Goal: Information Seeking & Learning: Understand process/instructions

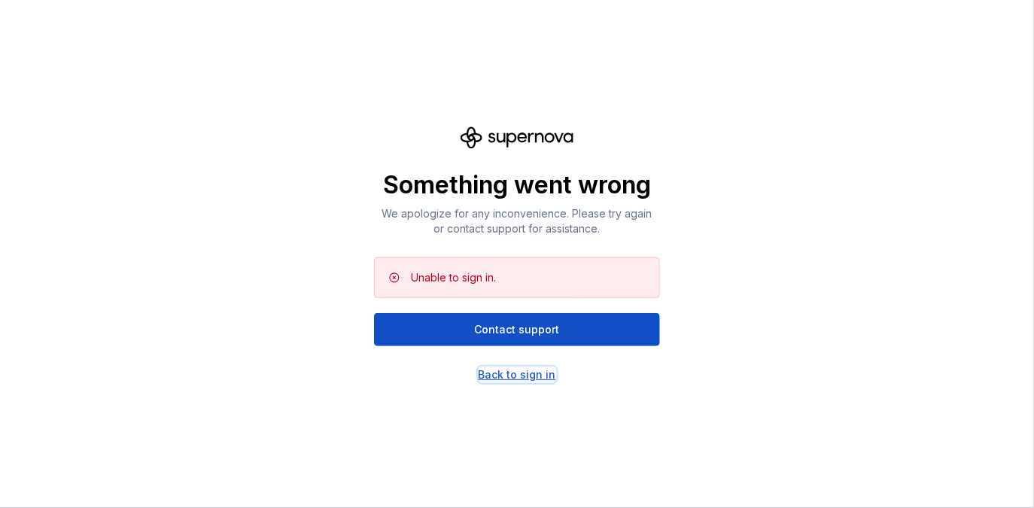
click at [506, 378] on div "Back to sign in" at bounding box center [516, 374] width 77 height 15
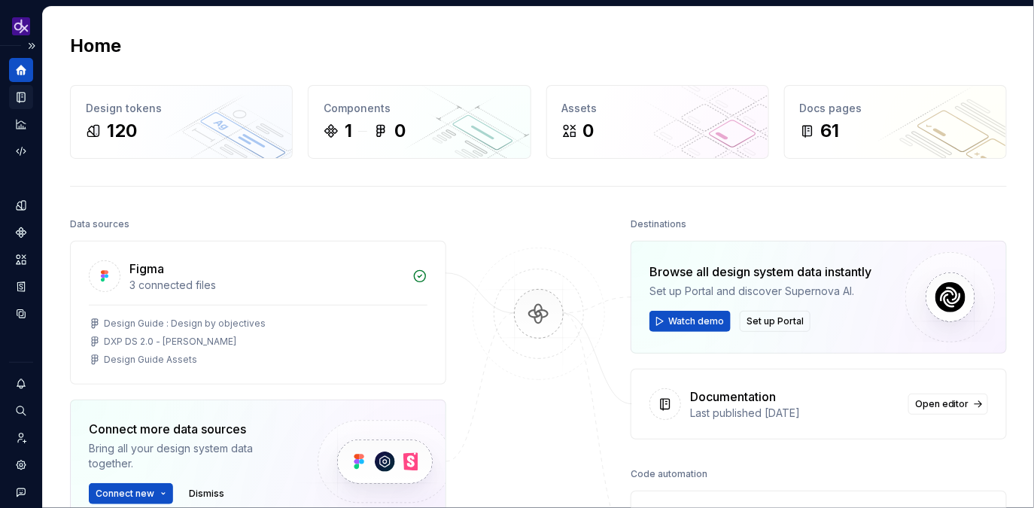
click at [15, 100] on icon "Documentation" at bounding box center [21, 97] width 14 height 14
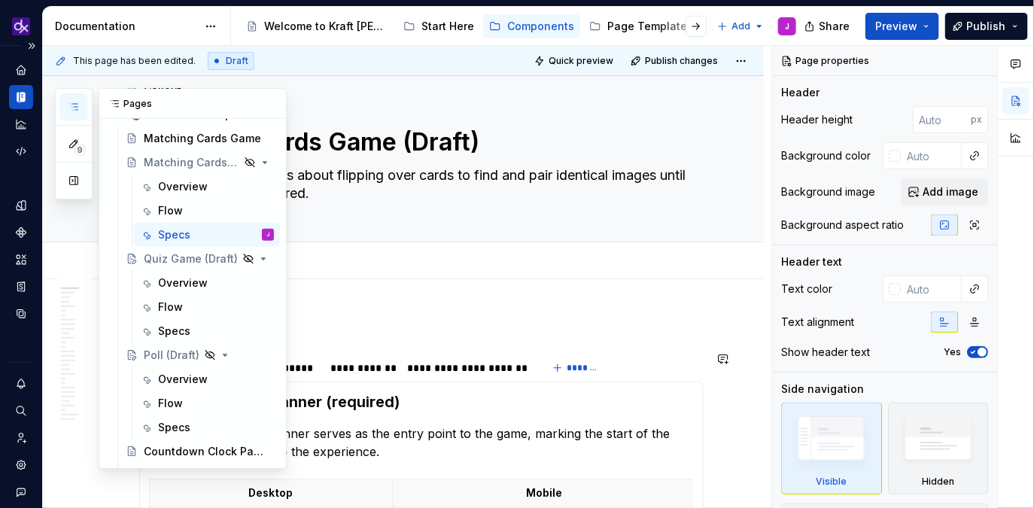
scroll to position [601, 0]
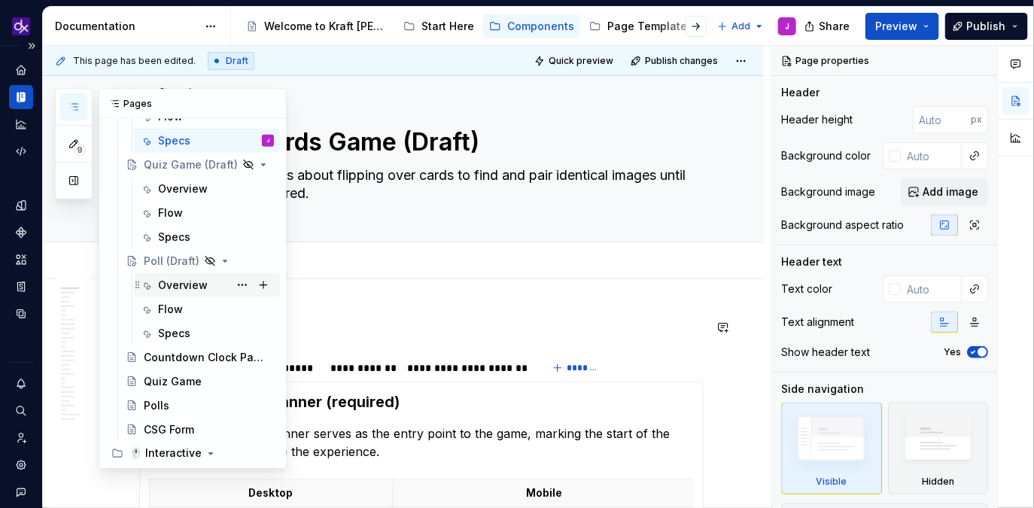
click at [175, 285] on div "Overview" at bounding box center [183, 285] width 50 height 15
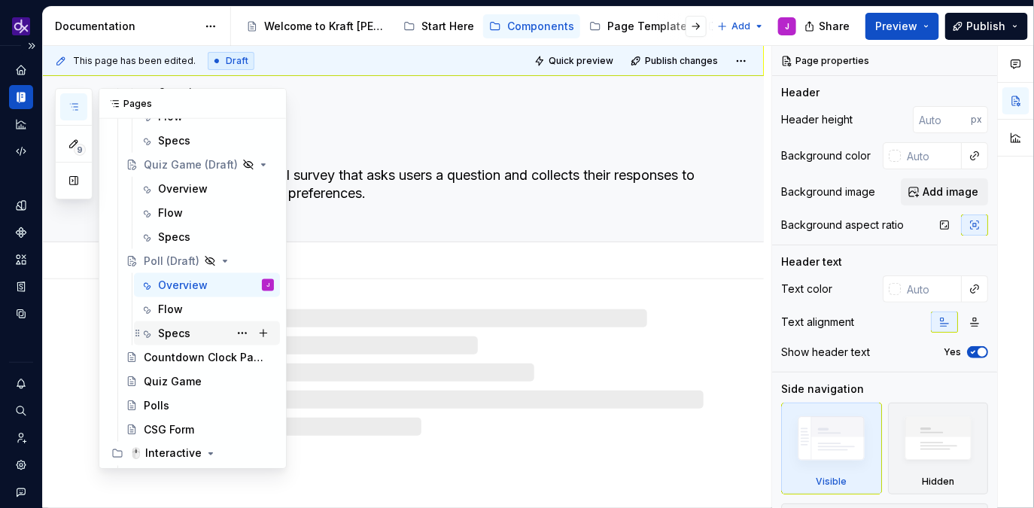
click at [178, 324] on div "Specs" at bounding box center [216, 333] width 116 height 21
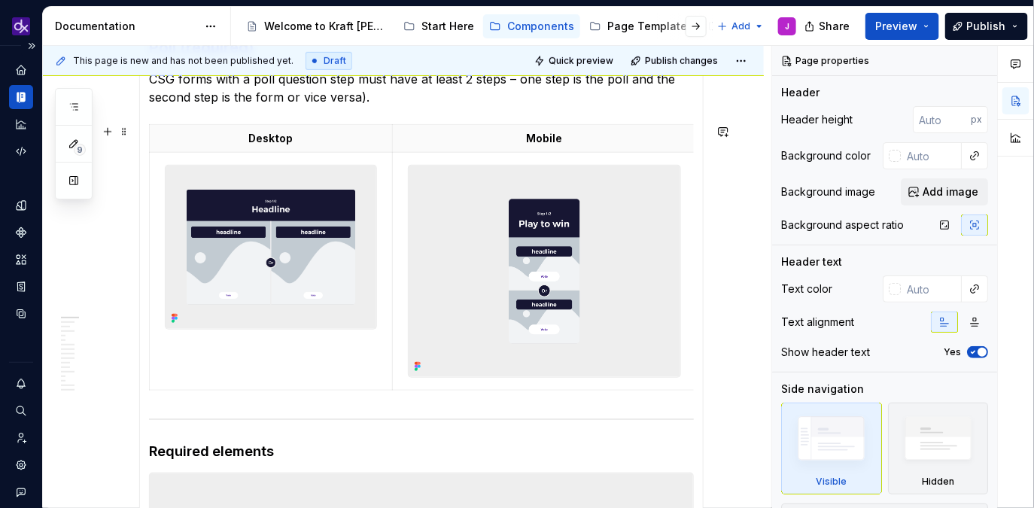
scroll to position [116, 0]
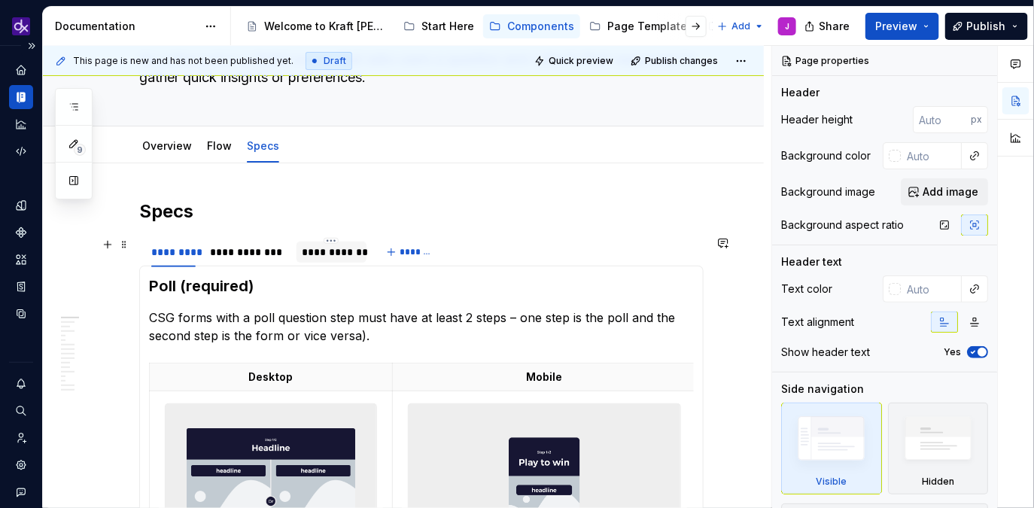
click at [323, 247] on div "**********" at bounding box center [331, 251] width 58 height 15
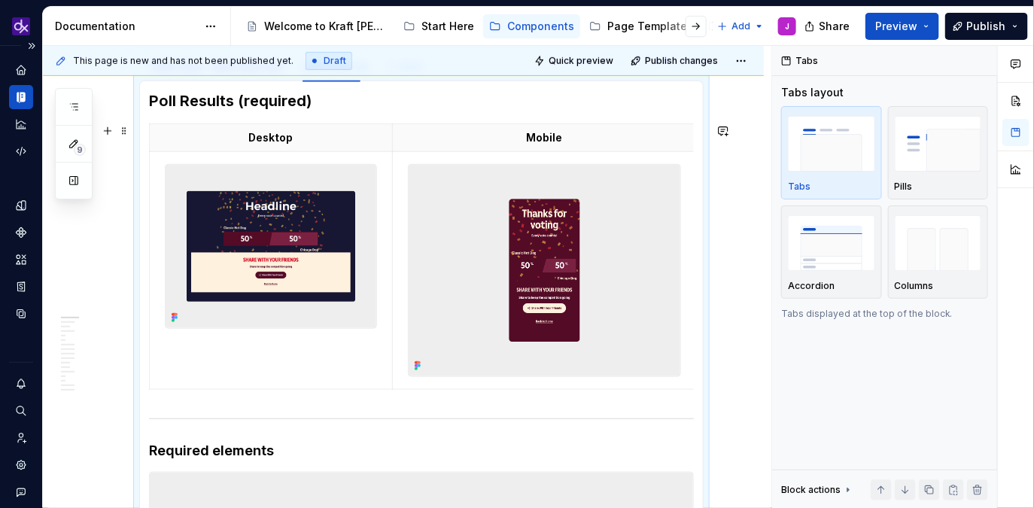
scroll to position [305, 0]
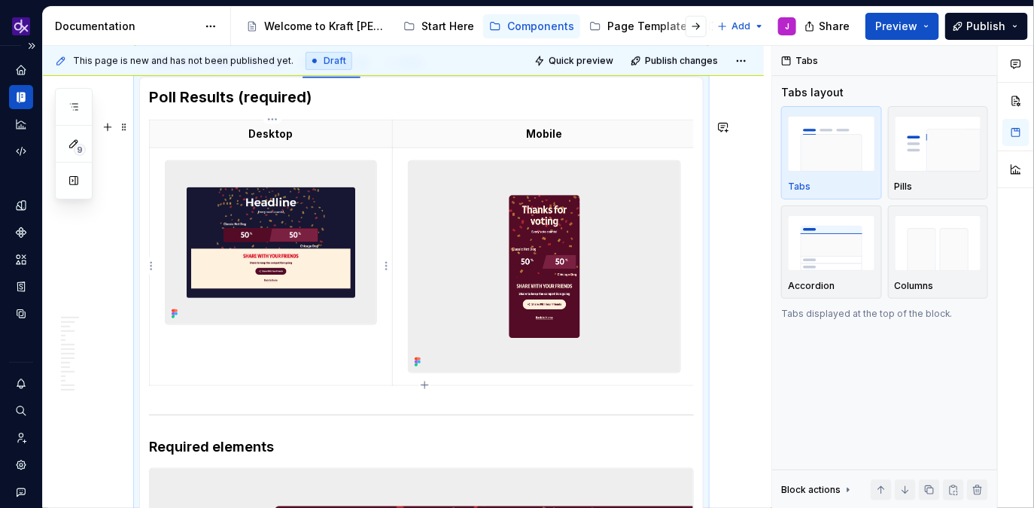
click at [256, 305] on img at bounding box center [271, 242] width 211 height 163
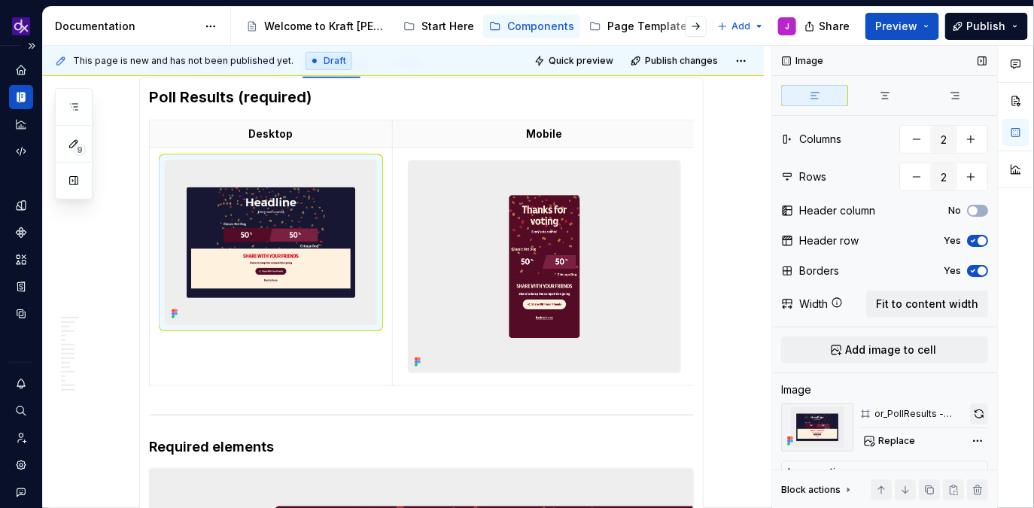
click at [973, 412] on button "button" at bounding box center [979, 413] width 18 height 21
click at [497, 272] on img at bounding box center [544, 266] width 272 height 211
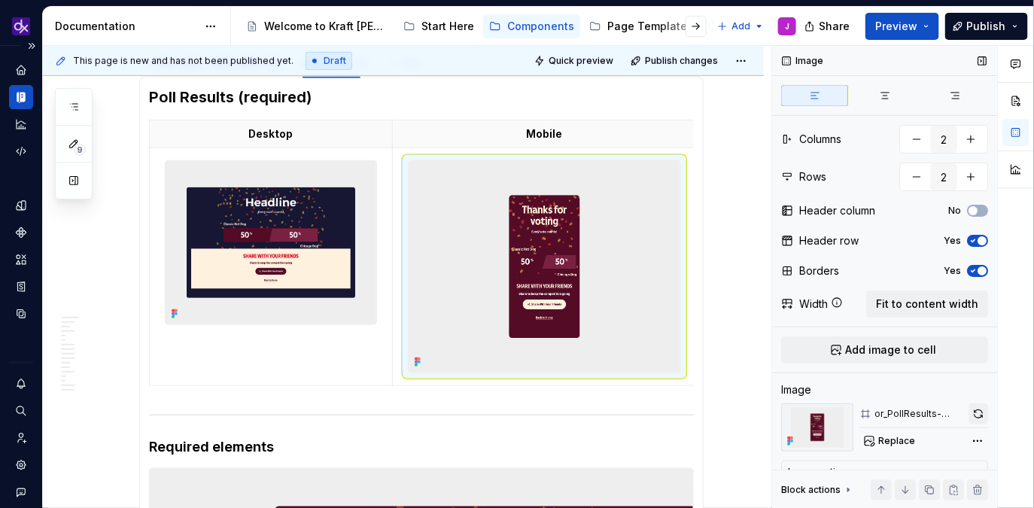
click at [982, 416] on button "button" at bounding box center [978, 413] width 20 height 21
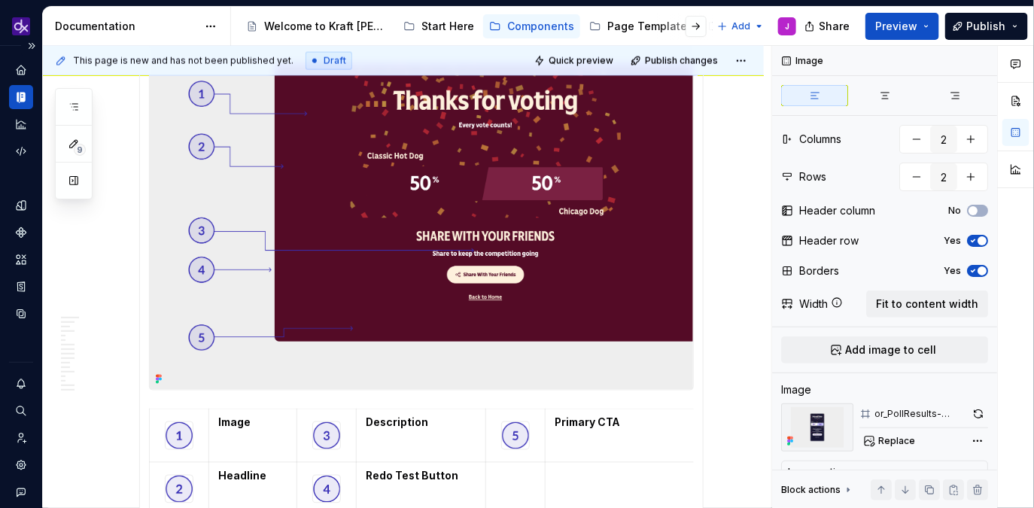
scroll to position [785, 0]
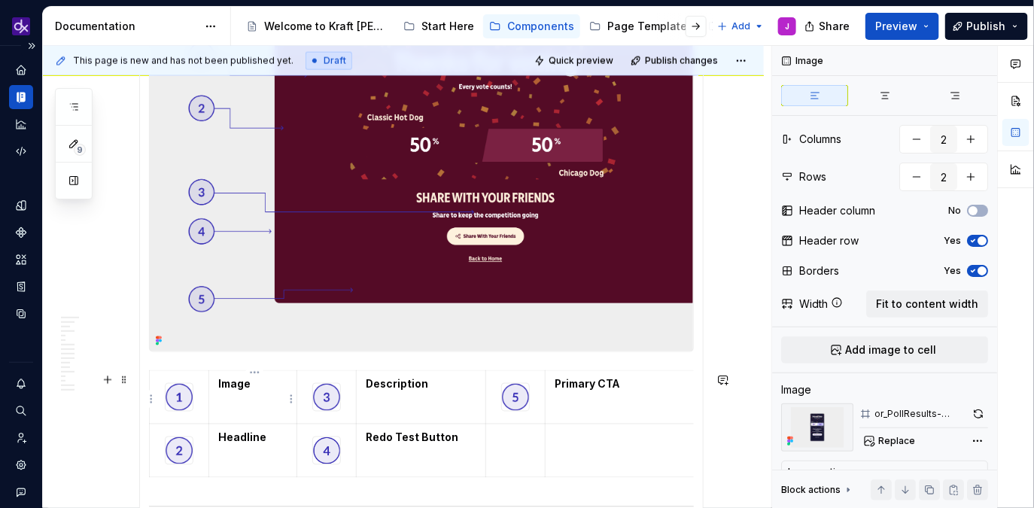
type textarea "*"
click at [240, 389] on strong "Image" at bounding box center [234, 384] width 32 height 13
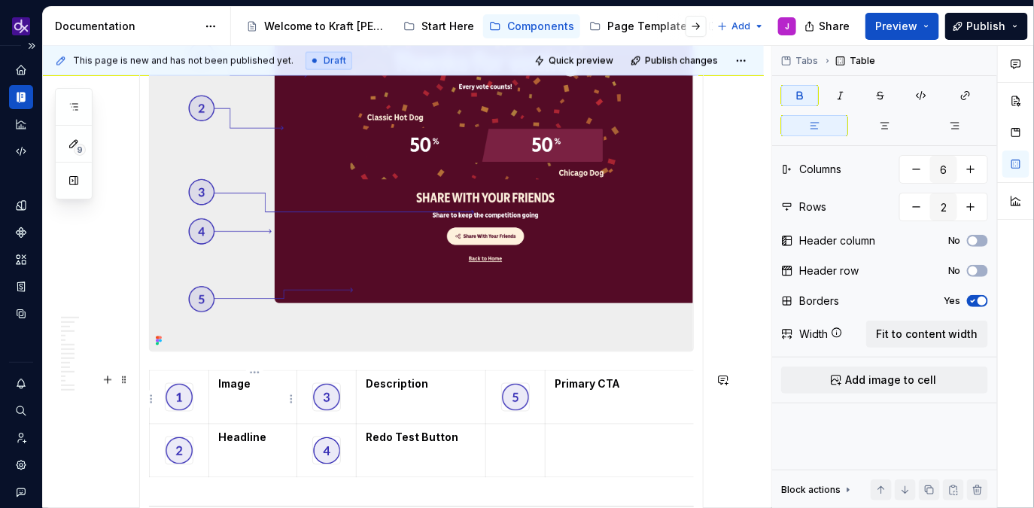
click at [240, 389] on strong "Image" at bounding box center [234, 384] width 32 height 13
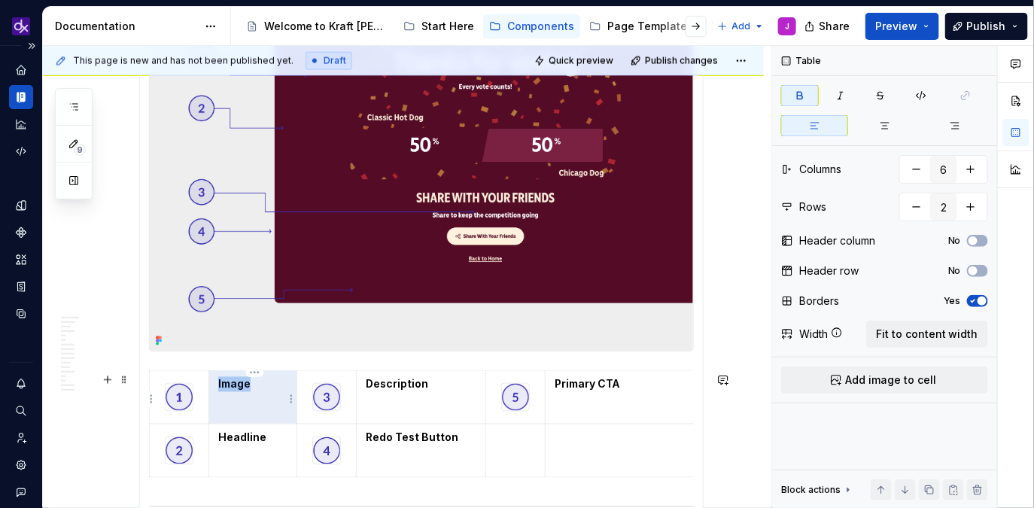
click at [240, 389] on strong "Image" at bounding box center [234, 384] width 32 height 13
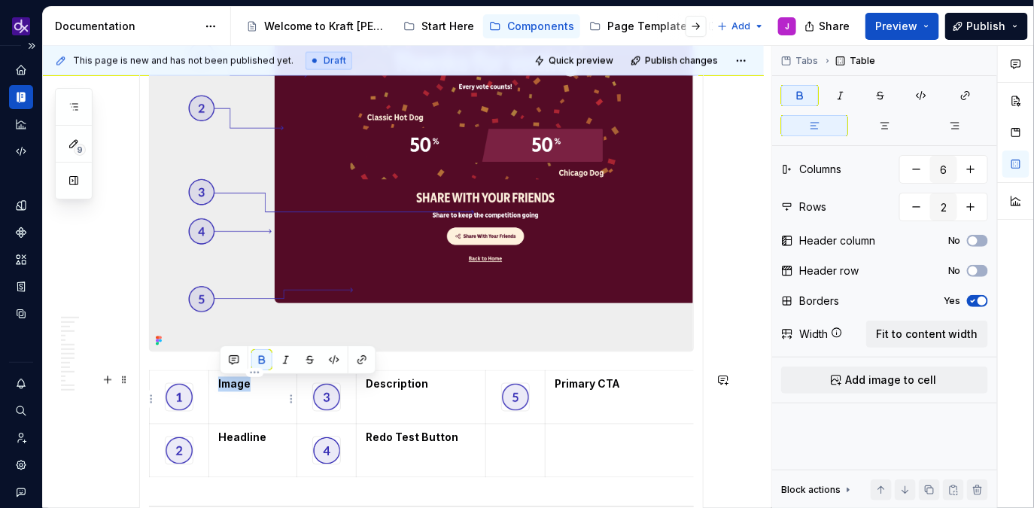
click at [240, 389] on strong "Image" at bounding box center [234, 384] width 32 height 13
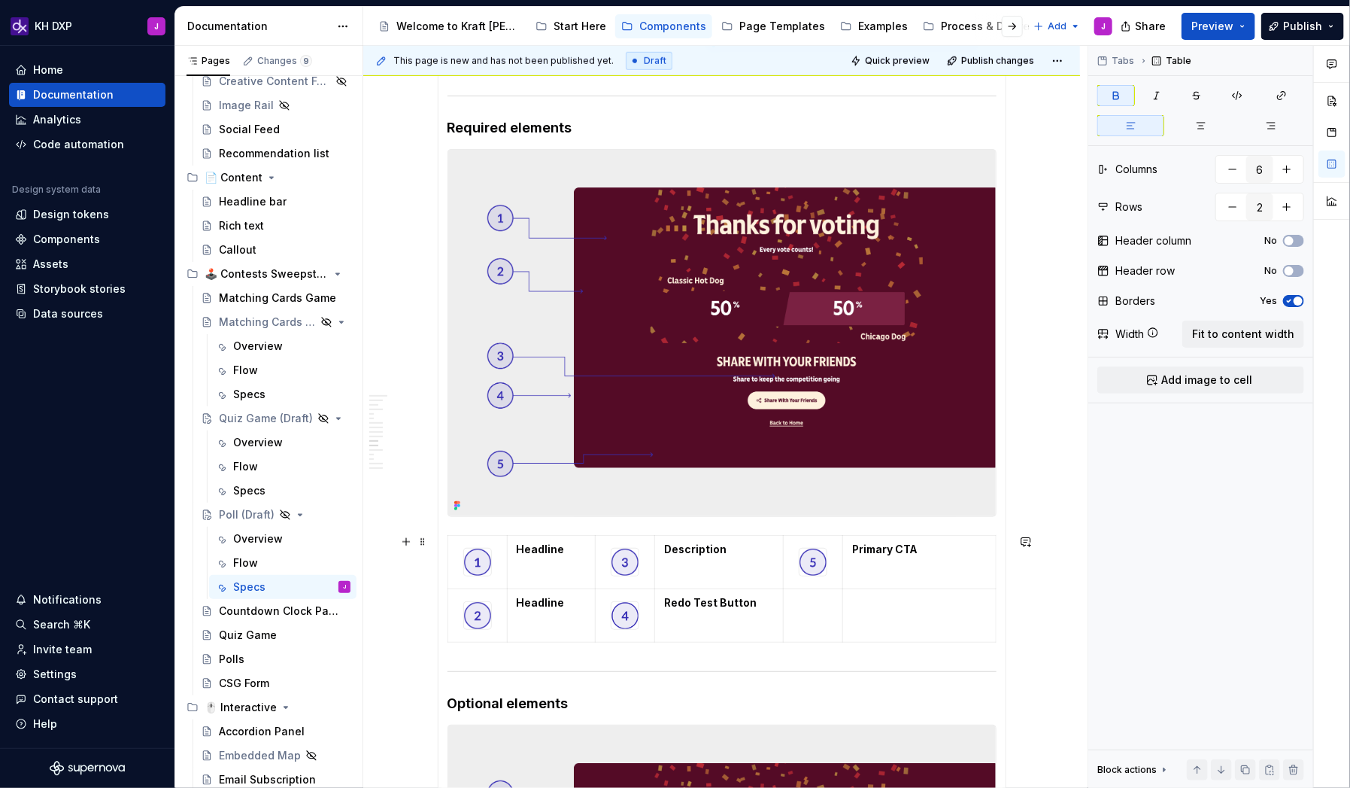
scroll to position [624, 0]
click at [554, 507] on strong "Headline" at bounding box center [541, 601] width 48 height 13
click at [551, 507] on strong "Headline" at bounding box center [541, 601] width 48 height 13
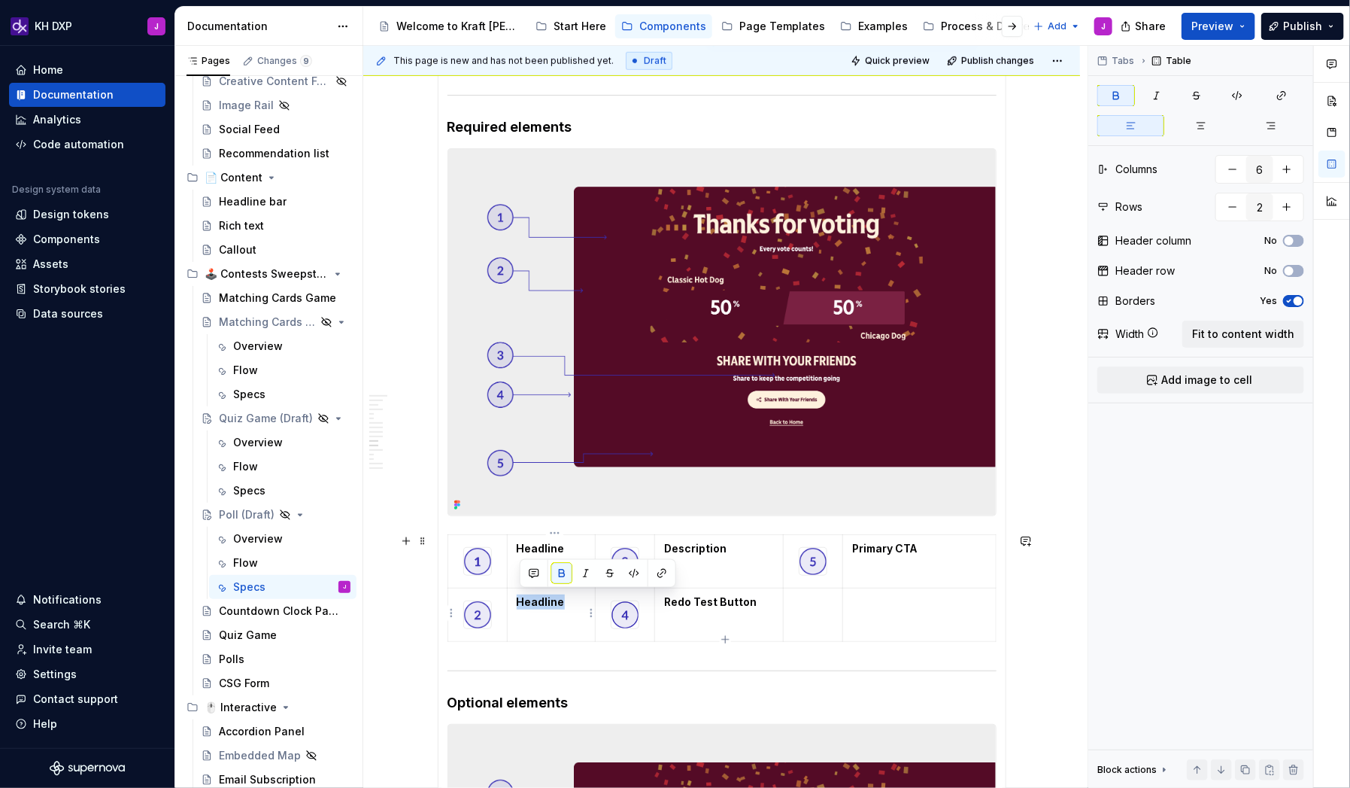
drag, startPoint x: 563, startPoint y: 601, endPoint x: 515, endPoint y: 601, distance: 48.1
click at [515, 507] on td "Headline" at bounding box center [551, 614] width 88 height 53
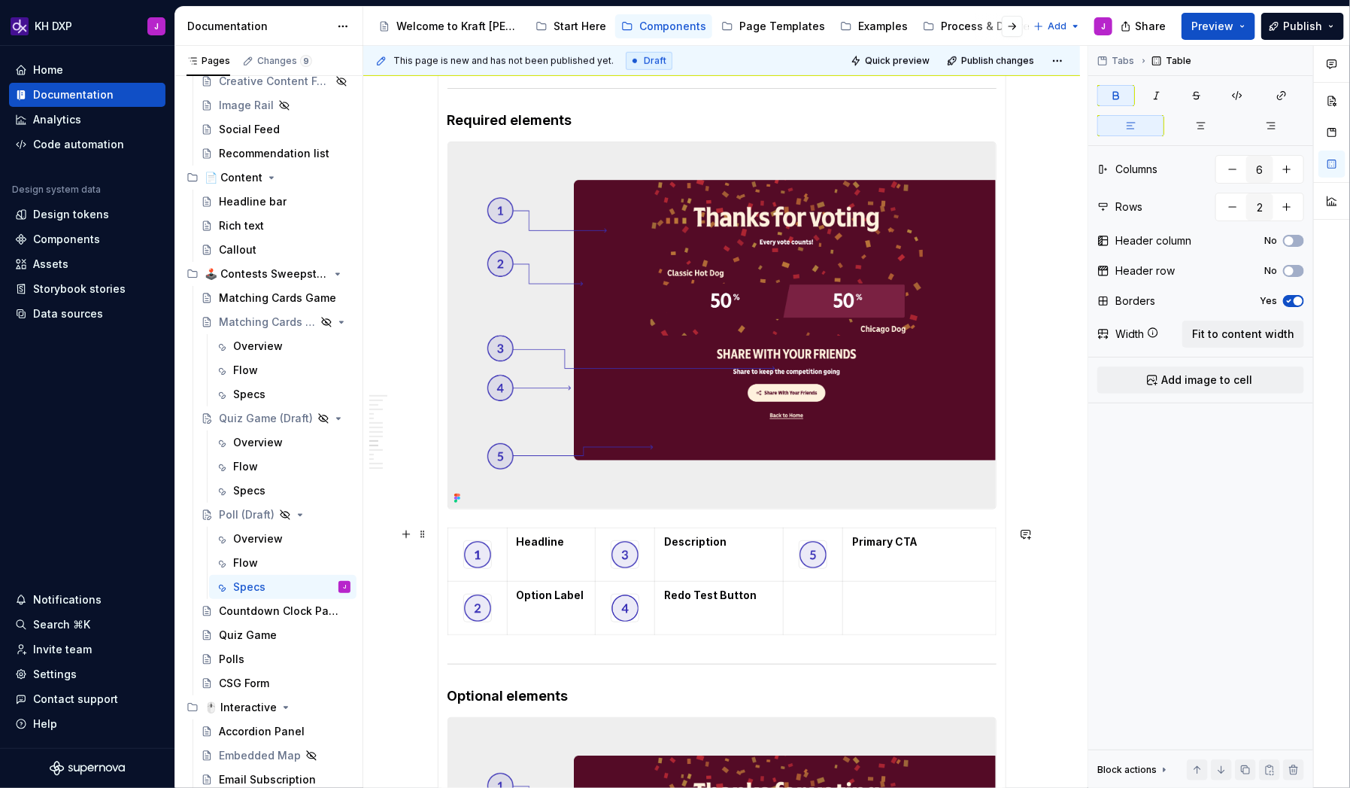
scroll to position [582, 0]
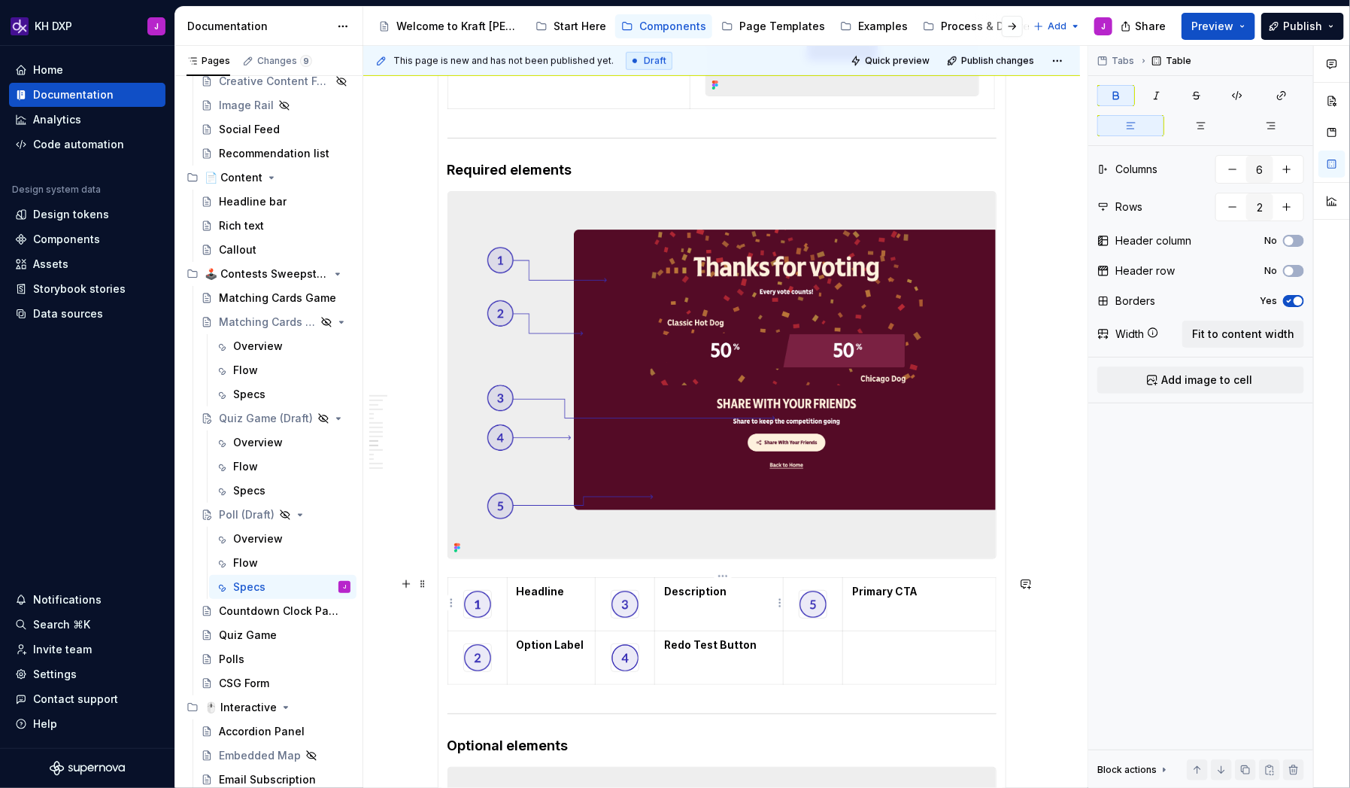
click at [692, 507] on strong "Description" at bounding box center [695, 591] width 62 height 13
click at [718, 507] on p "Description" at bounding box center [719, 591] width 111 height 15
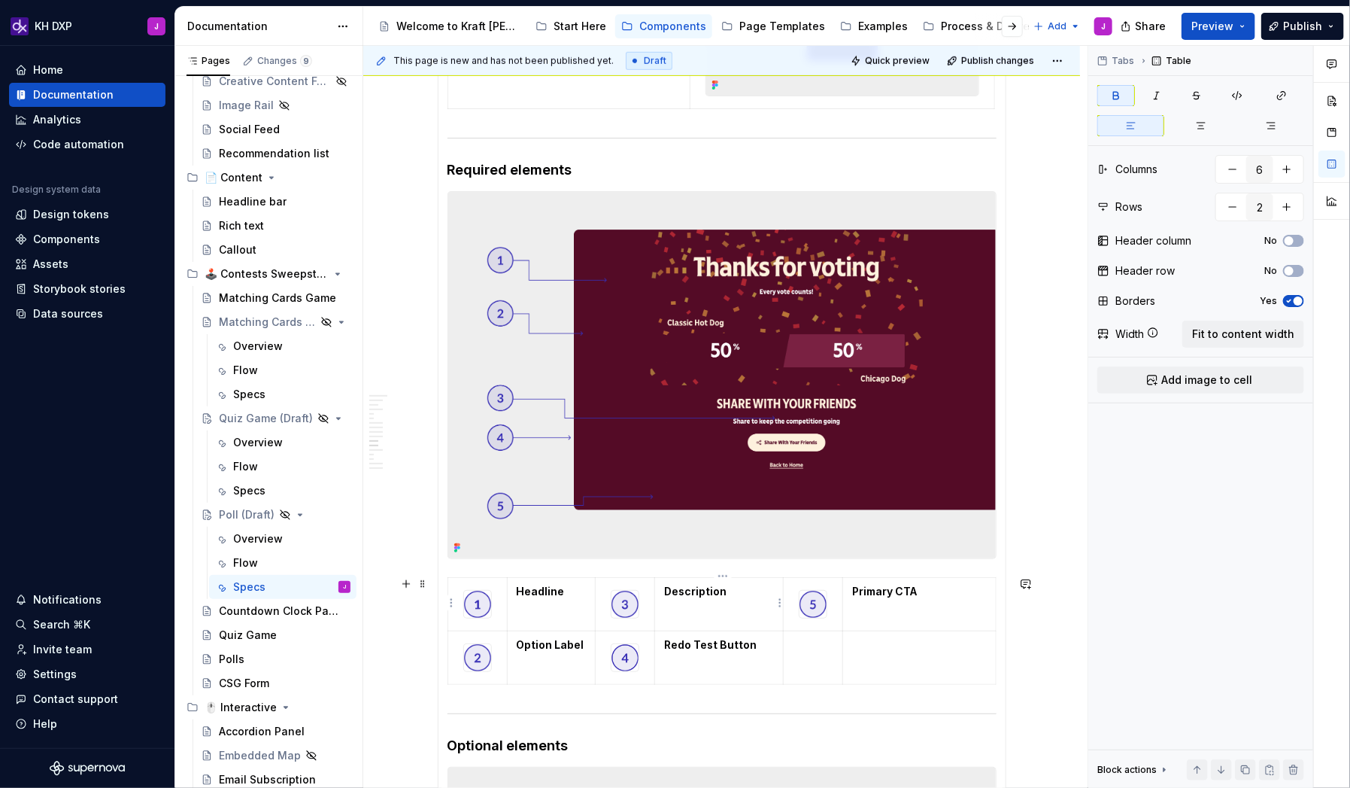
click at [718, 507] on p "Description" at bounding box center [719, 591] width 111 height 15
type textarea "*"
click at [627, 507] on img at bounding box center [625, 657] width 27 height 27
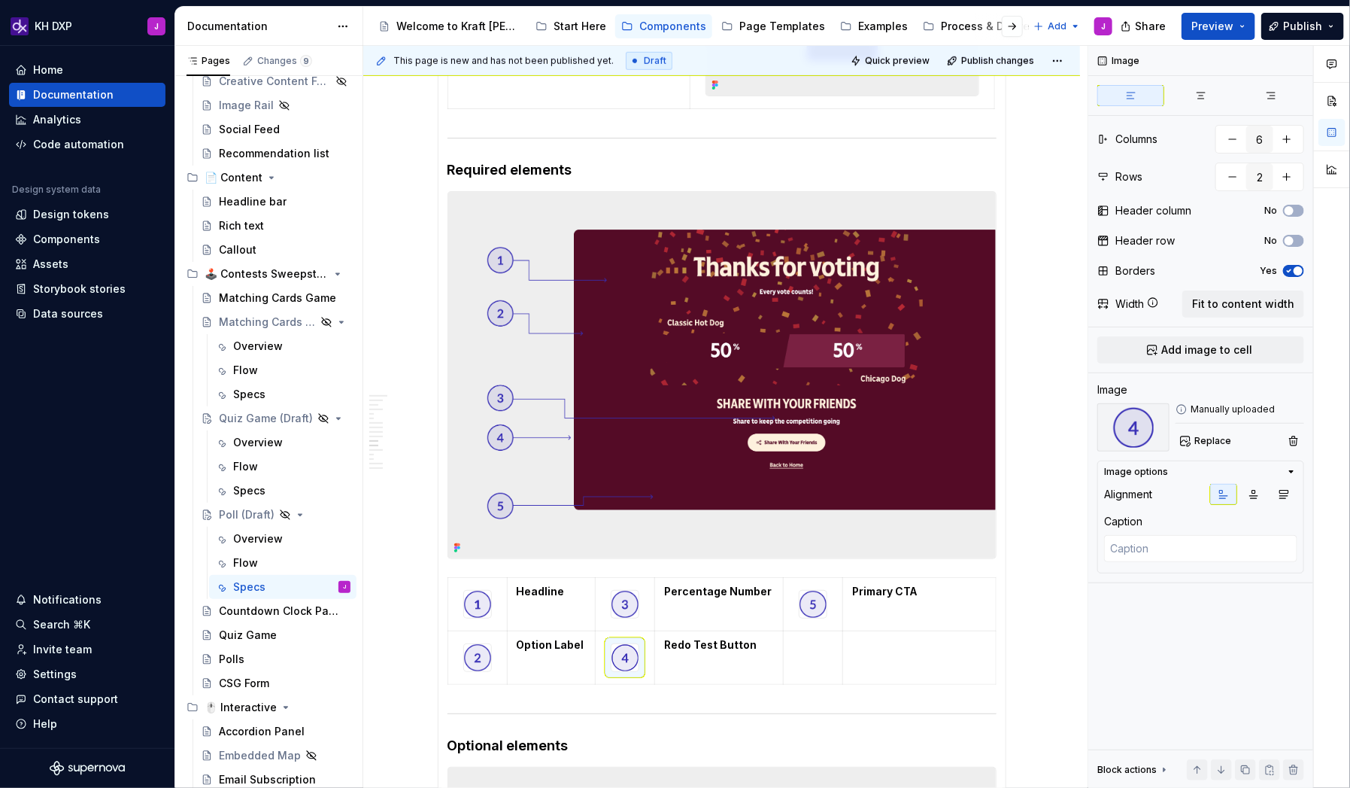
click at [684, 507] on strong "Redo Test Button" at bounding box center [710, 644] width 93 height 13
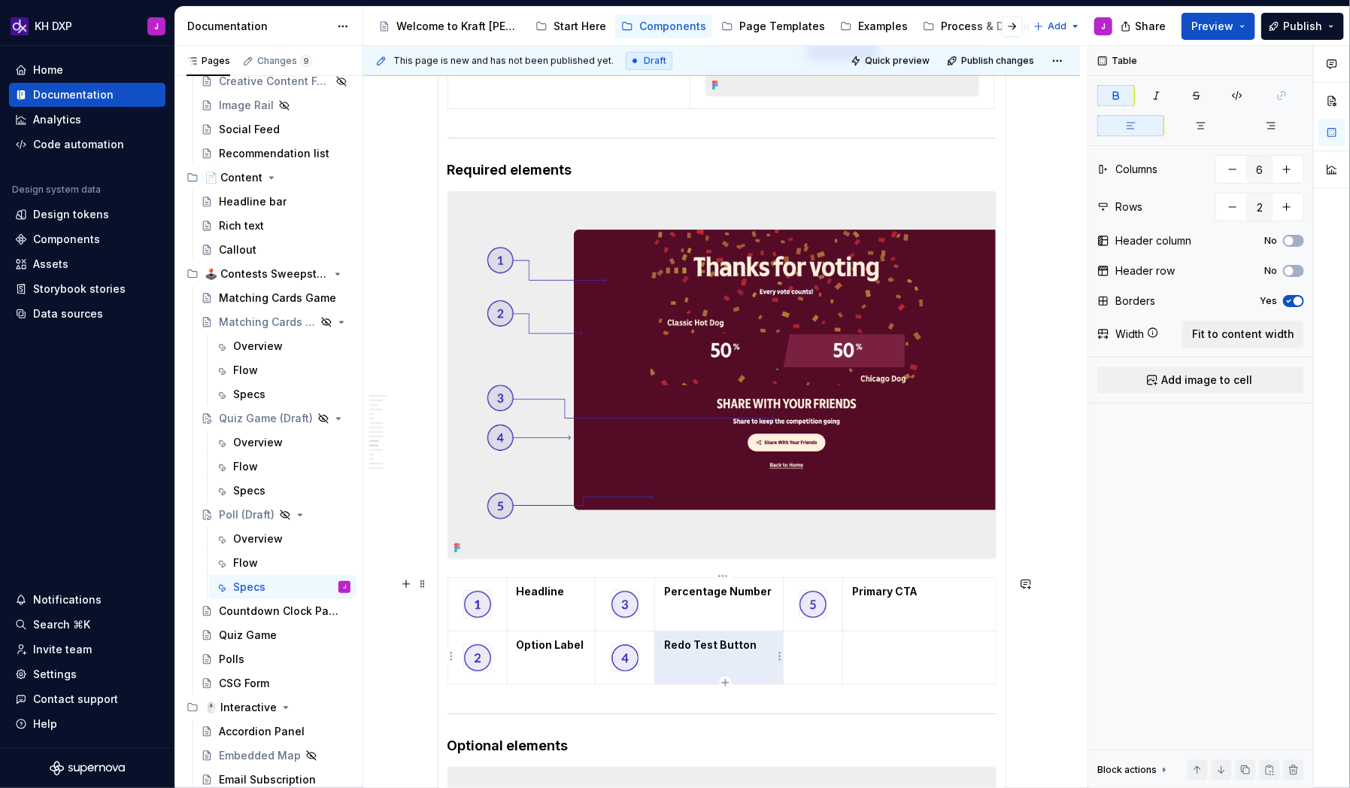
click at [684, 507] on strong "Redo Test Button" at bounding box center [710, 644] width 93 height 13
click at [937, 507] on td "Primary CTA" at bounding box center [919, 603] width 153 height 53
click at [928, 507] on html "KH DXP J Home Documentation Analytics Code automation Design system data Design…" at bounding box center [675, 394] width 1350 height 788
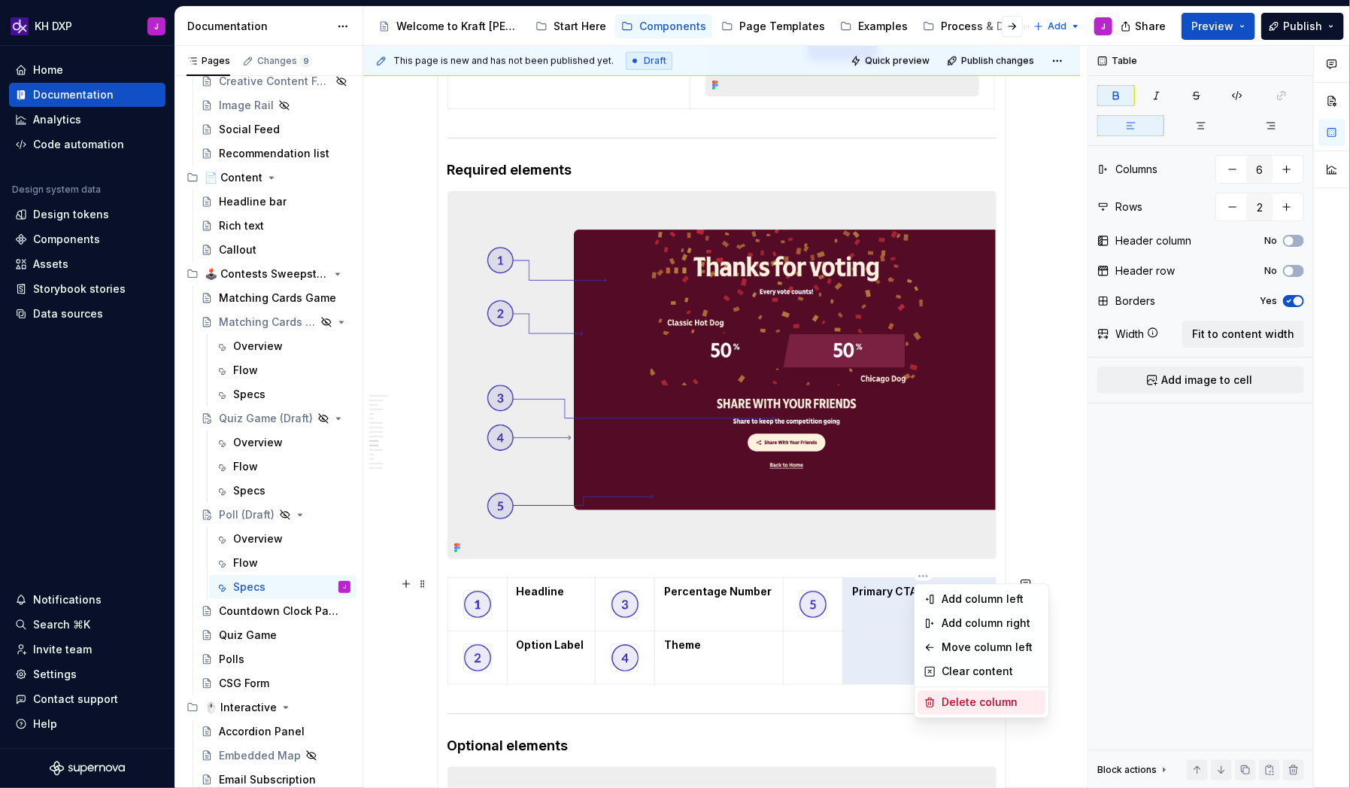
click at [960, 507] on div "Delete column" at bounding box center [991, 701] width 98 height 15
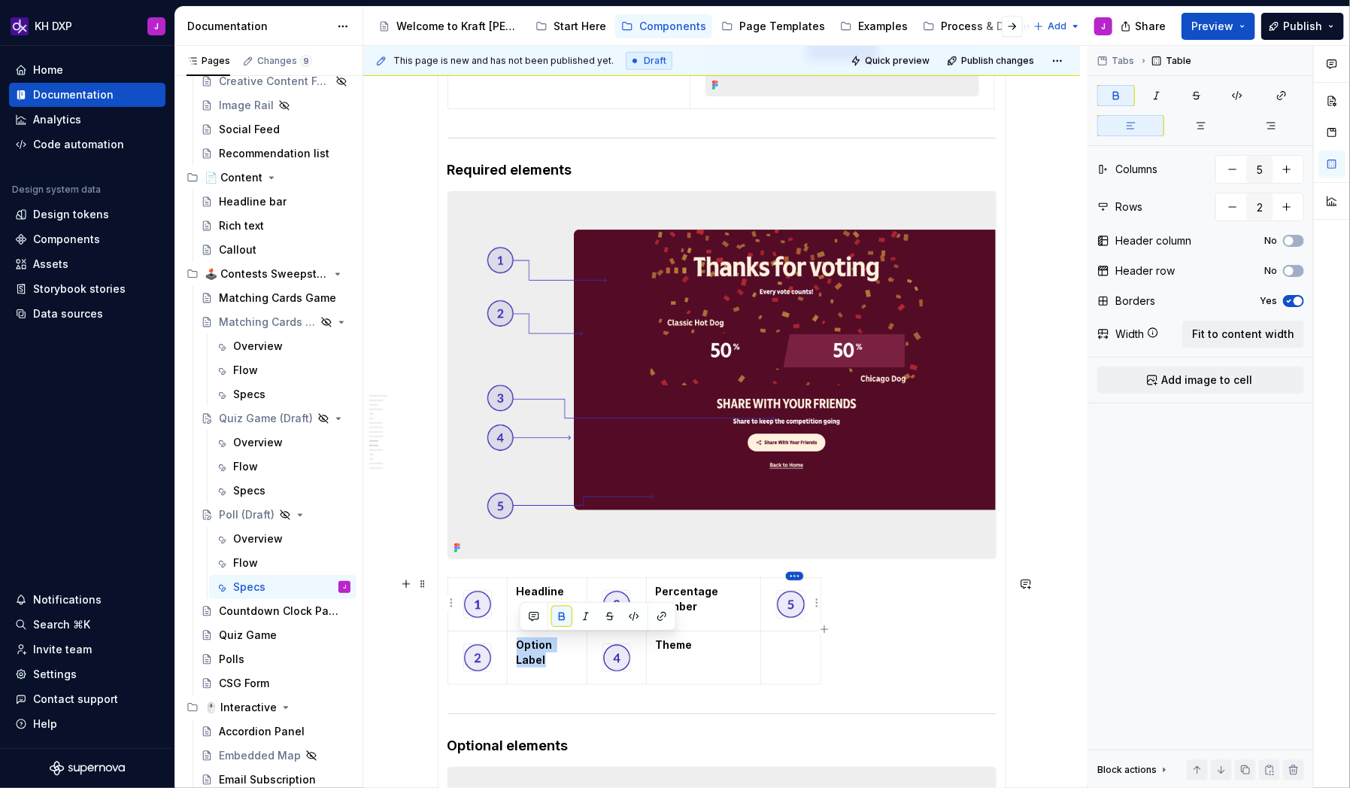
click at [792, 507] on html "KH DXP J Home Documentation Analytics Code automation Design system data Design…" at bounding box center [675, 394] width 1350 height 788
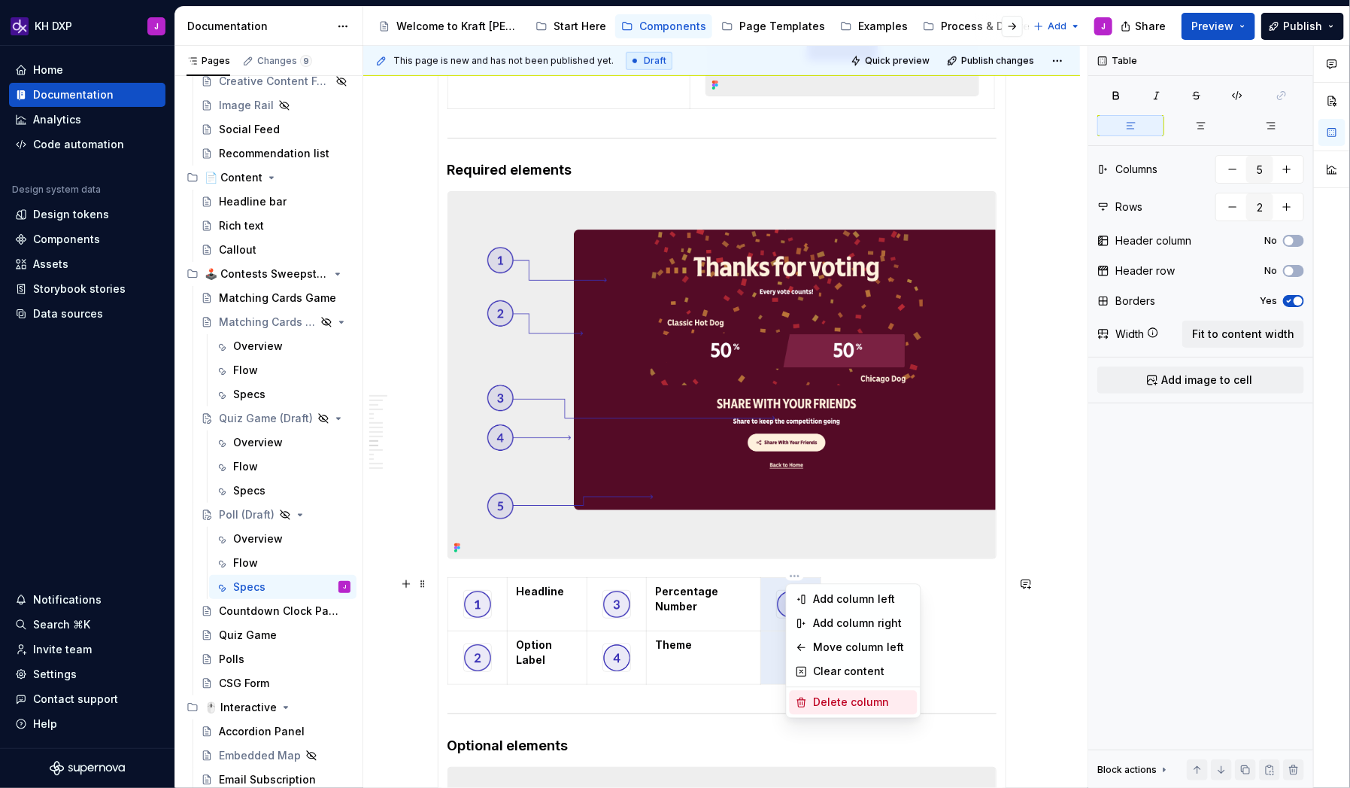
click at [825, 507] on div "Delete column" at bounding box center [863, 701] width 98 height 15
type input "4"
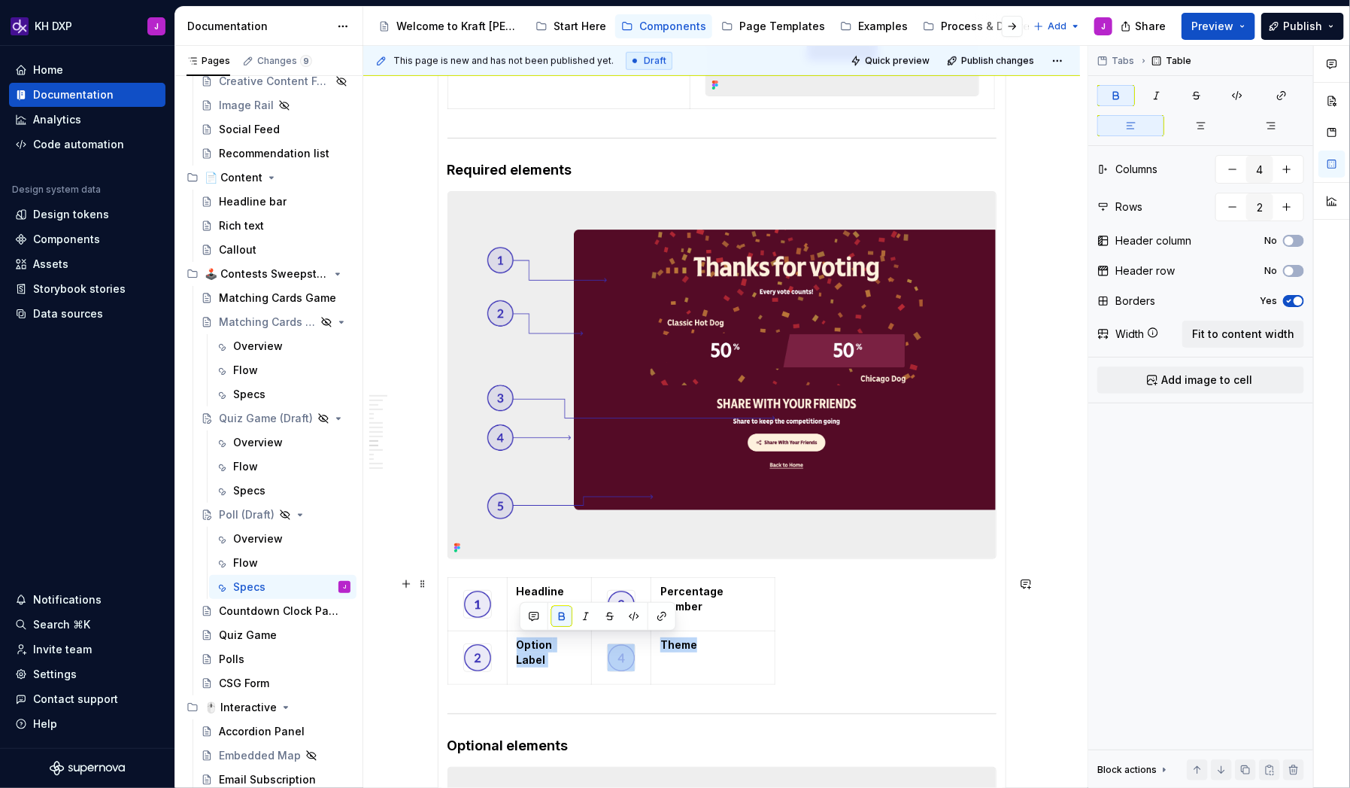
click at [849, 507] on div "Headline Percentage Number Option Label Theme" at bounding box center [722, 634] width 549 height 114
click at [739, 342] on img at bounding box center [722, 375] width 548 height 366
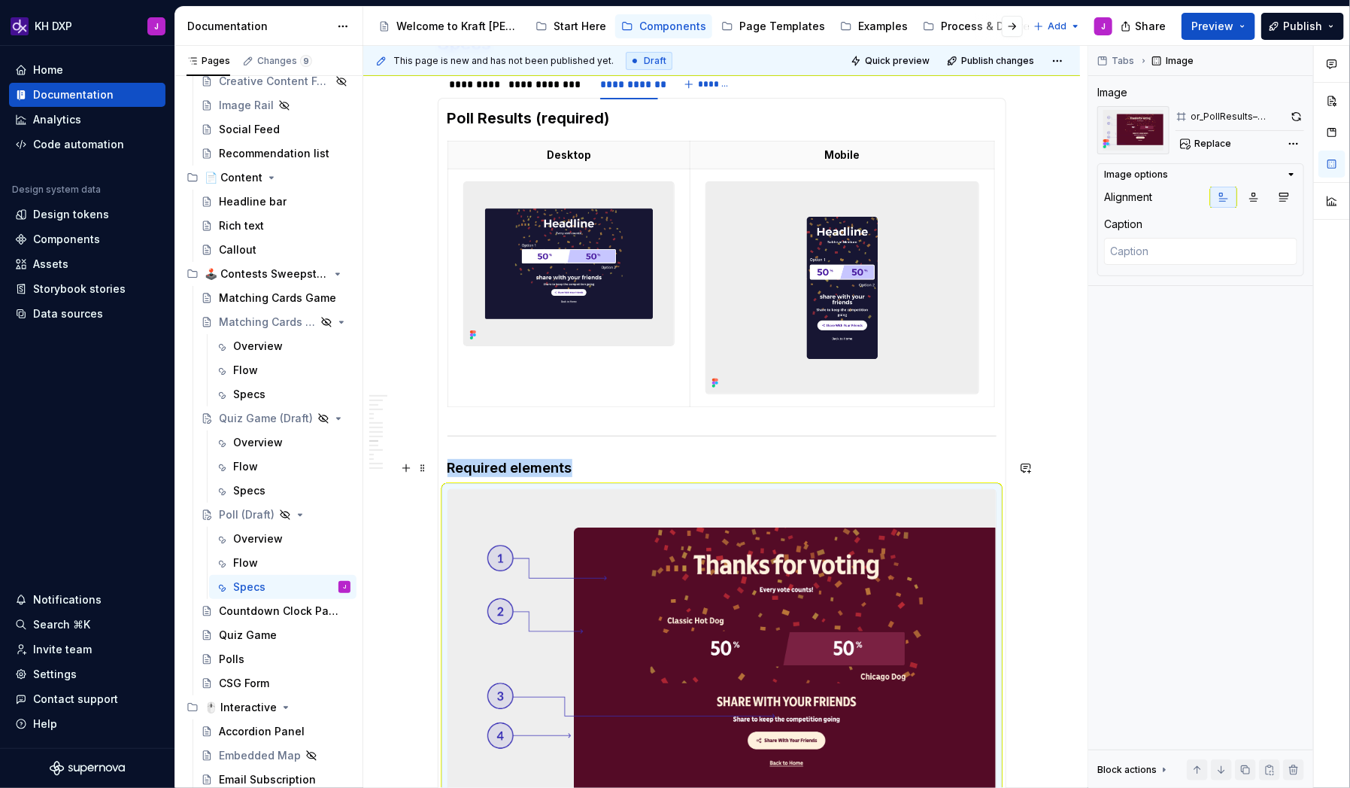
scroll to position [689, 0]
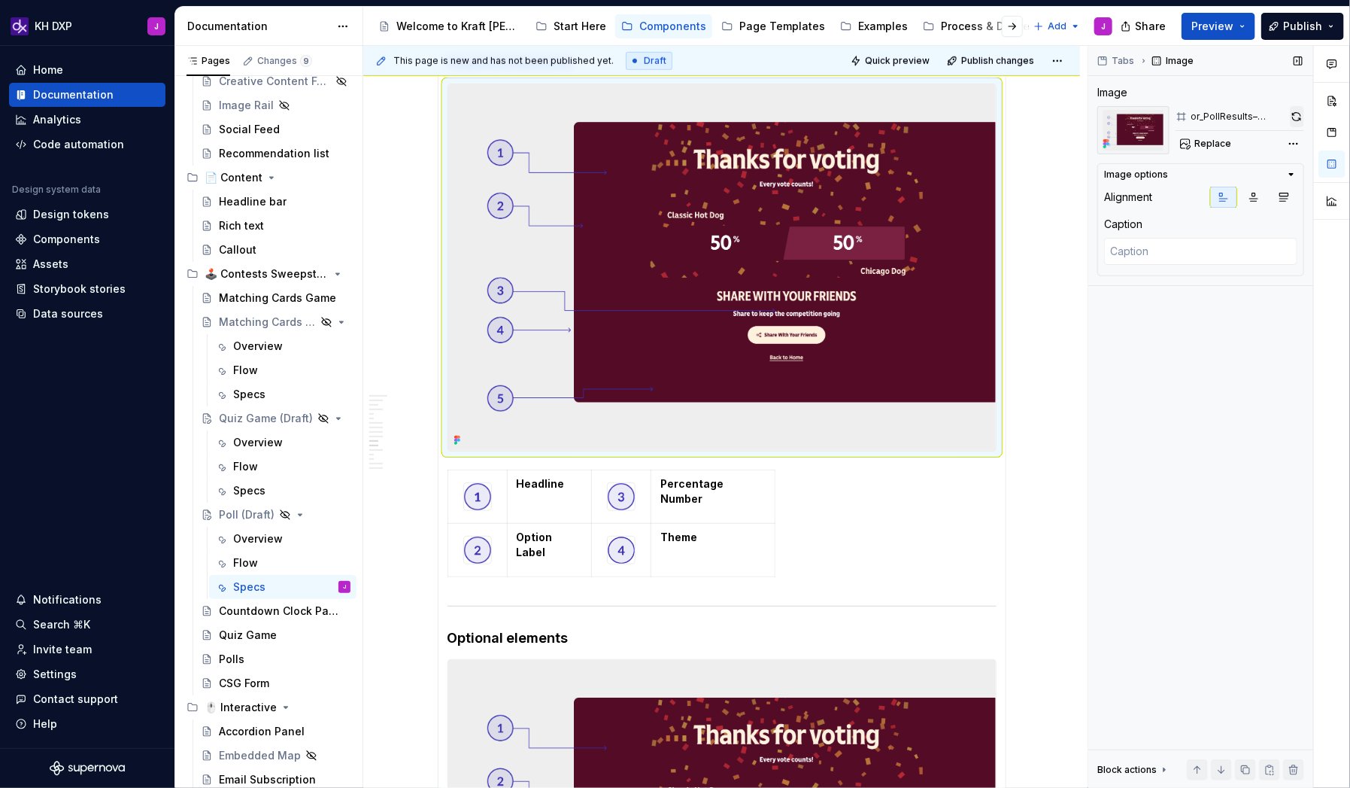
click at [1033, 121] on button "button" at bounding box center [1297, 116] width 14 height 21
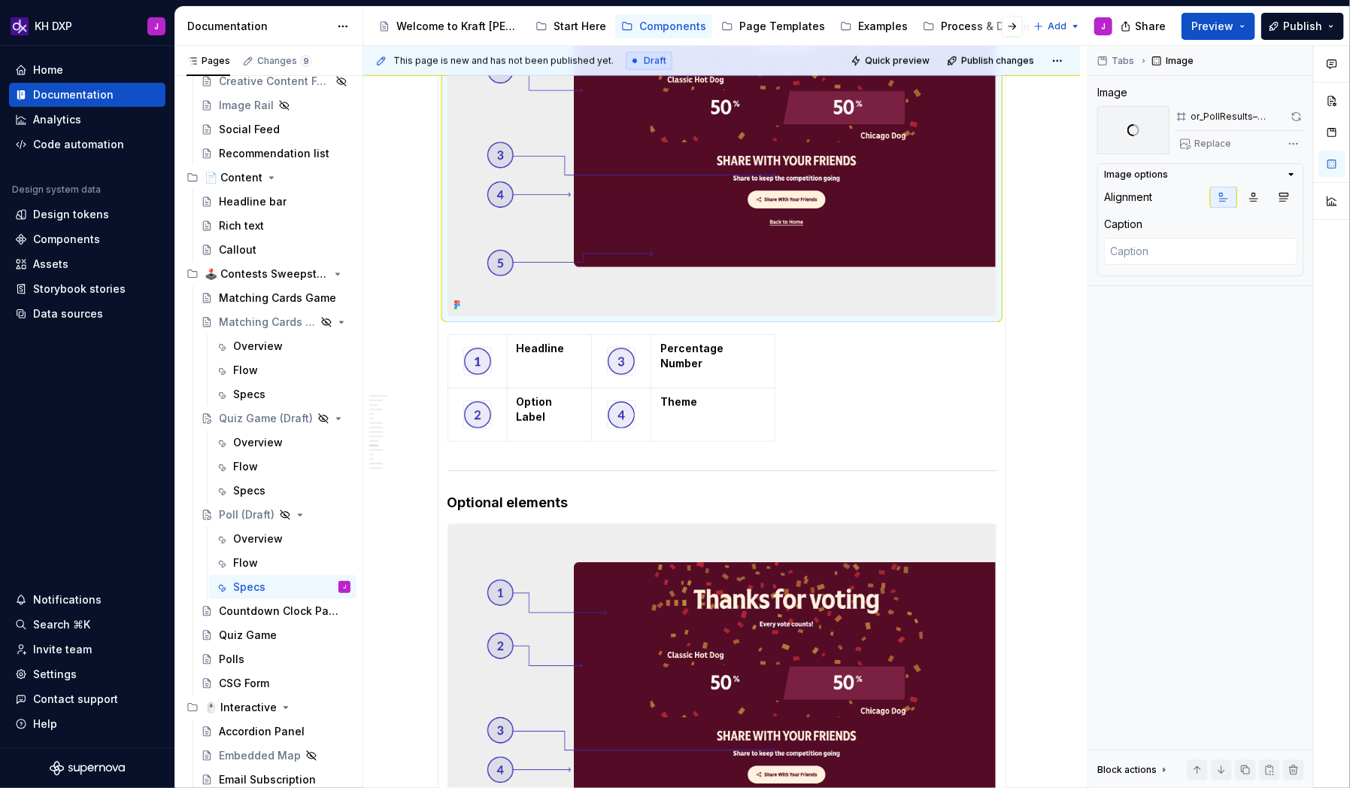
scroll to position [738, 0]
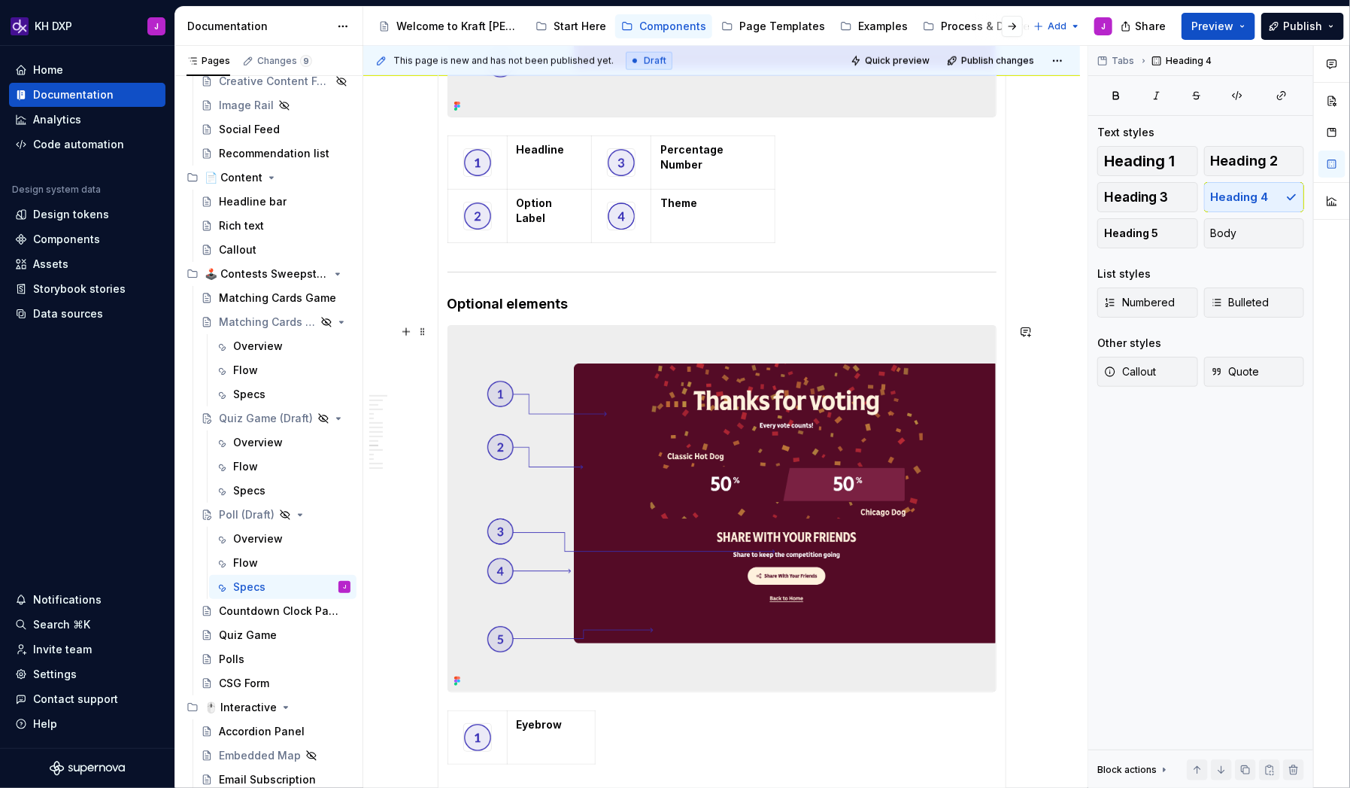
scroll to position [1027, 0]
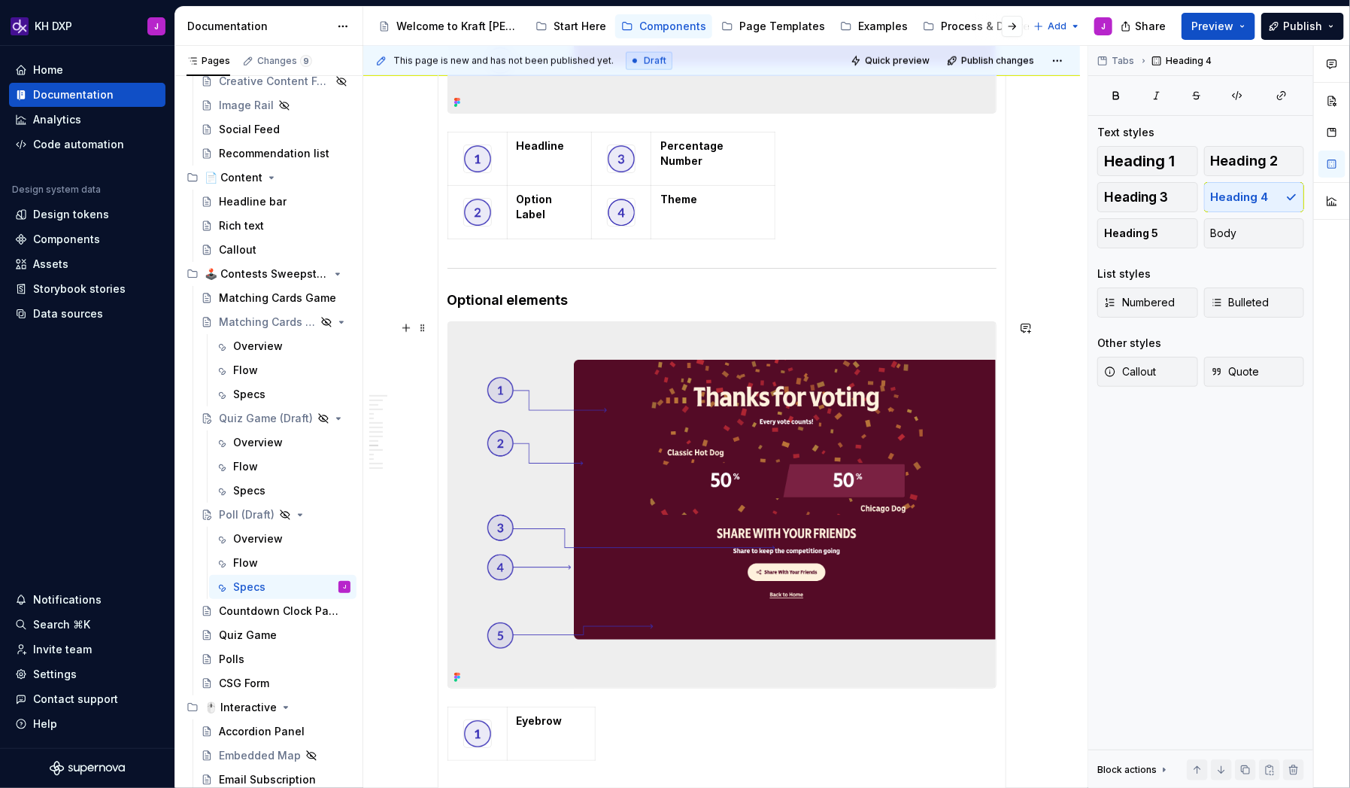
click at [682, 507] on img at bounding box center [722, 505] width 548 height 366
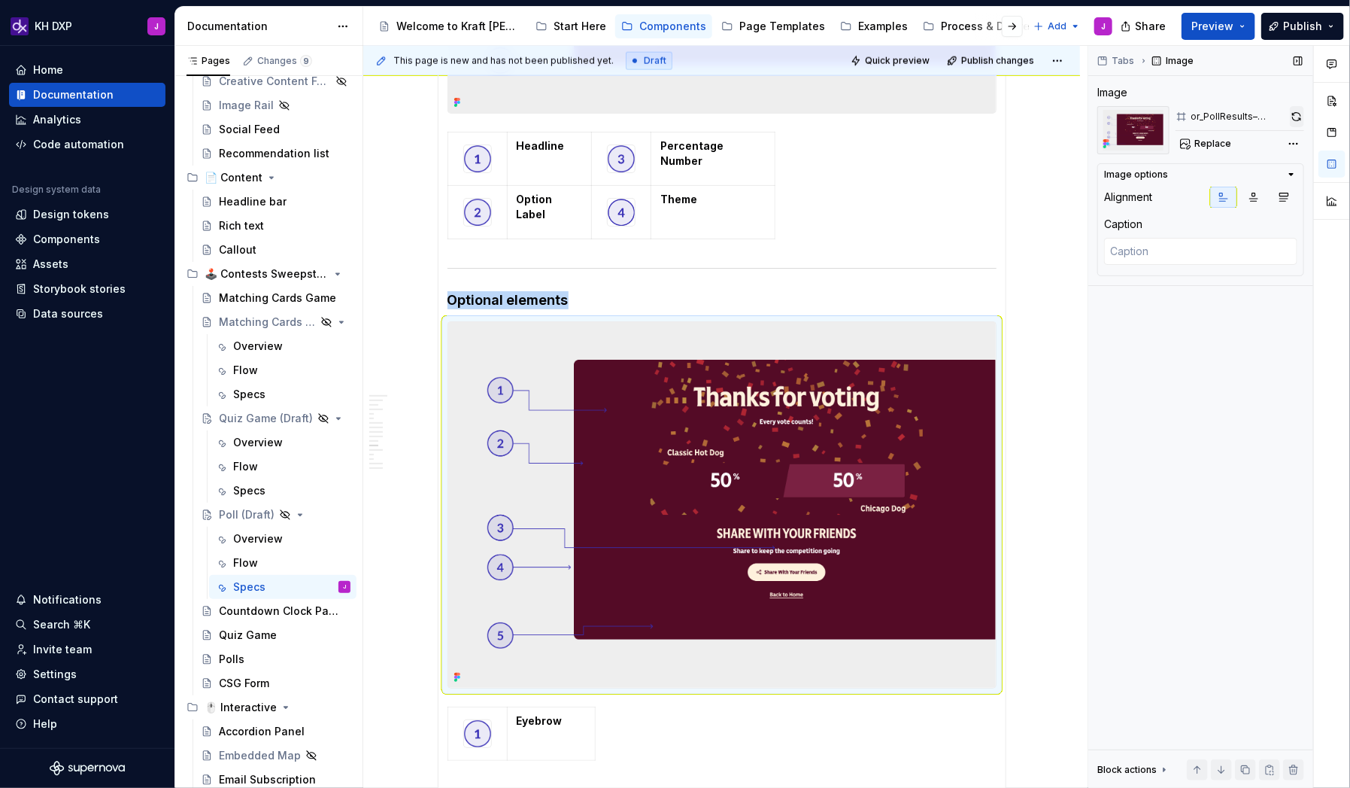
click at [1033, 117] on button "button" at bounding box center [1297, 116] width 14 height 21
click at [555, 507] on strong "Eyebrow" at bounding box center [540, 720] width 46 height 13
type textarea "*"
click at [555, 507] on strong "Eyebrow" at bounding box center [540, 720] width 46 height 13
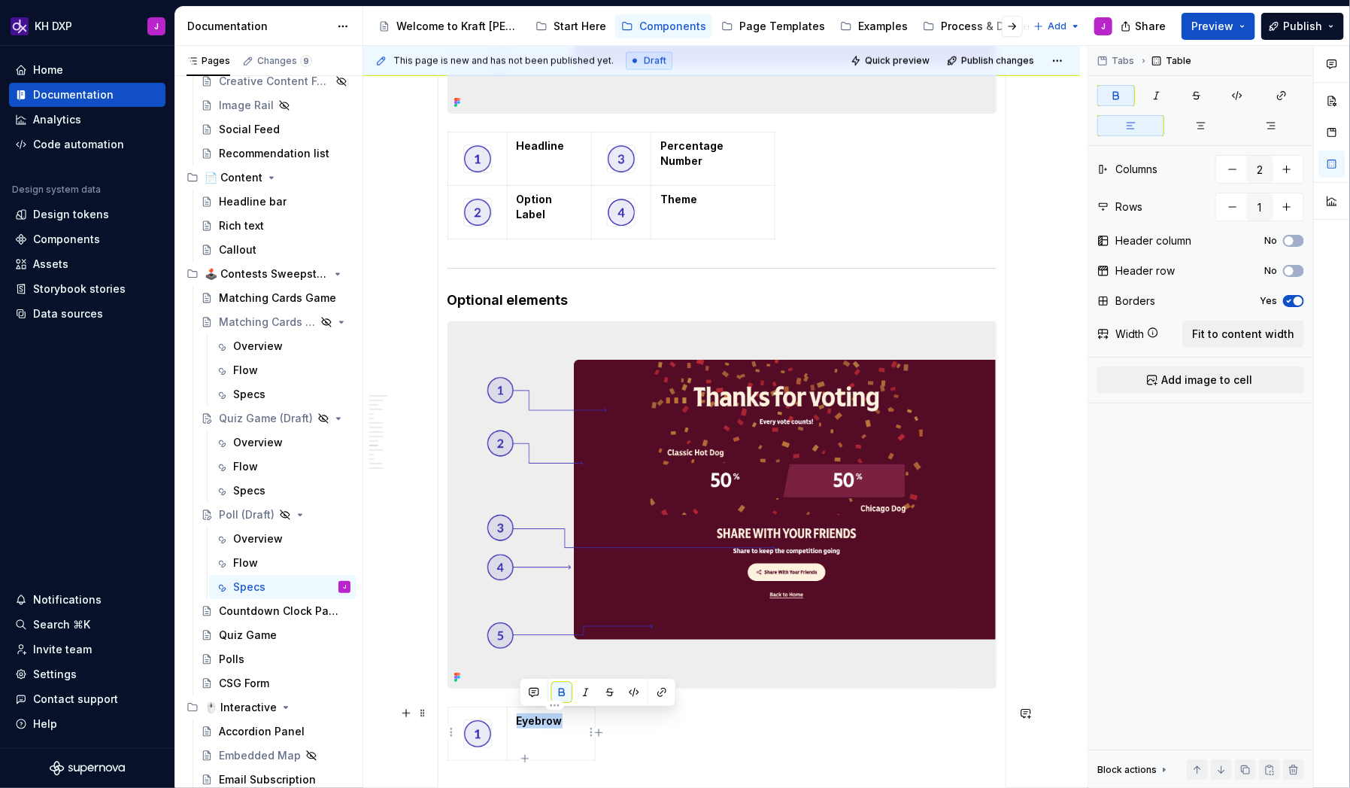
click at [555, 507] on strong "Eyebrow" at bounding box center [540, 720] width 46 height 13
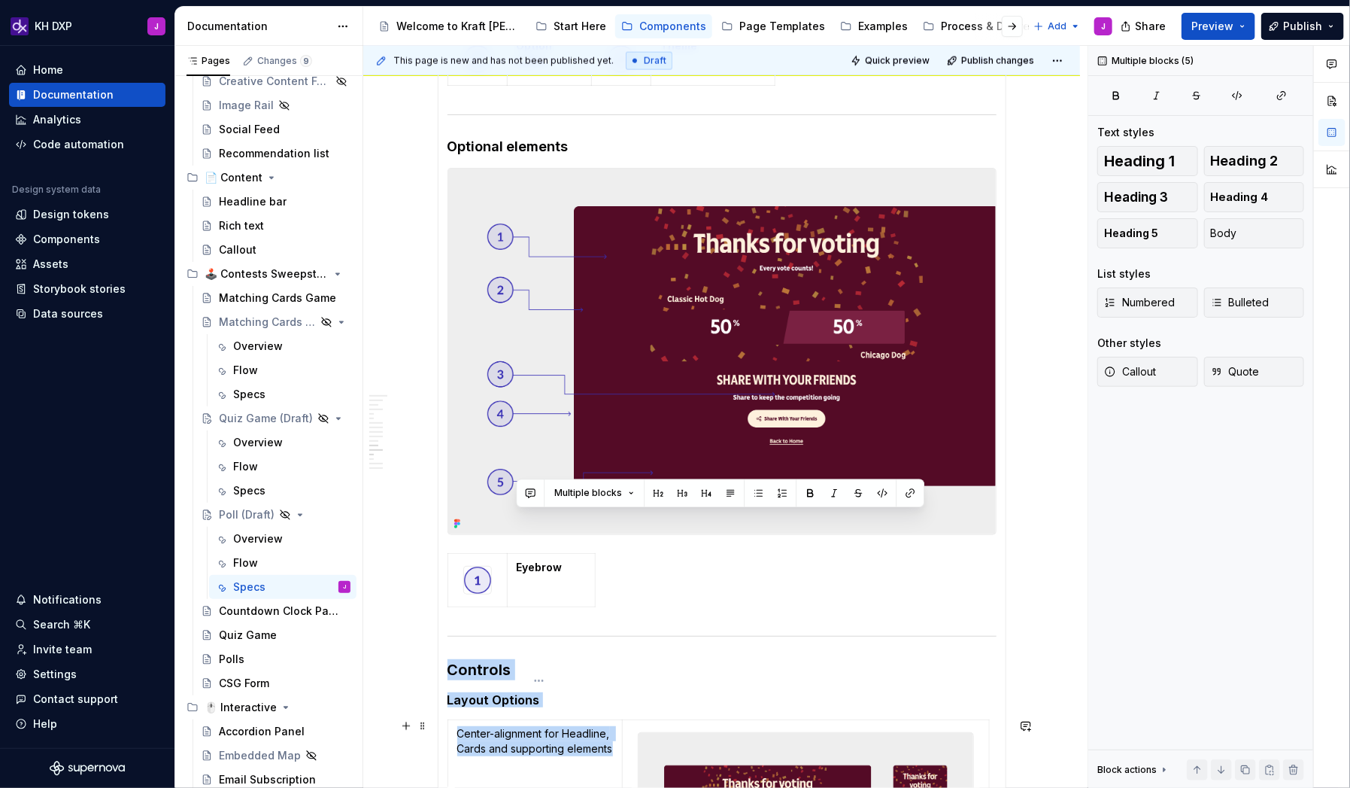
scroll to position [1236, 0]
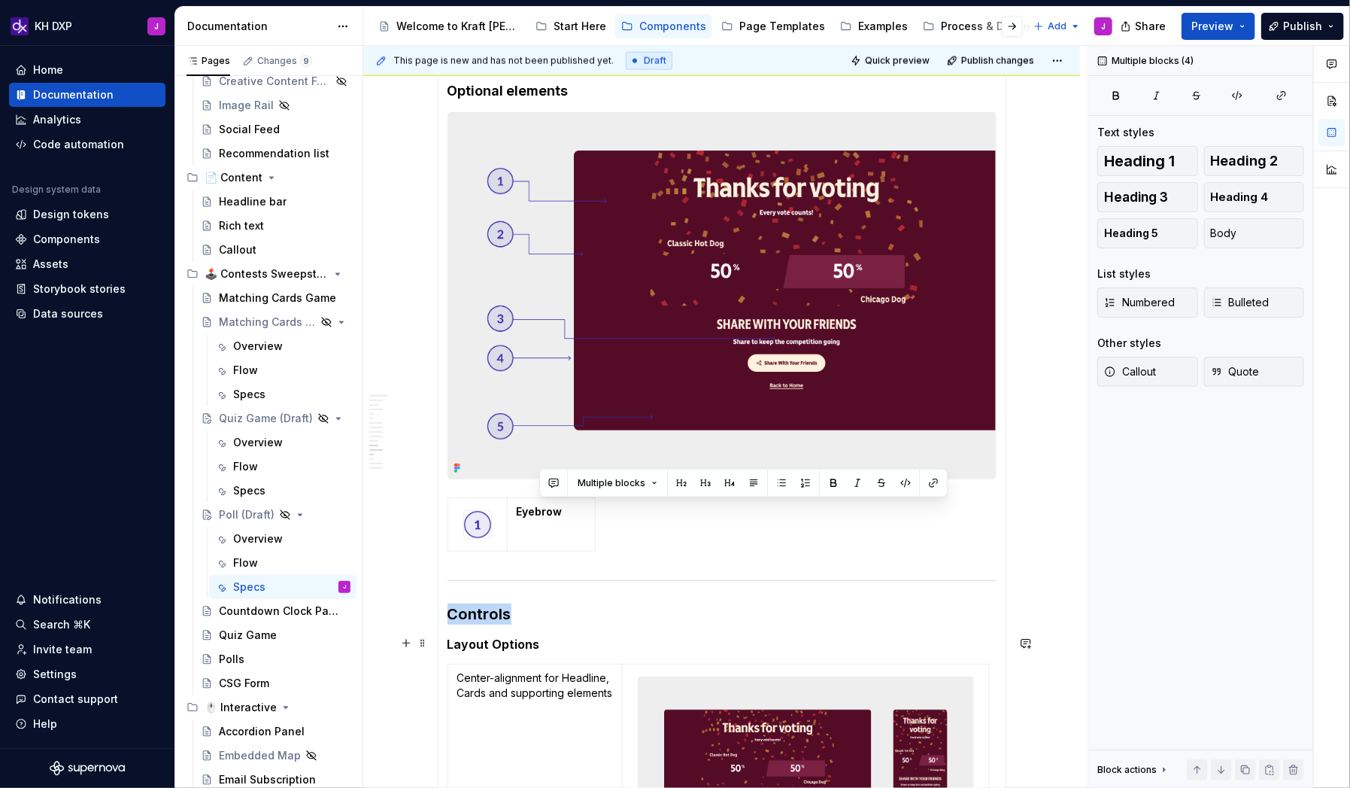
drag, startPoint x: 579, startPoint y: 721, endPoint x: 548, endPoint y: 615, distance: 111.4
click at [553, 507] on strong "Eyebrow" at bounding box center [540, 511] width 46 height 13
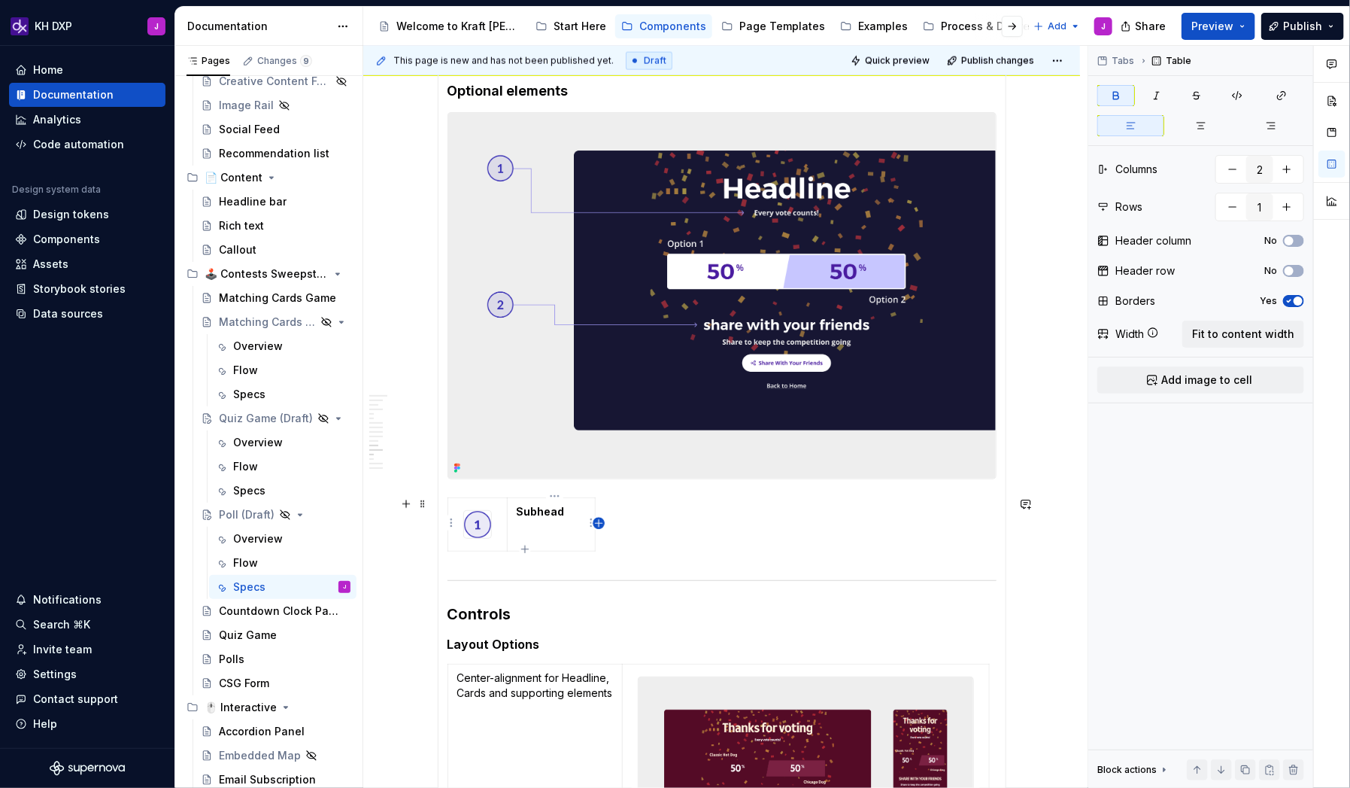
click at [601, 507] on icon "button" at bounding box center [599, 523] width 7 height 7
type input "3"
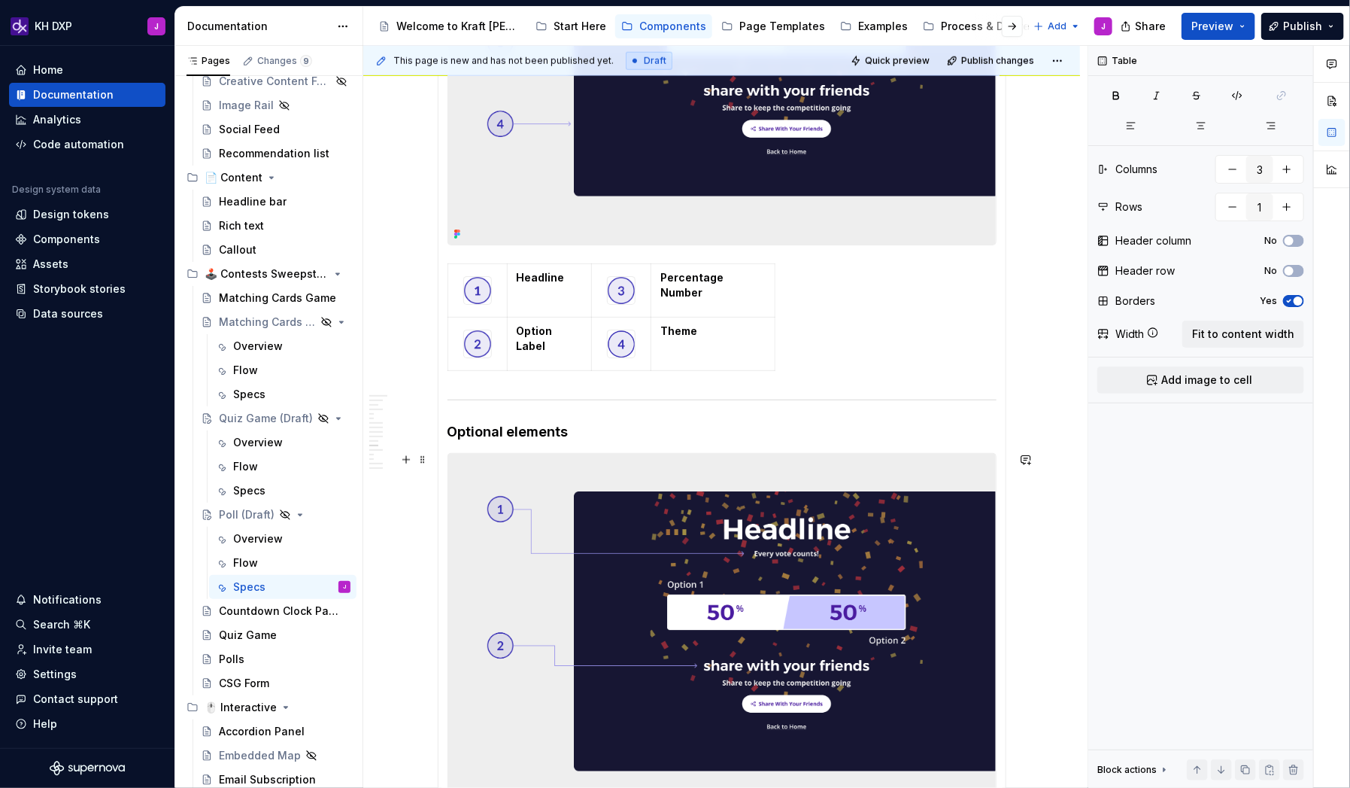
scroll to position [827, 0]
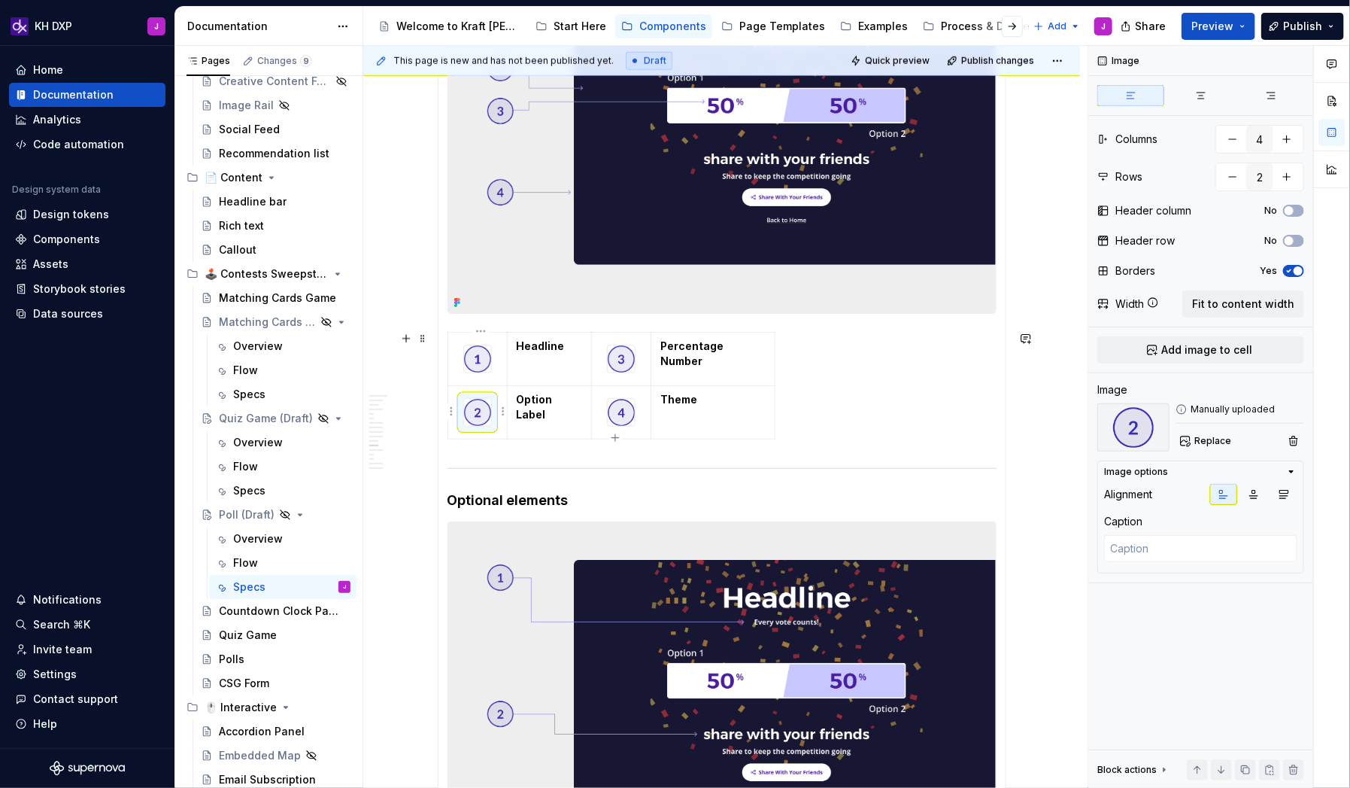
click at [482, 402] on img at bounding box center [477, 412] width 27 height 27
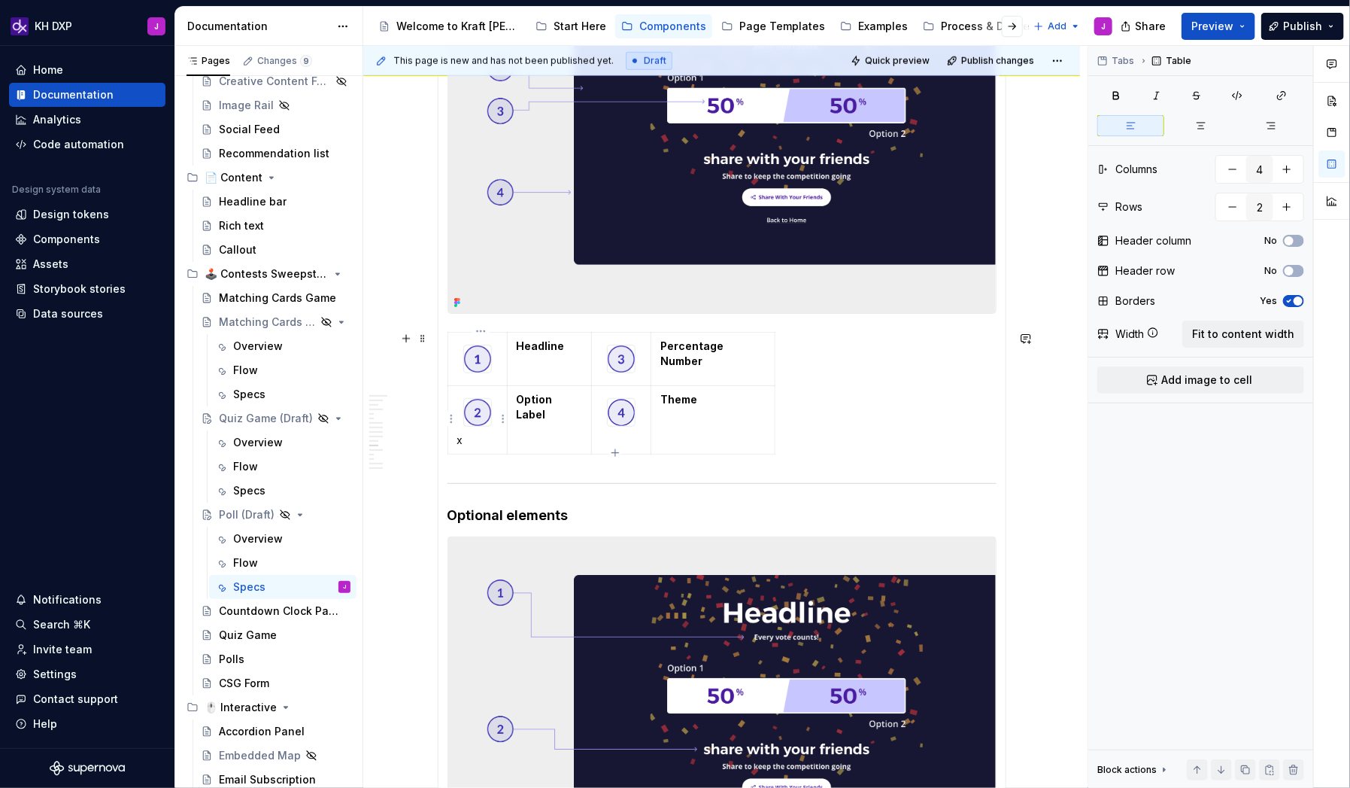
click at [489, 436] on p "x" at bounding box center [477, 440] width 41 height 15
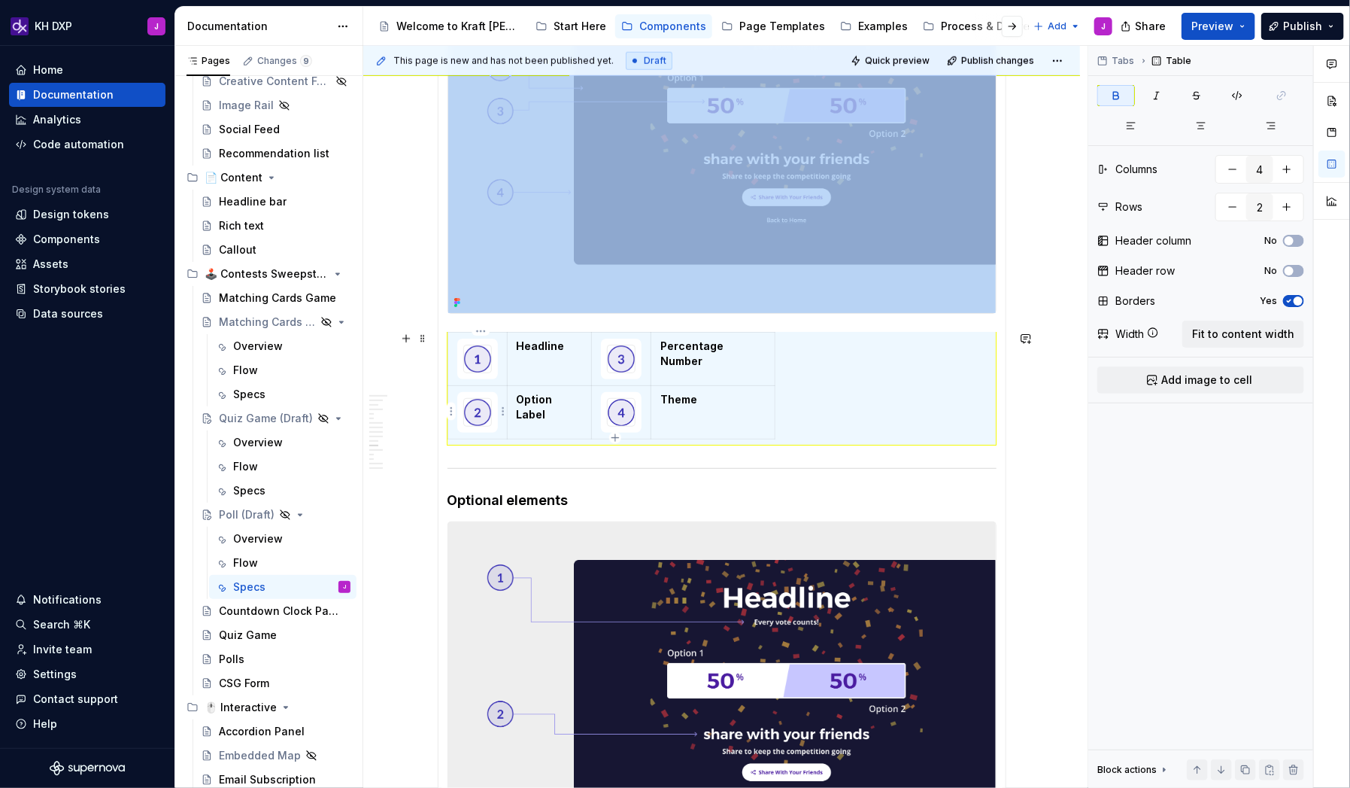
type textarea "*"
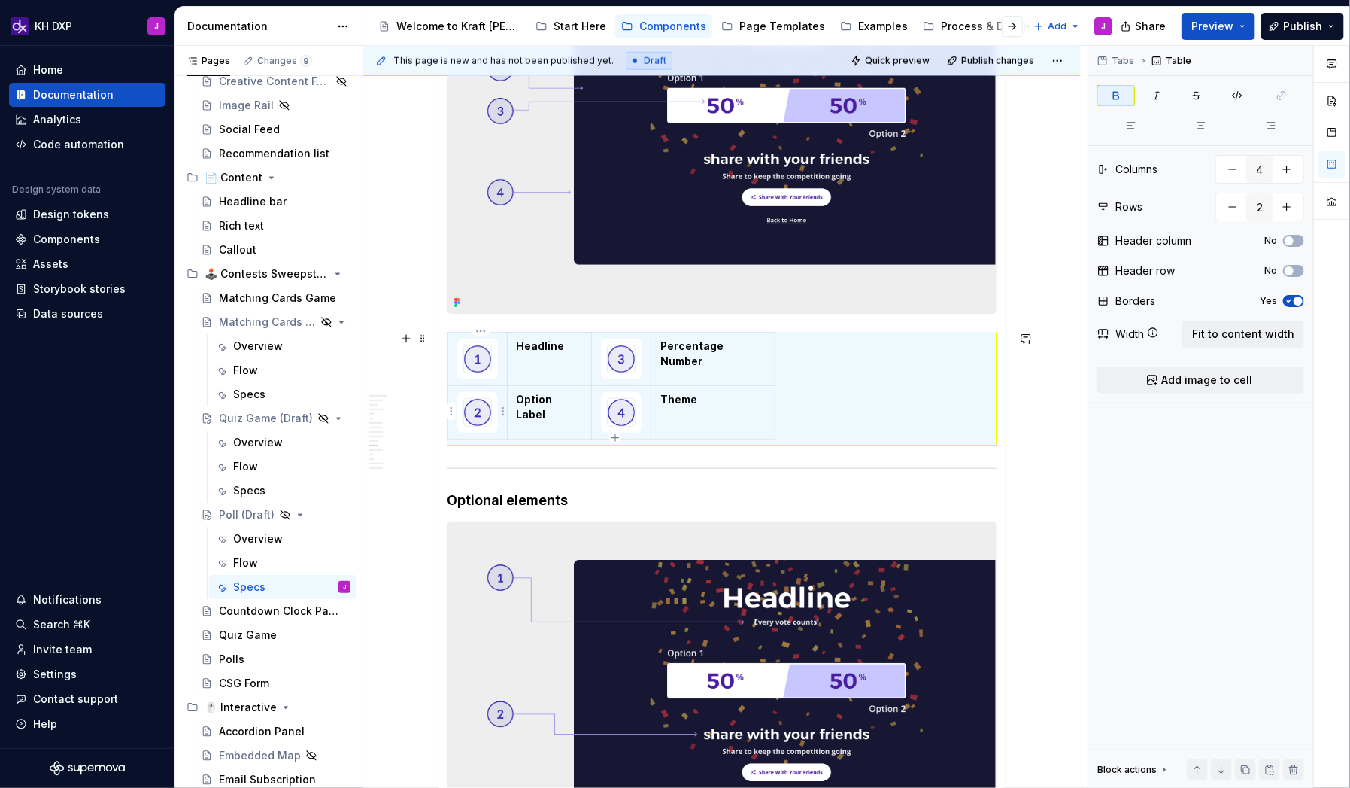
click at [488, 407] on img at bounding box center [477, 412] width 27 height 27
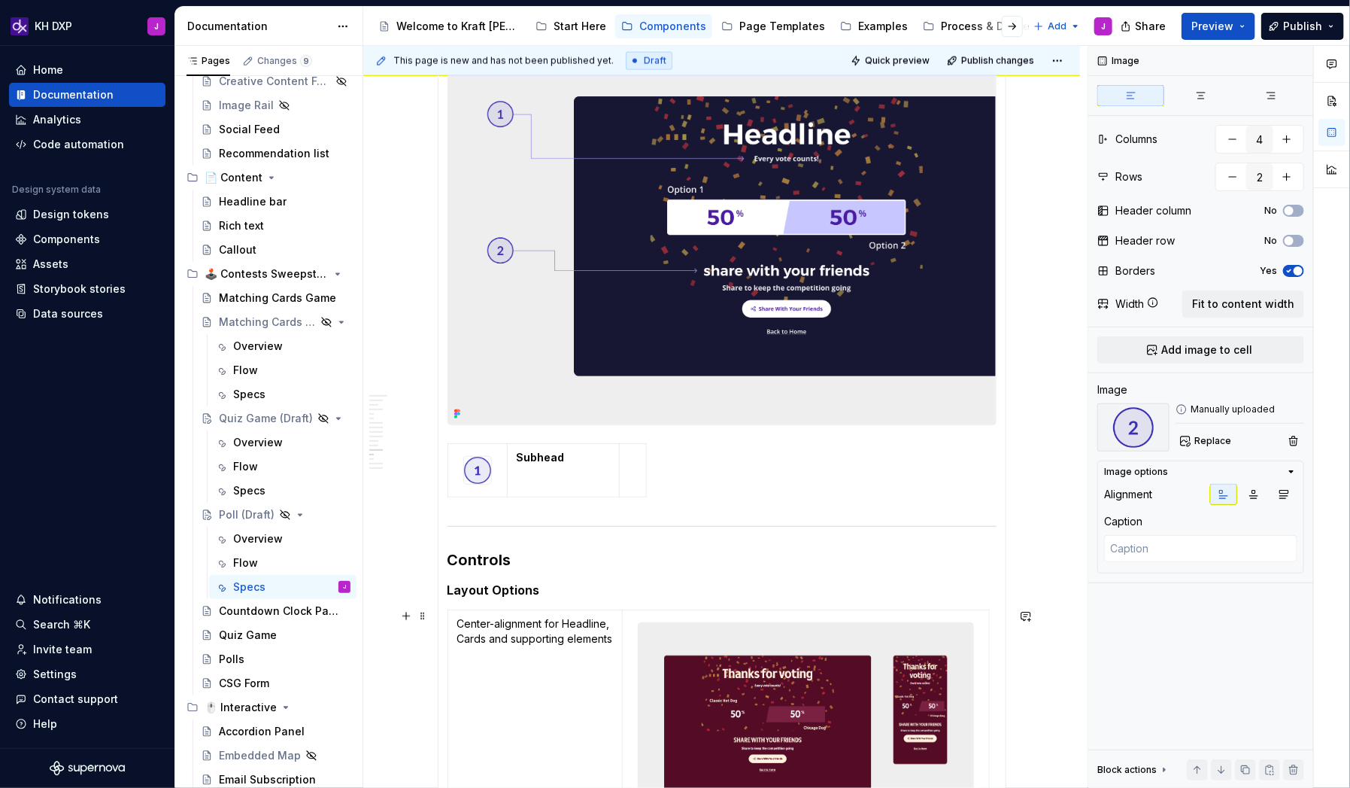
scroll to position [1307, 0]
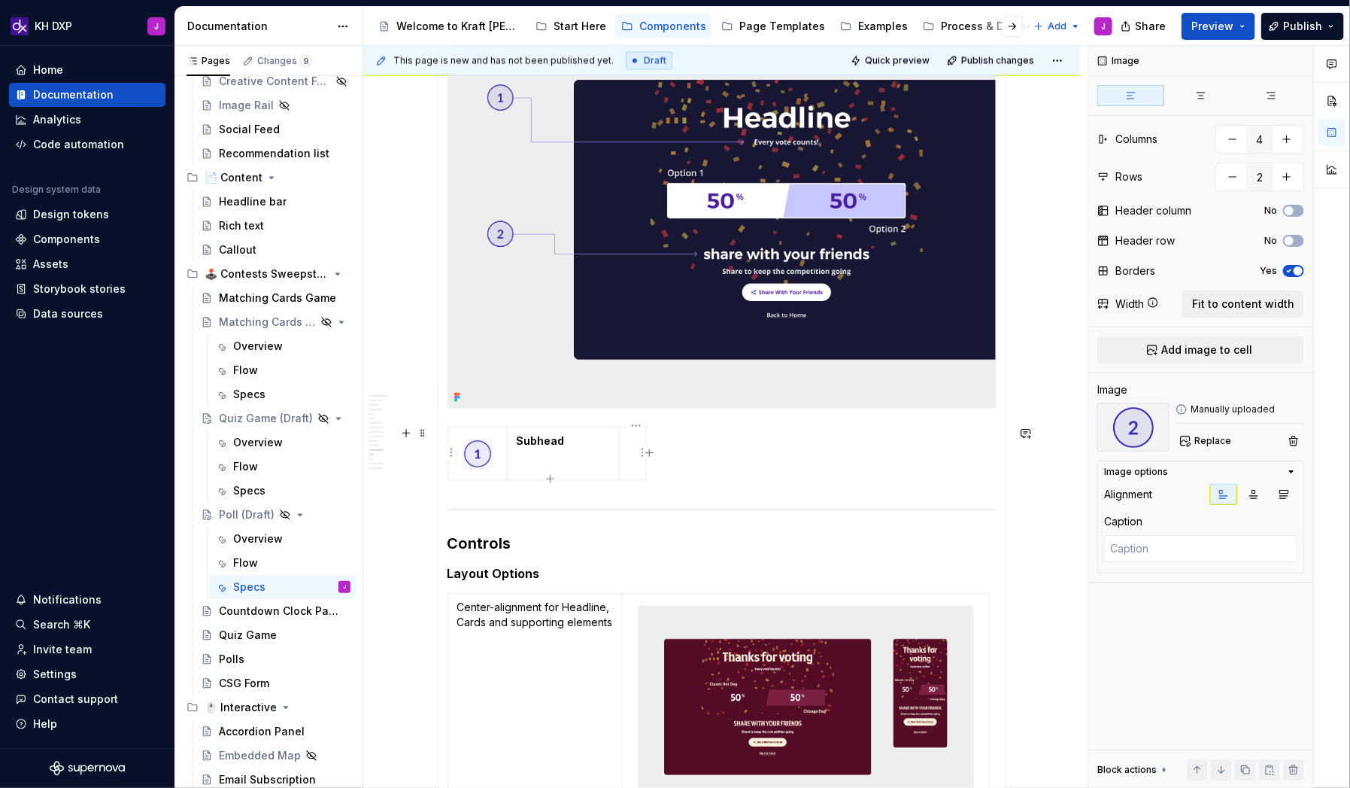
click at [639, 470] on td at bounding box center [632, 453] width 27 height 53
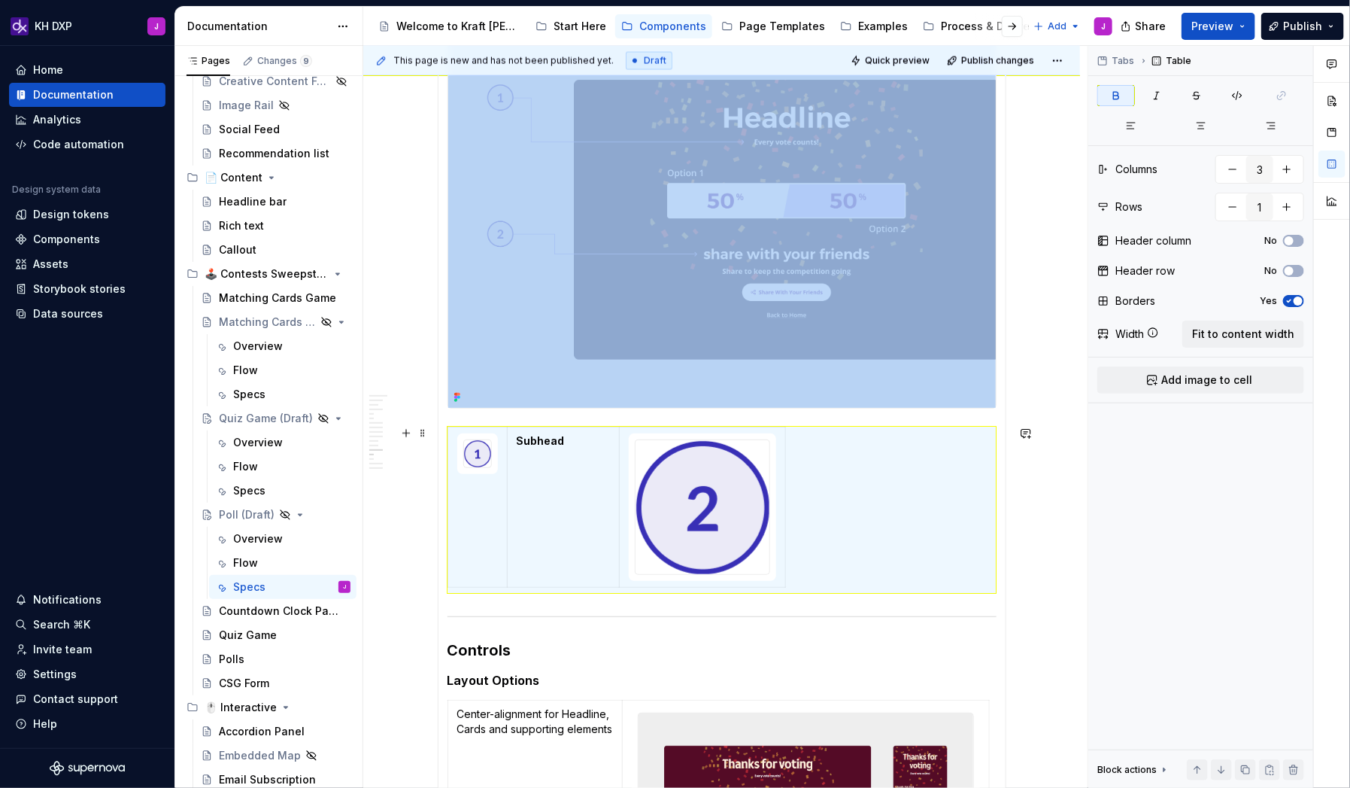
click at [985, 507] on div "Subhead" at bounding box center [722, 510] width 549 height 167
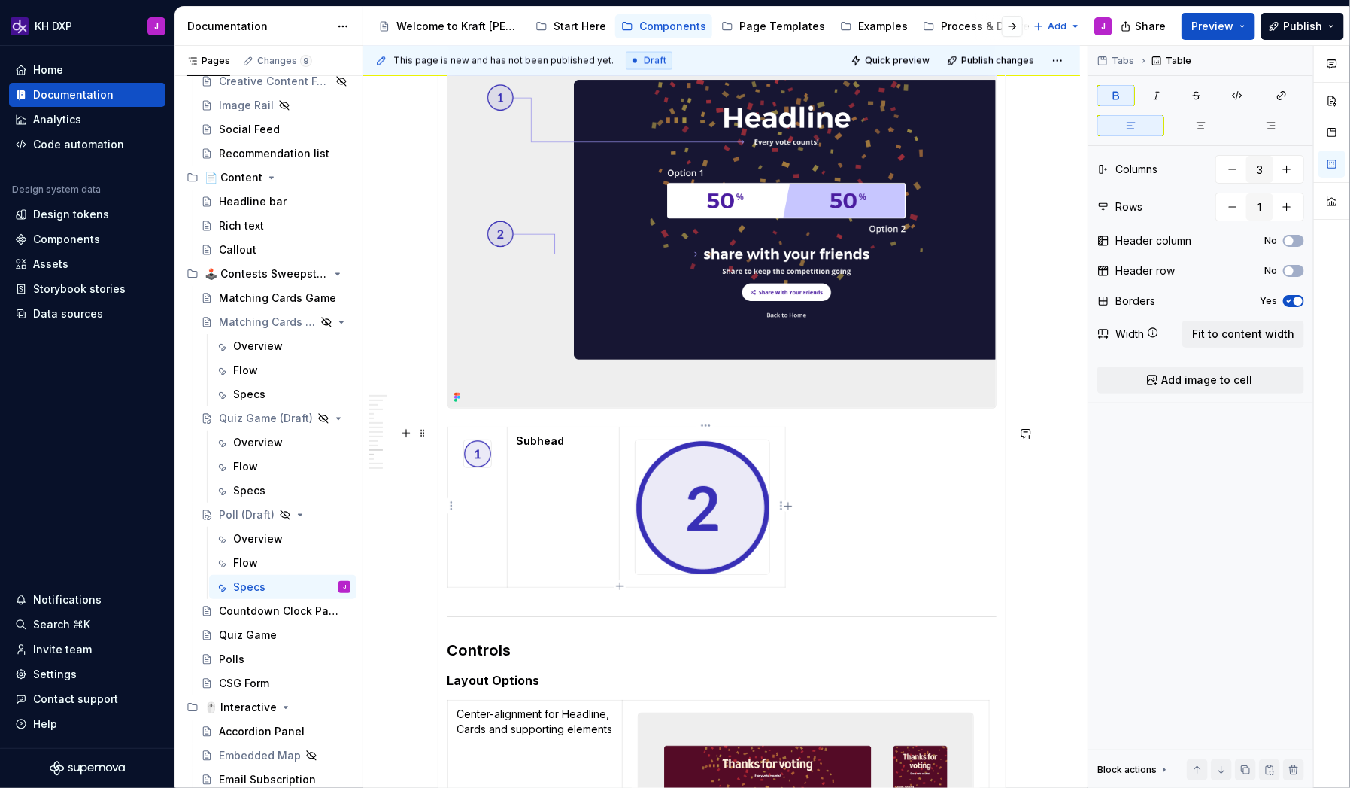
click at [593, 476] on td "Subhead" at bounding box center [563, 507] width 112 height 160
click at [790, 505] on icon "button" at bounding box center [788, 506] width 12 height 12
type input "4"
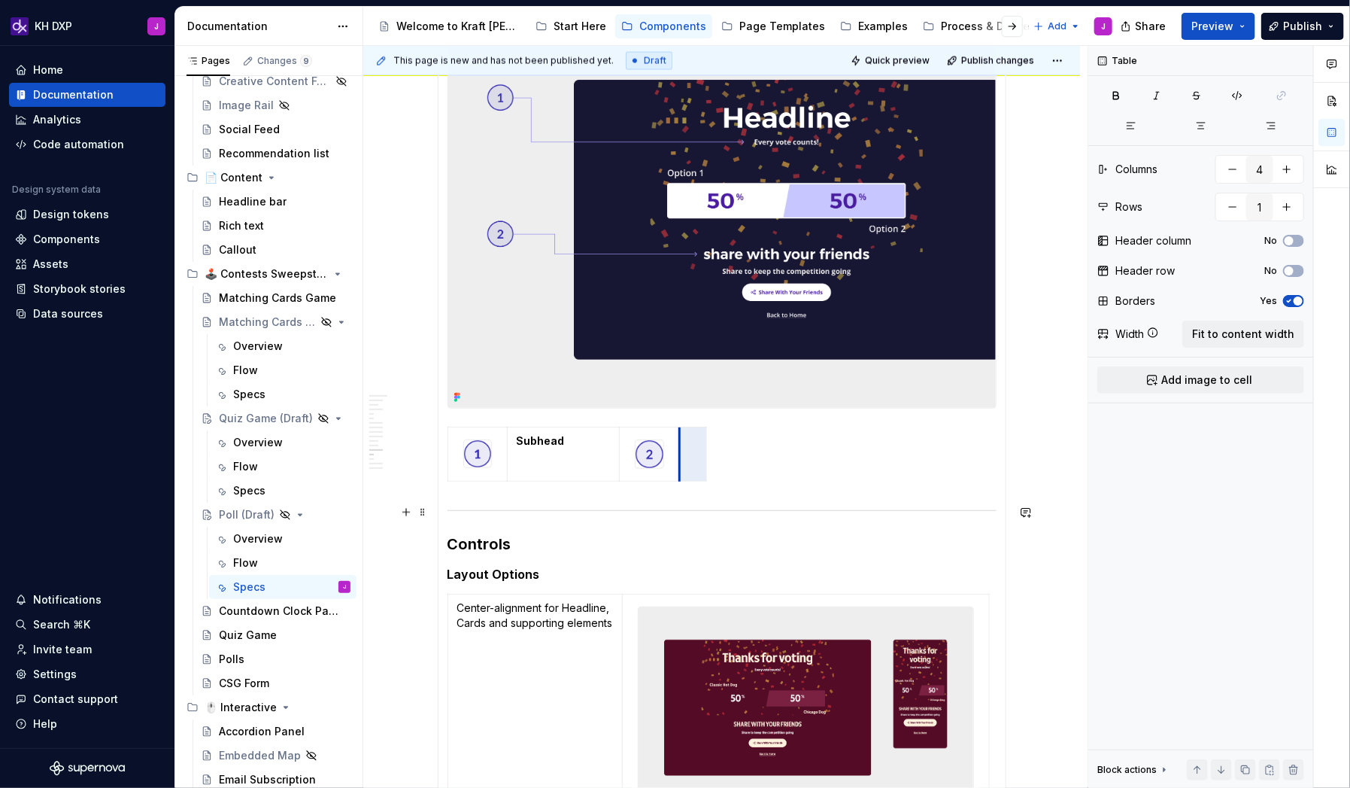
drag, startPoint x: 791, startPoint y: 512, endPoint x: 685, endPoint y: 502, distance: 106.5
click at [547, 438] on strong "Subhead" at bounding box center [541, 440] width 48 height 13
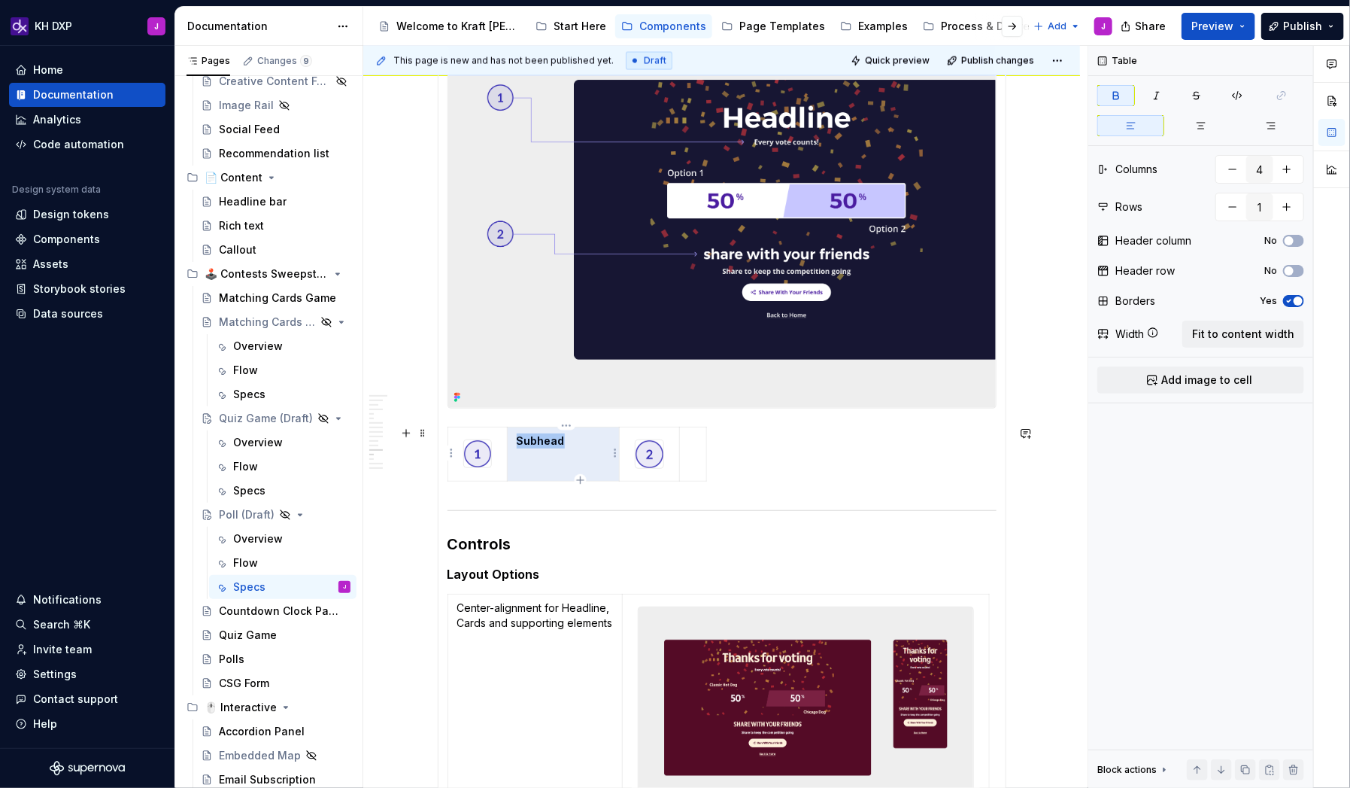
click at [549, 439] on strong "Subhead" at bounding box center [541, 440] width 48 height 13
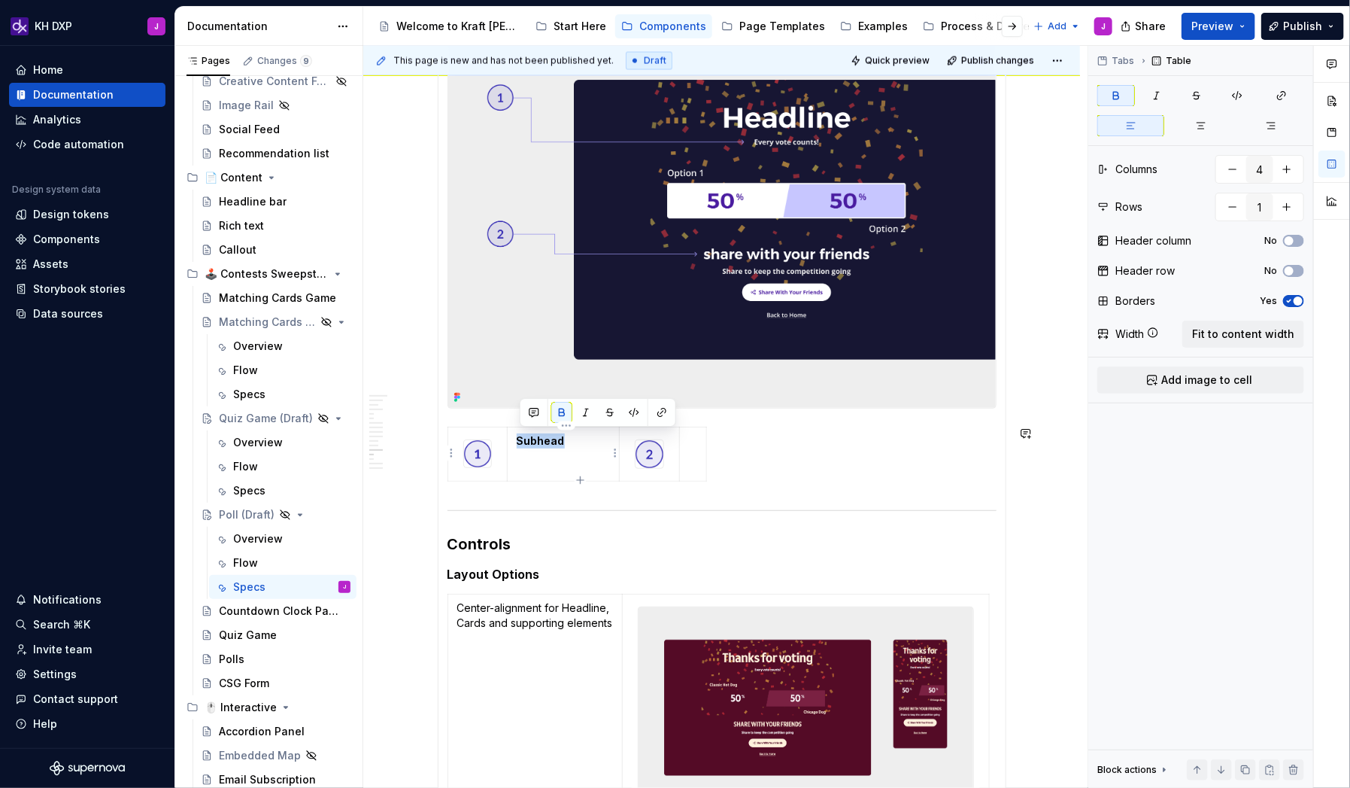
copy strong "Subhead"
click at [699, 443] on html "KH DXP J Home Documentation Analytics Code automation Design system data Design…" at bounding box center [675, 394] width 1350 height 788
click at [693, 445] on html "KH DXP J Home Documentation Analytics Code automation Design system data Design…" at bounding box center [675, 394] width 1350 height 788
click at [693, 445] on p at bounding box center [693, 440] width 8 height 15
click at [787, 441] on div "Subhead Subhead" at bounding box center [722, 457] width 549 height 61
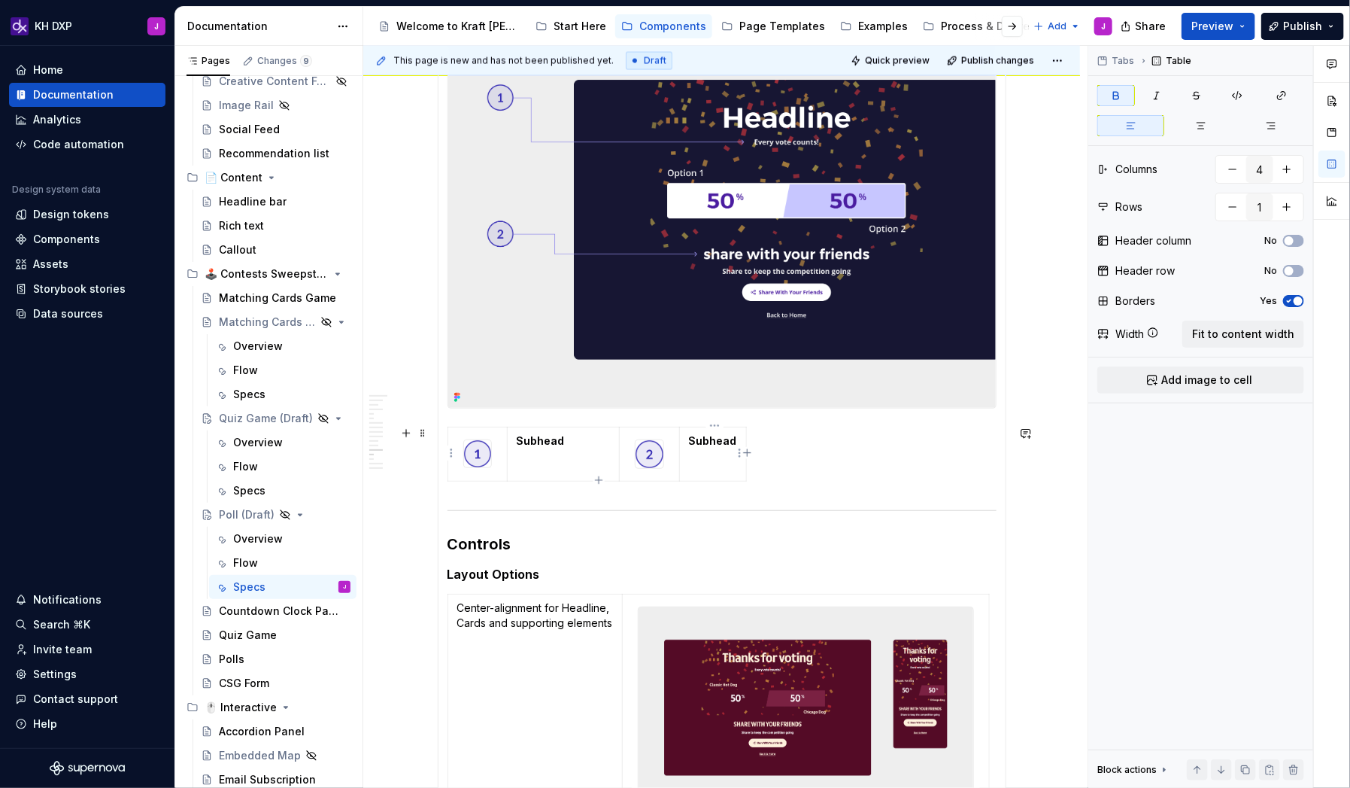
click at [718, 442] on strong "Subhead" at bounding box center [713, 440] width 48 height 13
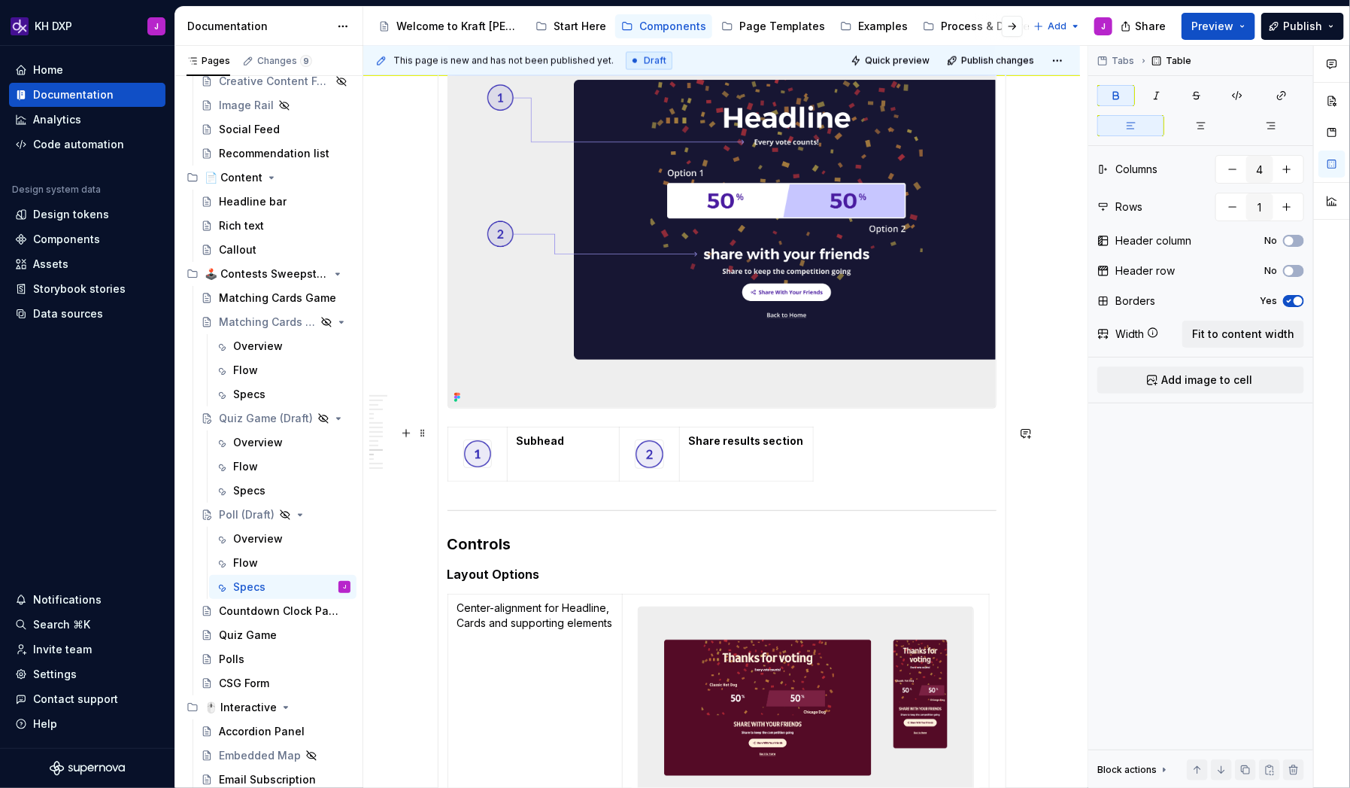
click at [873, 469] on div "Subhead Share results section" at bounding box center [722, 457] width 549 height 61
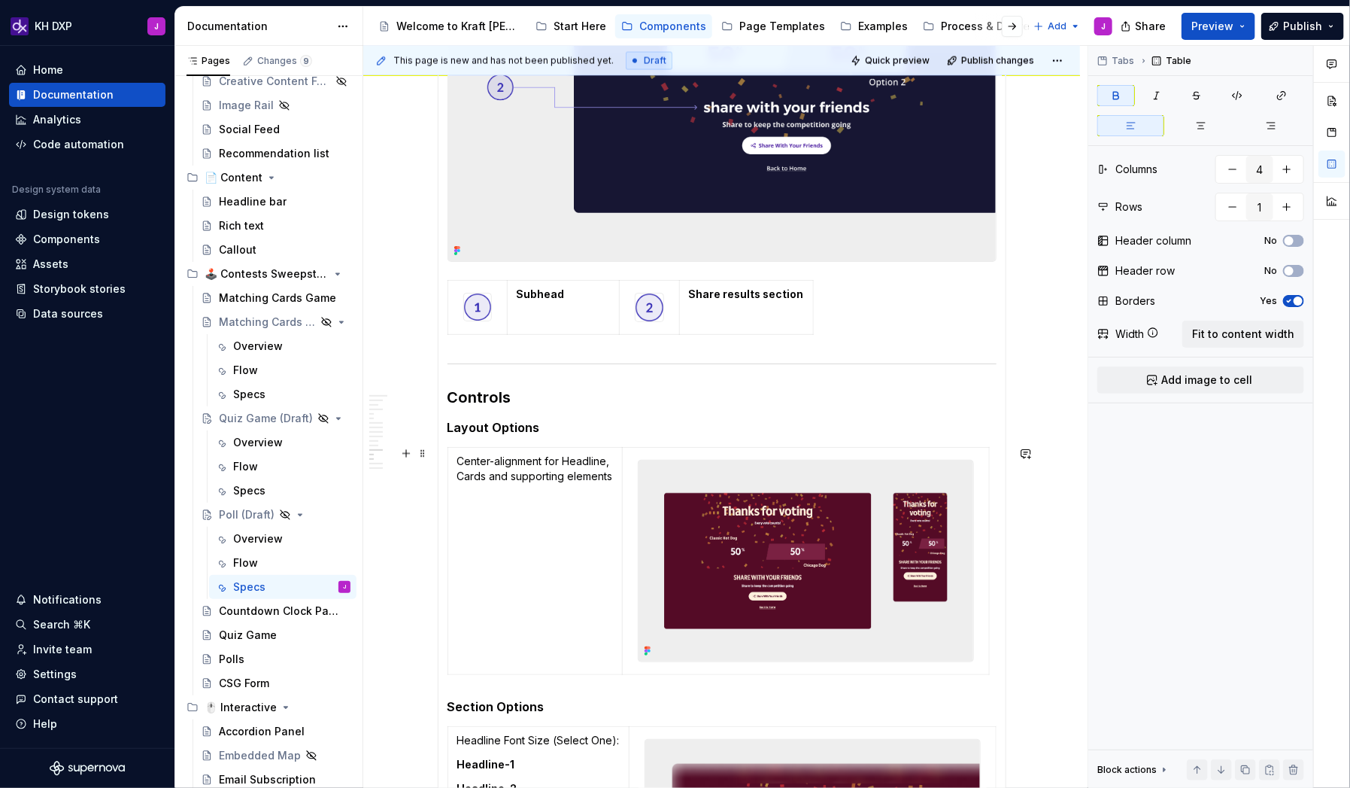
scroll to position [1459, 0]
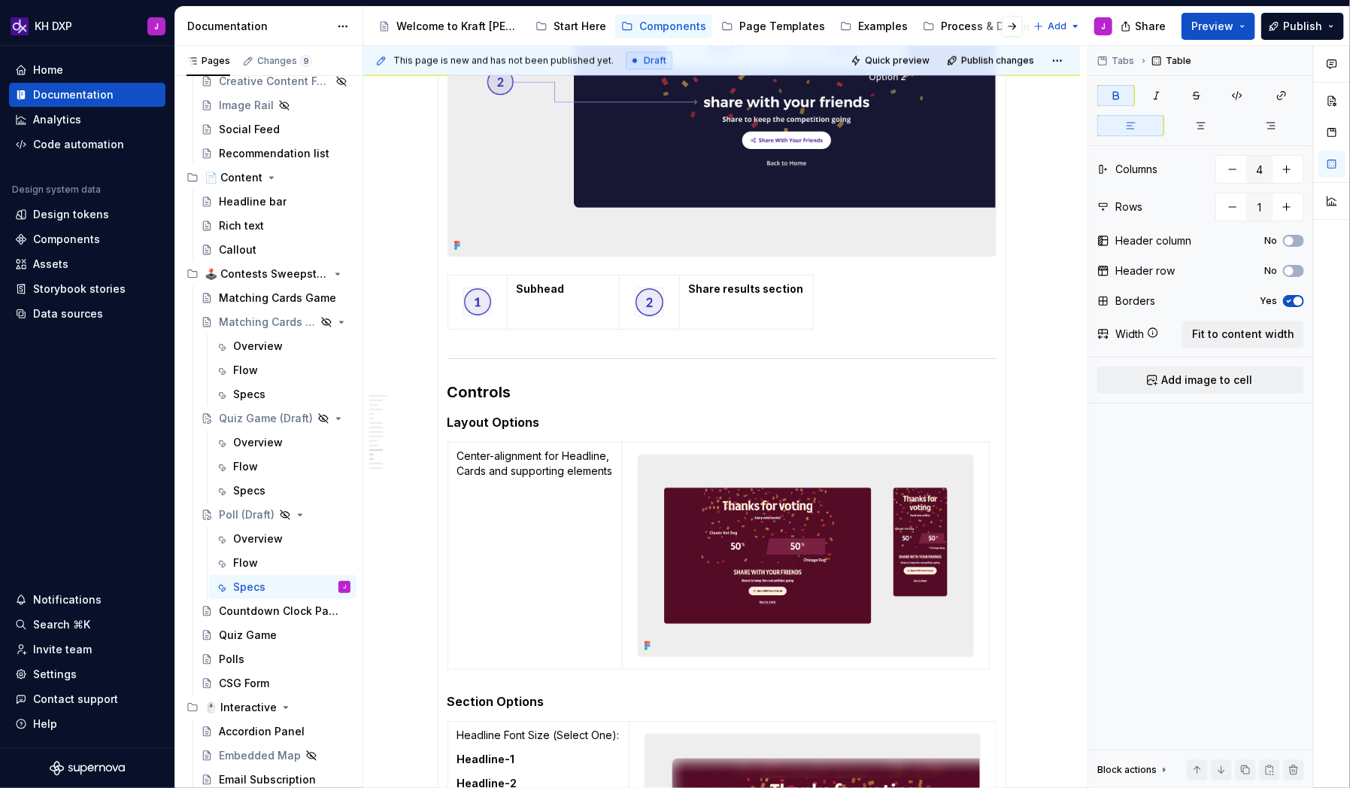
click at [818, 507] on img at bounding box center [806, 555] width 334 height 201
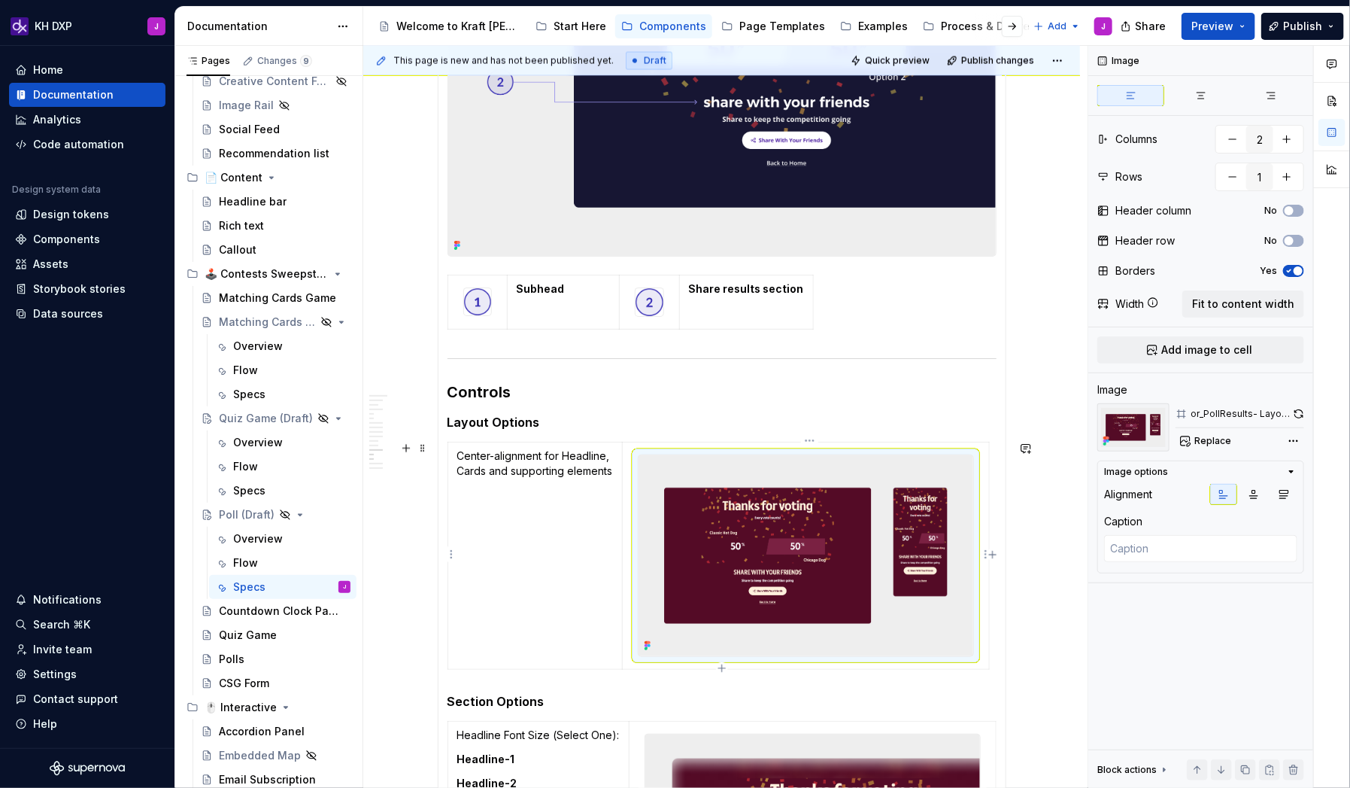
click at [818, 507] on img at bounding box center [806, 555] width 334 height 201
click at [1033, 415] on button "button" at bounding box center [1299, 413] width 11 height 21
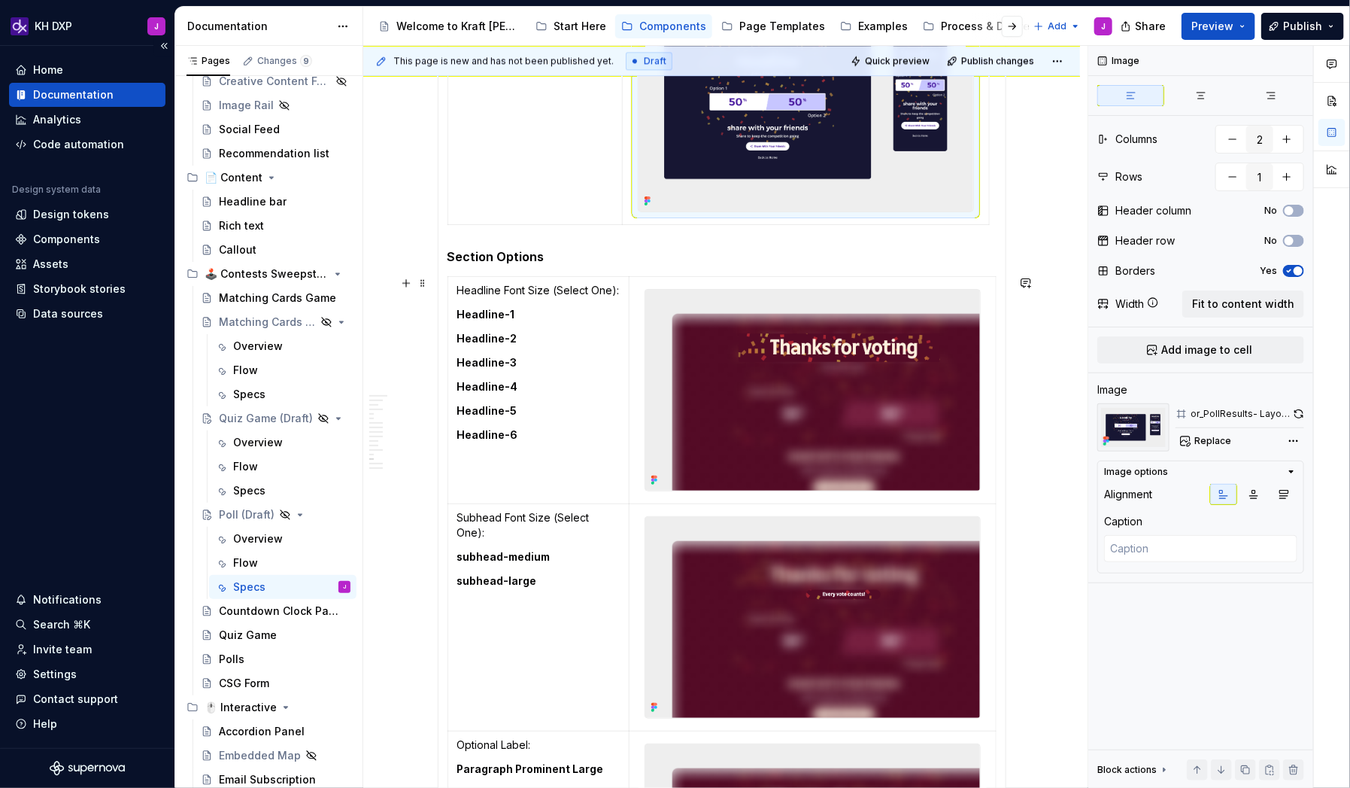
scroll to position [1905, 0]
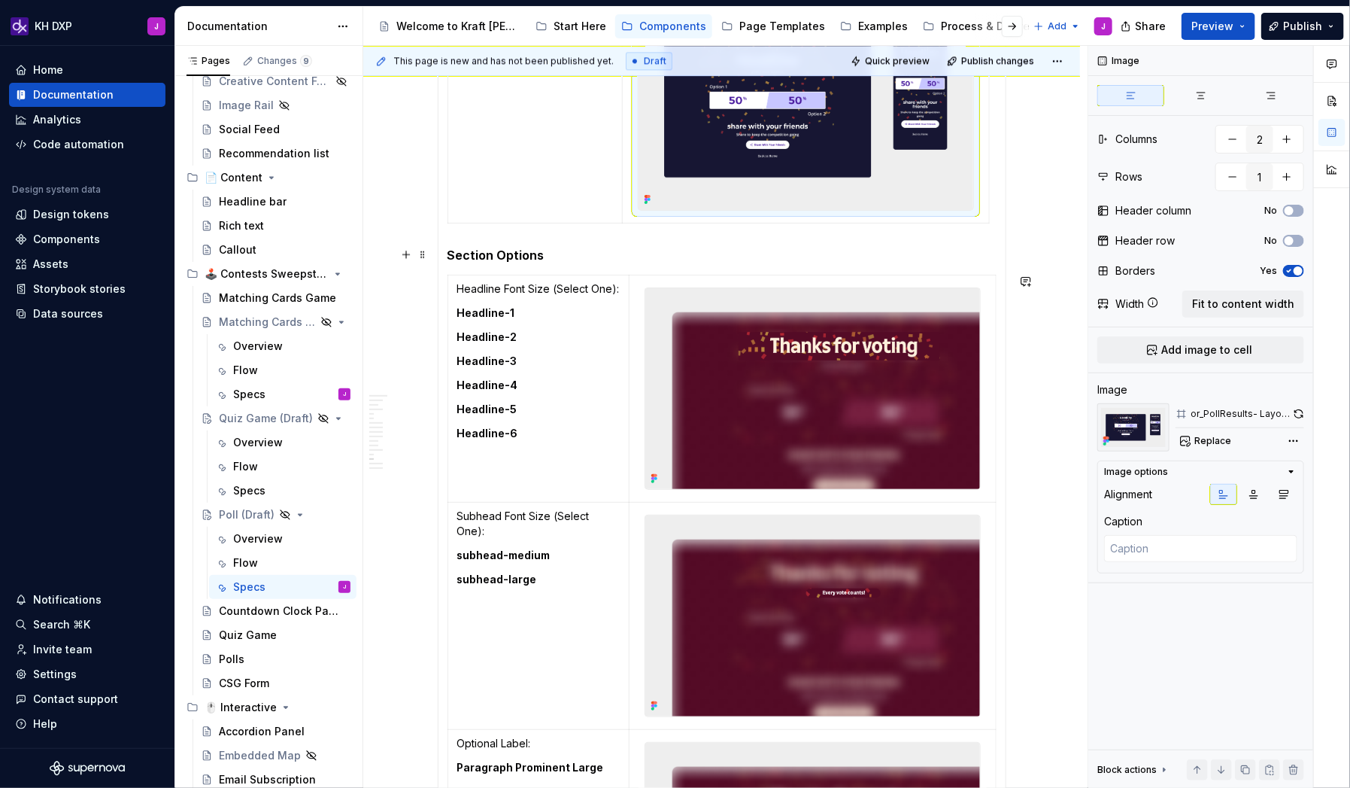
type textarea "*"
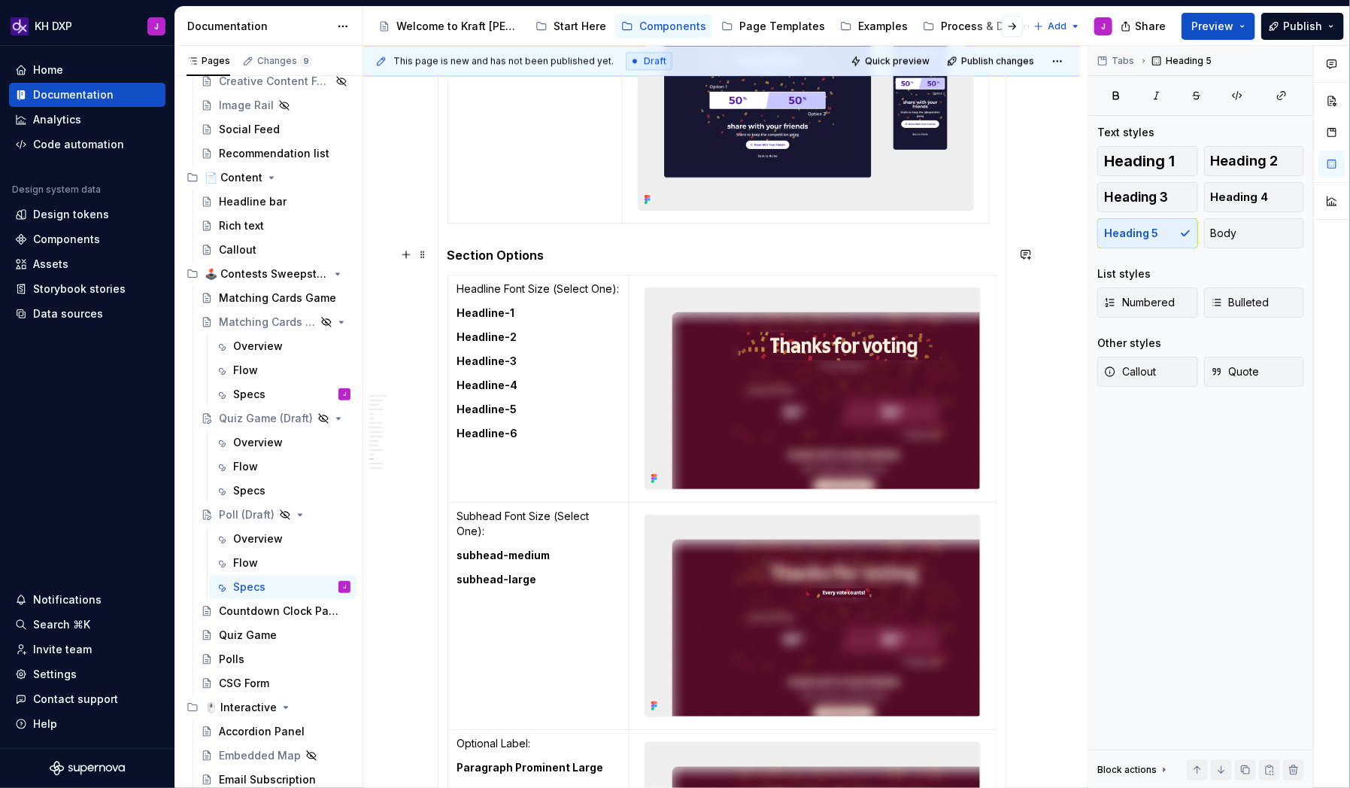
click at [453, 251] on h5 "Section Options" at bounding box center [722, 255] width 549 height 15
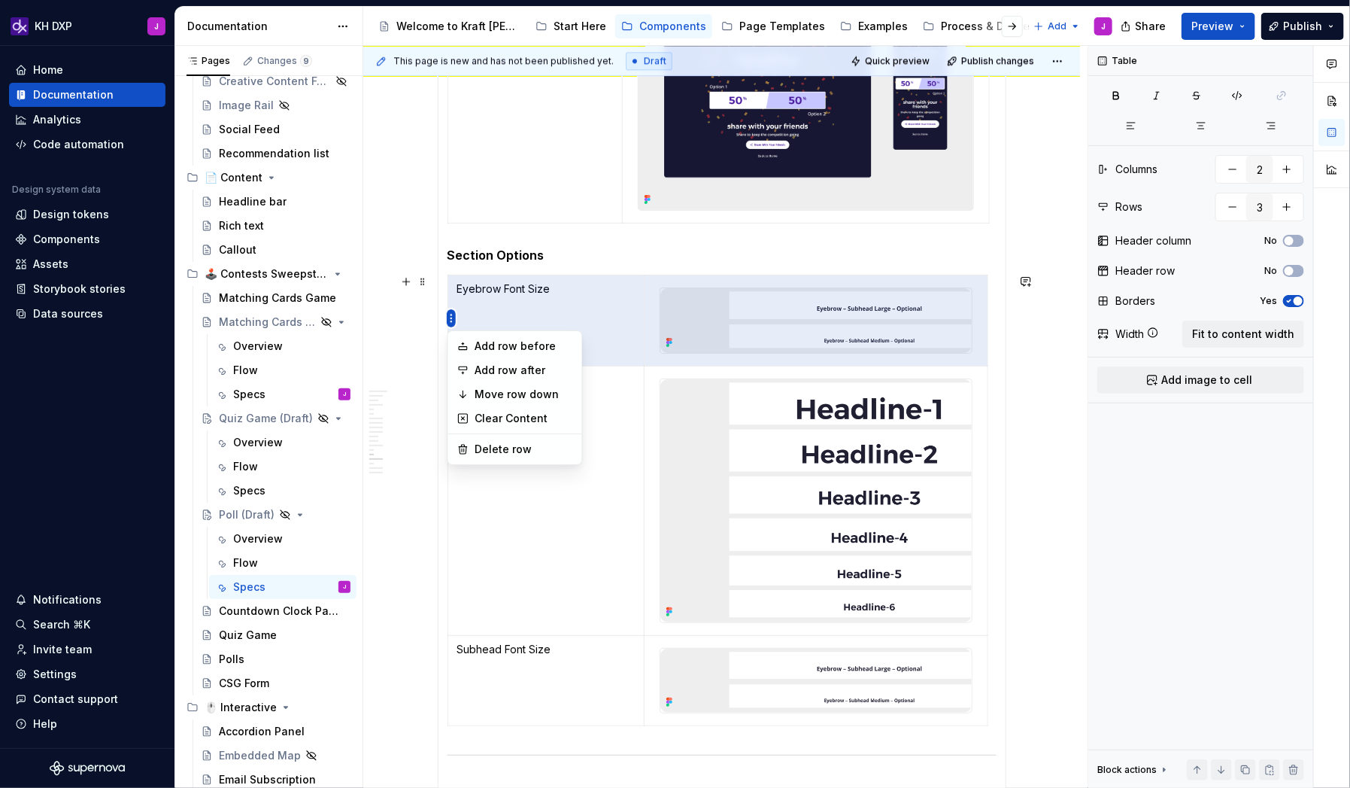
click at [492, 394] on body "KH DXP J Home Documentation Analytics Code automation Design system data Design…" at bounding box center [675, 394] width 1350 height 788
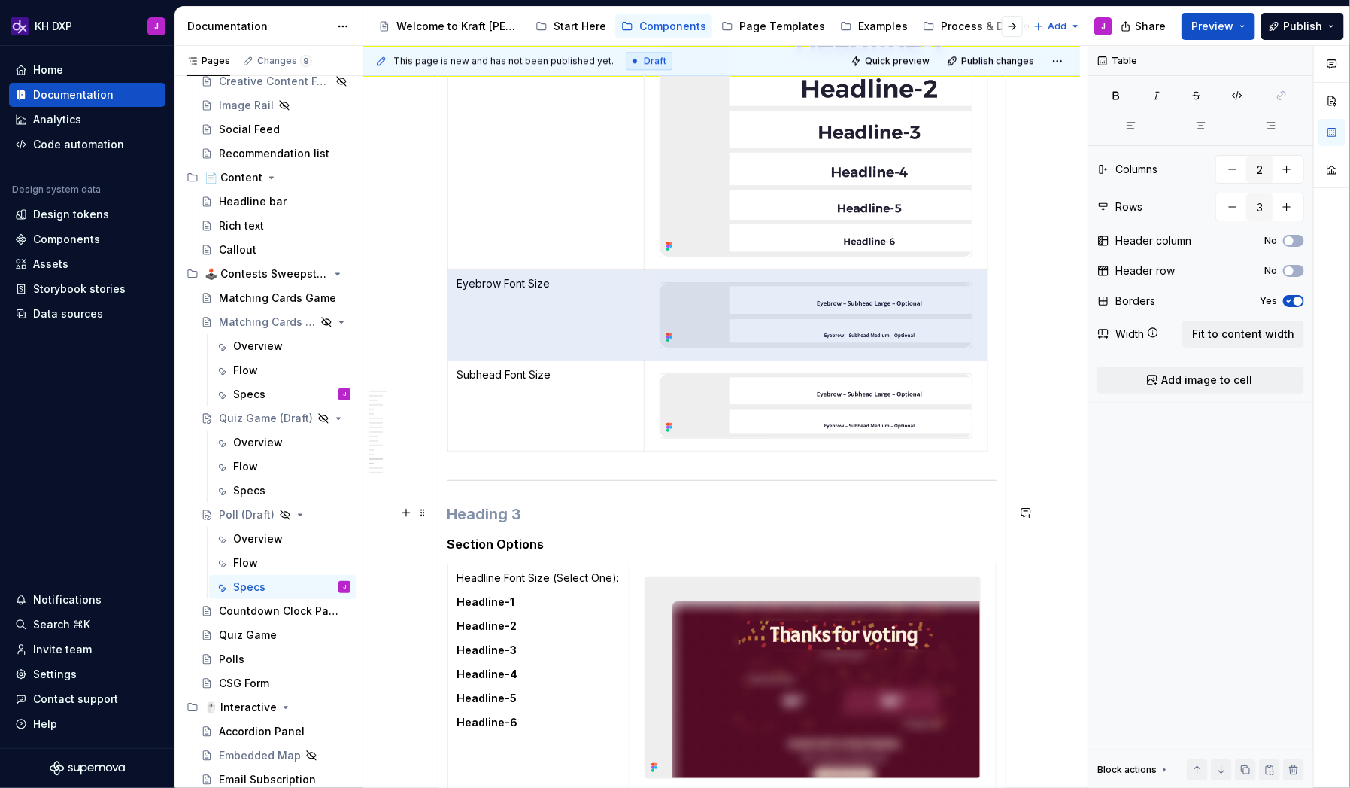
scroll to position [2179, 0]
click at [453, 320] on html "KH DXP J Home Documentation Analytics Code automation Design system data Design…" at bounding box center [675, 394] width 1350 height 788
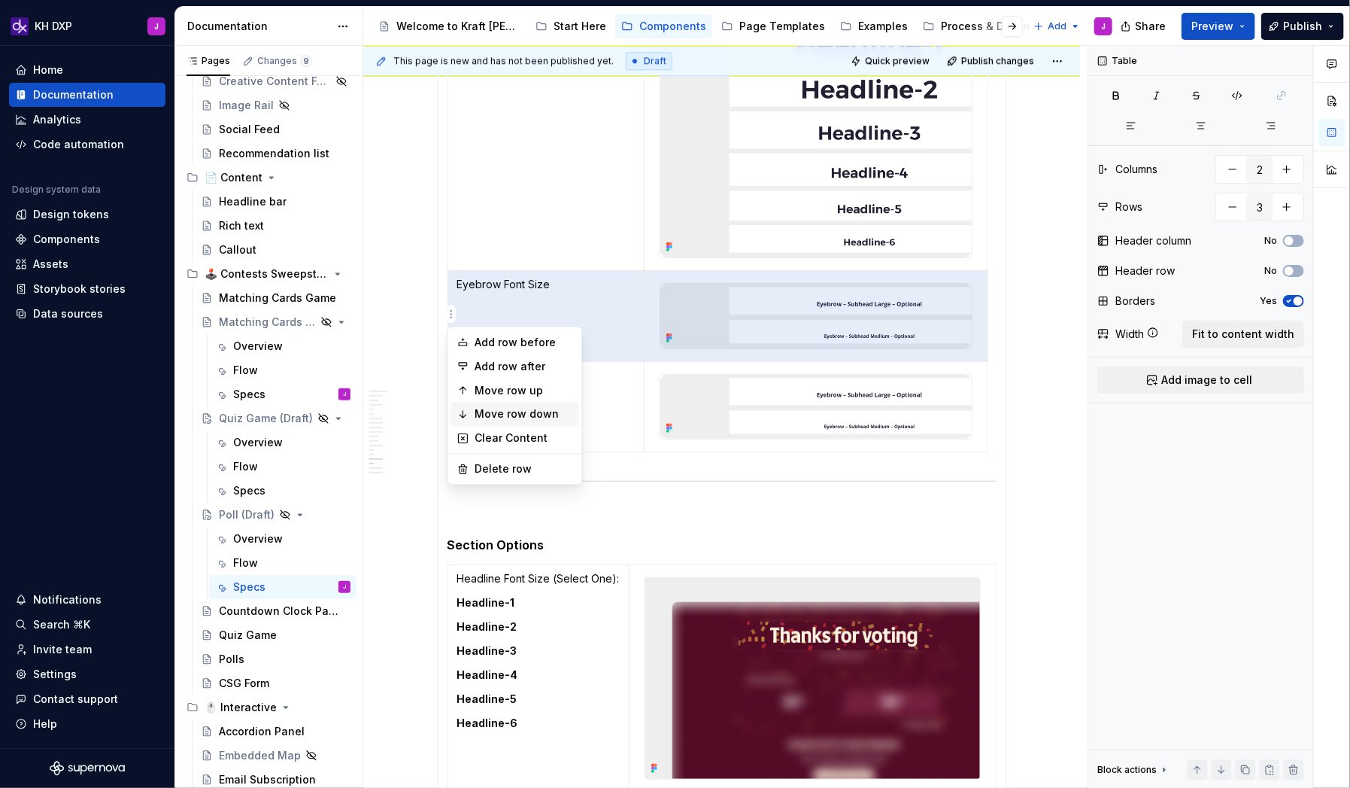
click at [521, 415] on div "Move row down" at bounding box center [524, 414] width 98 height 15
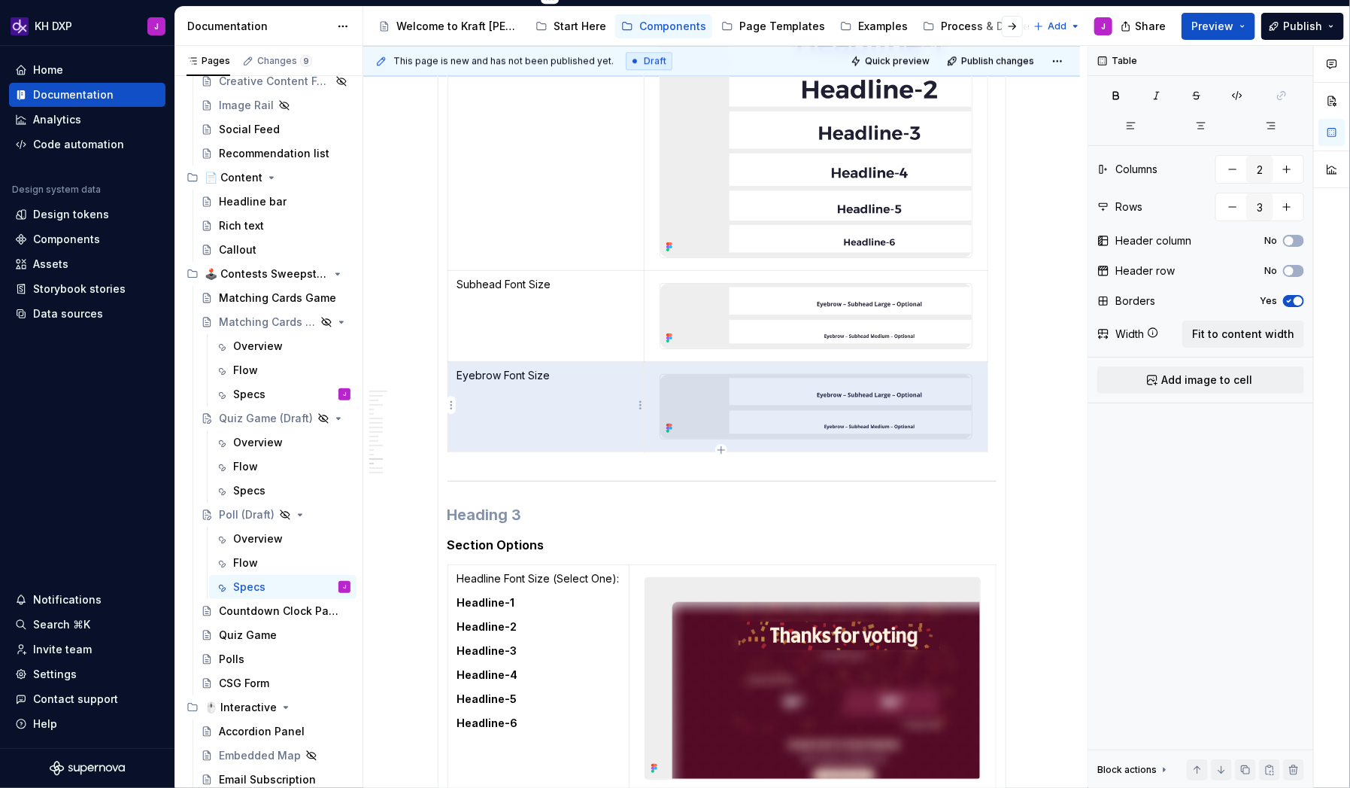
click at [581, 388] on td "Eyebrow Font Size" at bounding box center [546, 406] width 197 height 91
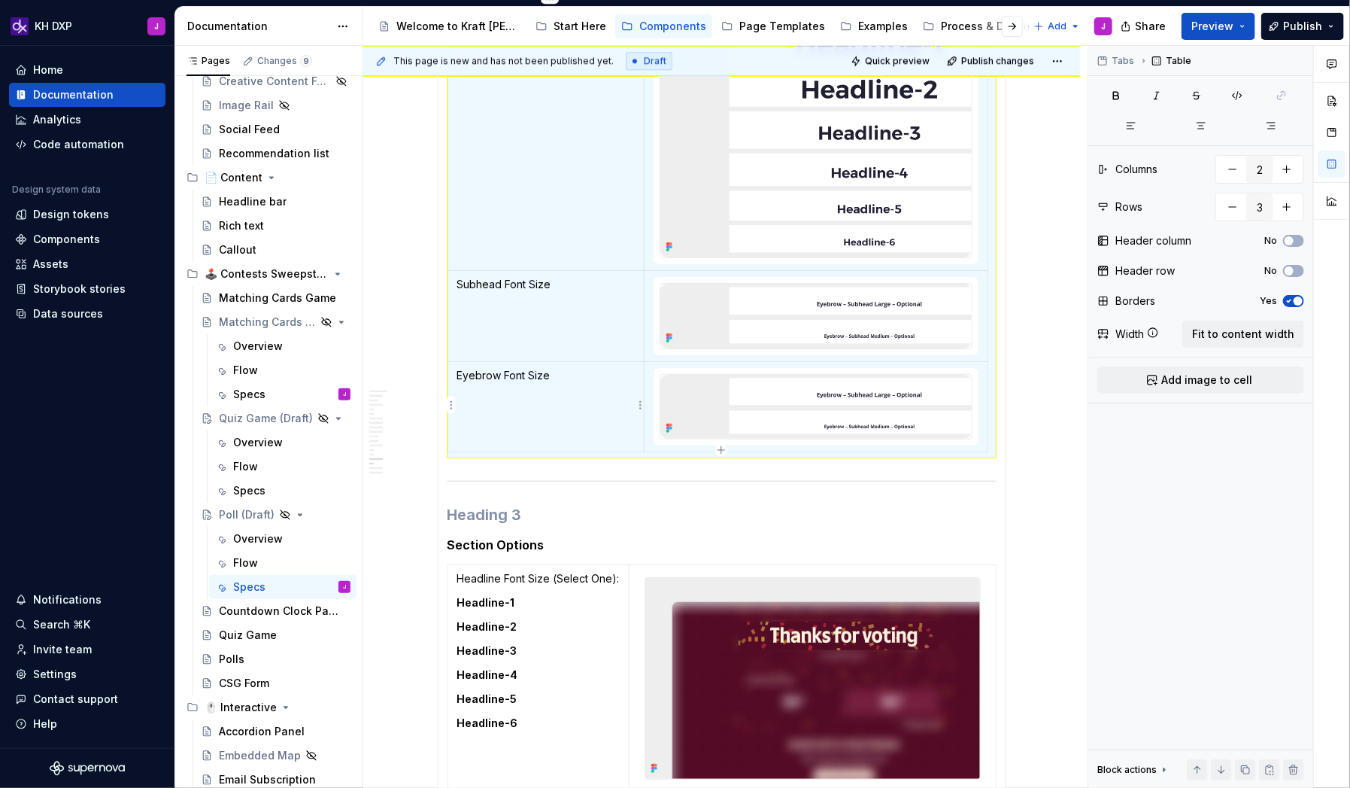
click at [573, 314] on td "Subhead Font Size" at bounding box center [546, 316] width 197 height 91
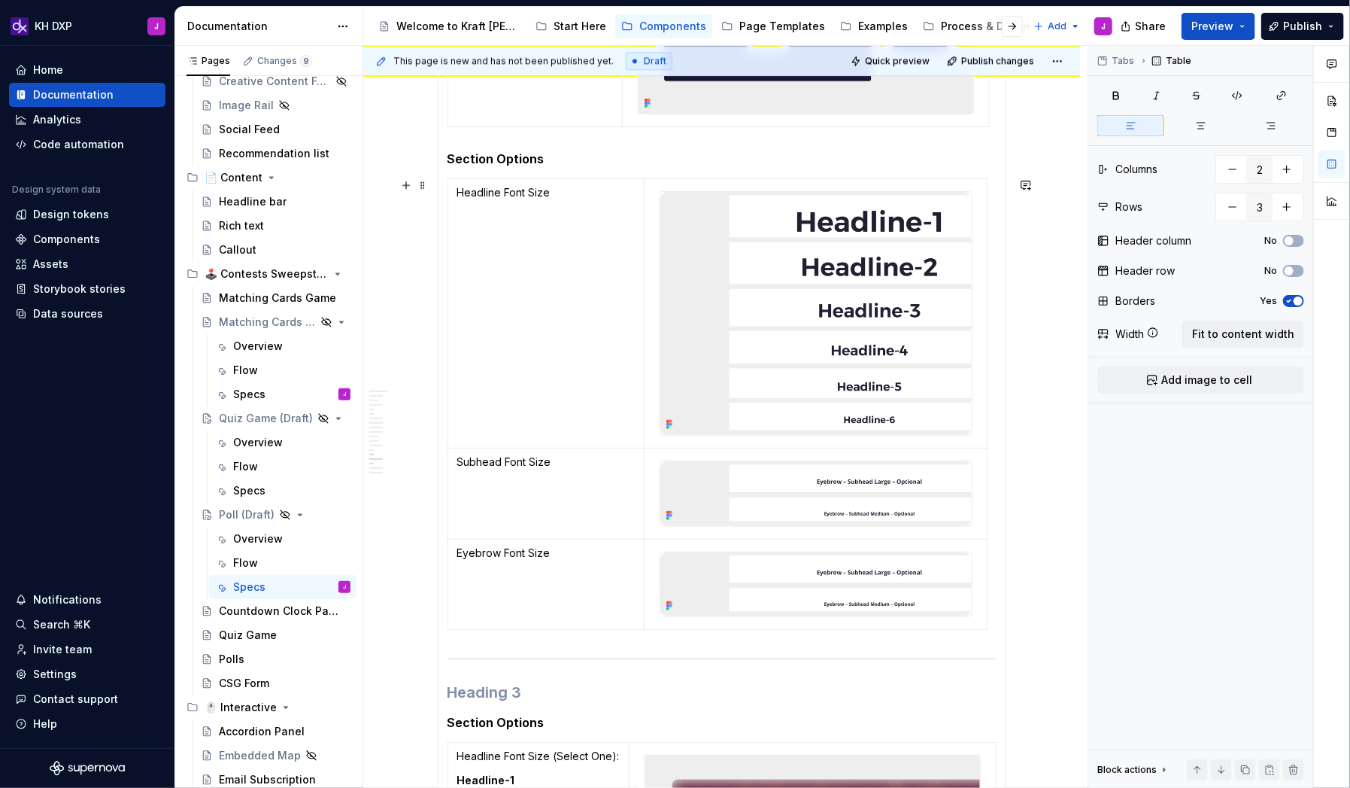
scroll to position [1982, 0]
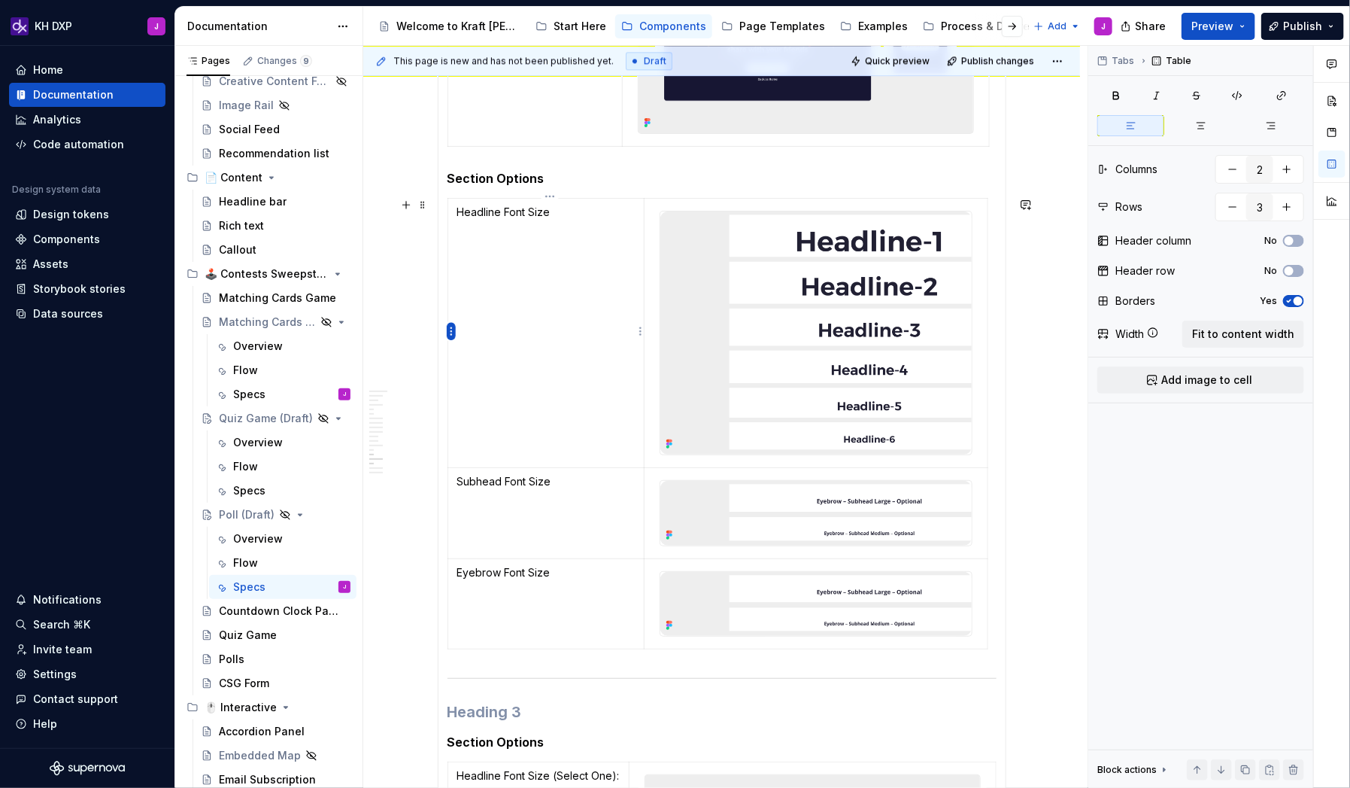
click at [451, 331] on html "KH DXP J Home Documentation Analytics Code automation Design system data Design…" at bounding box center [675, 394] width 1350 height 788
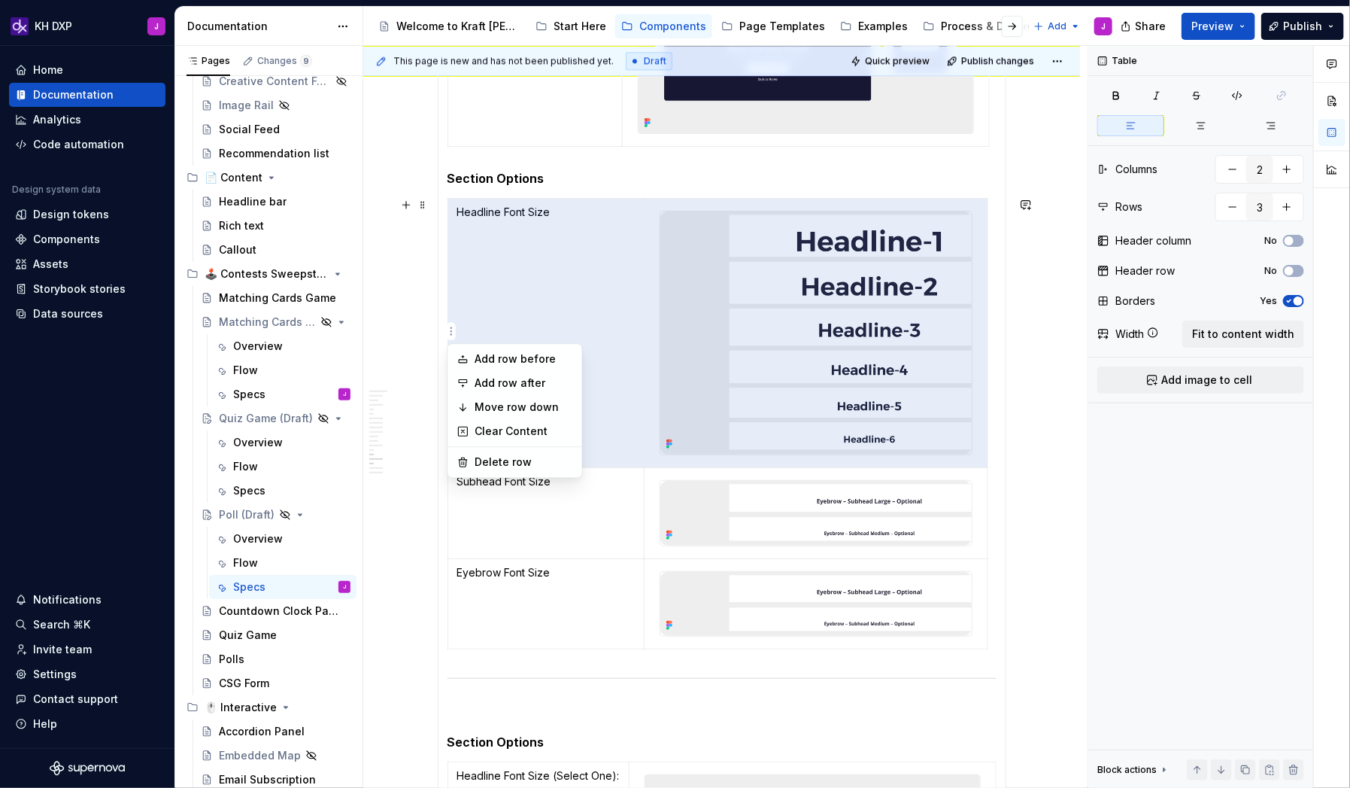
click at [574, 317] on html "KH DXP J Home Documentation Analytics Code automation Design system data Design…" at bounding box center [675, 394] width 1350 height 788
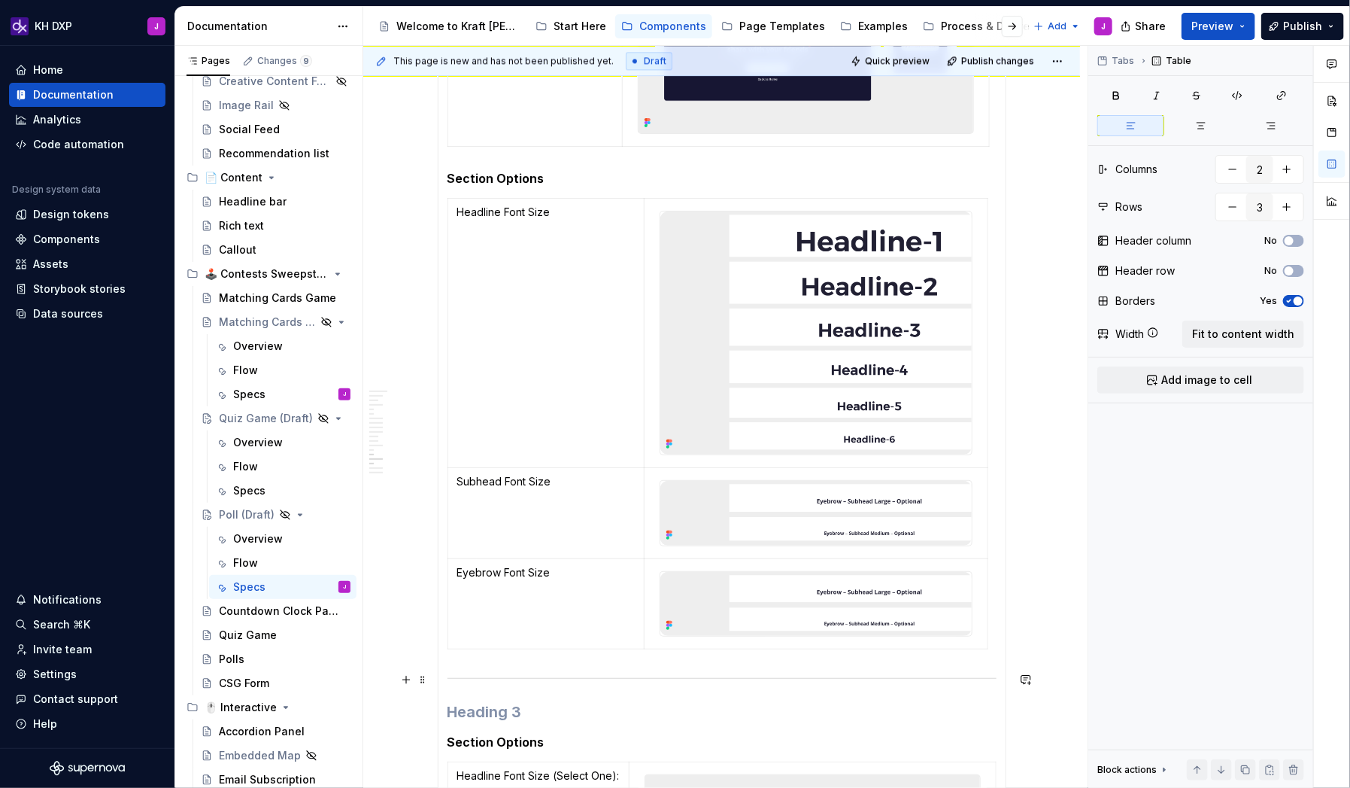
click at [720, 507] on icon "button" at bounding box center [721, 647] width 12 height 12
type input "4"
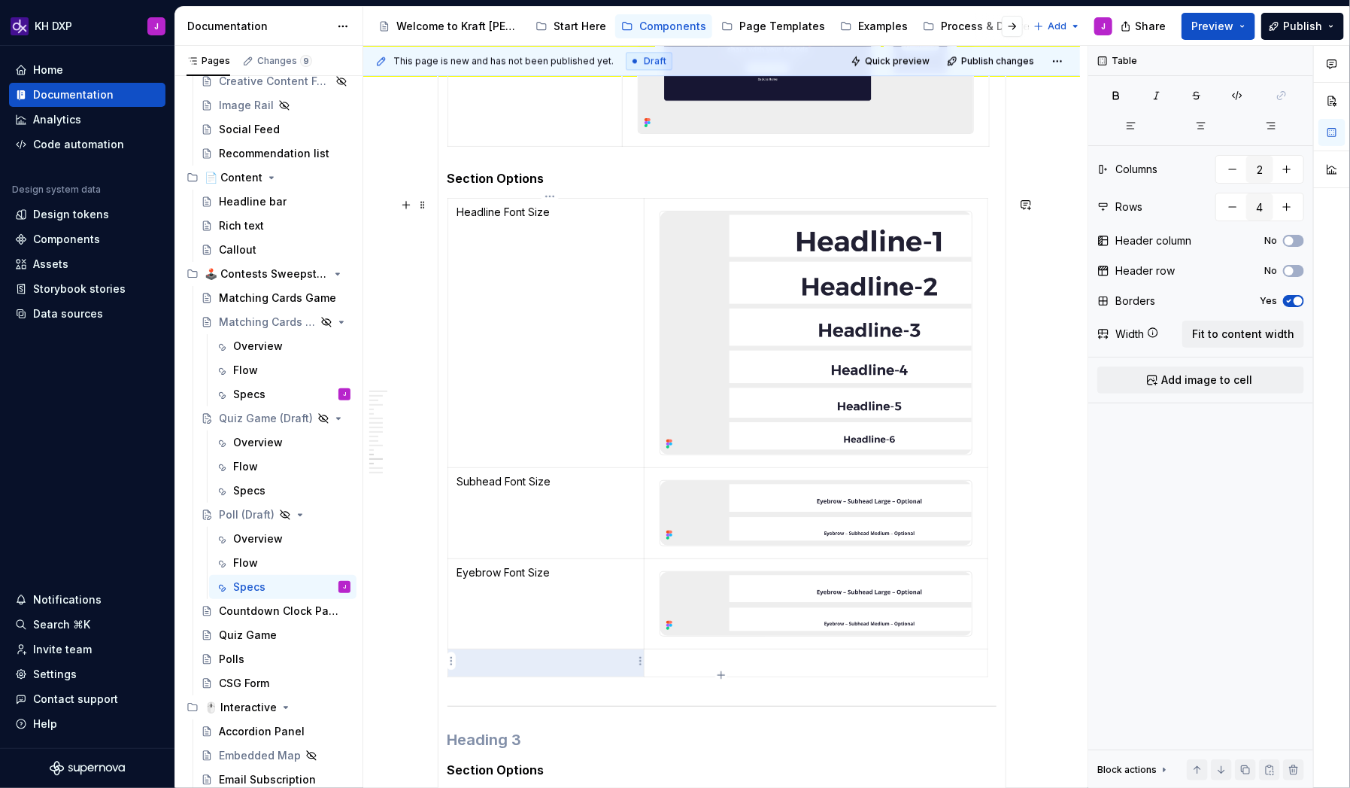
click at [560, 507] on p at bounding box center [546, 662] width 178 height 15
click at [704, 322] on img at bounding box center [816, 332] width 311 height 243
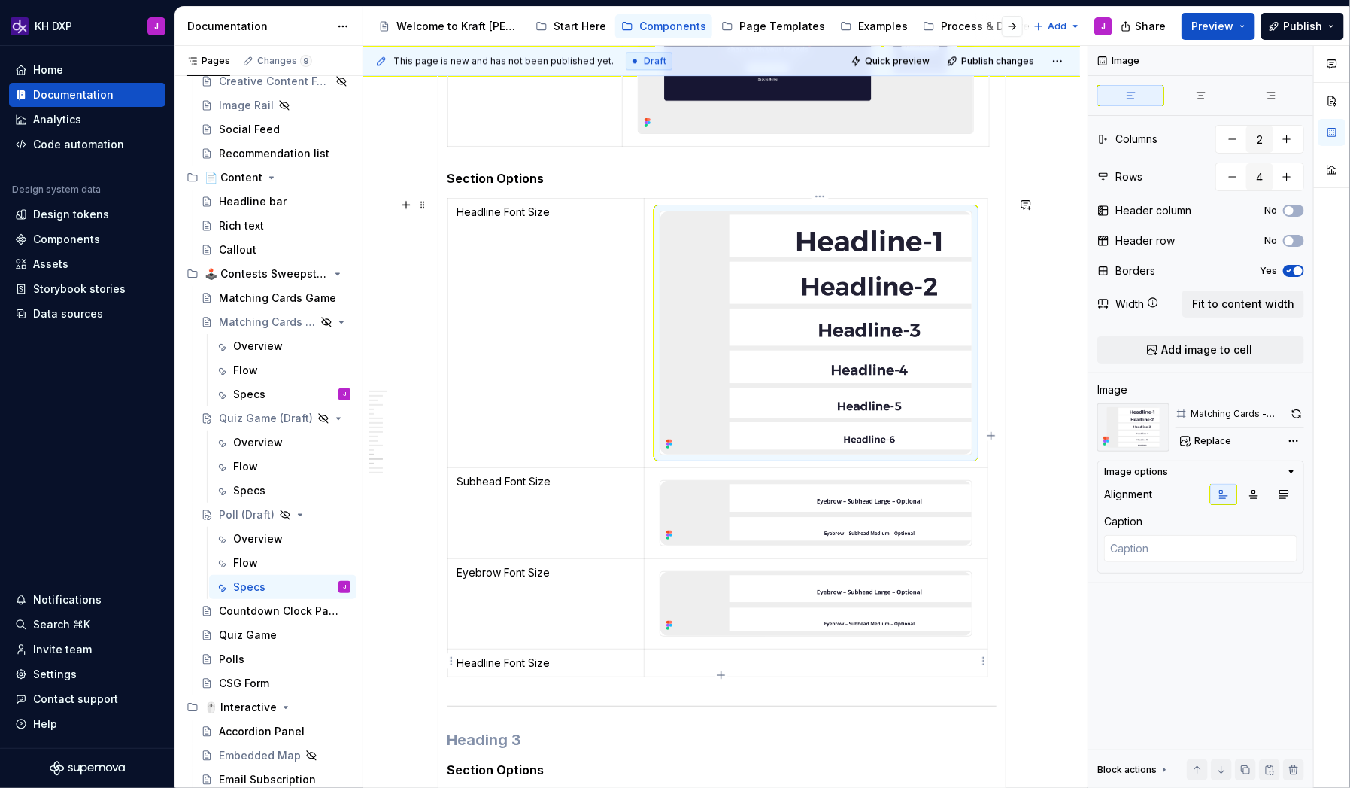
click at [721, 507] on p at bounding box center [816, 662] width 324 height 15
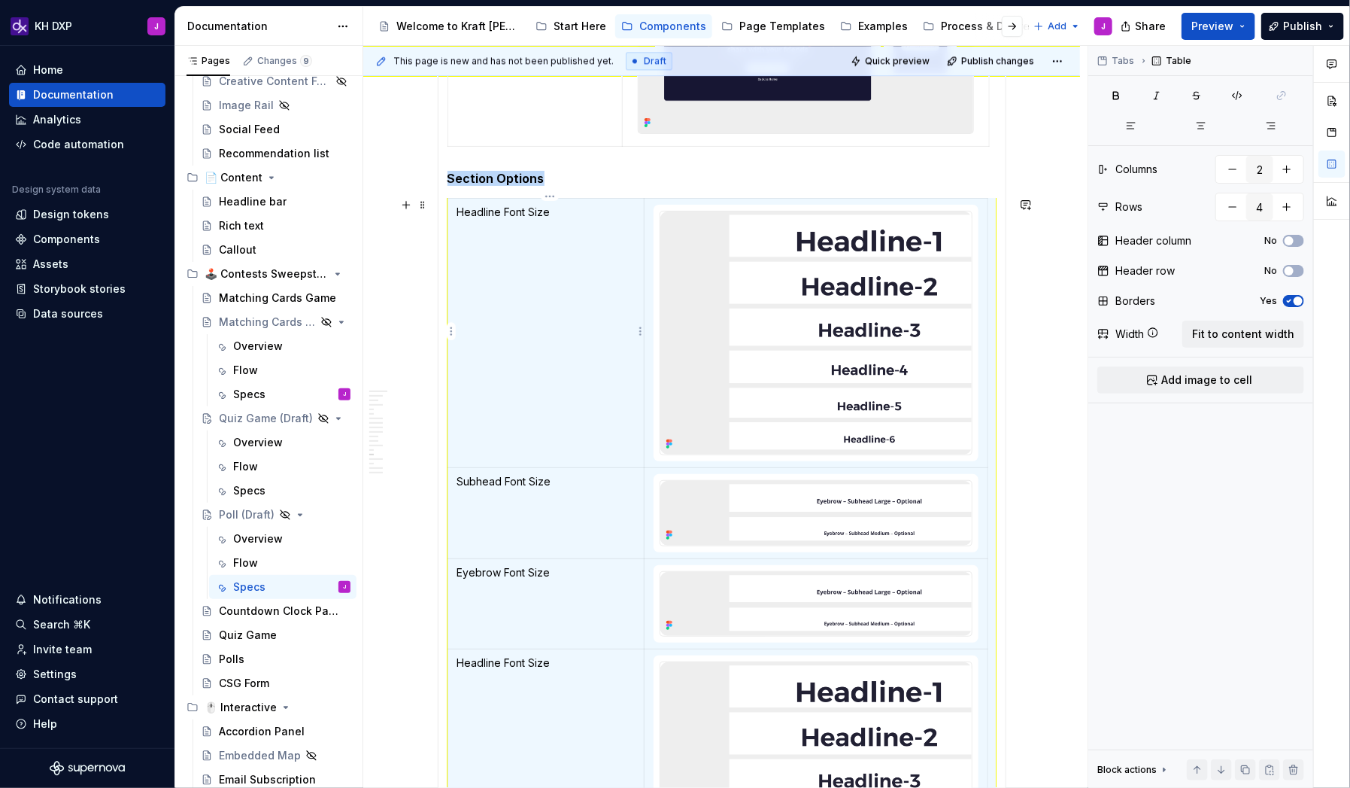
click at [477, 223] on td "Headline Font Size" at bounding box center [546, 333] width 197 height 269
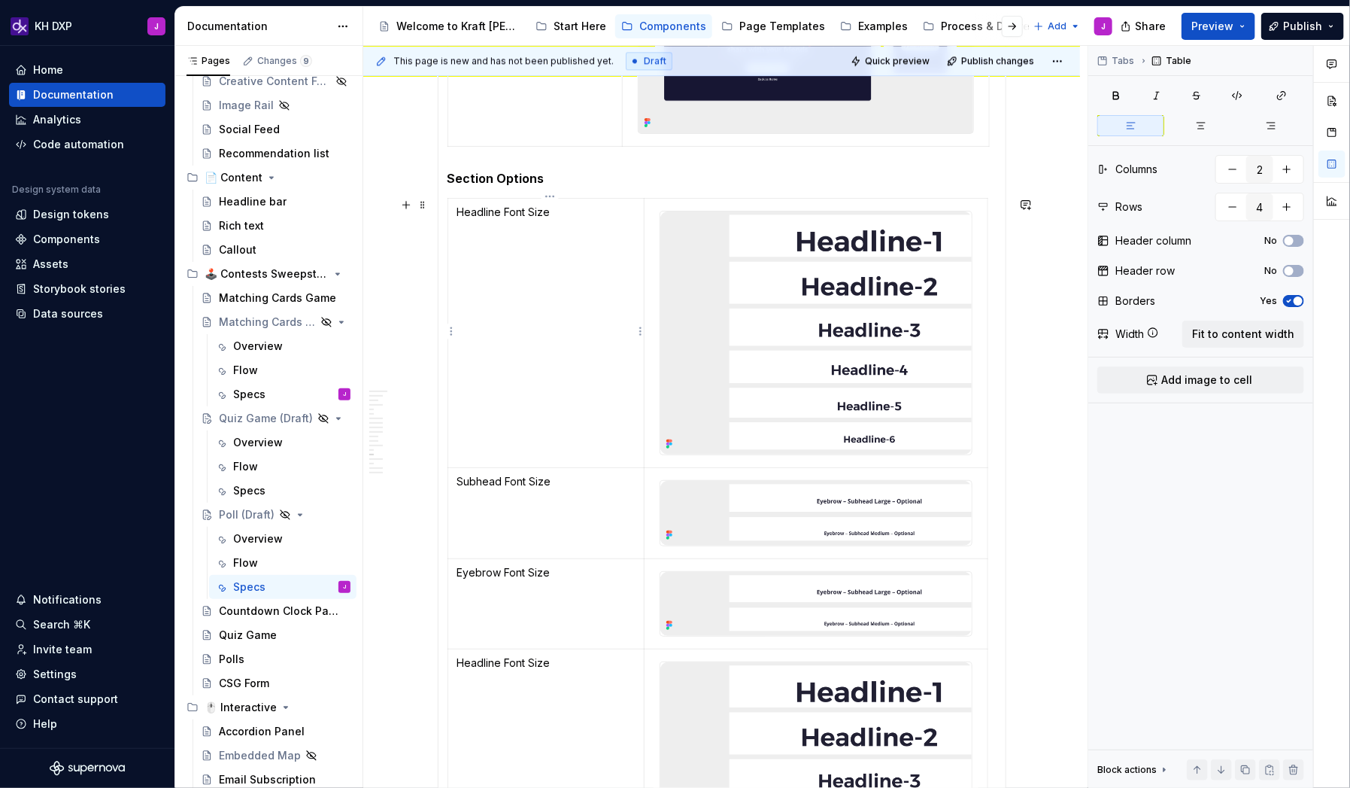
click at [461, 216] on p "Headline Font Size" at bounding box center [546, 212] width 178 height 15
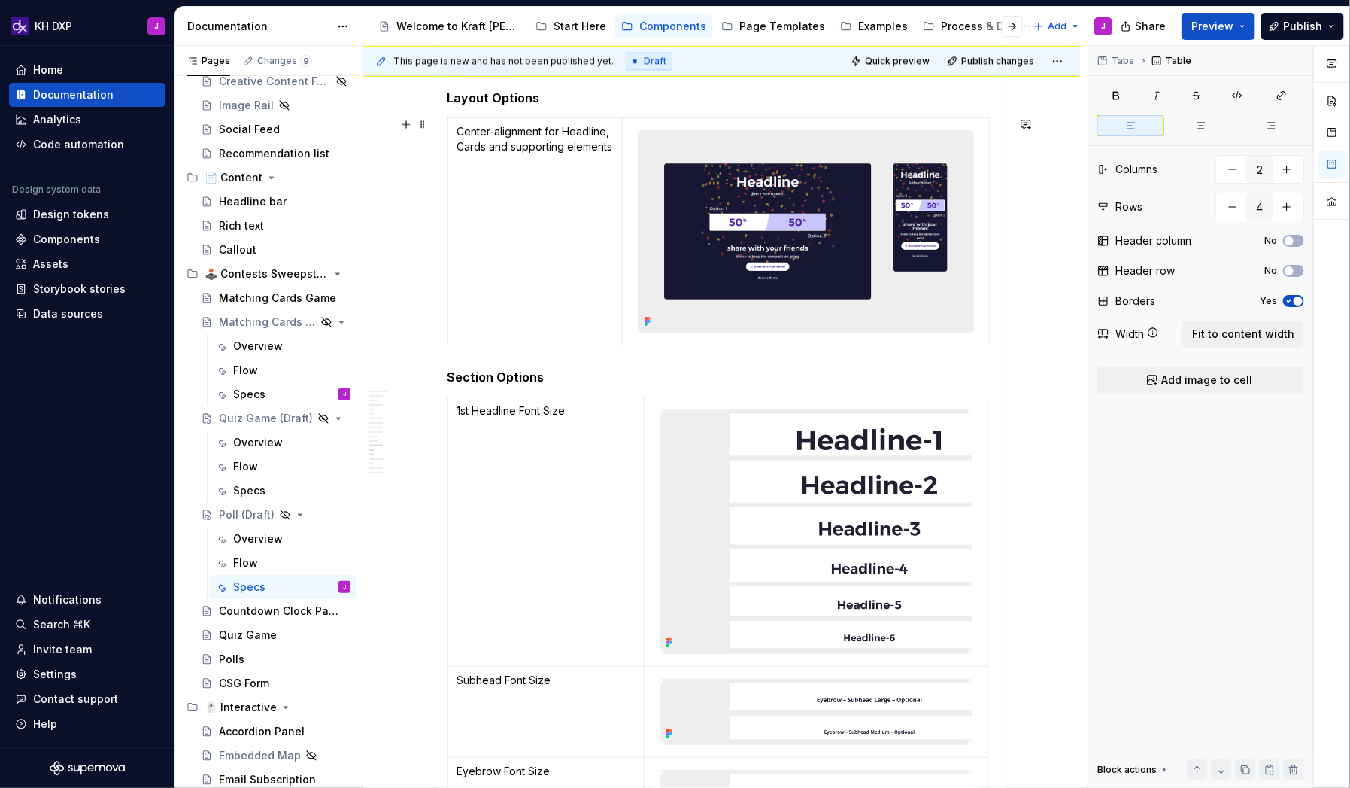
scroll to position [1765, 0]
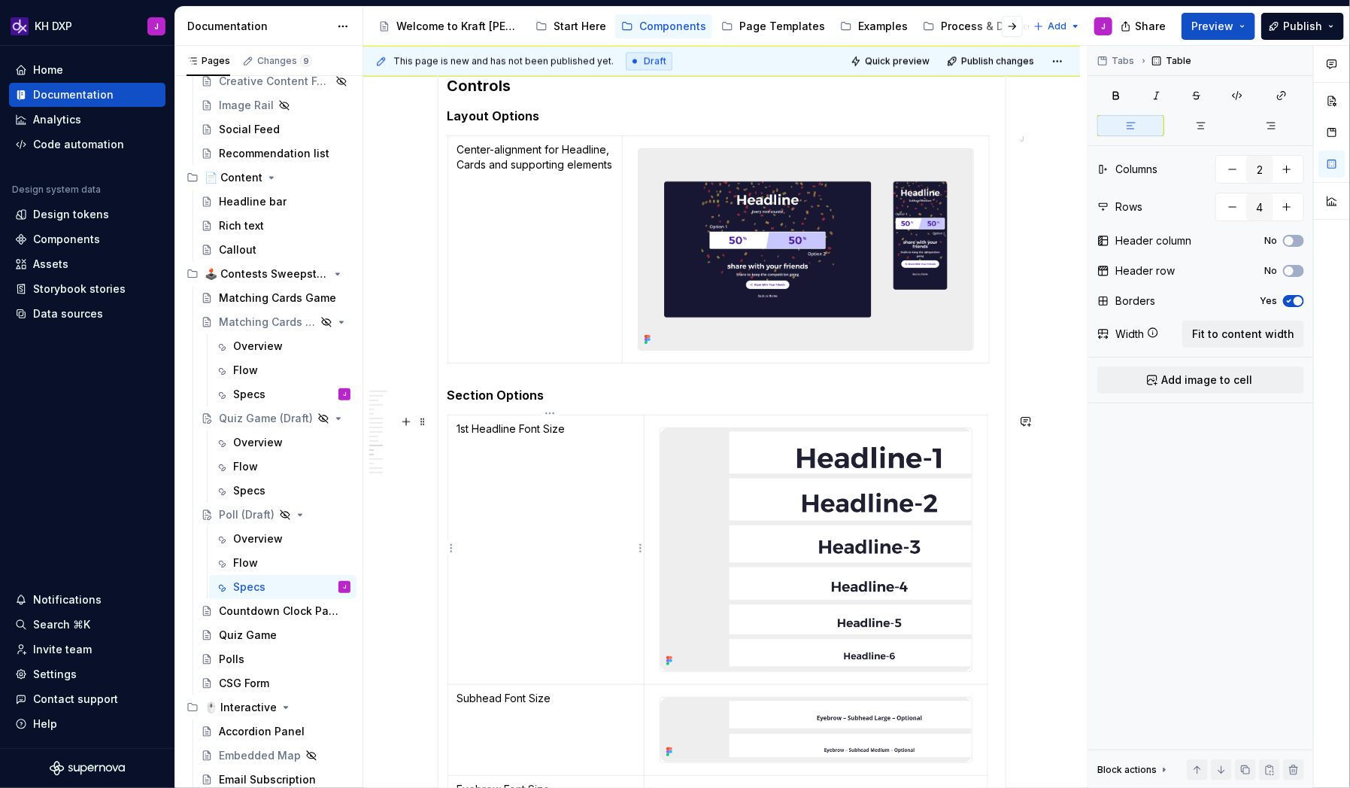
click at [530, 484] on td "1st Headline Font Size" at bounding box center [546, 549] width 197 height 269
click at [481, 425] on p "1st Headline Font Size" at bounding box center [546, 428] width 178 height 15
click at [563, 429] on p "1st Headline Font Size" at bounding box center [546, 428] width 178 height 15
click at [578, 429] on p "1st Headline Font Size" at bounding box center [546, 428] width 178 height 15
click at [465, 439] on p "1st Headline Font Size (Voting results headline)" at bounding box center [546, 436] width 178 height 30
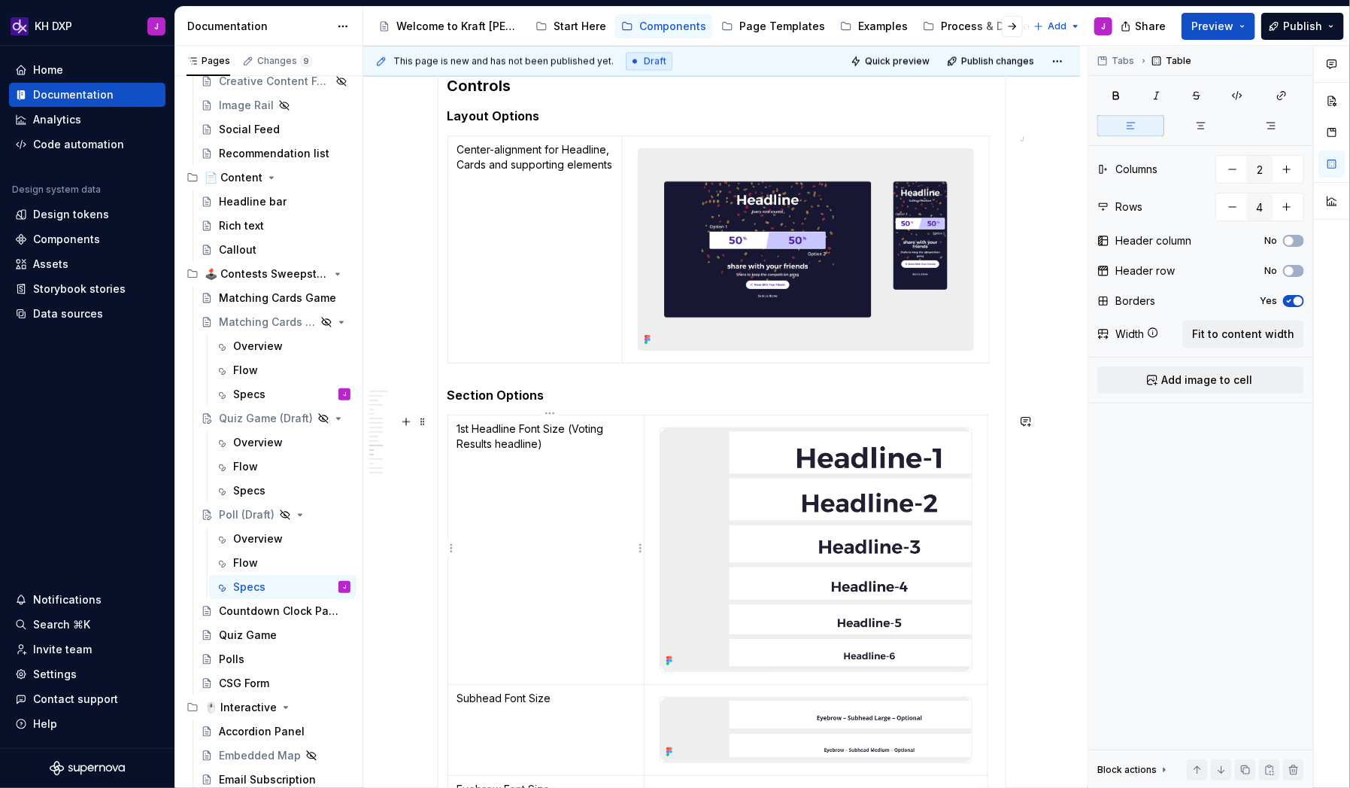
click at [500, 445] on p "1st Headline Font Size (Voting Results headline)" at bounding box center [546, 436] width 178 height 30
click at [557, 434] on p "1st Headline Font Size (Voting Results Headline)" at bounding box center [546, 436] width 178 height 30
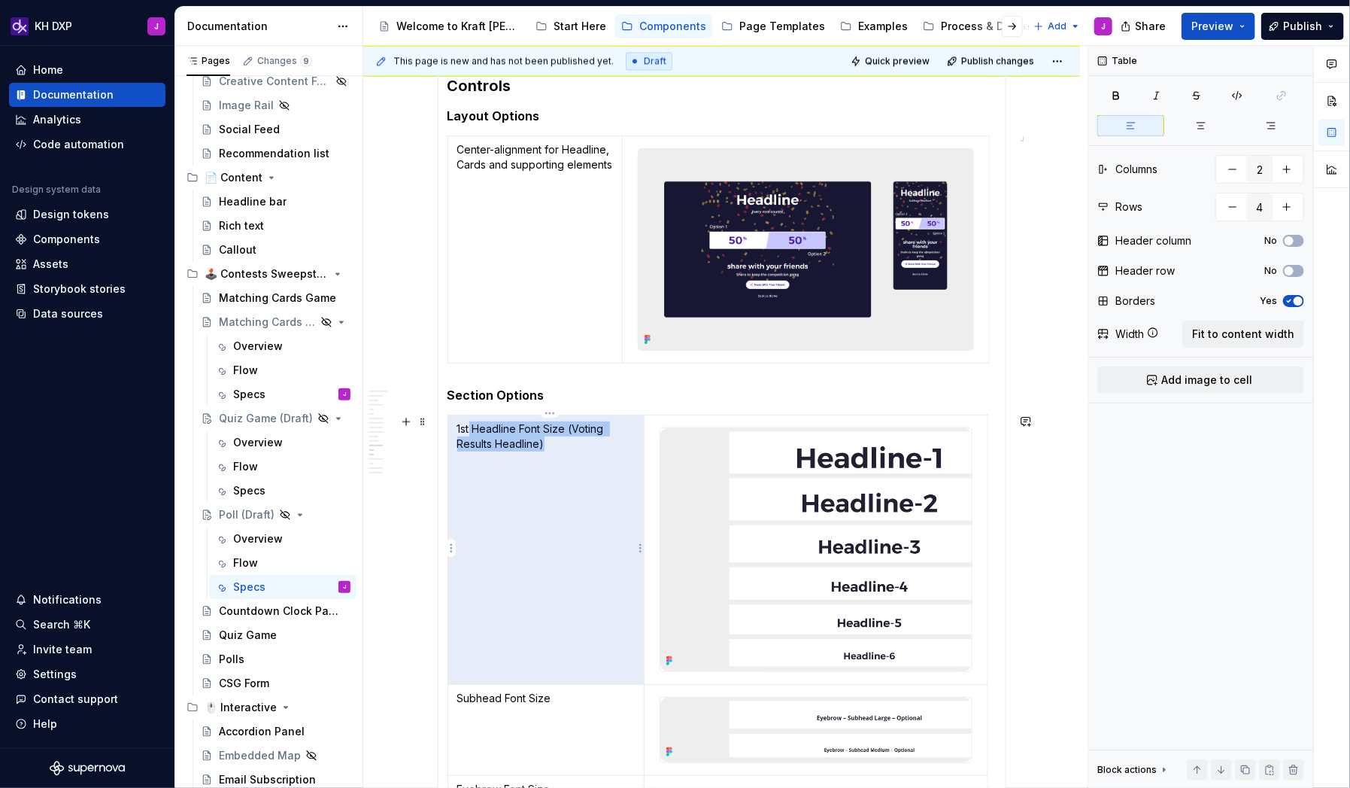
drag, startPoint x: 569, startPoint y: 442, endPoint x: 474, endPoint y: 430, distance: 96.4
click at [474, 430] on p "1st Headline Font Size (Voting Results Headline)" at bounding box center [546, 436] width 178 height 30
click at [463, 429] on p "1st Headline Font Size (Voting Results Headline)" at bounding box center [546, 436] width 178 height 30
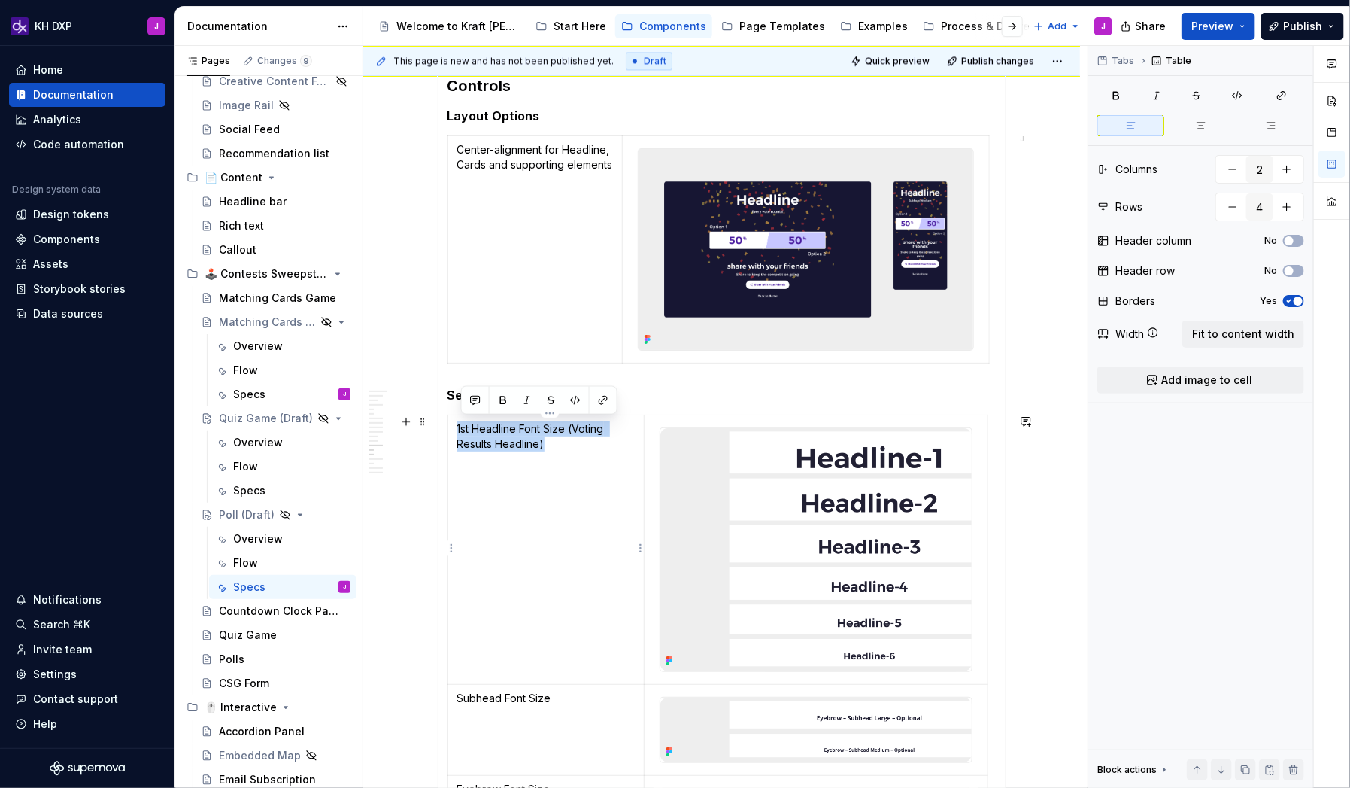
drag, startPoint x: 460, startPoint y: 428, endPoint x: 557, endPoint y: 441, distance: 98.6
click at [557, 441] on td "1st Headline Font Size (Voting Results Headline)" at bounding box center [546, 549] width 197 height 269
copy p "1st Headline Font Size (Voting Results Headline)"
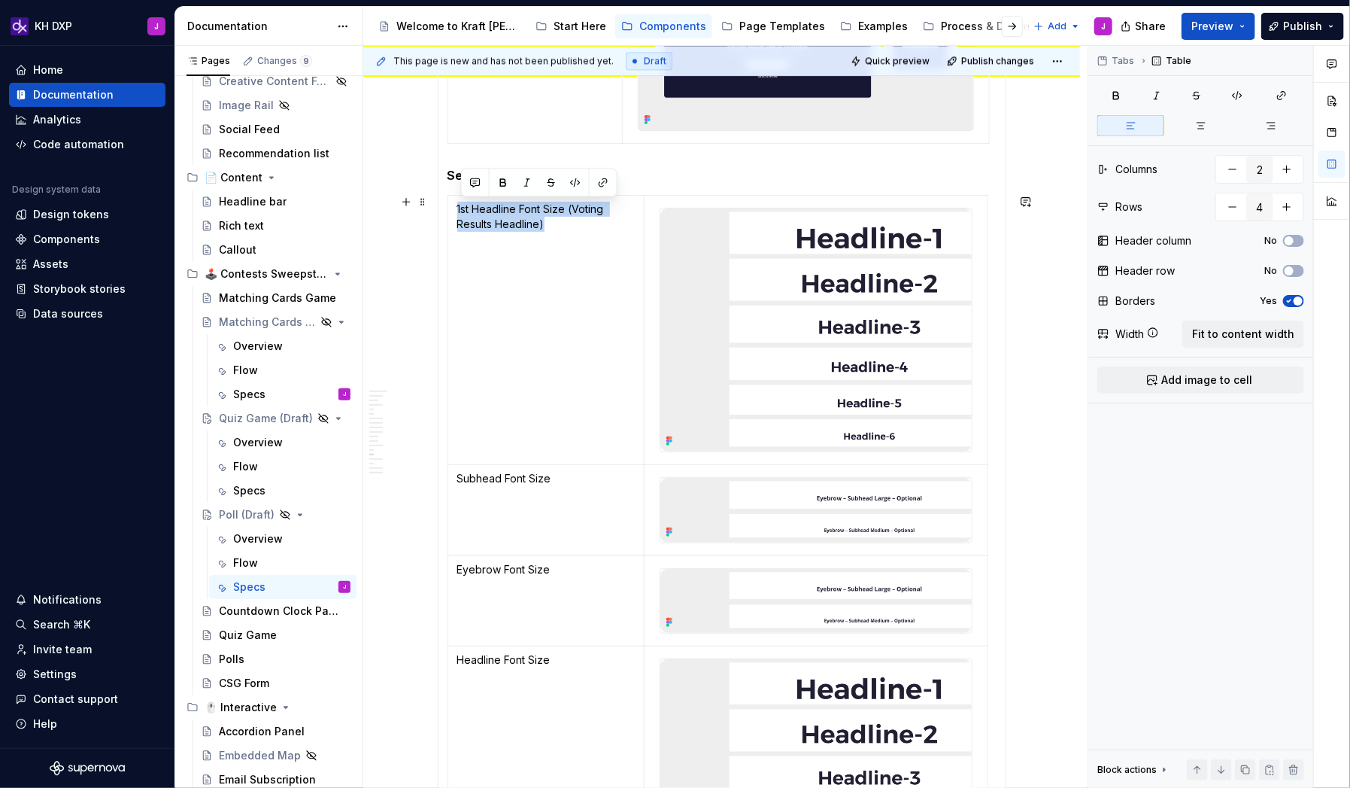
scroll to position [1985, 0]
click at [524, 507] on p "Headline Font Size" at bounding box center [546, 658] width 178 height 15
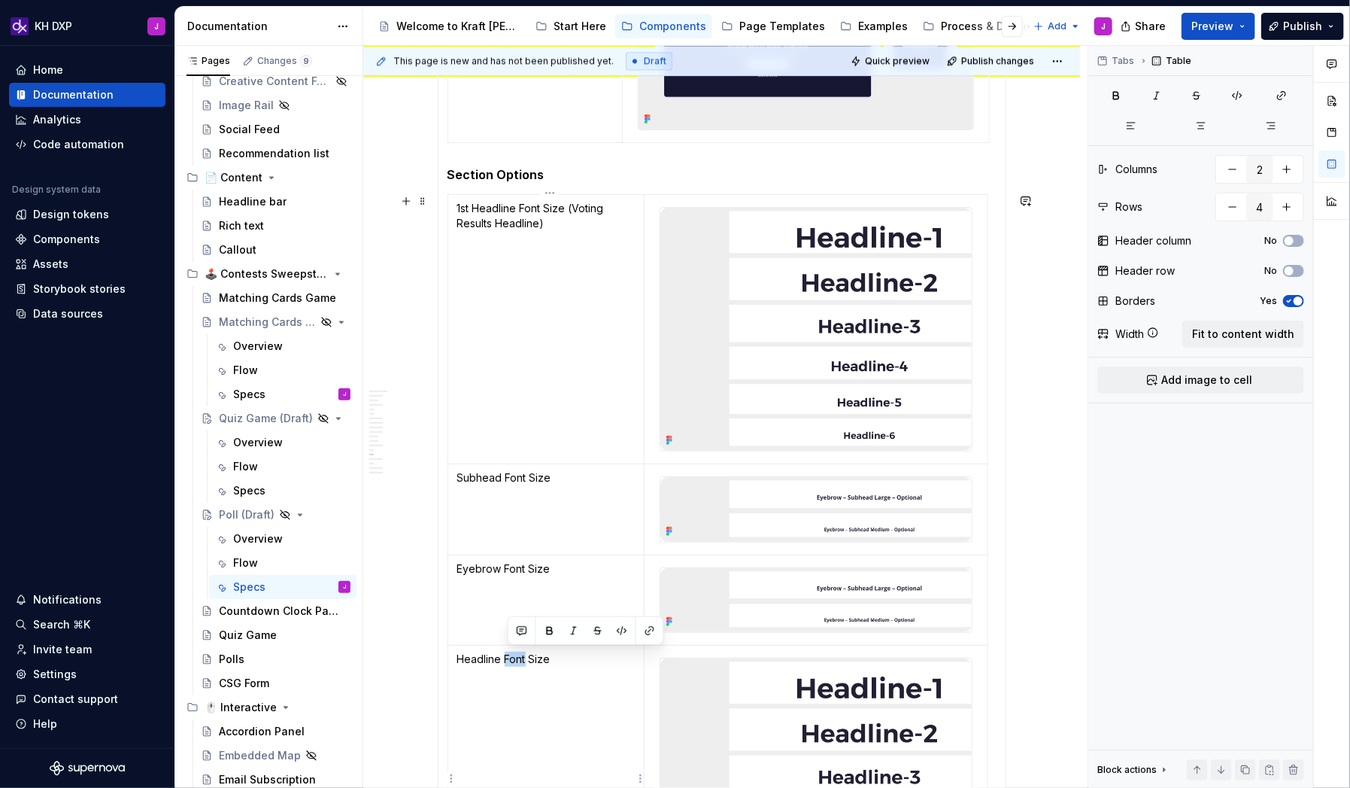
click at [524, 507] on p "Headline Font Size" at bounding box center [546, 658] width 178 height 15
click at [466, 507] on p "1st Headline Font Size (Voting Results Headline)" at bounding box center [546, 691] width 178 height 30
click at [475, 507] on p "1st Headline Font Size (Voting Results Headline)" at bounding box center [546, 666] width 178 height 30
drag, startPoint x: 616, startPoint y: 656, endPoint x: 585, endPoint y: 656, distance: 31.6
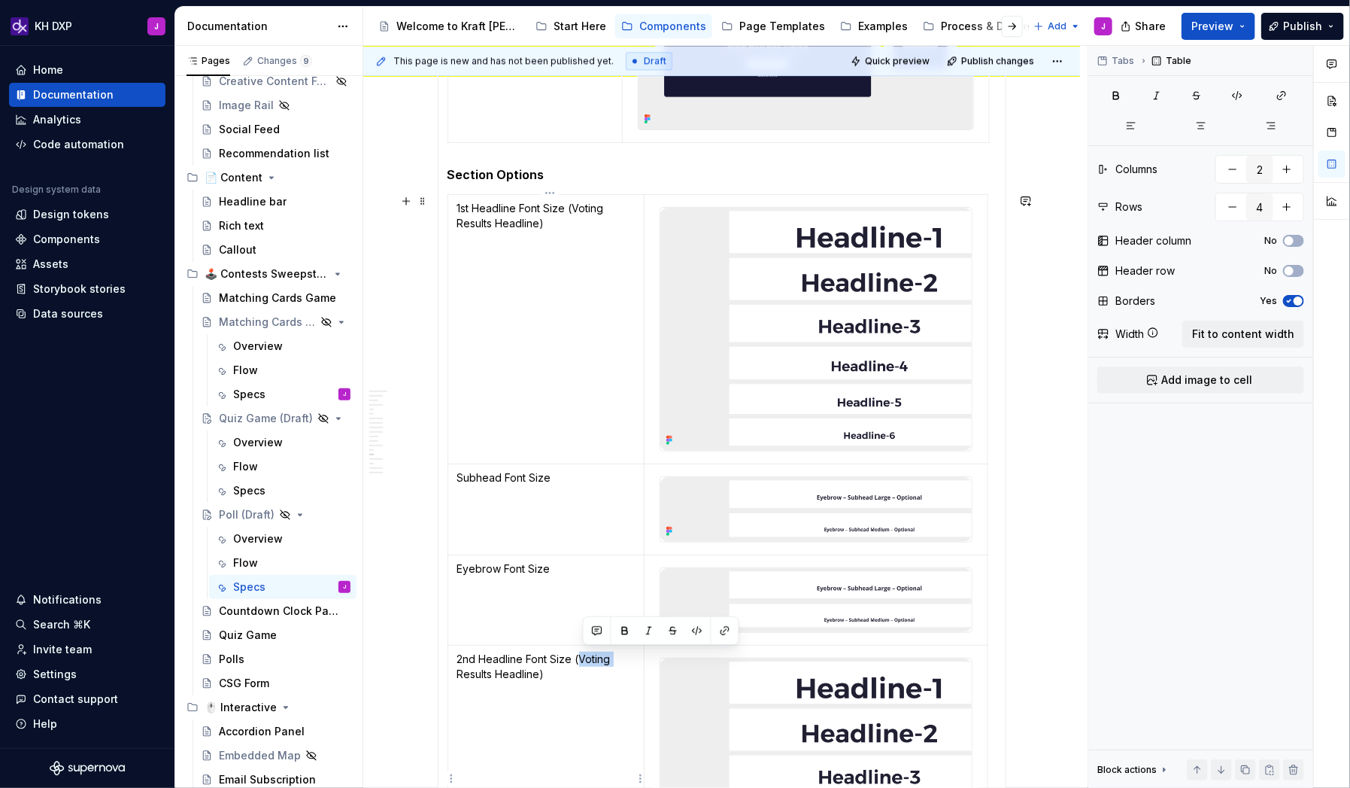
click at [585, 507] on p "2nd Headline Font Size (Voting Results Headline)" at bounding box center [546, 666] width 178 height 30
click at [555, 507] on p "2nd Headline Font Size (Share Results Headline)" at bounding box center [546, 666] width 178 height 30
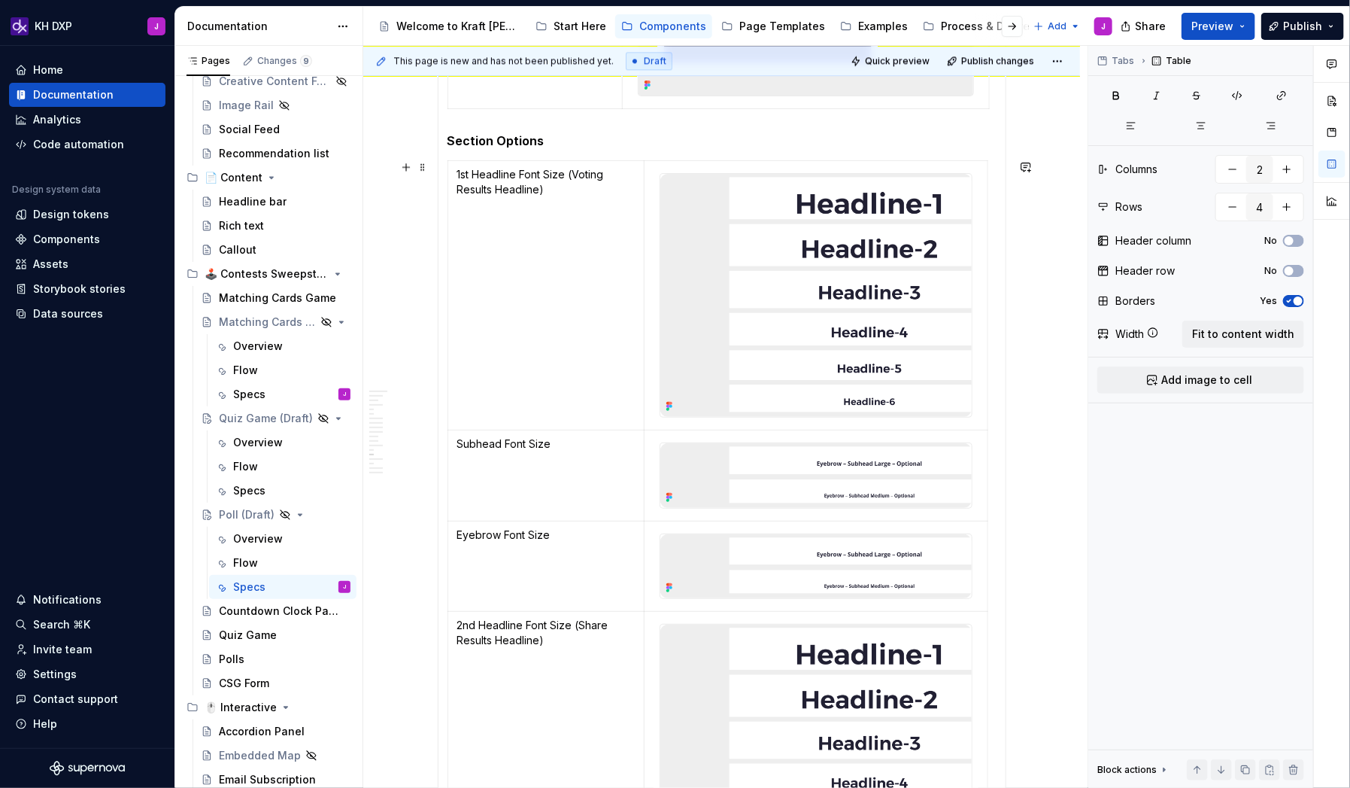
scroll to position [2027, 0]
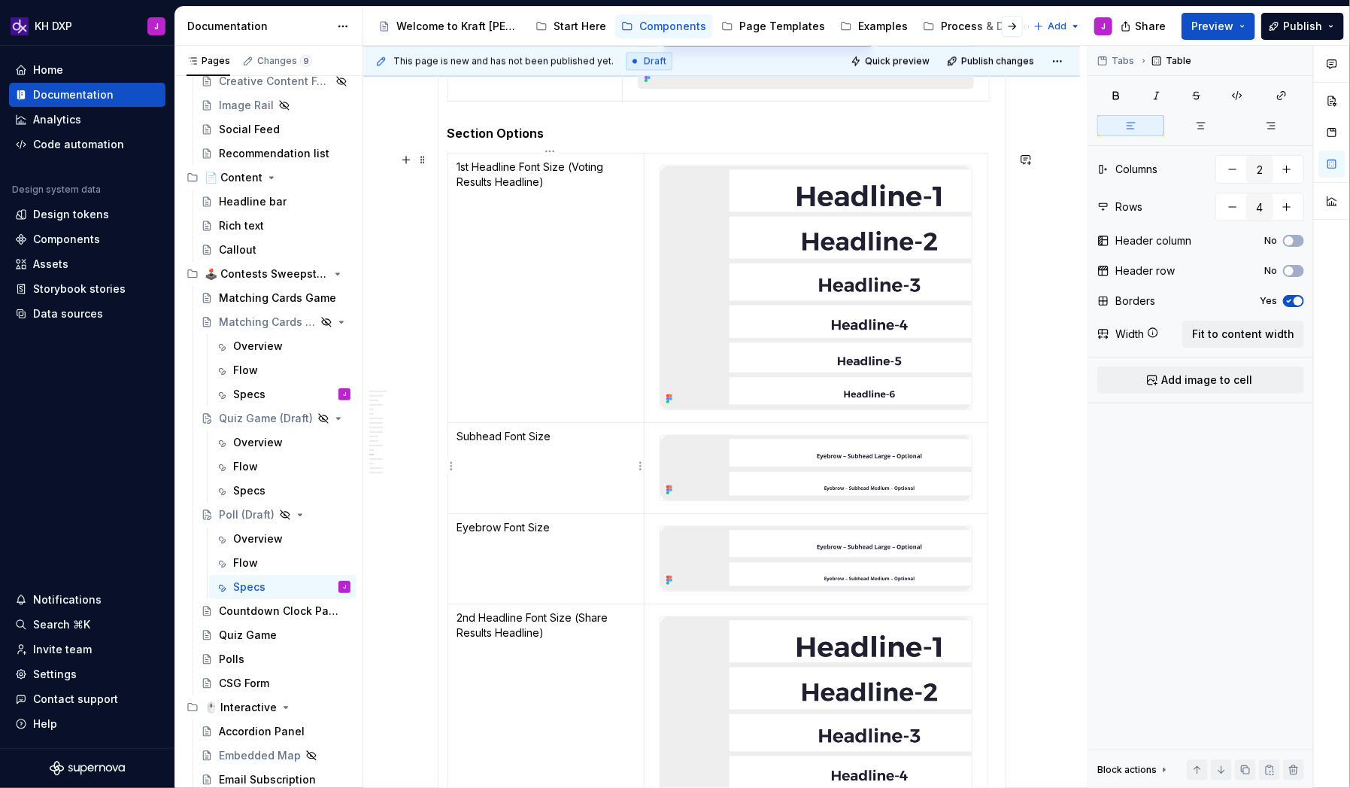
click at [462, 436] on p "Subhead Font Size" at bounding box center [546, 436] width 178 height 15
drag, startPoint x: 589, startPoint y: 443, endPoint x: 460, endPoint y: 435, distance: 129.7
click at [460, 435] on td "1st Subhead Font Size" at bounding box center [546, 468] width 197 height 91
copy p "1st Subhead Font Size"
click at [483, 507] on p "Eyebrow Font Size" at bounding box center [546, 527] width 178 height 15
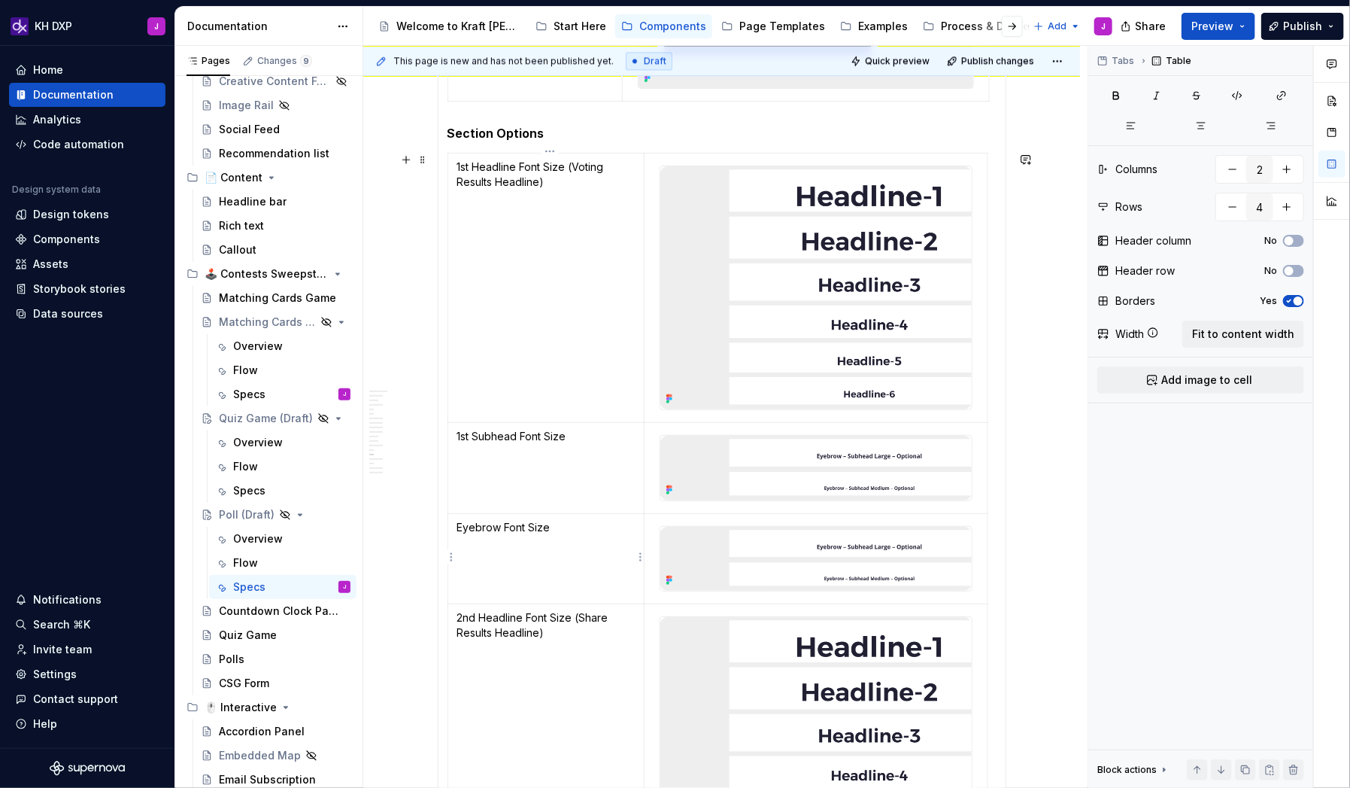
click at [483, 507] on p "Eyebrow Font Size" at bounding box center [546, 527] width 178 height 15
click at [494, 507] on p "Eyebrow Font Size" at bounding box center [546, 527] width 178 height 15
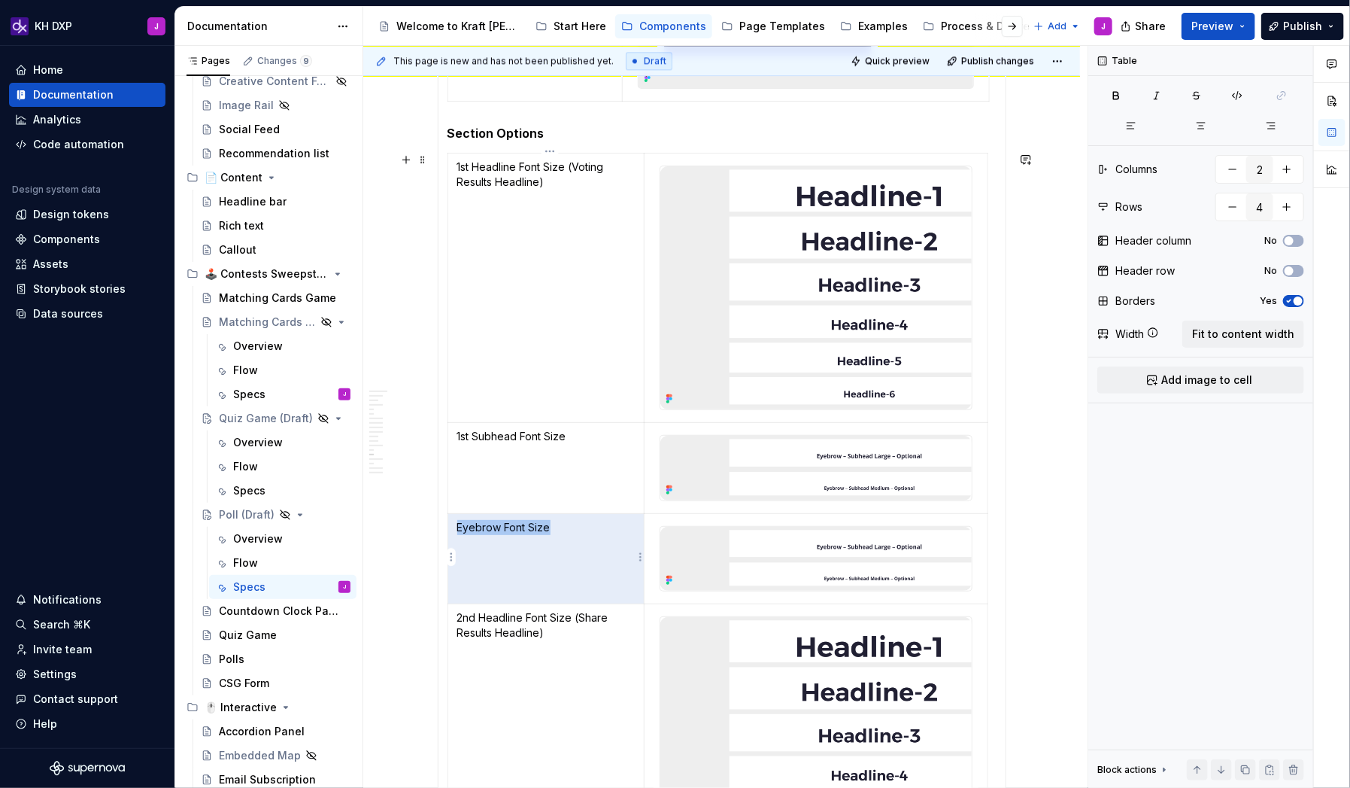
drag, startPoint x: 569, startPoint y: 531, endPoint x: 463, endPoint y: 526, distance: 107.0
click at [463, 507] on p "Eyebrow Font Size" at bounding box center [546, 527] width 178 height 15
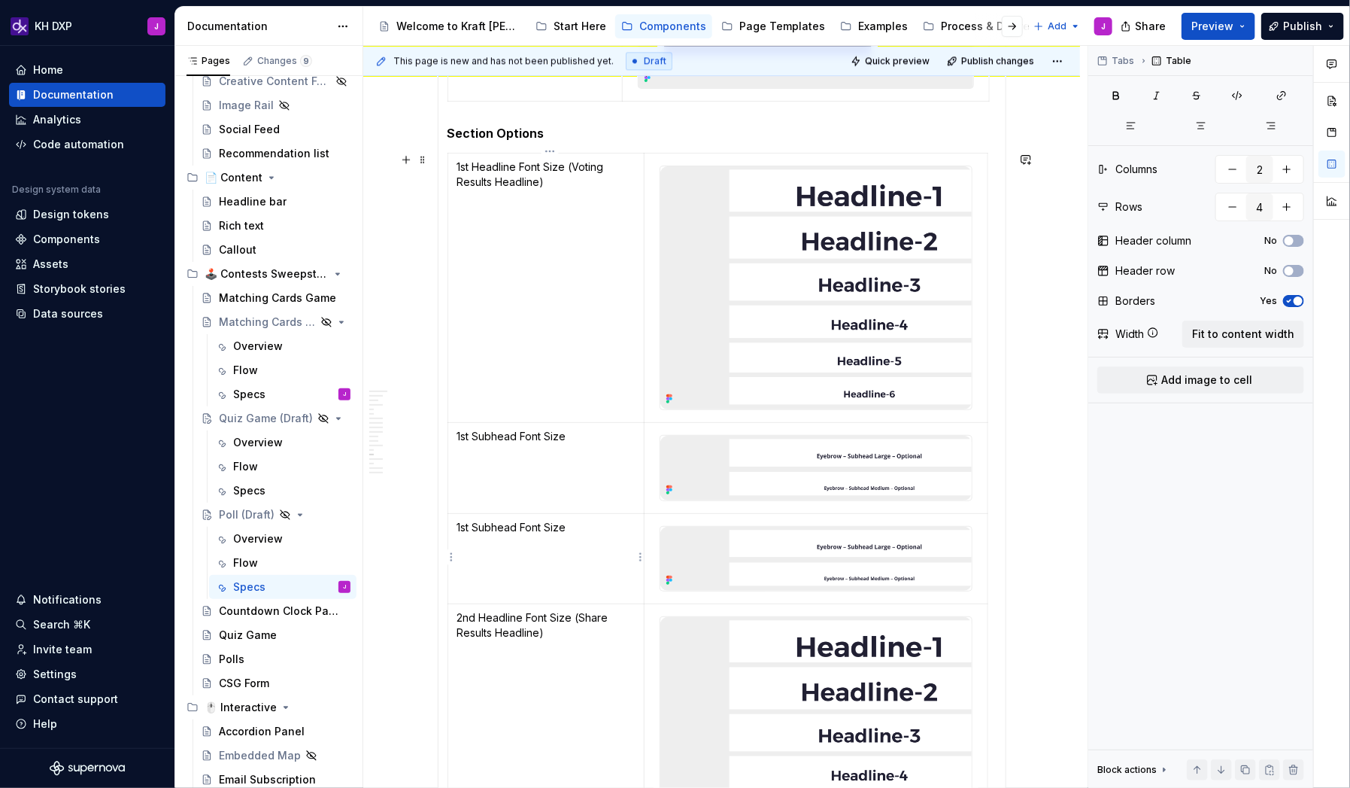
click at [469, 507] on p "1st Subhead Font Size" at bounding box center [546, 527] width 178 height 15
click at [482, 507] on td "2nd Subhead Font Size" at bounding box center [546, 558] width 197 height 91
click at [451, 507] on html "KH DXP J Home Documentation Analytics Code automation Design system data Design…" at bounding box center [675, 394] width 1350 height 788
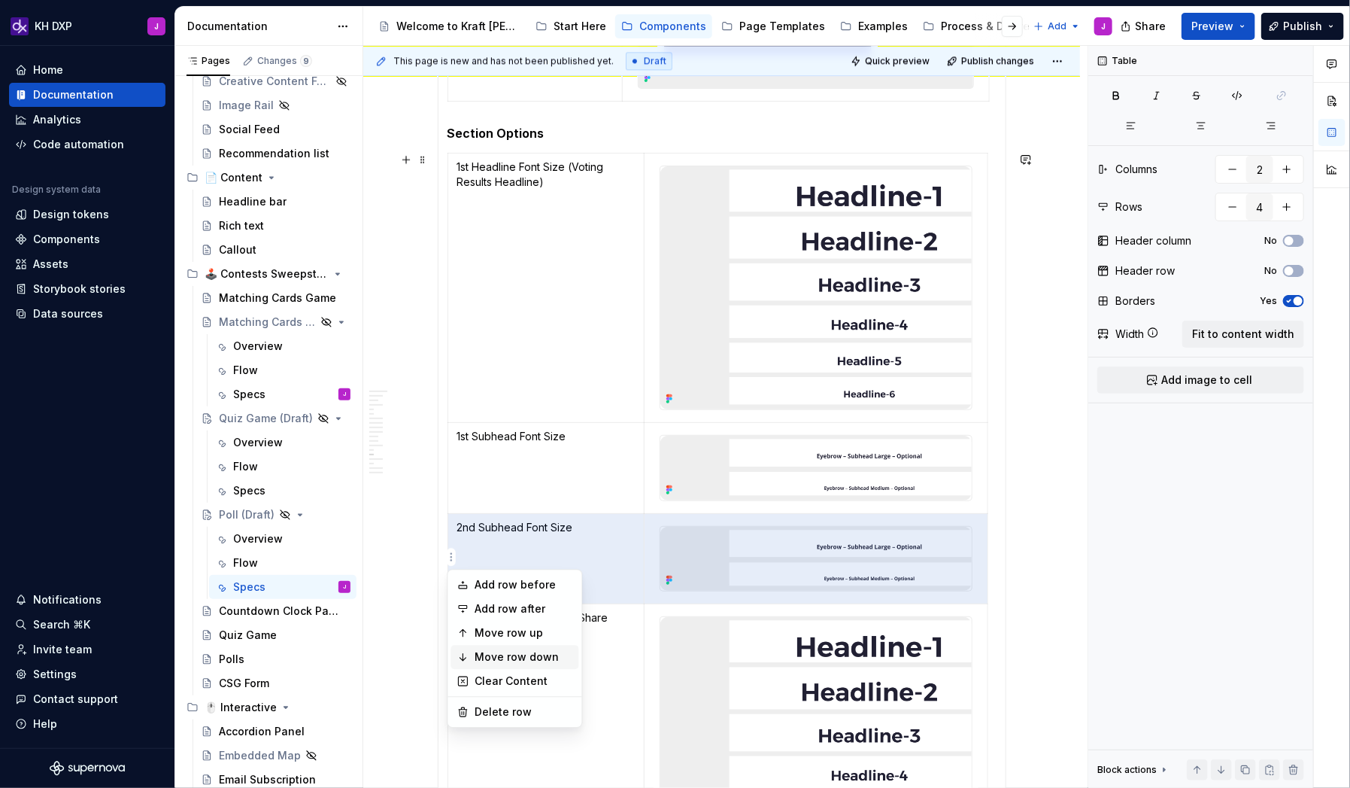
click at [516, 507] on div "Move row down" at bounding box center [524, 656] width 98 height 15
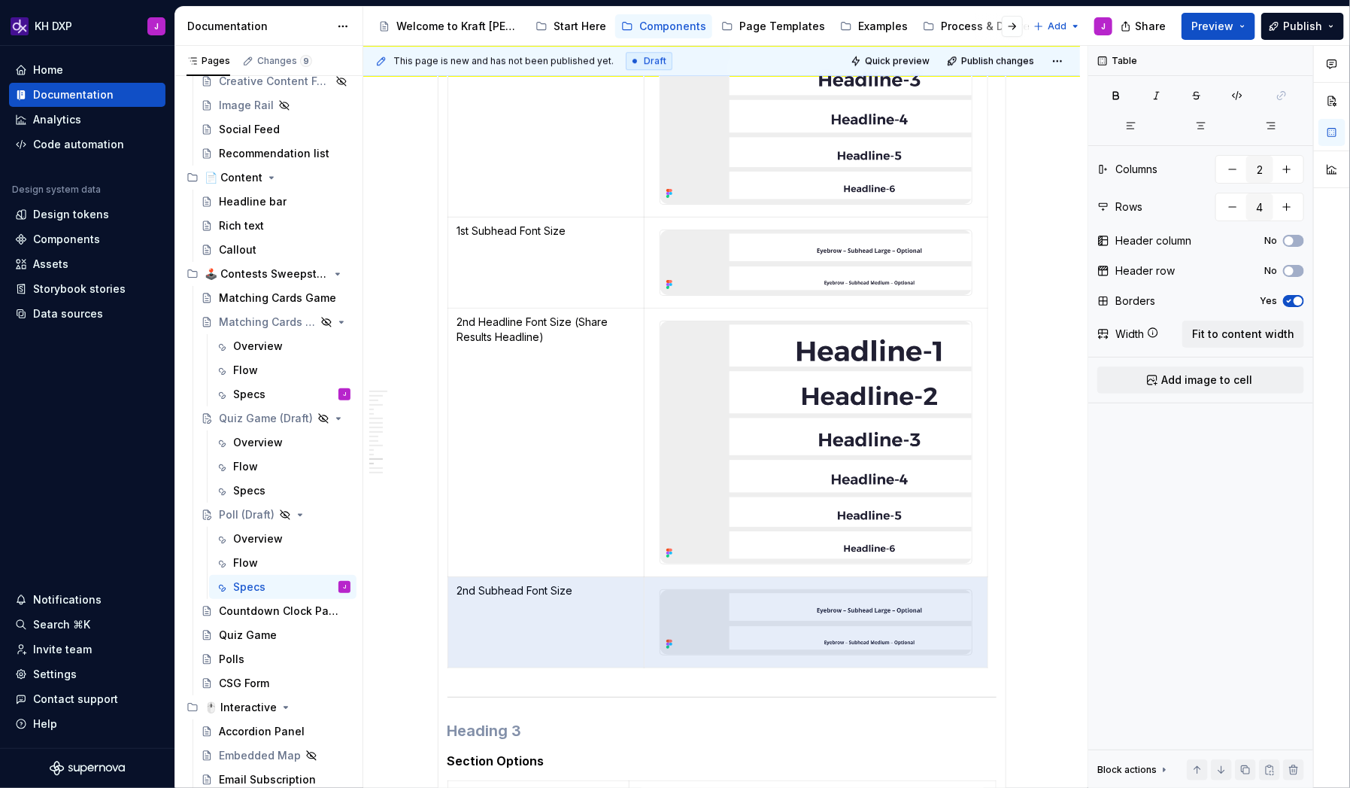
scroll to position [2233, 0]
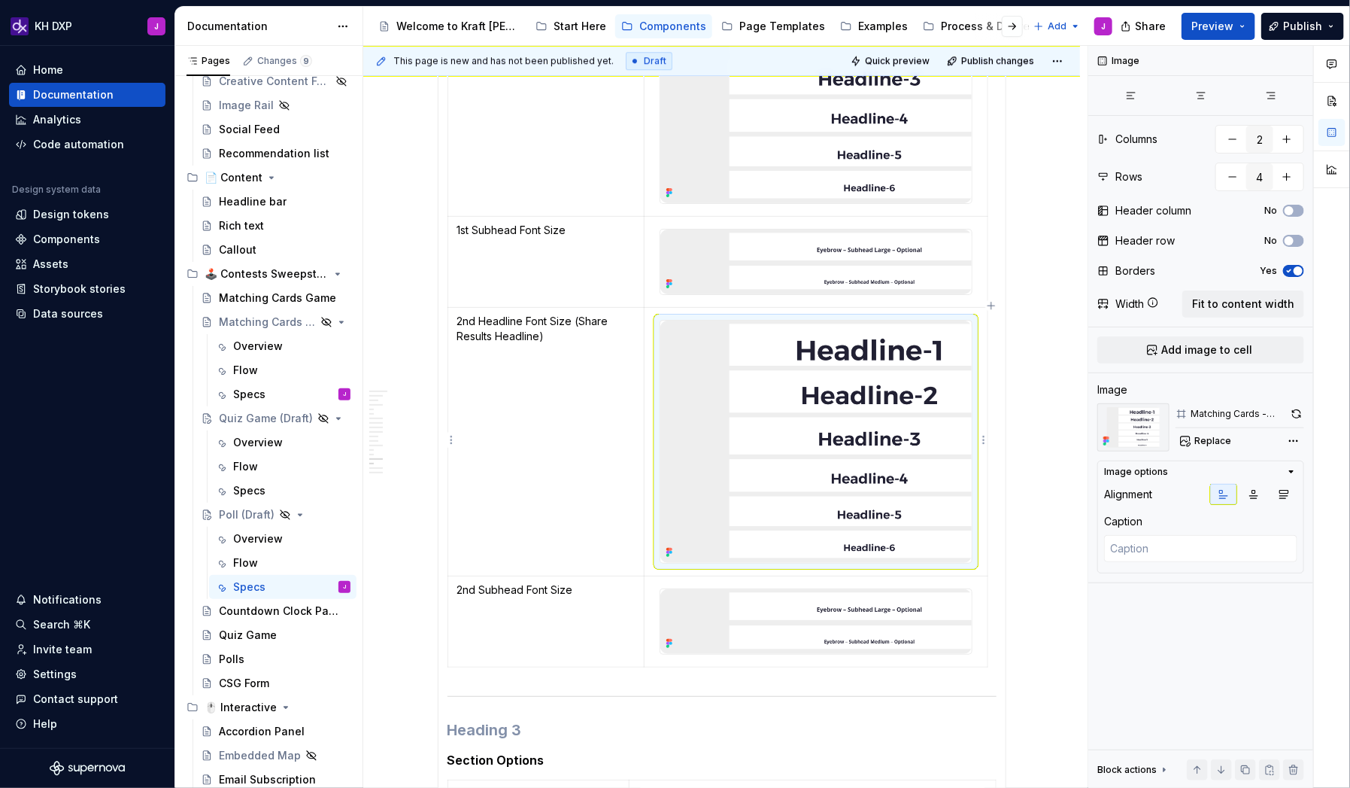
click at [709, 333] on img at bounding box center [816, 441] width 311 height 243
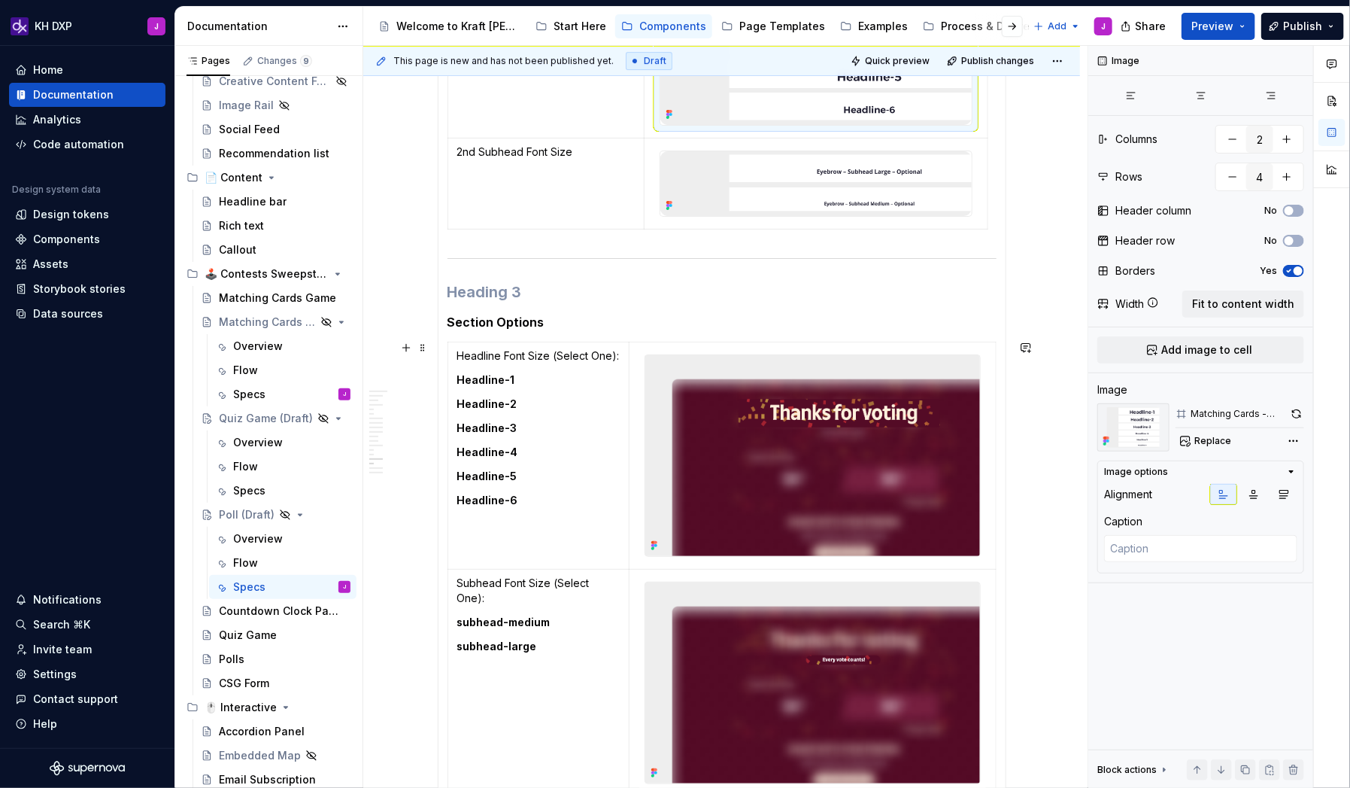
scroll to position [2659, 0]
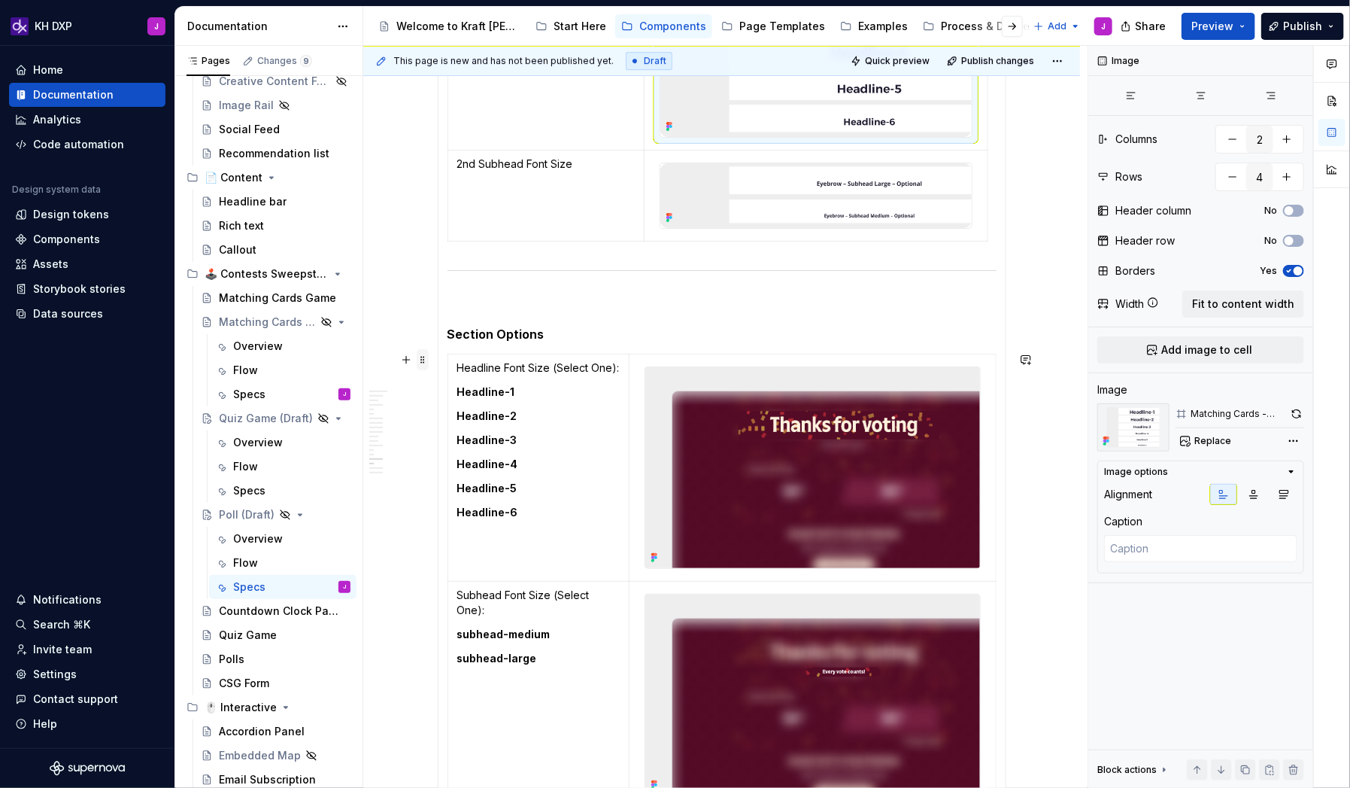
click at [429, 363] on span at bounding box center [423, 359] width 12 height 21
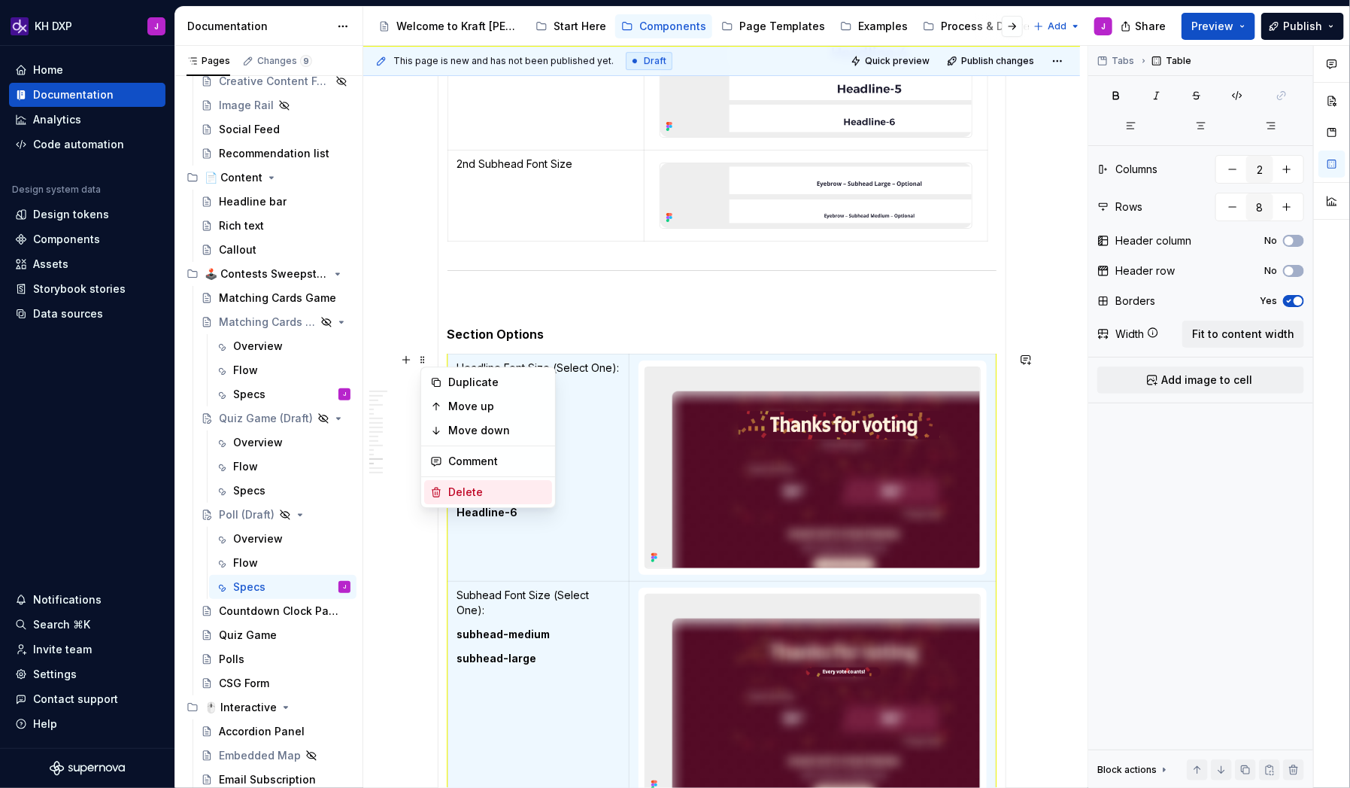
click at [469, 485] on div "Delete" at bounding box center [497, 491] width 98 height 15
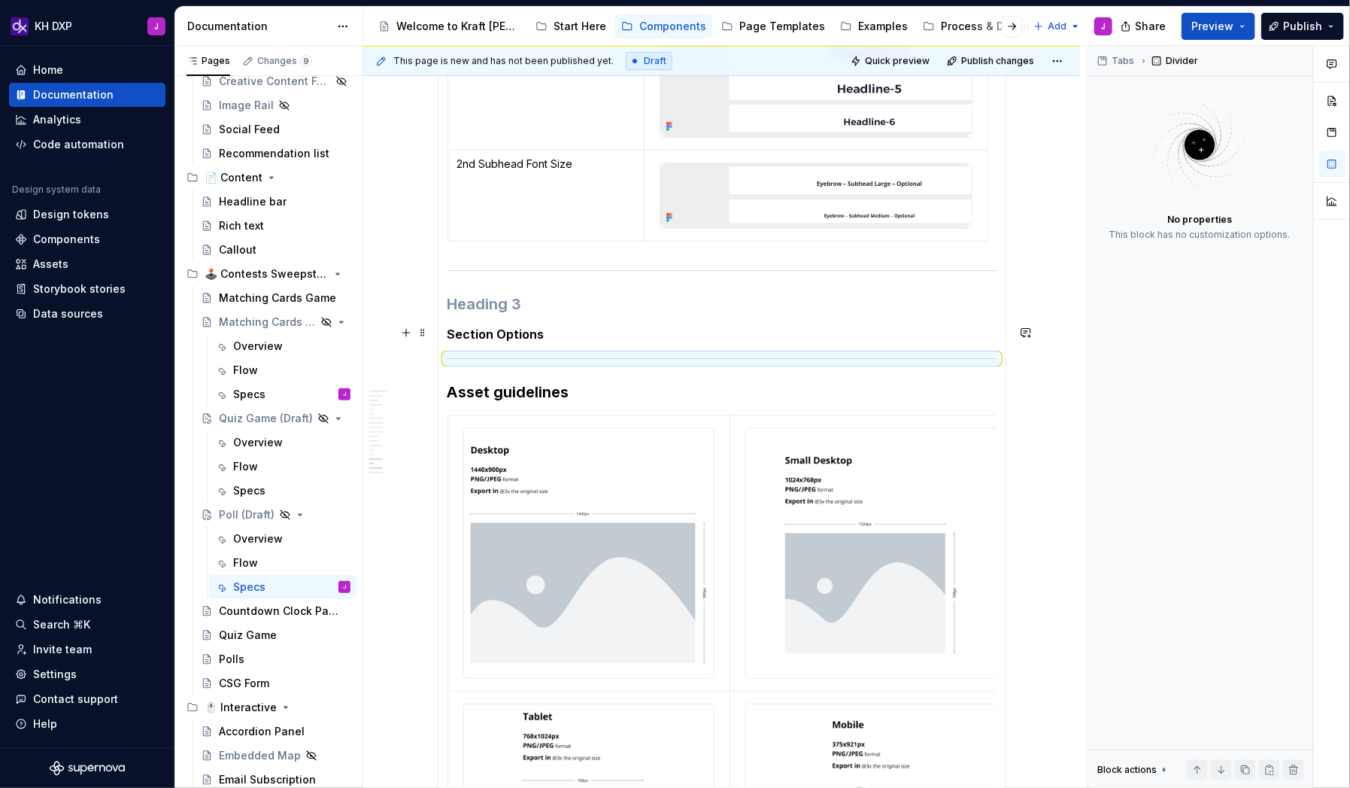
click at [563, 326] on h5 "Section Options" at bounding box center [722, 333] width 549 height 15
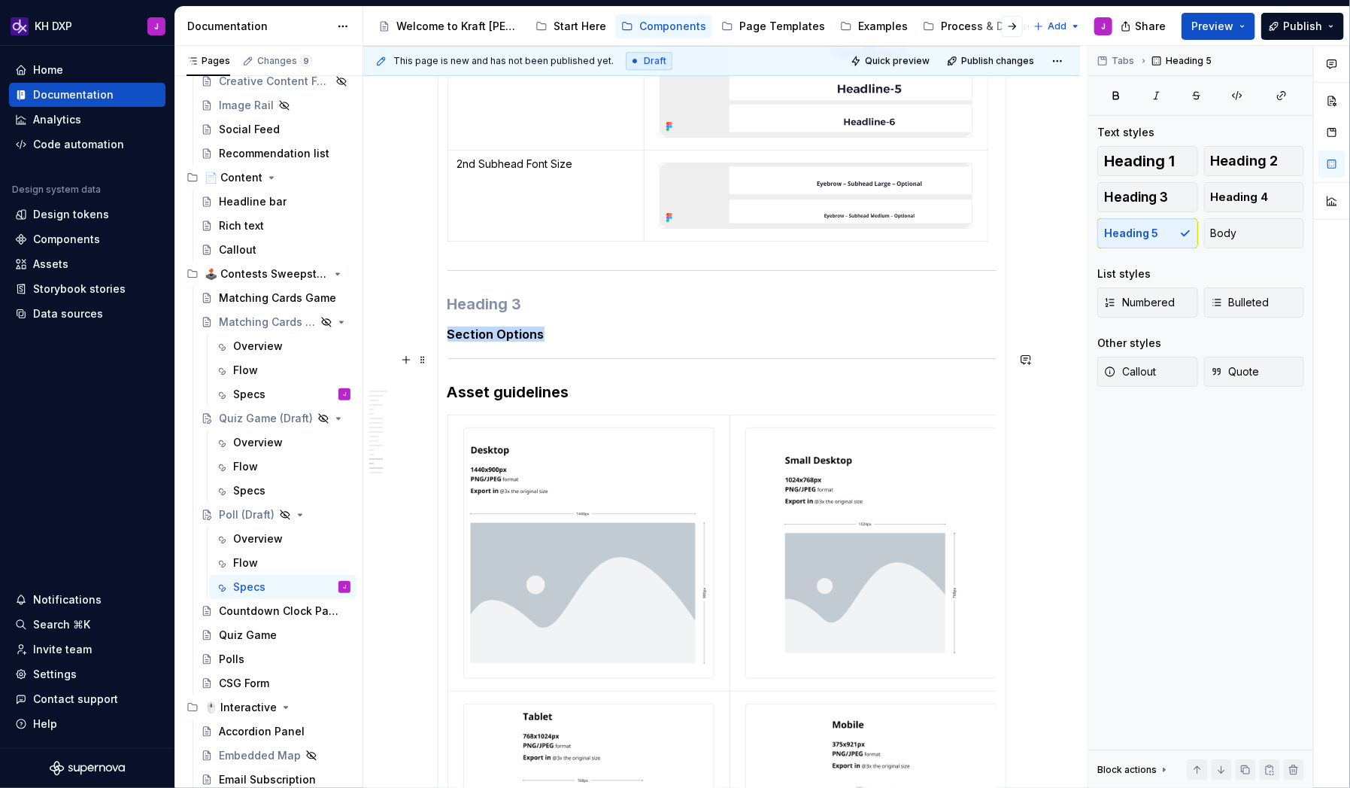
click at [526, 354] on div at bounding box center [722, 359] width 549 height 10
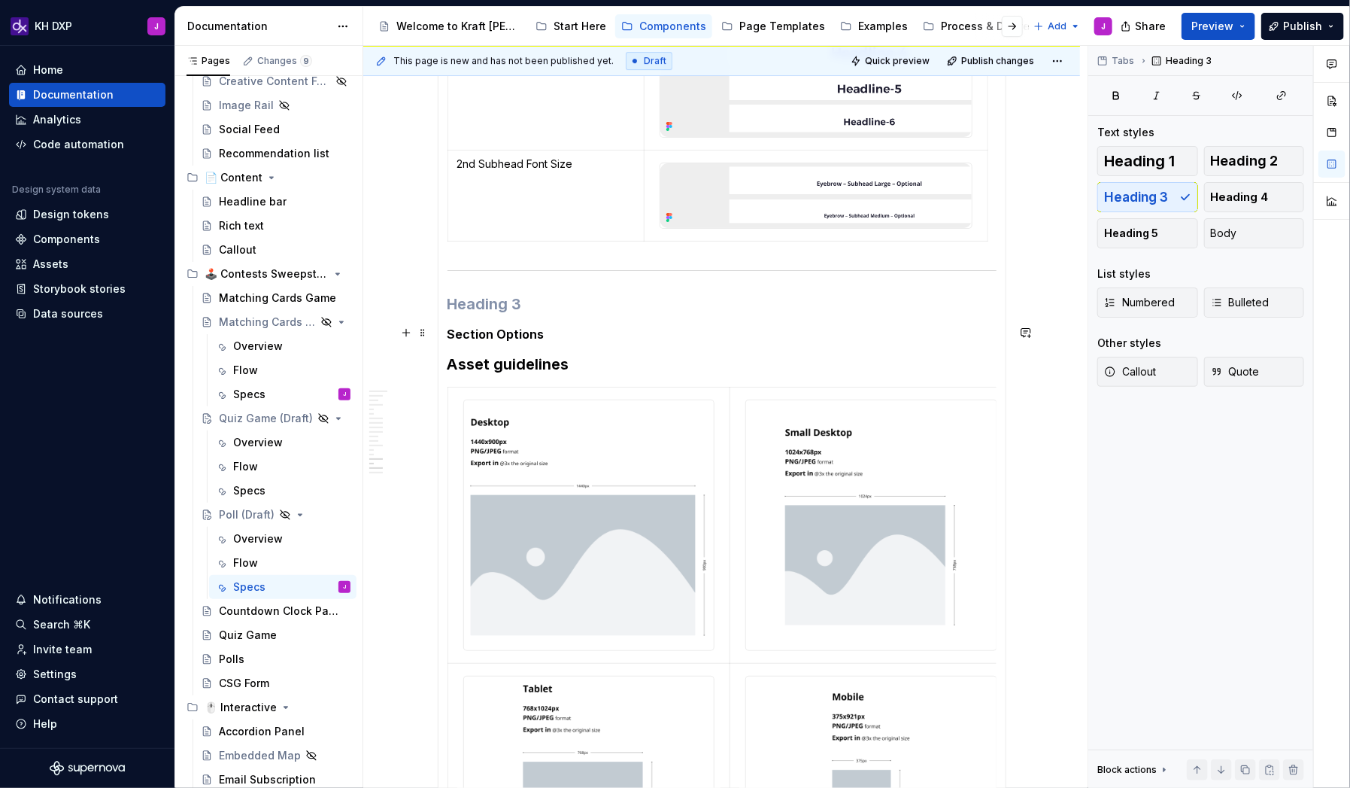
click at [560, 330] on h5 "Section Options" at bounding box center [722, 333] width 549 height 15
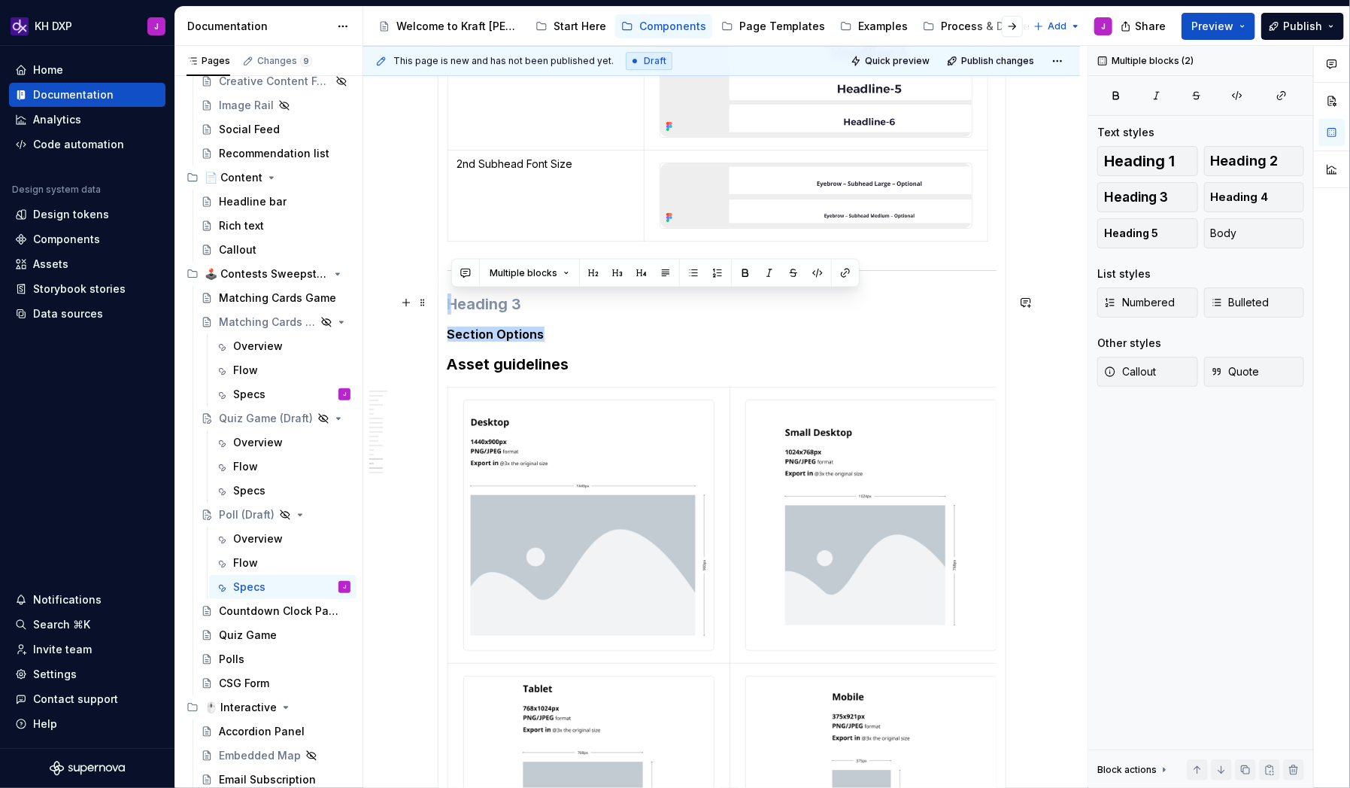
drag, startPoint x: 580, startPoint y: 328, endPoint x: 466, endPoint y: 294, distance: 119.3
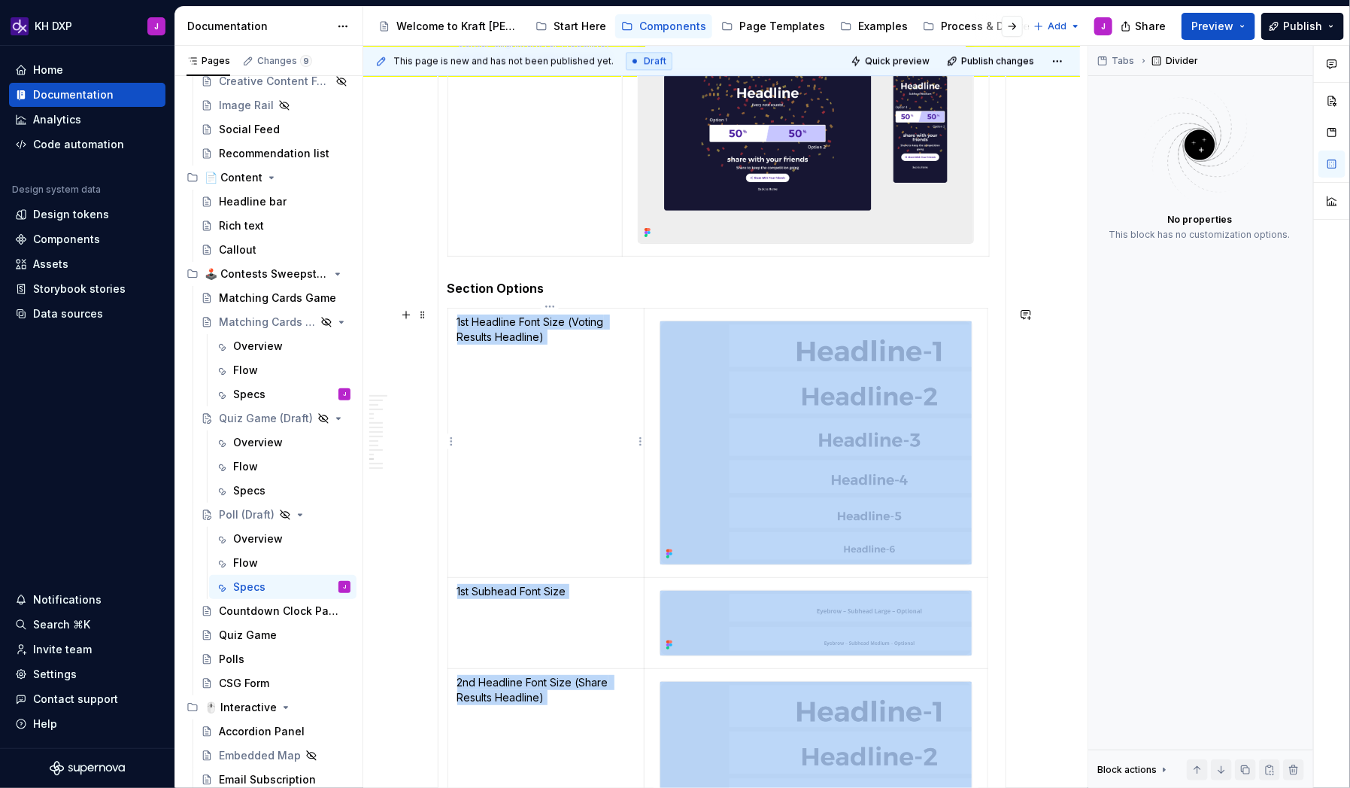
click at [565, 361] on td "1st Headline Font Size (Voting Results Headline)" at bounding box center [546, 442] width 197 height 269
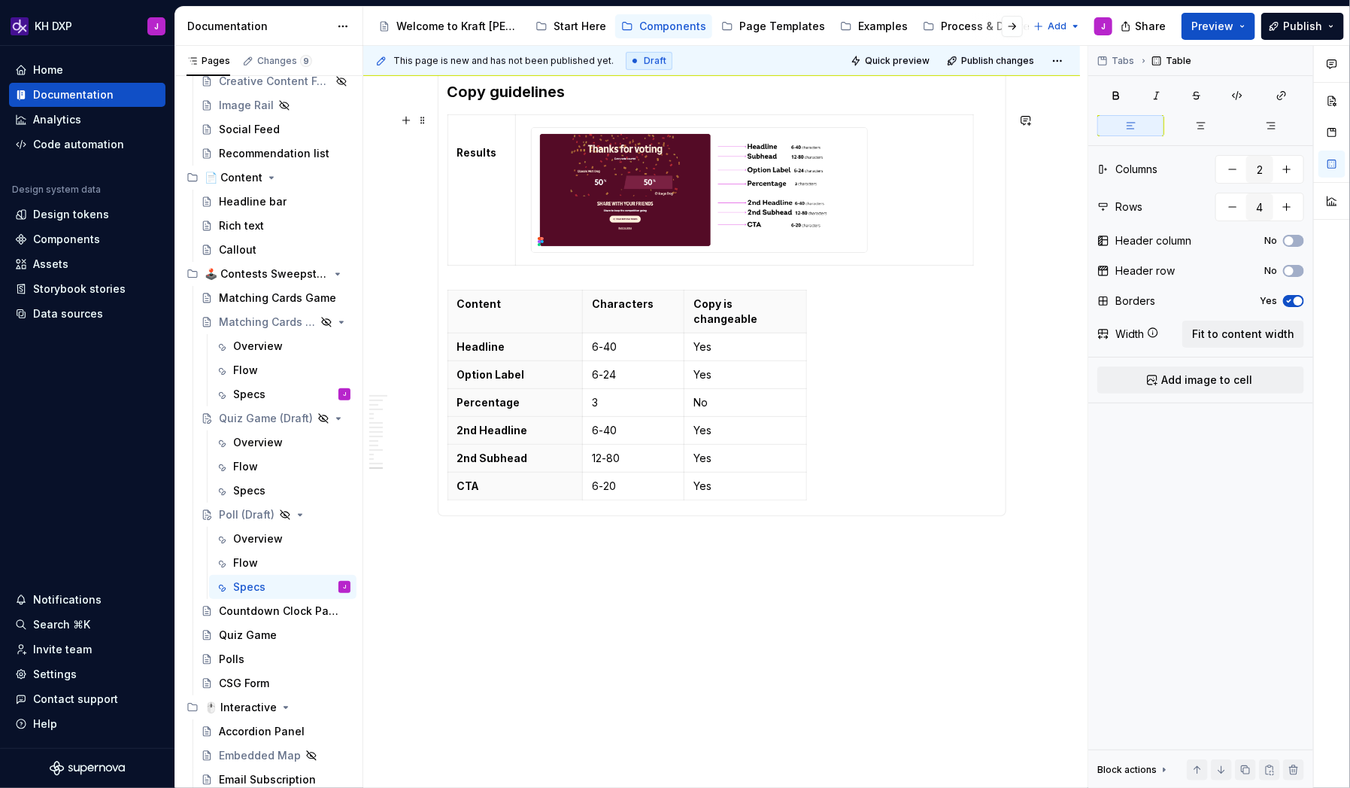
scroll to position [3383, 0]
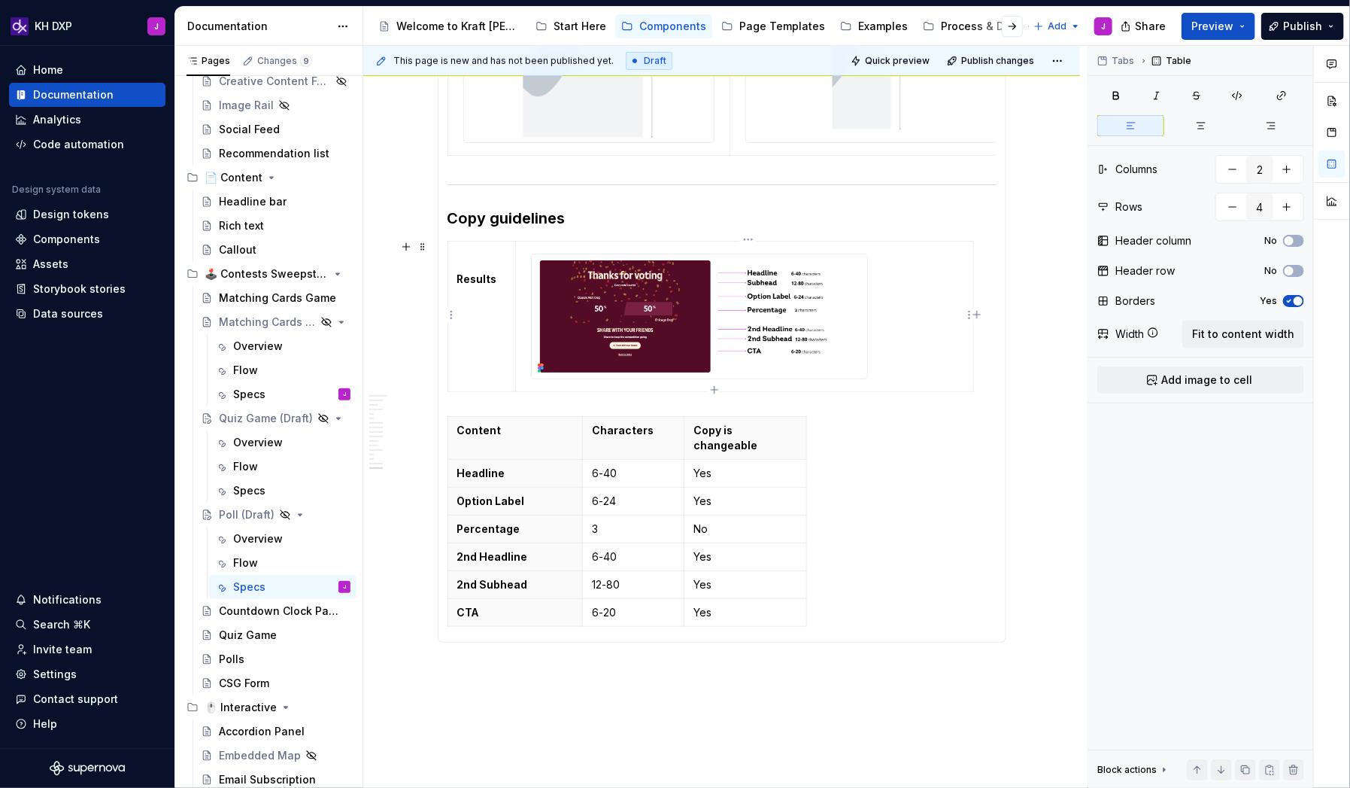
click at [755, 284] on img at bounding box center [700, 316] width 336 height 124
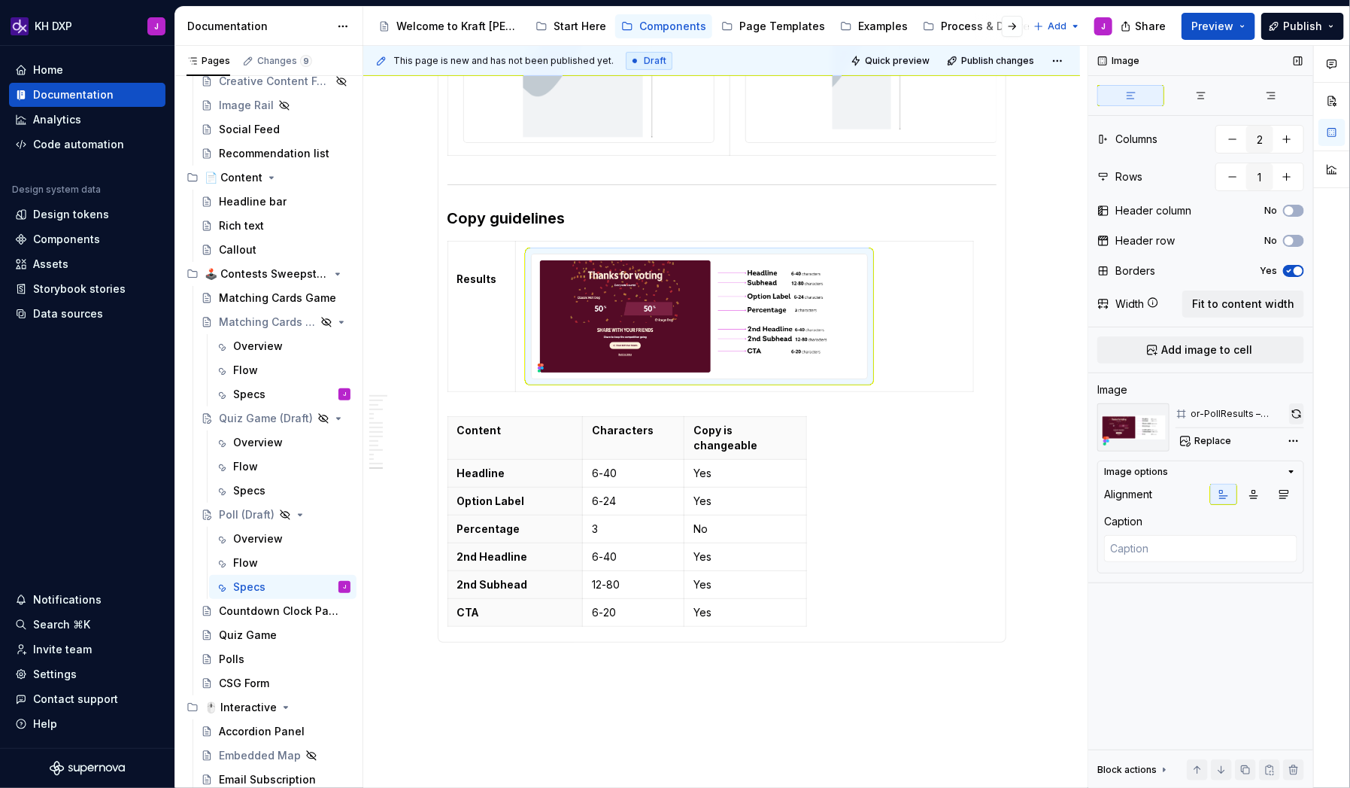
click at [1033, 412] on button "button" at bounding box center [1296, 413] width 15 height 21
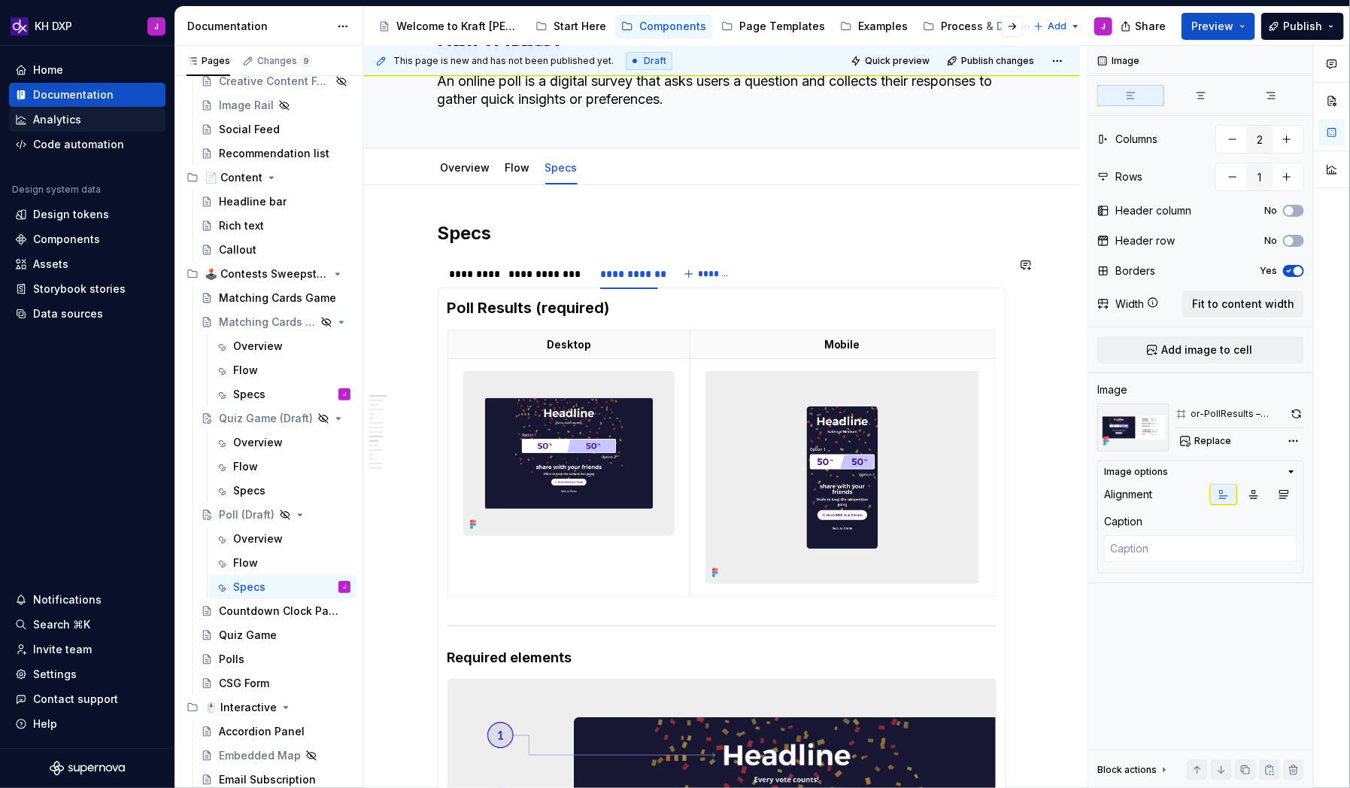
scroll to position [0, 0]
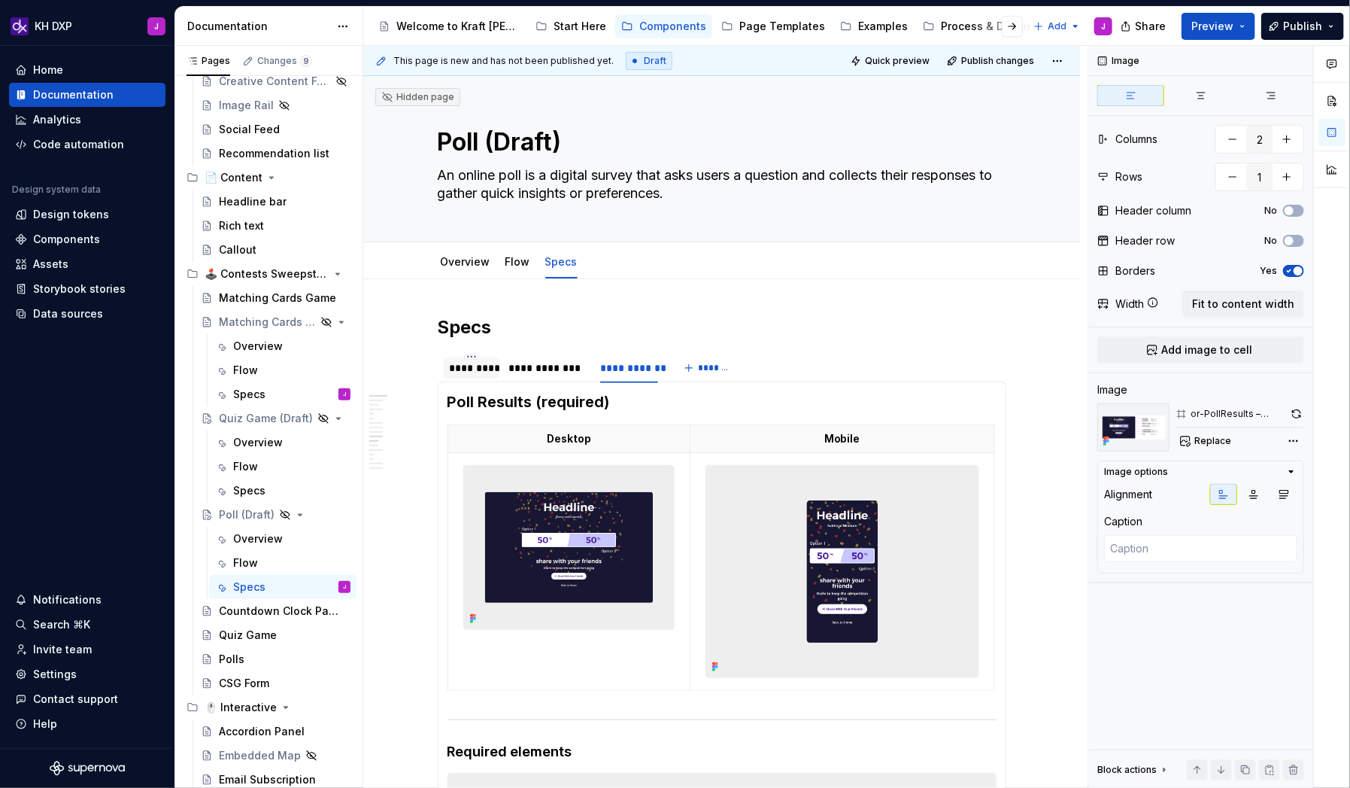
click at [464, 369] on div "*********" at bounding box center [472, 367] width 44 height 15
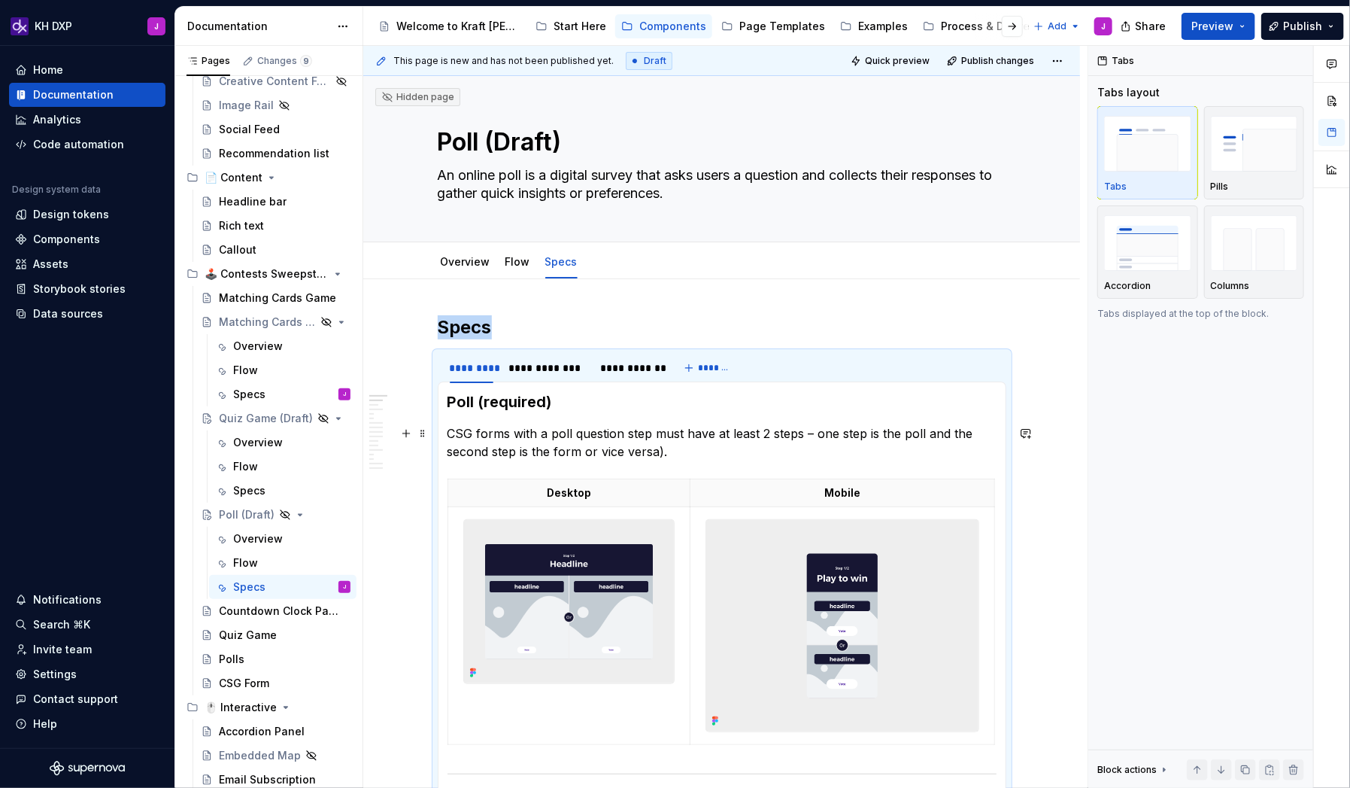
click at [629, 433] on p "CSG forms with a poll question step must have at least 2 steps – one step is th…" at bounding box center [722, 442] width 549 height 36
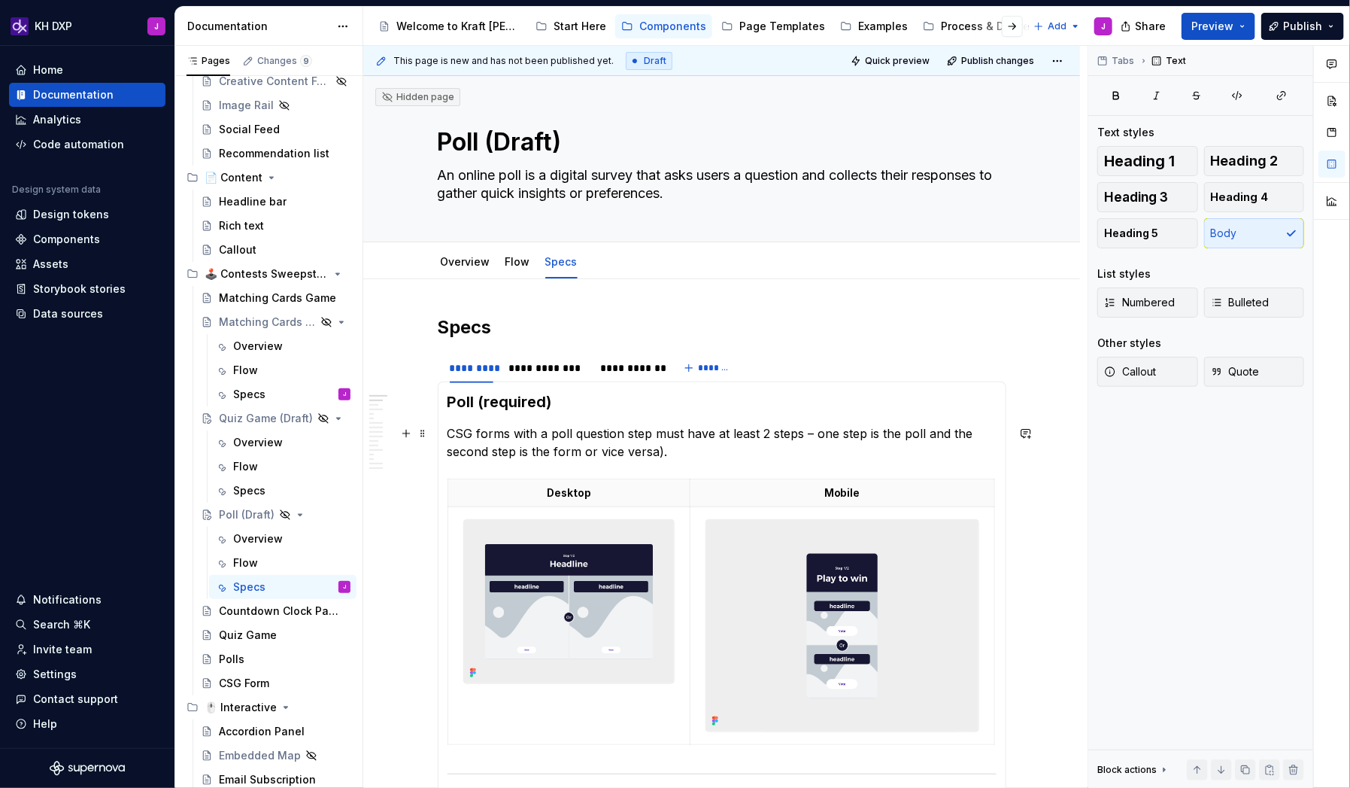
click at [629, 433] on p "CSG forms with a poll question step must have at least 2 steps – one step is th…" at bounding box center [722, 442] width 549 height 36
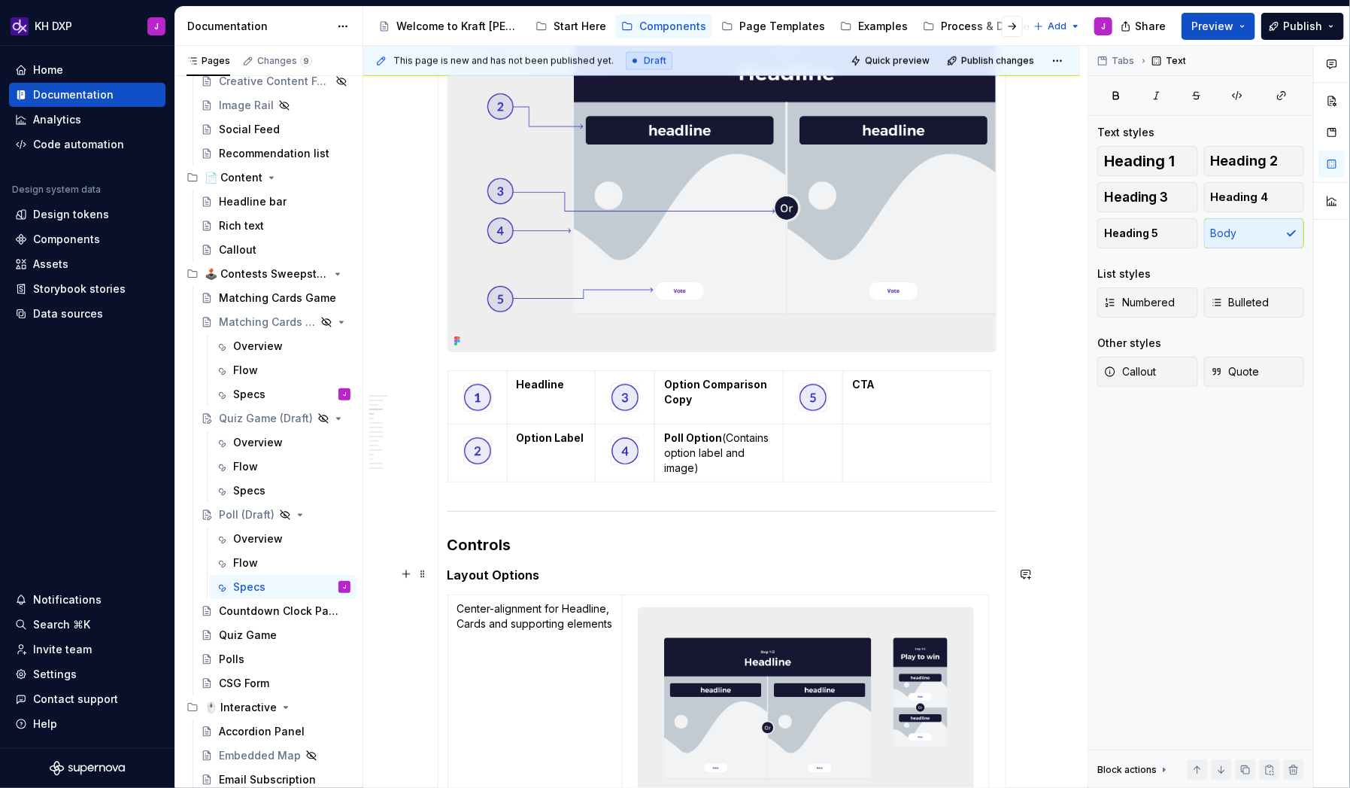
scroll to position [844, 0]
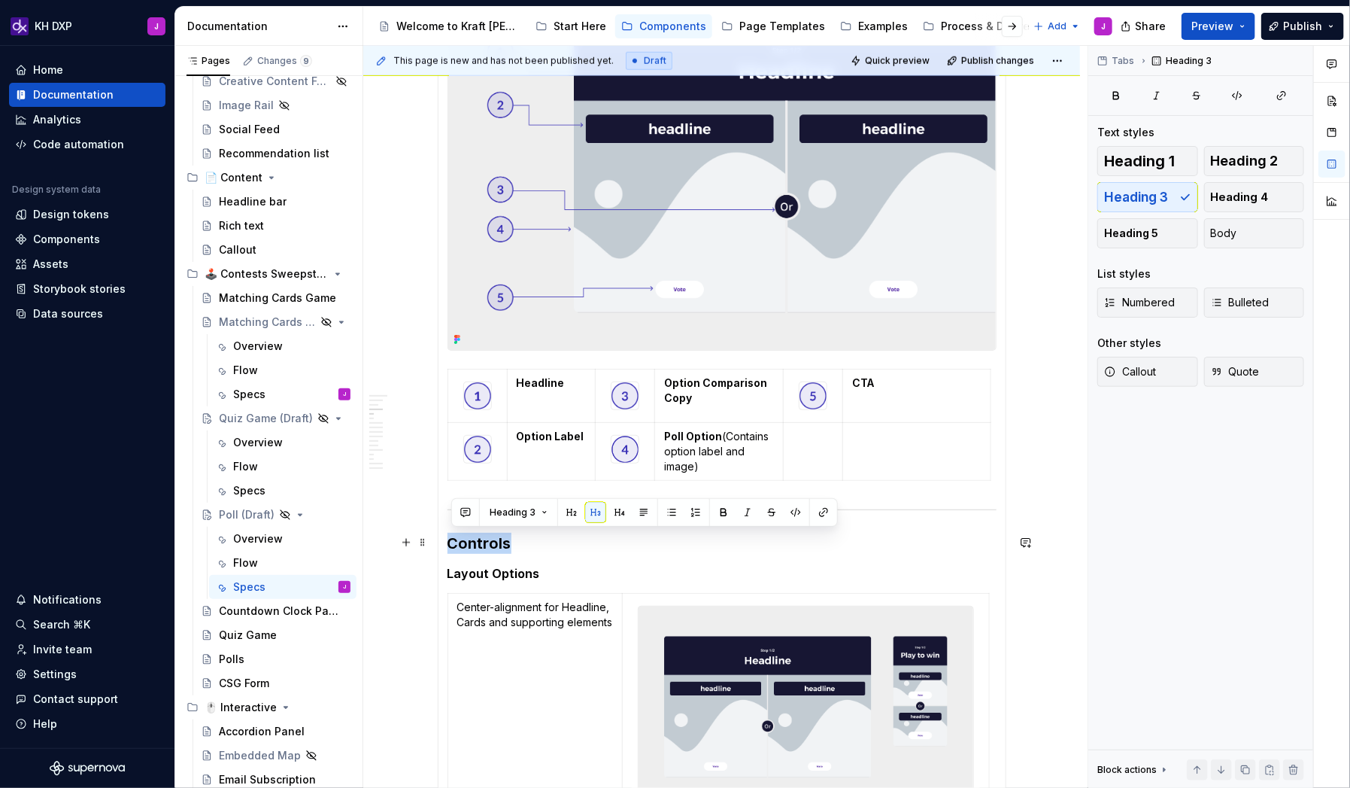
drag, startPoint x: 520, startPoint y: 543, endPoint x: 454, endPoint y: 543, distance: 65.4
click at [454, 507] on h3 "Controls" at bounding box center [722, 543] width 549 height 21
click at [470, 507] on h3 "Capabilities" at bounding box center [722, 543] width 549 height 21
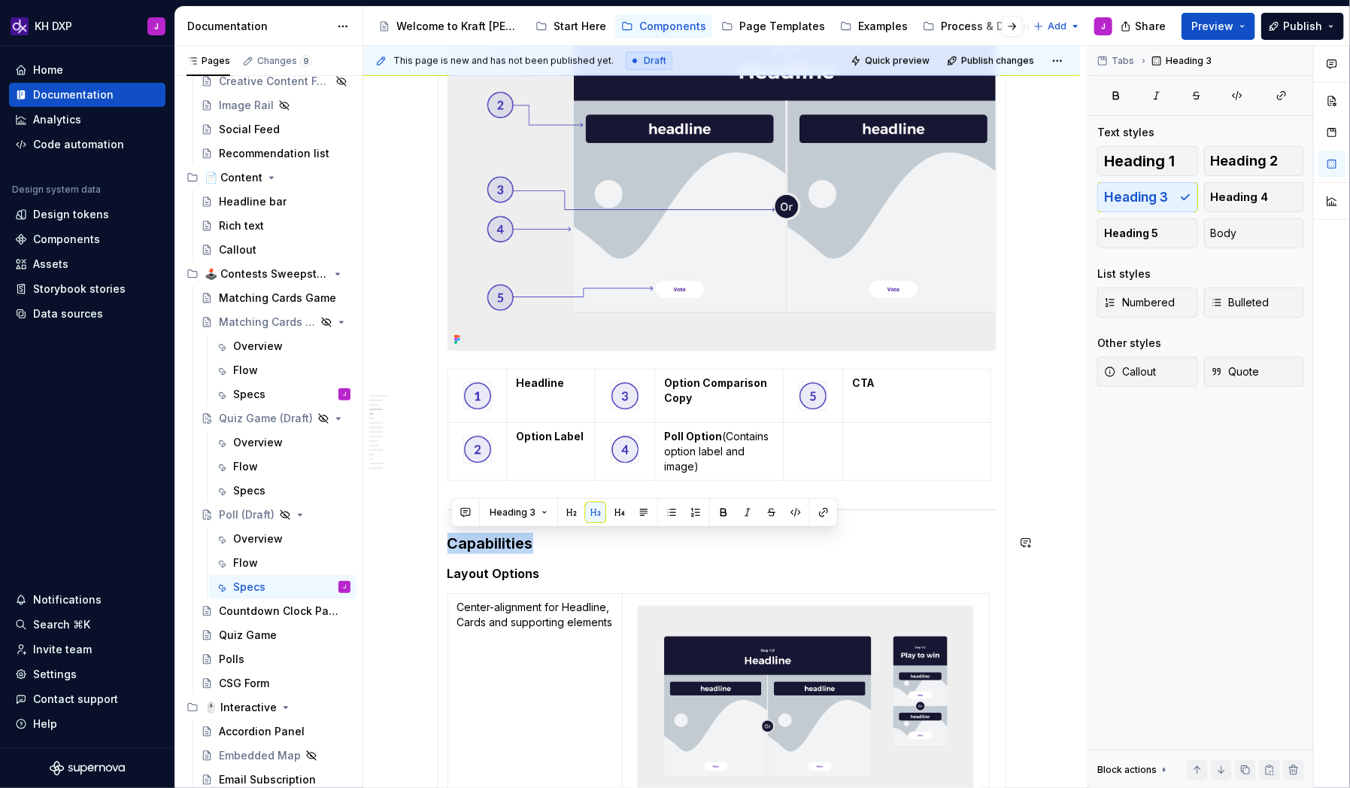
copy h3 "Capabilities"
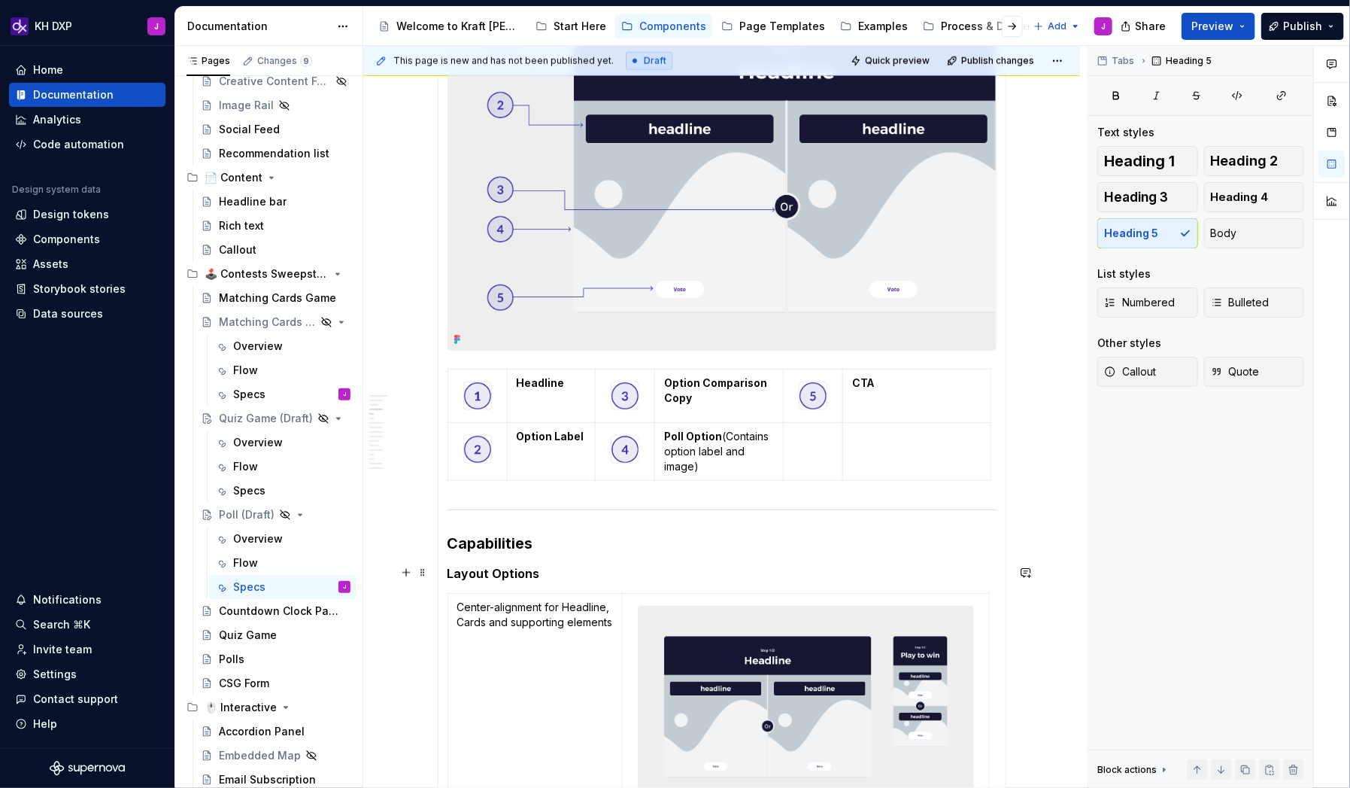
click at [707, 507] on h5 "Layout Options" at bounding box center [722, 573] width 549 height 15
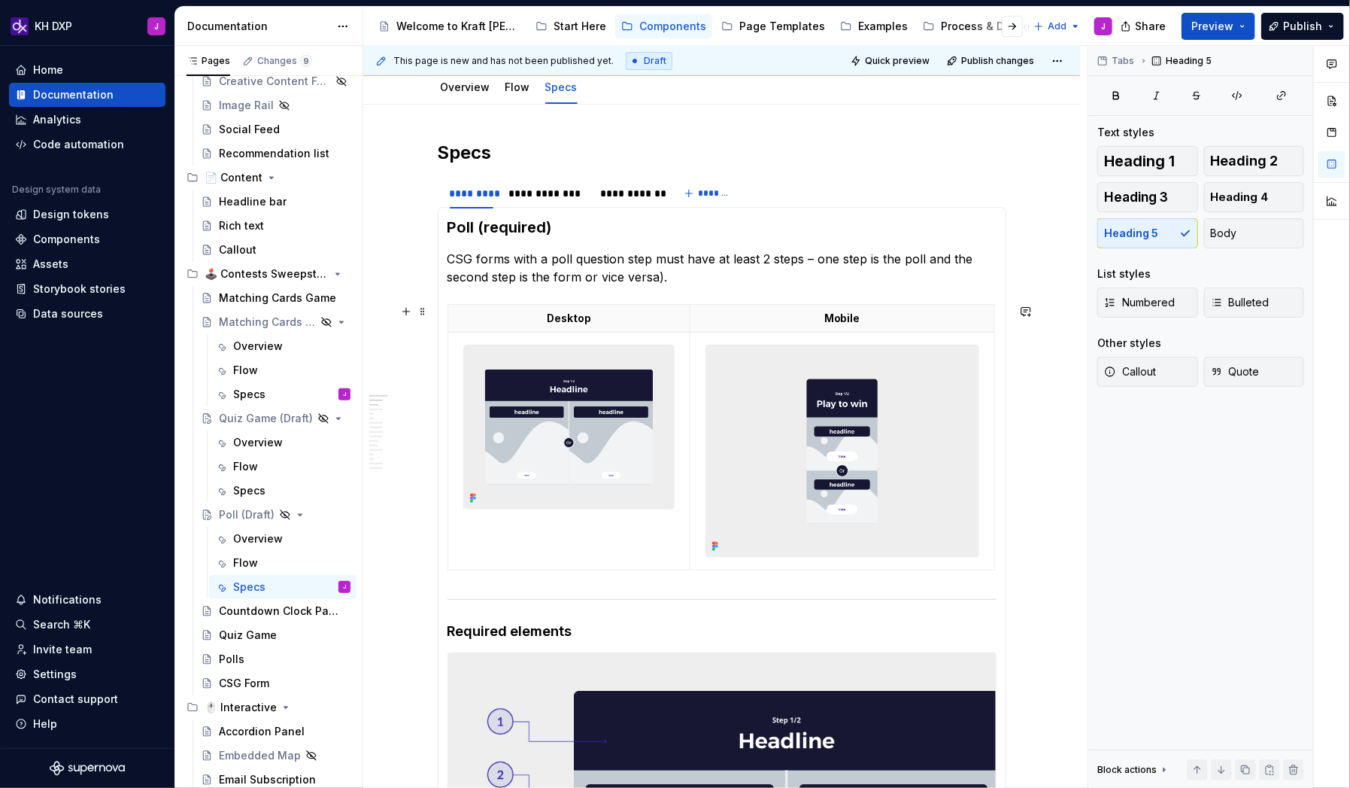
scroll to position [0, 0]
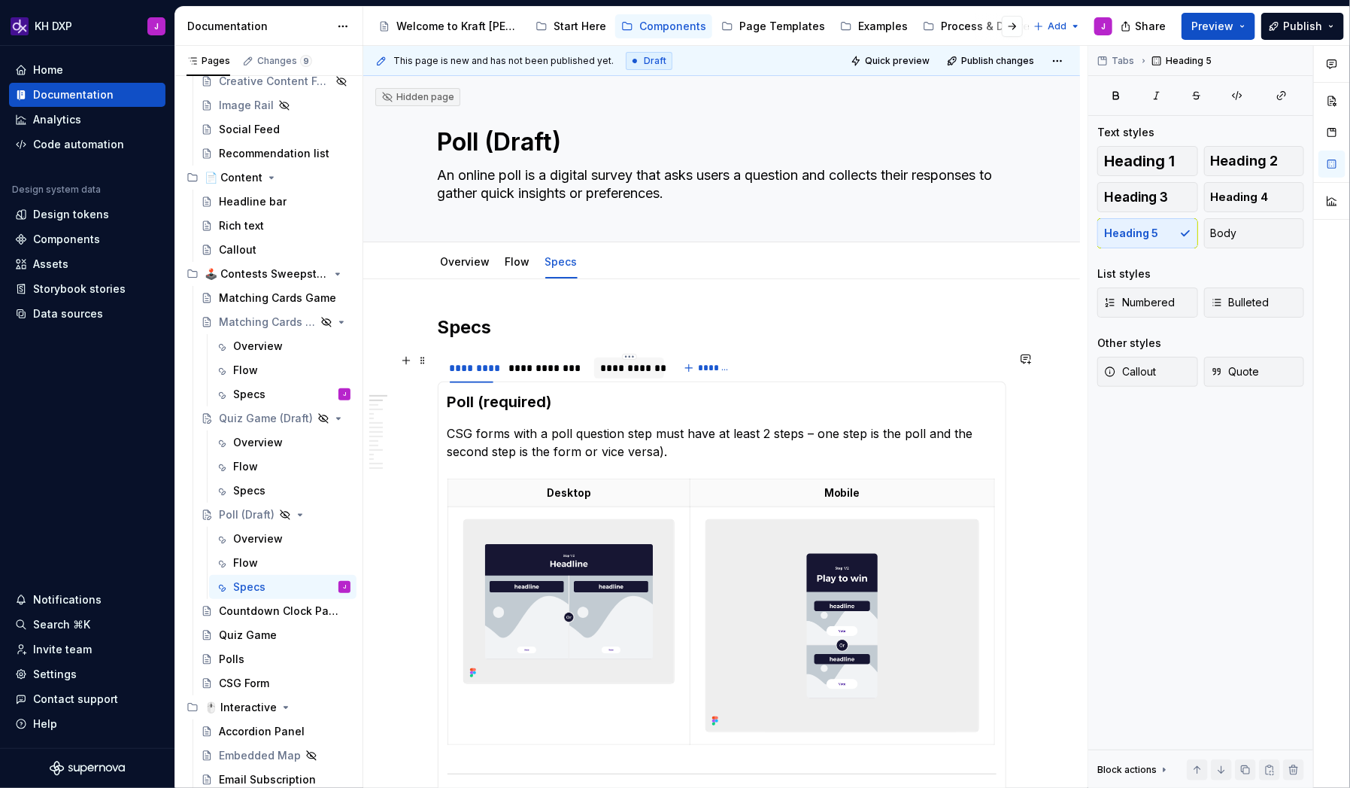
click at [640, 368] on div "**********" at bounding box center [629, 367] width 58 height 15
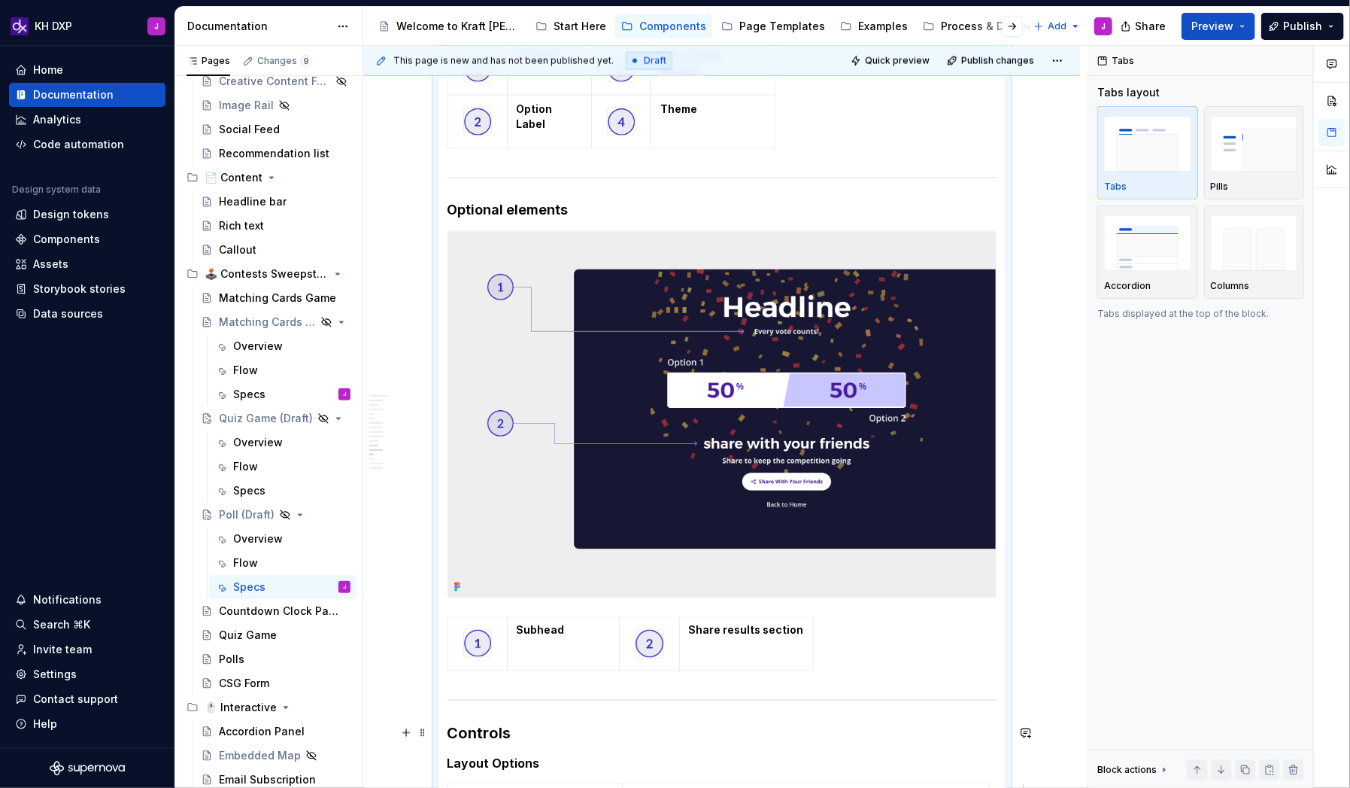
scroll to position [1311, 0]
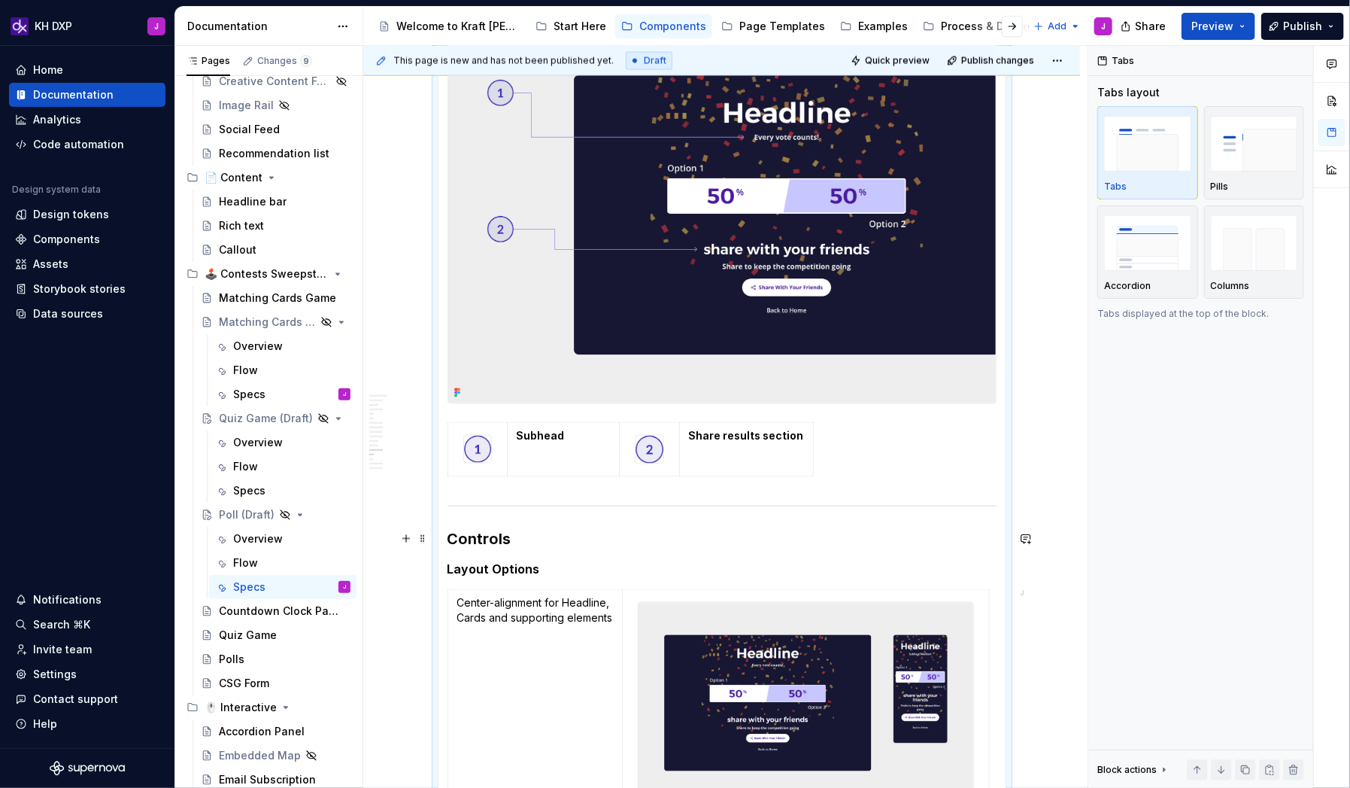
click at [496, 507] on h3 "Controls" at bounding box center [722, 539] width 549 height 21
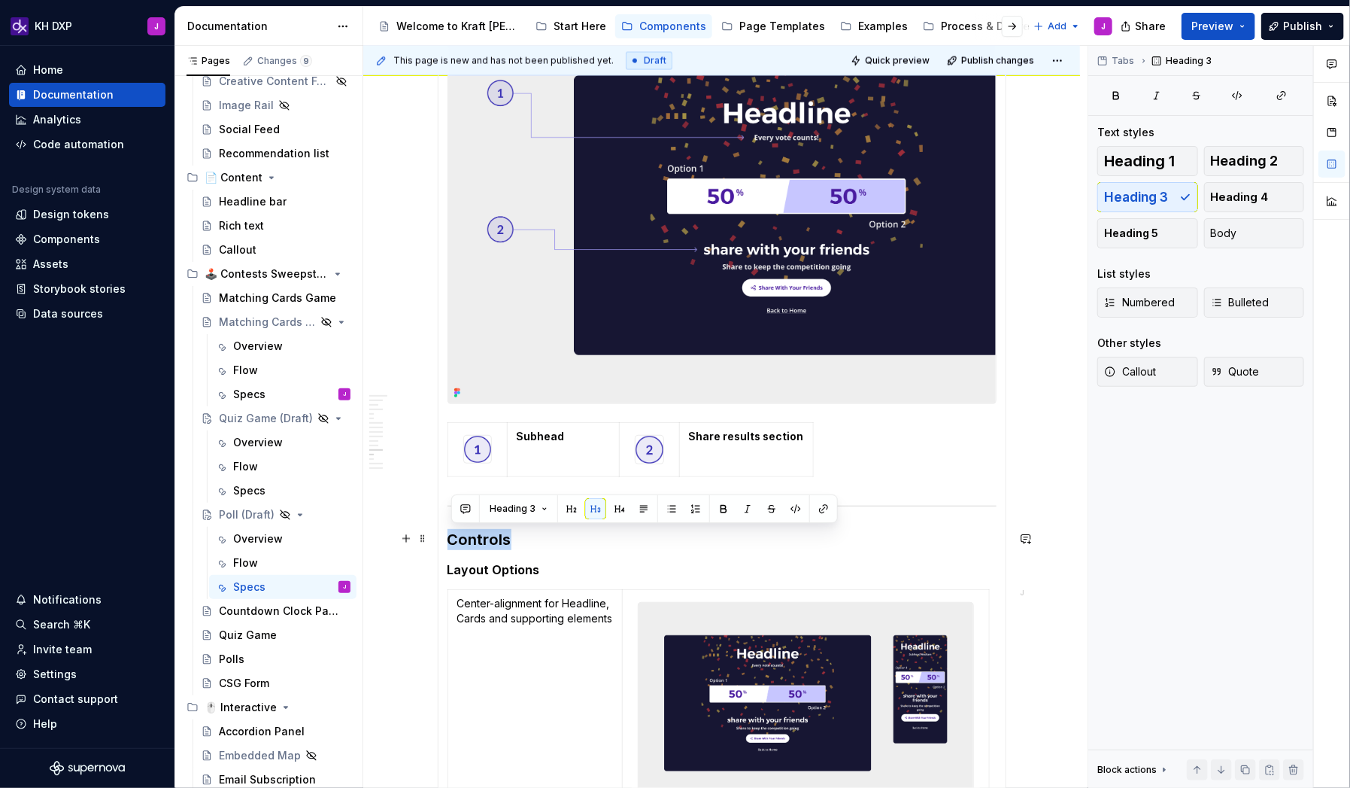
drag, startPoint x: 523, startPoint y: 540, endPoint x: 456, endPoint y: 539, distance: 67.0
click at [456, 507] on h3 "Controls" at bounding box center [722, 539] width 549 height 21
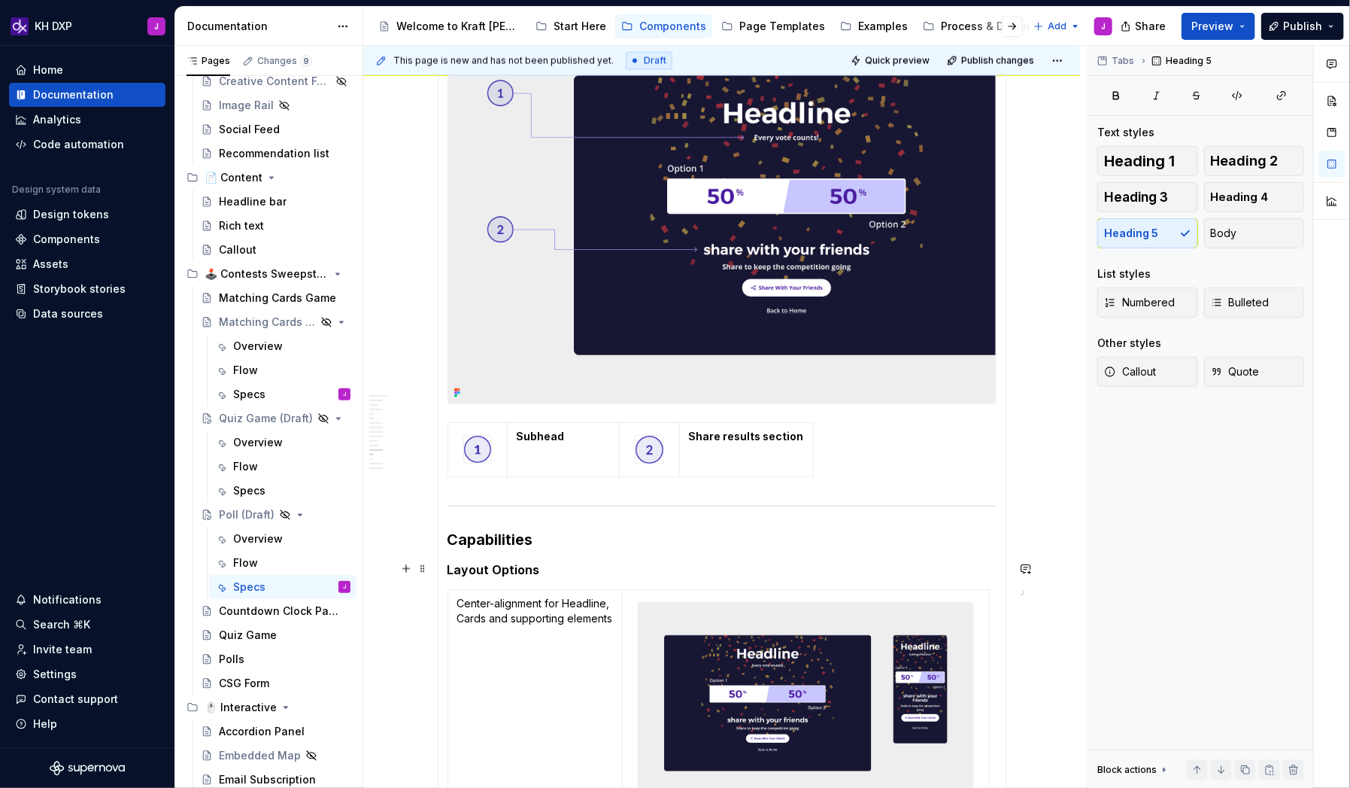
click at [543, 507] on h5 "Layout Options" at bounding box center [722, 569] width 549 height 15
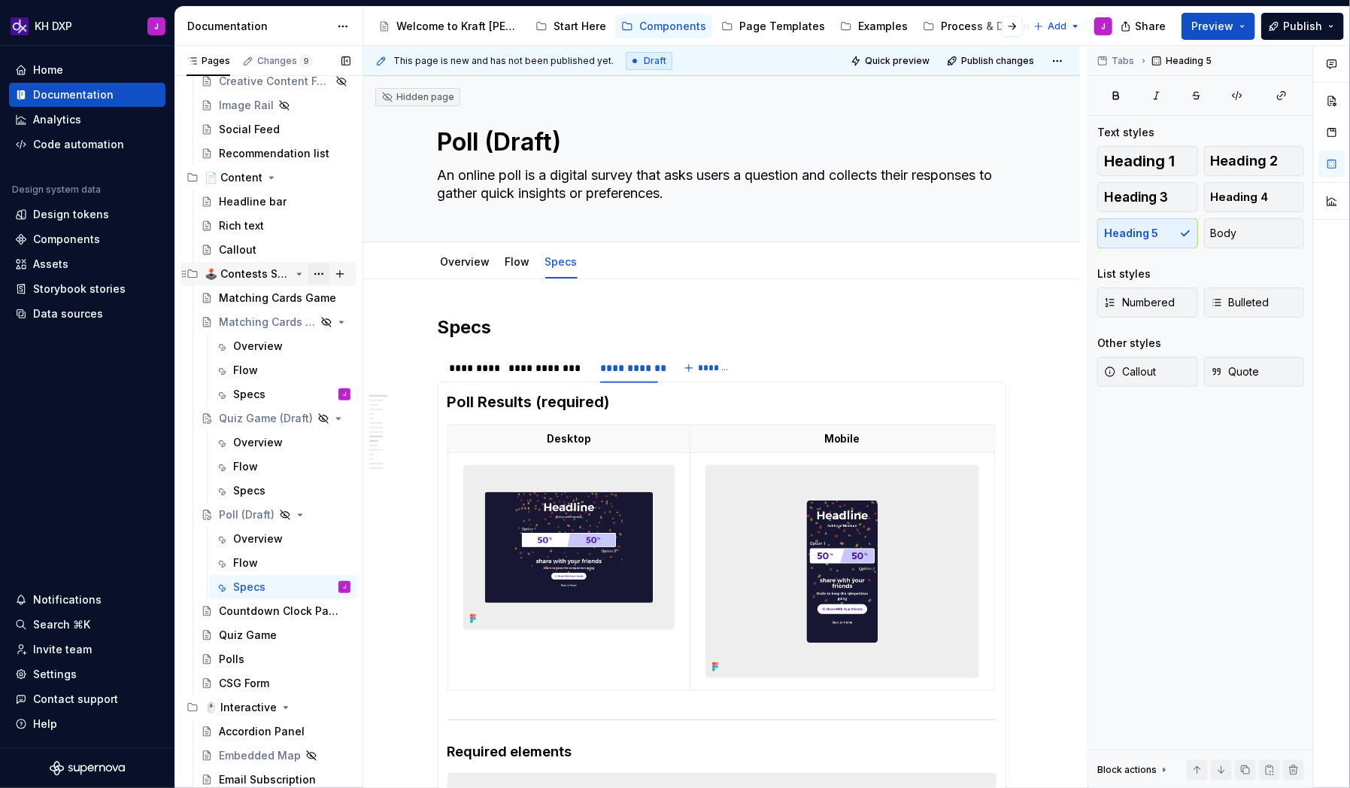
scroll to position [143, 0]
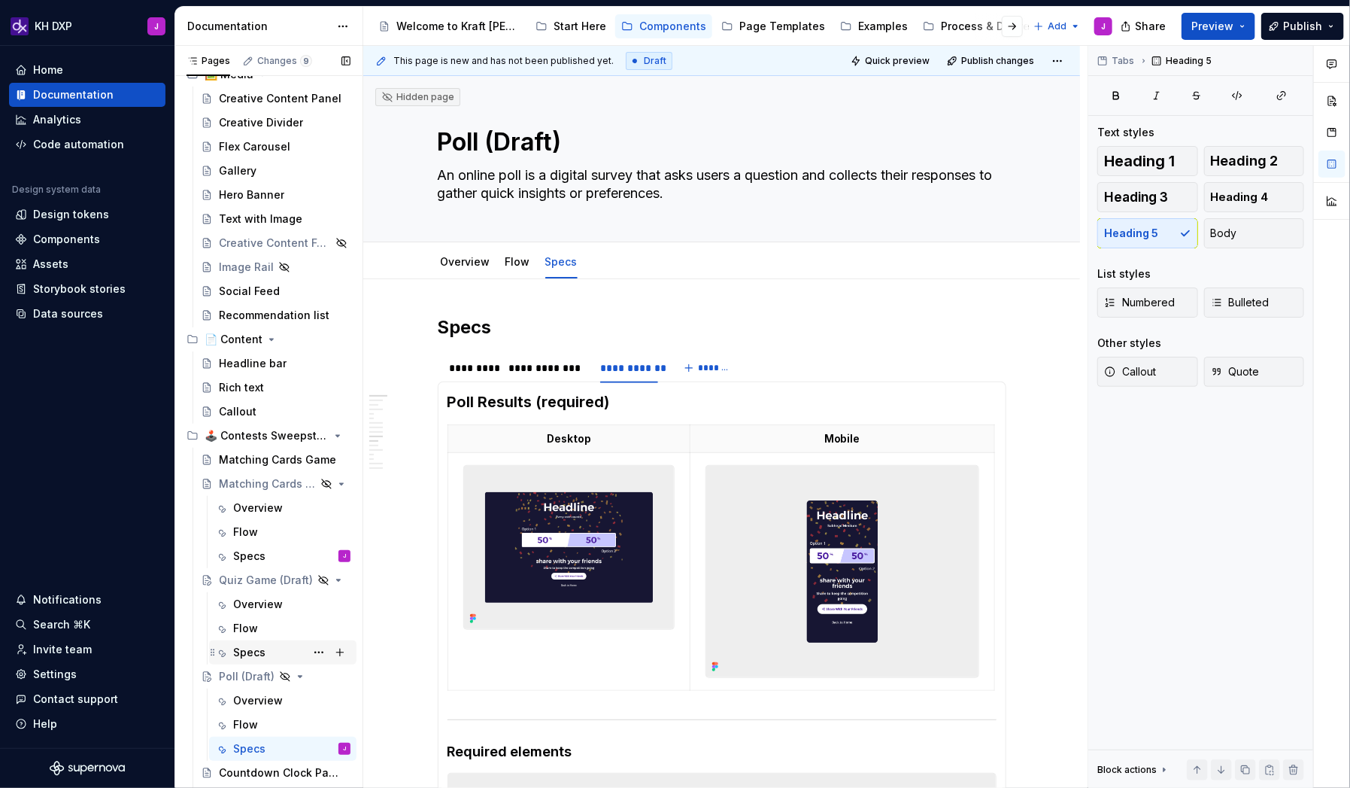
click at [249, 507] on div "Specs" at bounding box center [249, 652] width 32 height 15
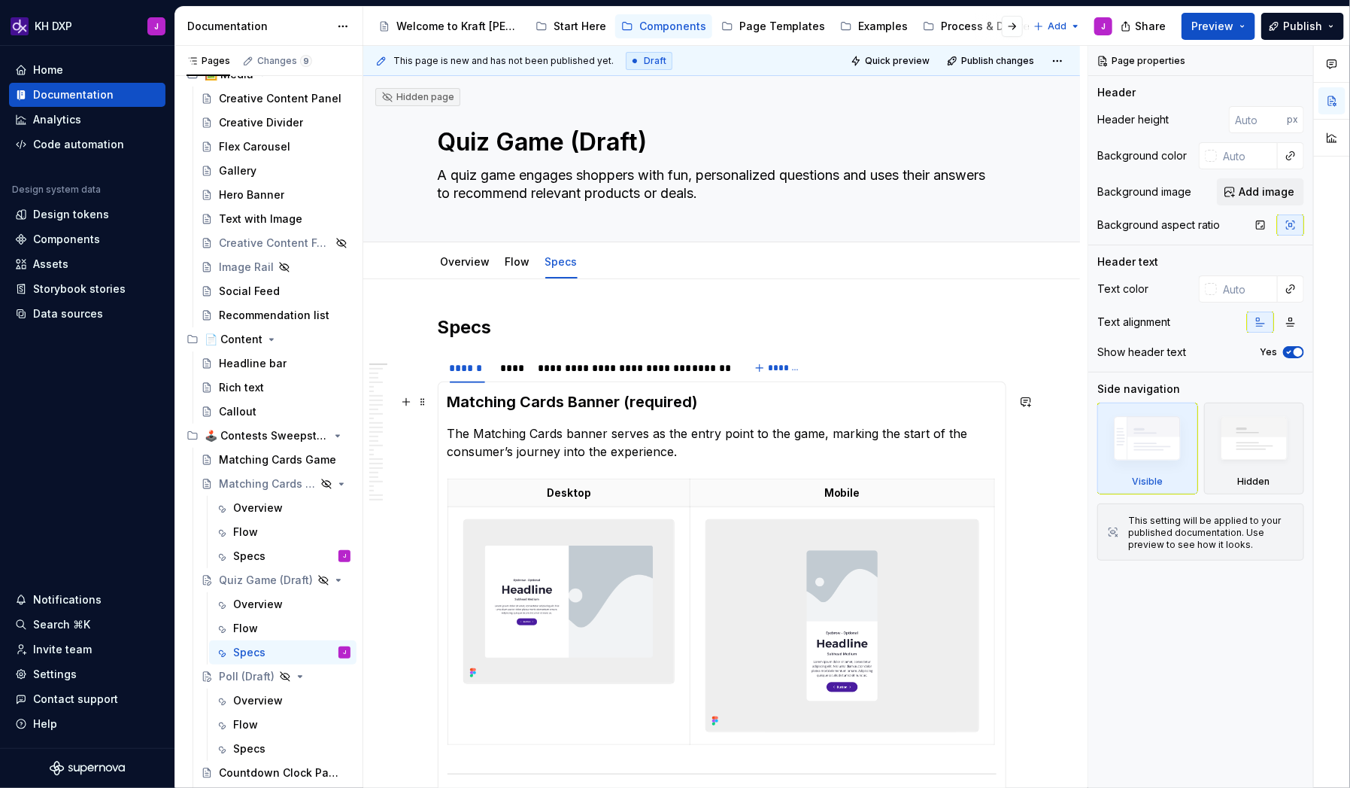
type textarea "*"
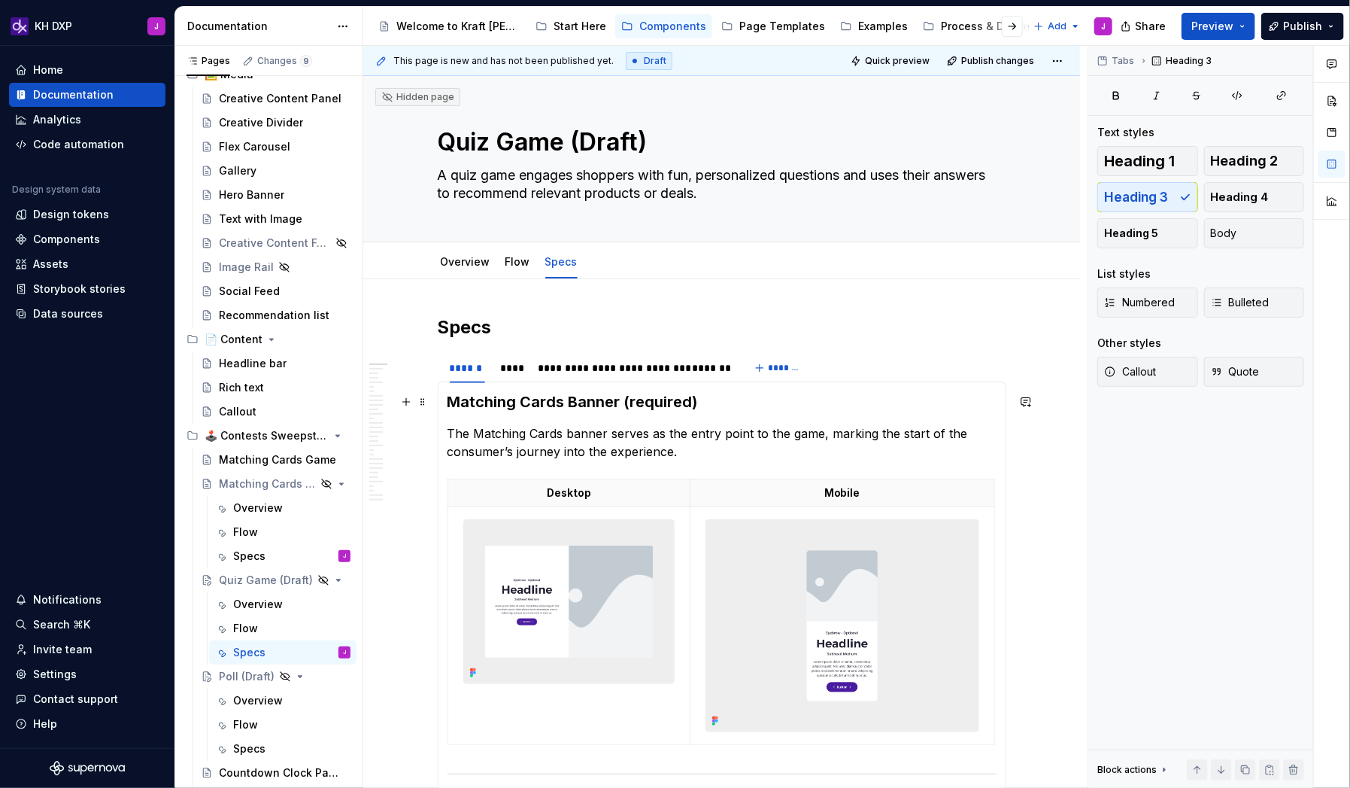
click at [624, 402] on h3 "Matching Cards Banner (required)" at bounding box center [722, 401] width 549 height 21
click at [625, 402] on h3 "Matching Cards Banner (required)" at bounding box center [722, 401] width 549 height 21
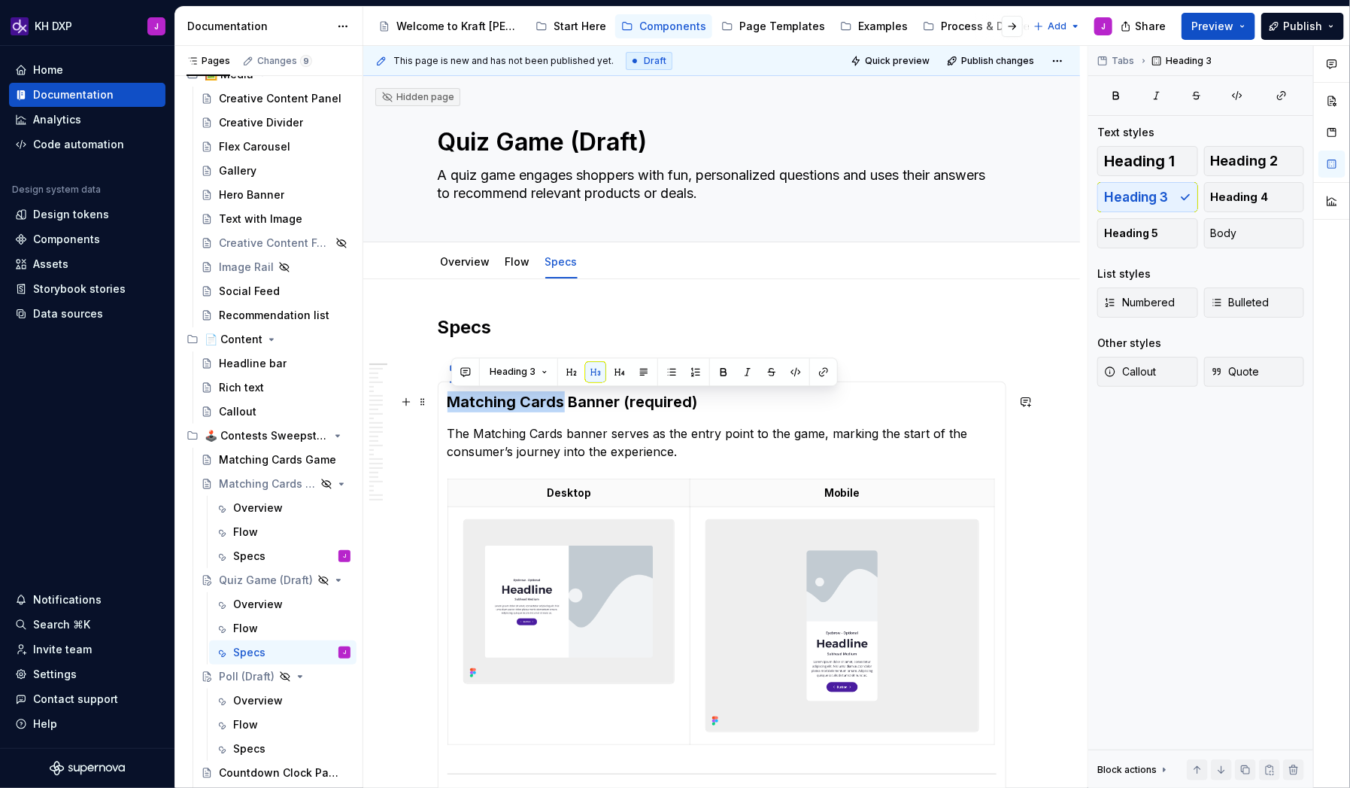
drag, startPoint x: 566, startPoint y: 398, endPoint x: 456, endPoint y: 399, distance: 110.6
click at [456, 399] on h3 "Matching Cards Banner (required)" at bounding box center [722, 401] width 549 height 21
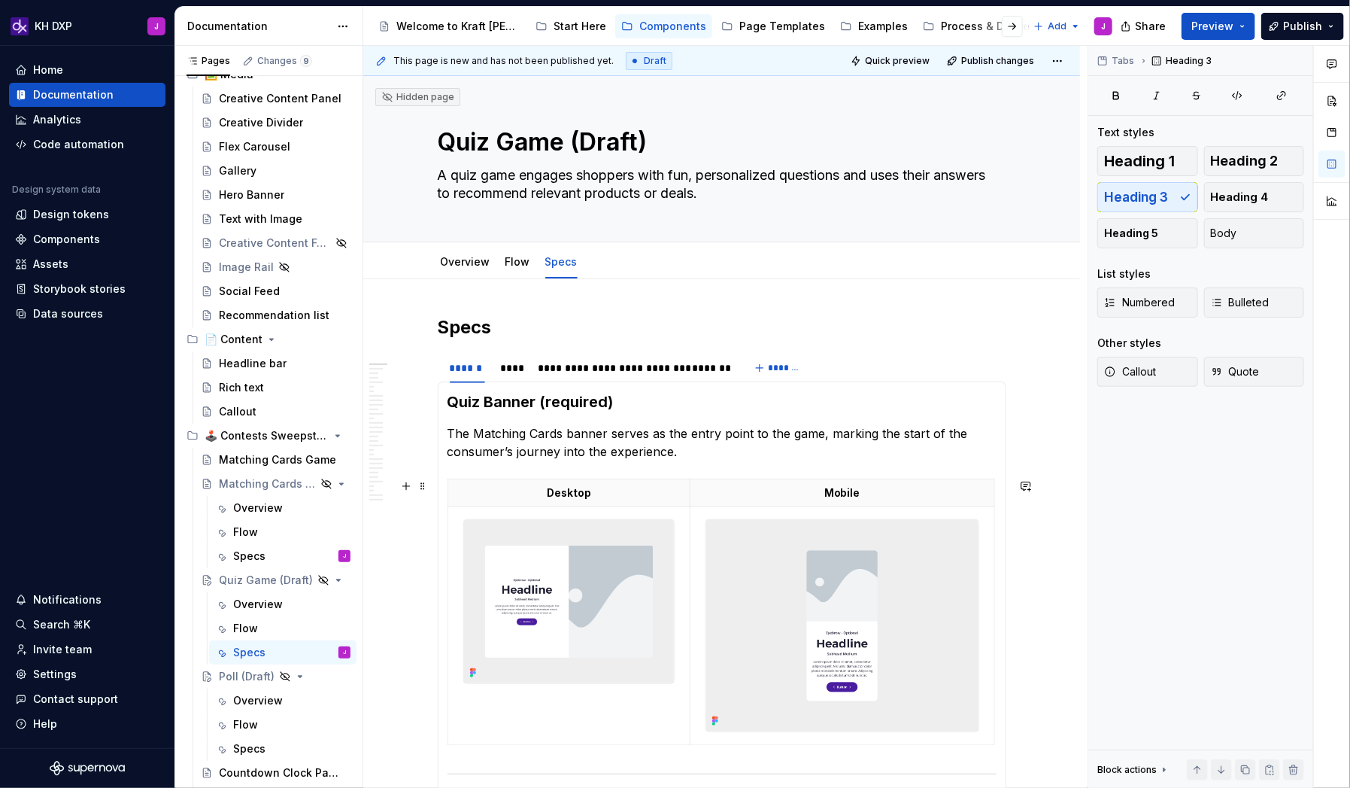
scroll to position [30, 0]
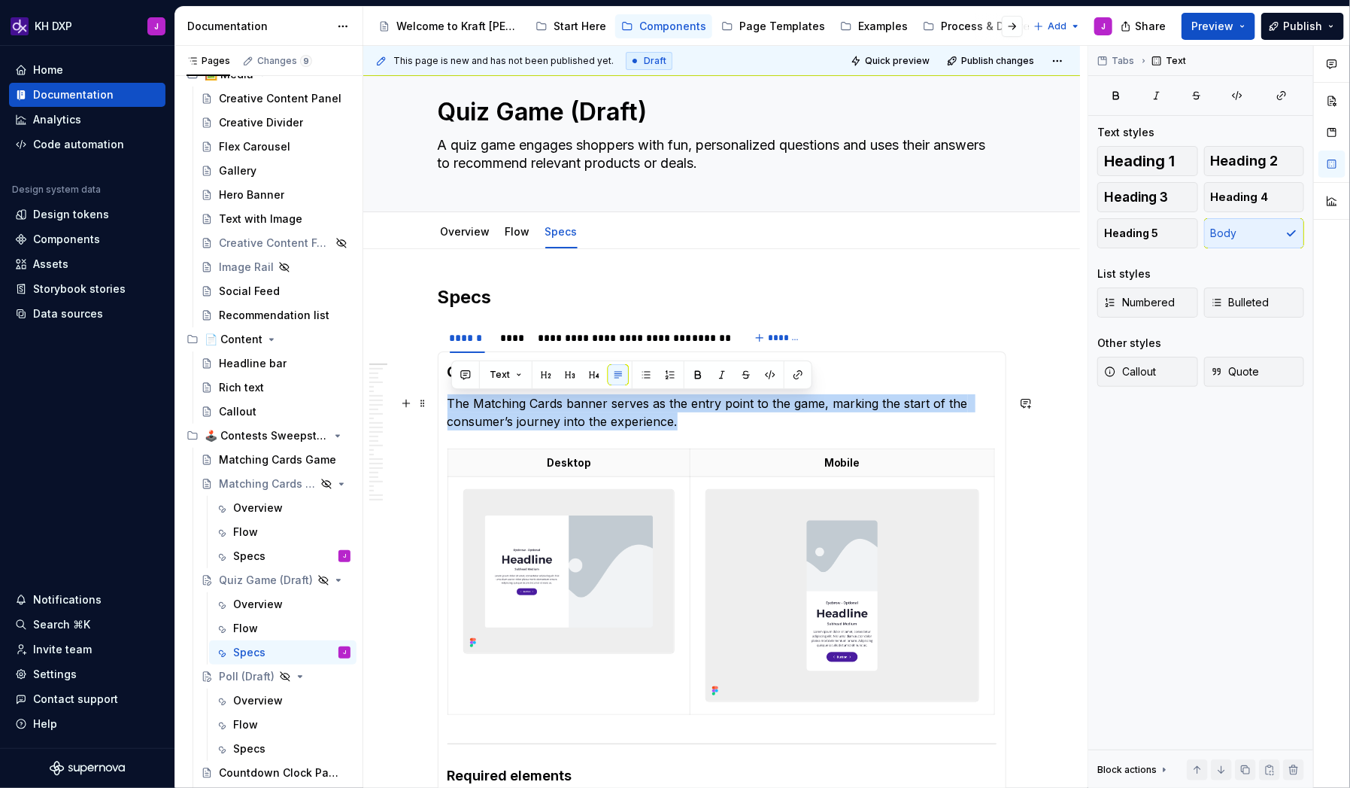
drag, startPoint x: 707, startPoint y: 423, endPoint x: 448, endPoint y: 393, distance: 260.4
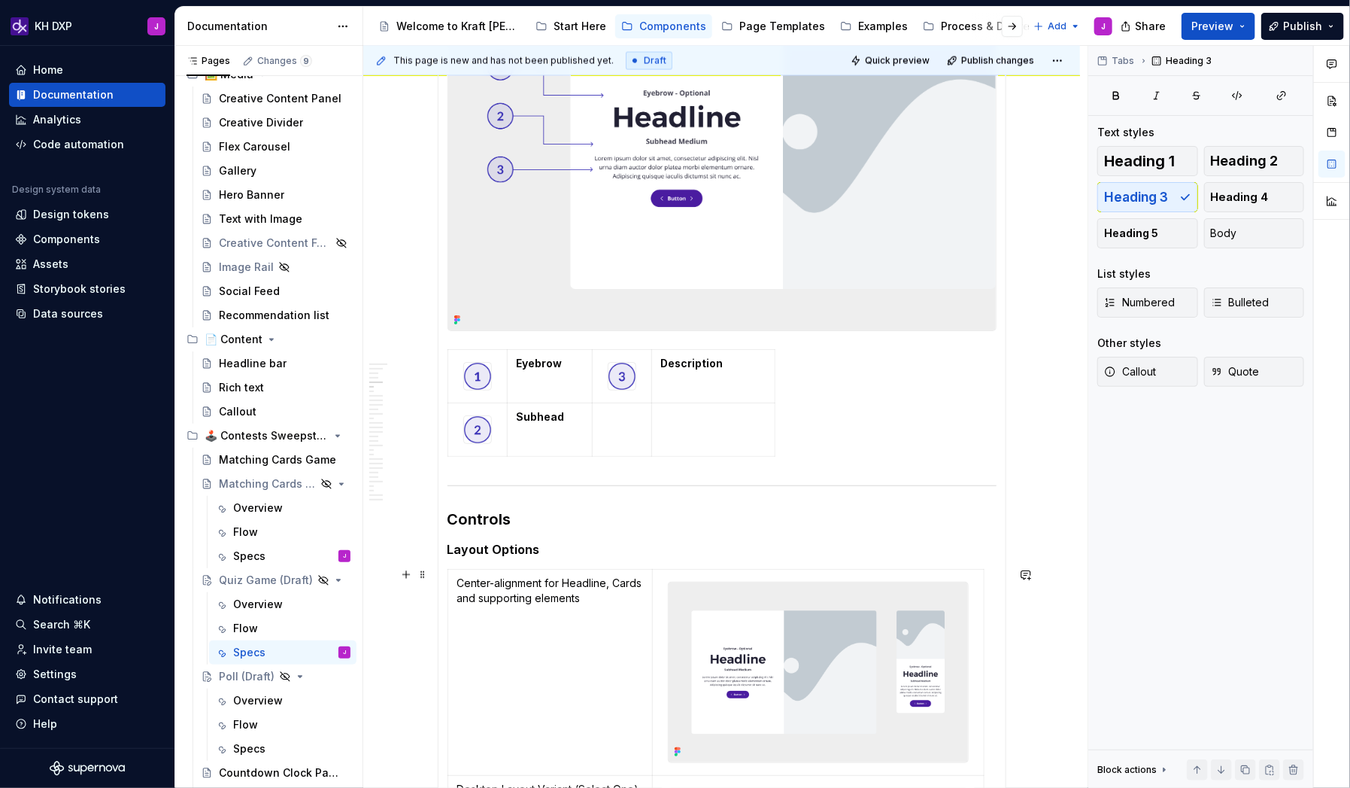
scroll to position [1384, 0]
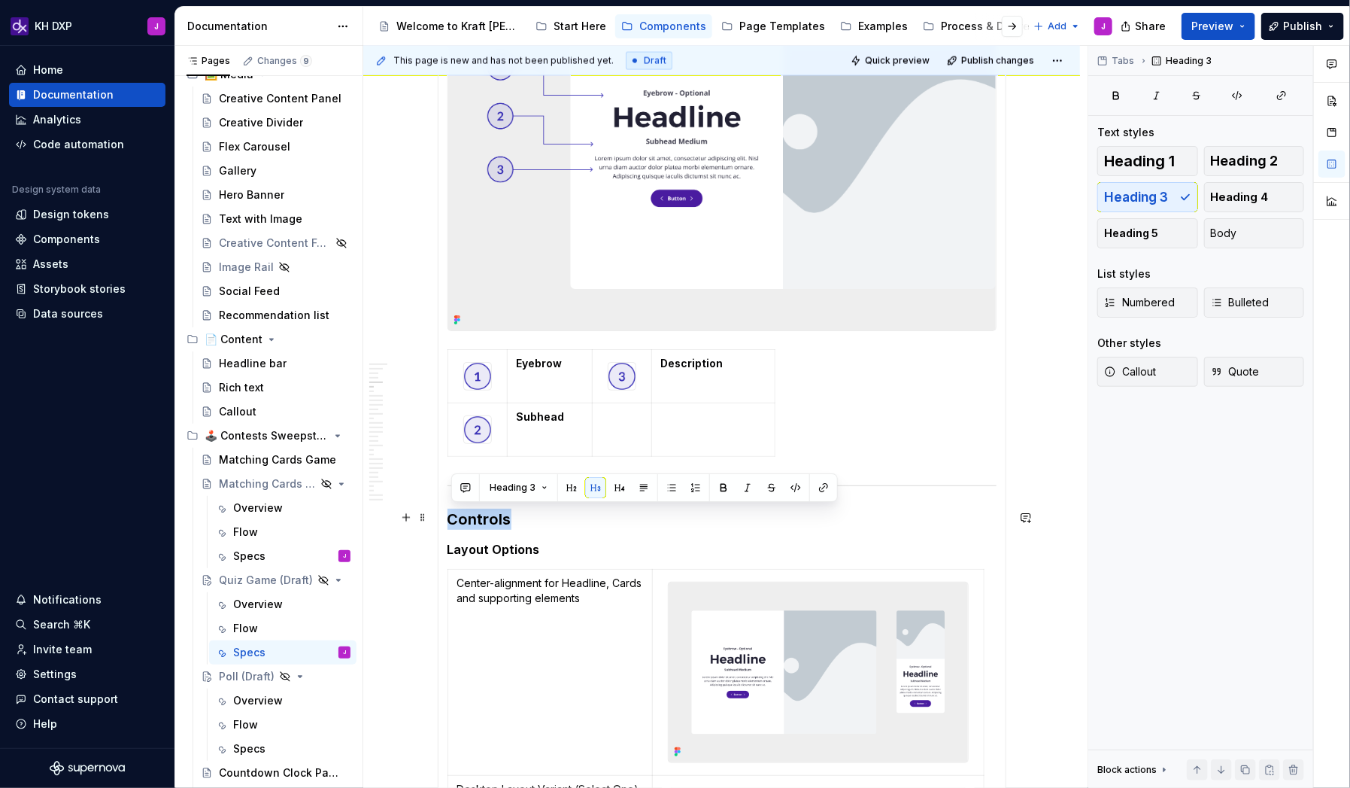
drag, startPoint x: 545, startPoint y: 521, endPoint x: 463, endPoint y: 504, distance: 83.1
click at [463, 504] on section-item-column "Quiz Banner (required) Desktop Mobile Required elements Headline Image CTA Them…" at bounding box center [722, 696] width 549 height 3378
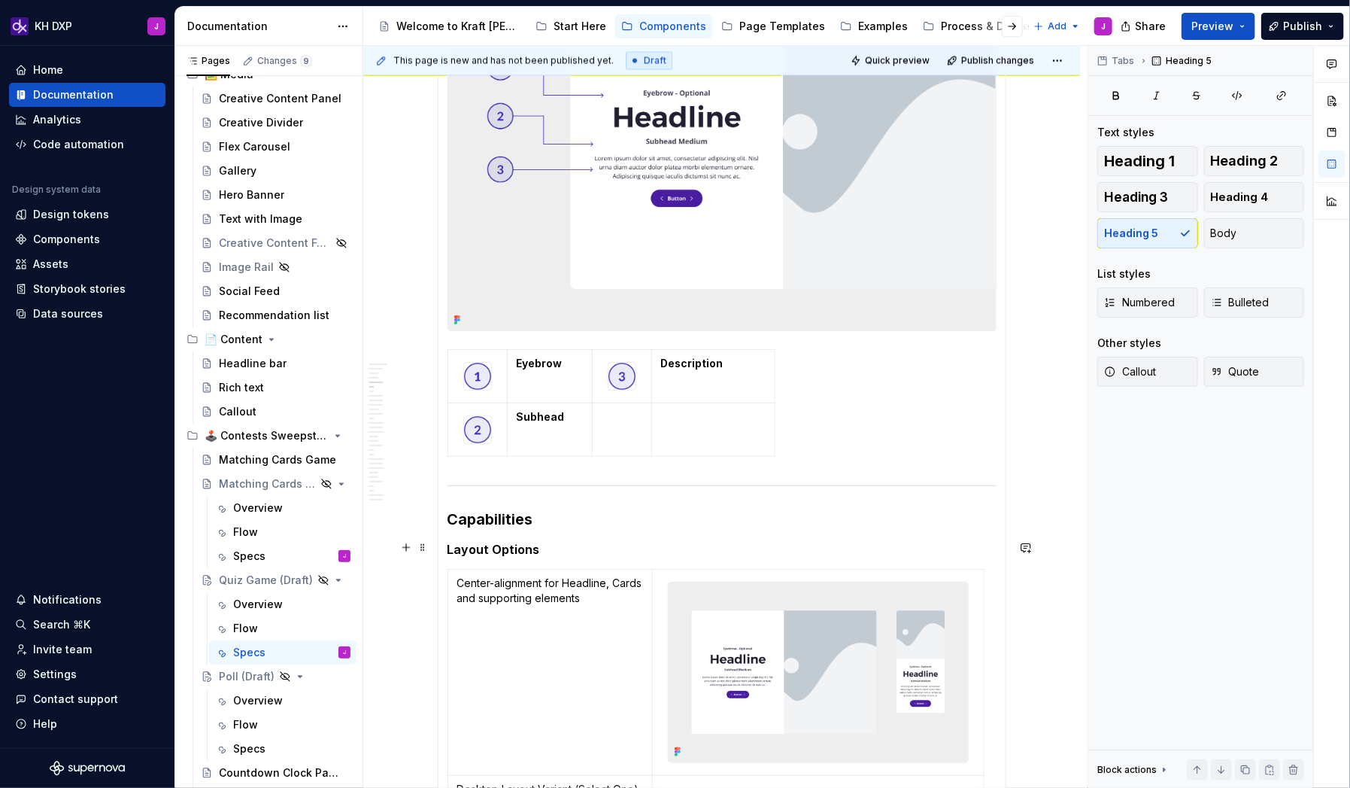
click at [576, 507] on h5 "Layout Options" at bounding box center [722, 549] width 549 height 15
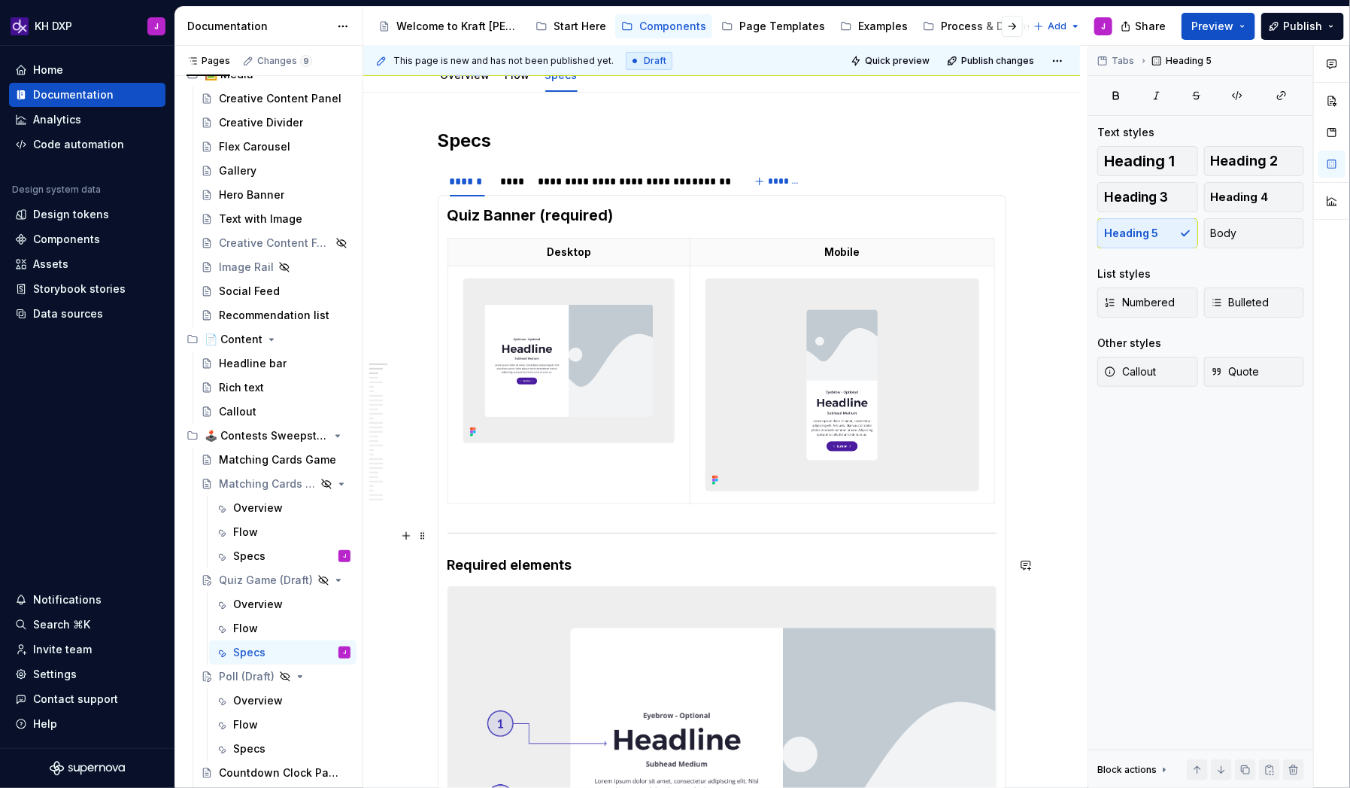
scroll to position [0, 0]
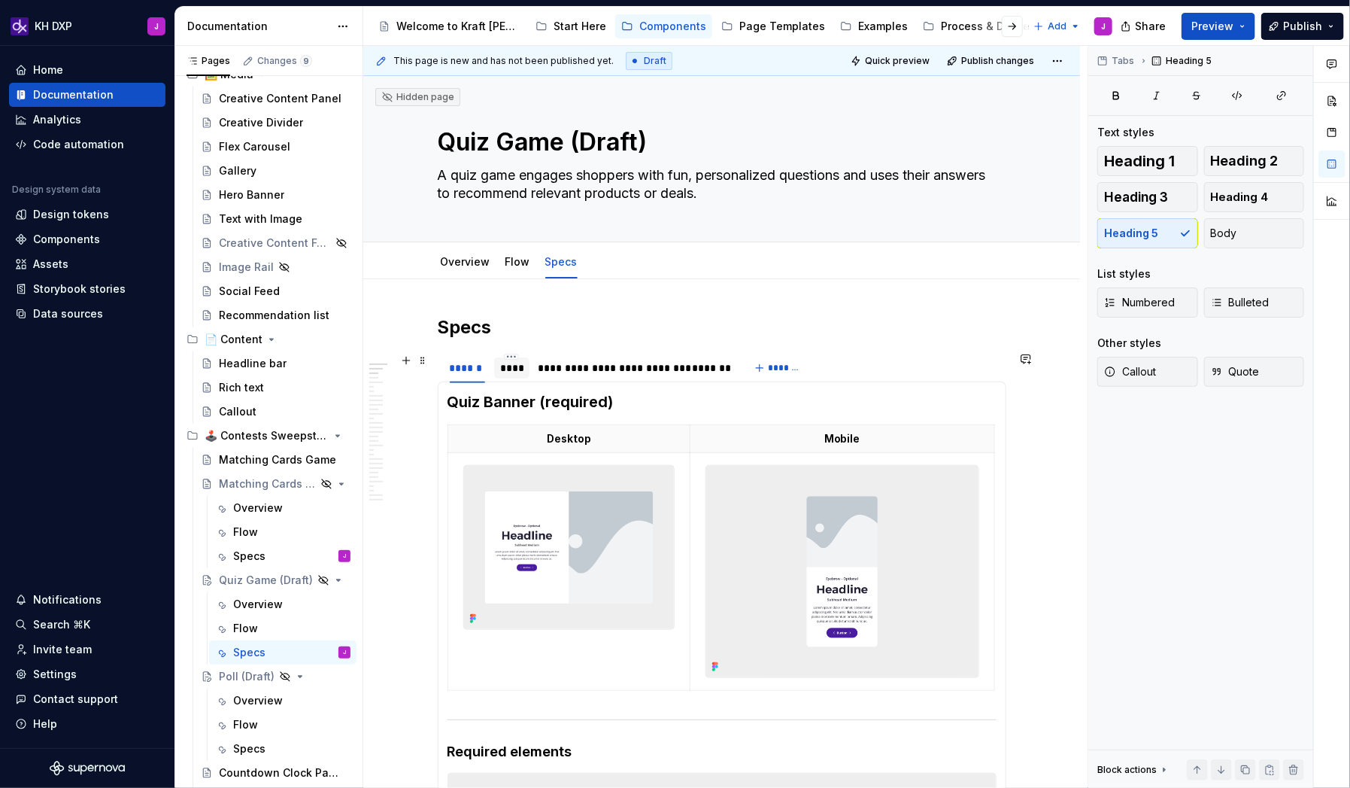
click at [523, 367] on div "****" at bounding box center [511, 367] width 23 height 15
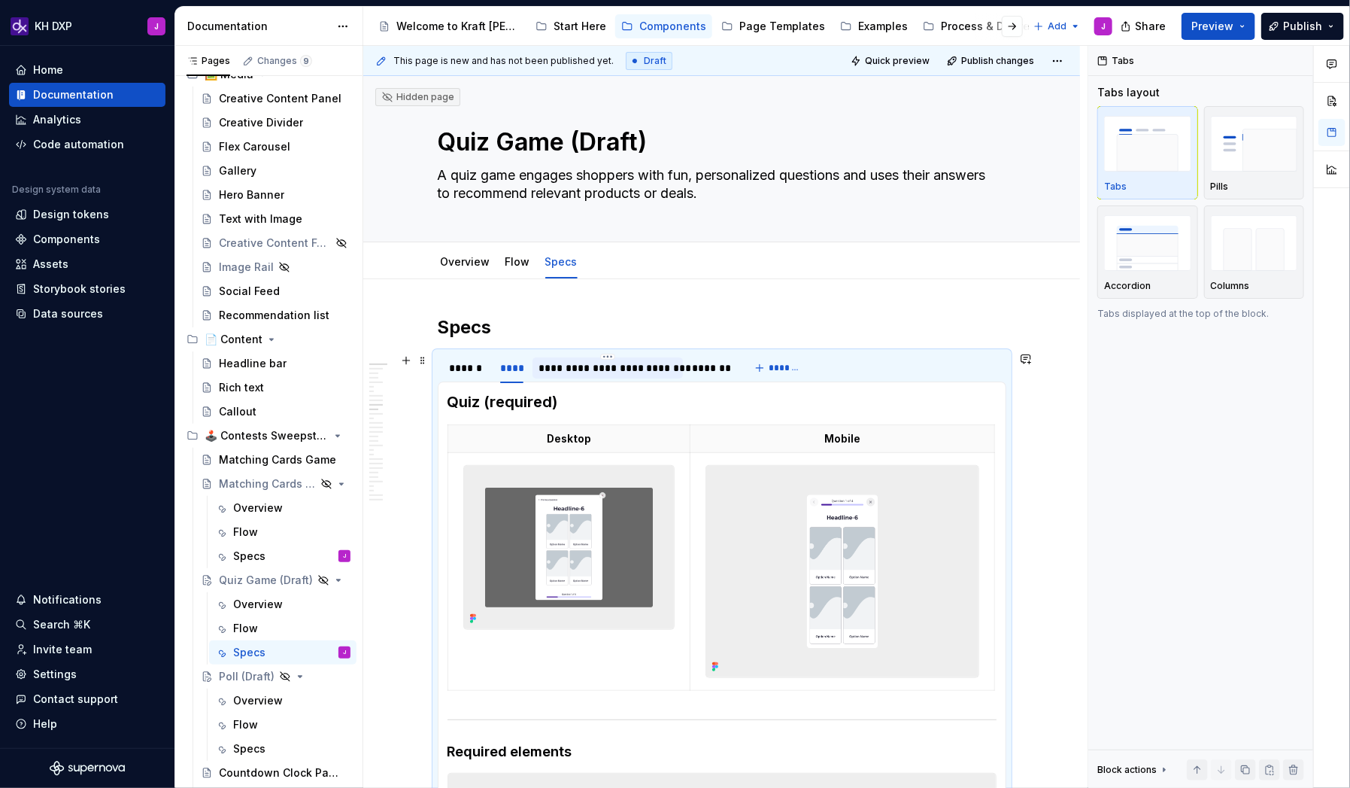
click at [615, 369] on div "**********" at bounding box center [608, 367] width 138 height 15
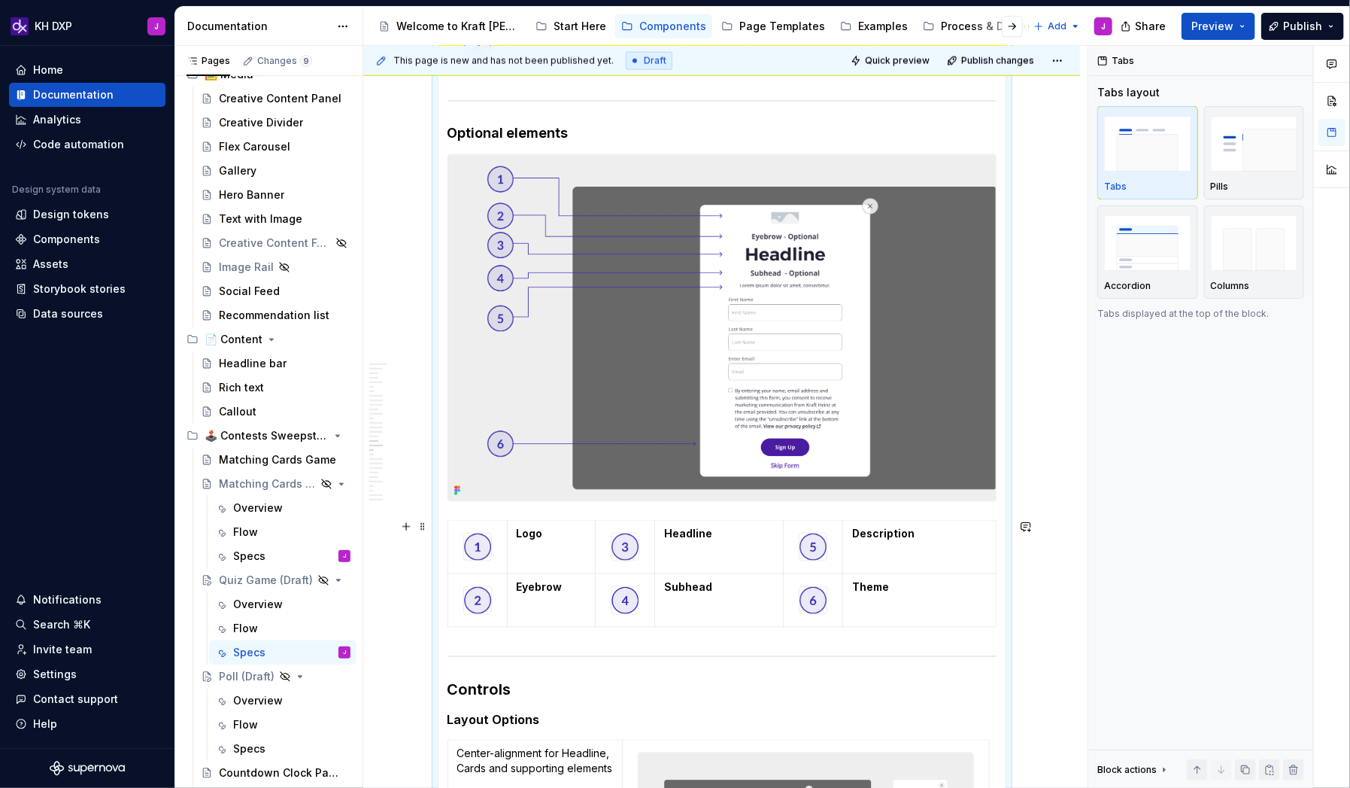
scroll to position [1171, 0]
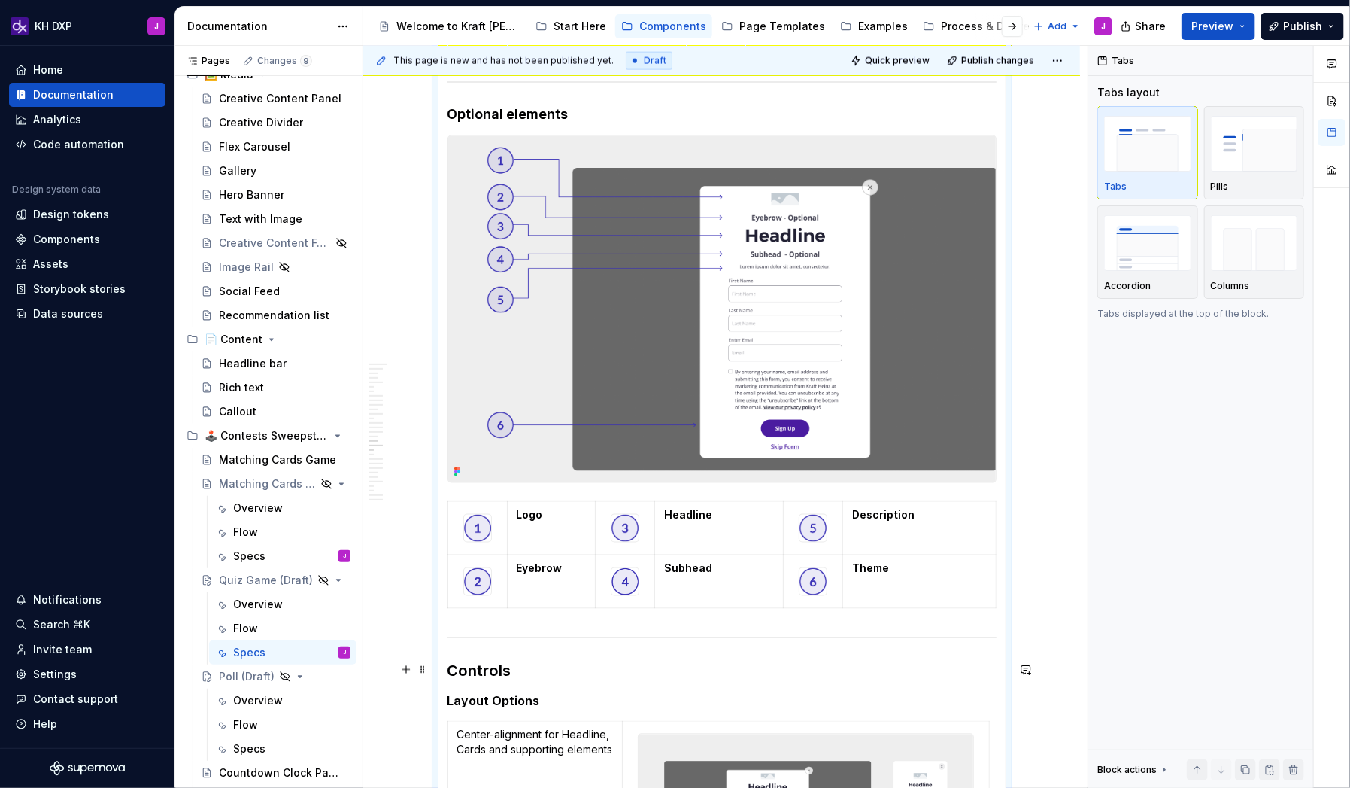
click at [528, 507] on section-item-column "Quiz Email Opt-In (optional) Desktop Mobile Required elements Form Fields: Firs…" at bounding box center [722, 786] width 549 height 3131
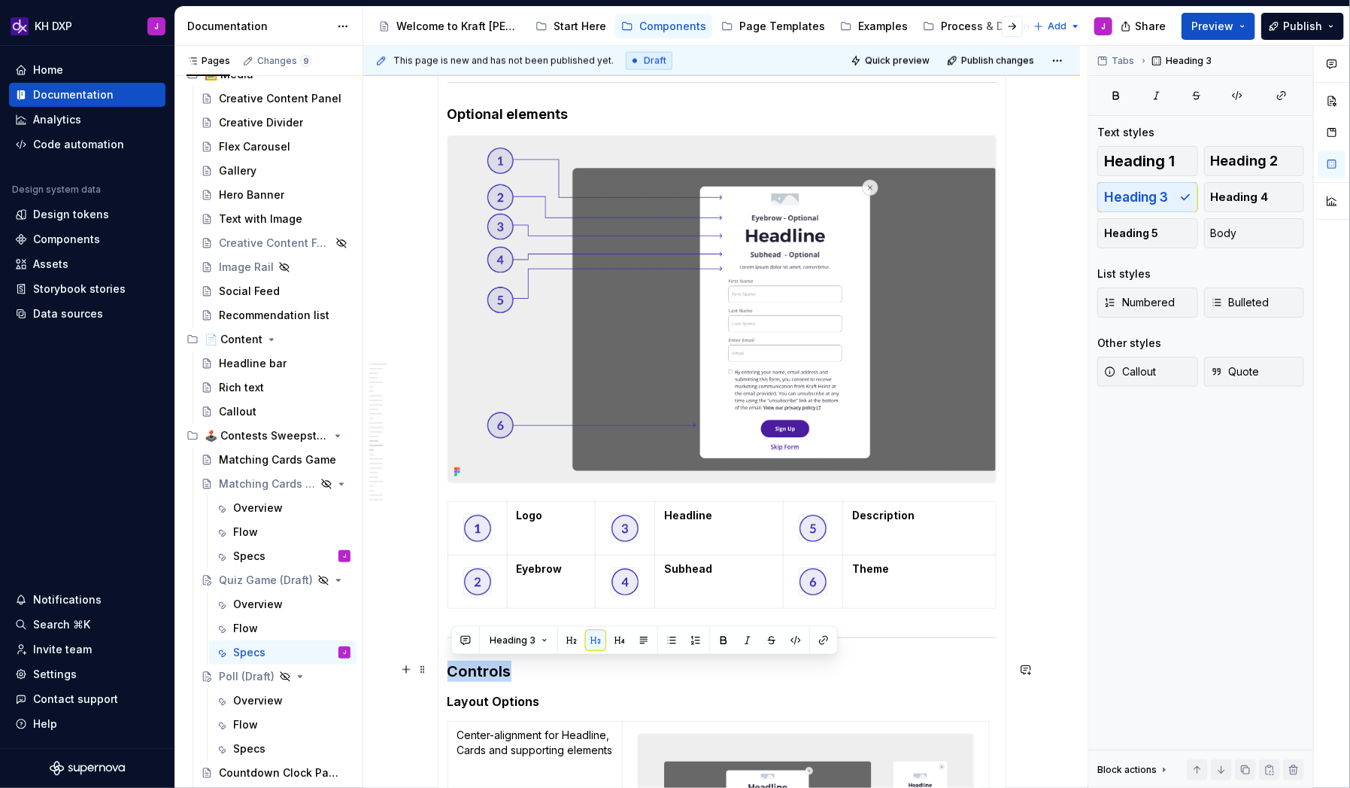
drag, startPoint x: 528, startPoint y: 667, endPoint x: 451, endPoint y: 670, distance: 77.5
click at [451, 507] on h3 "Controls" at bounding box center [722, 671] width 549 height 21
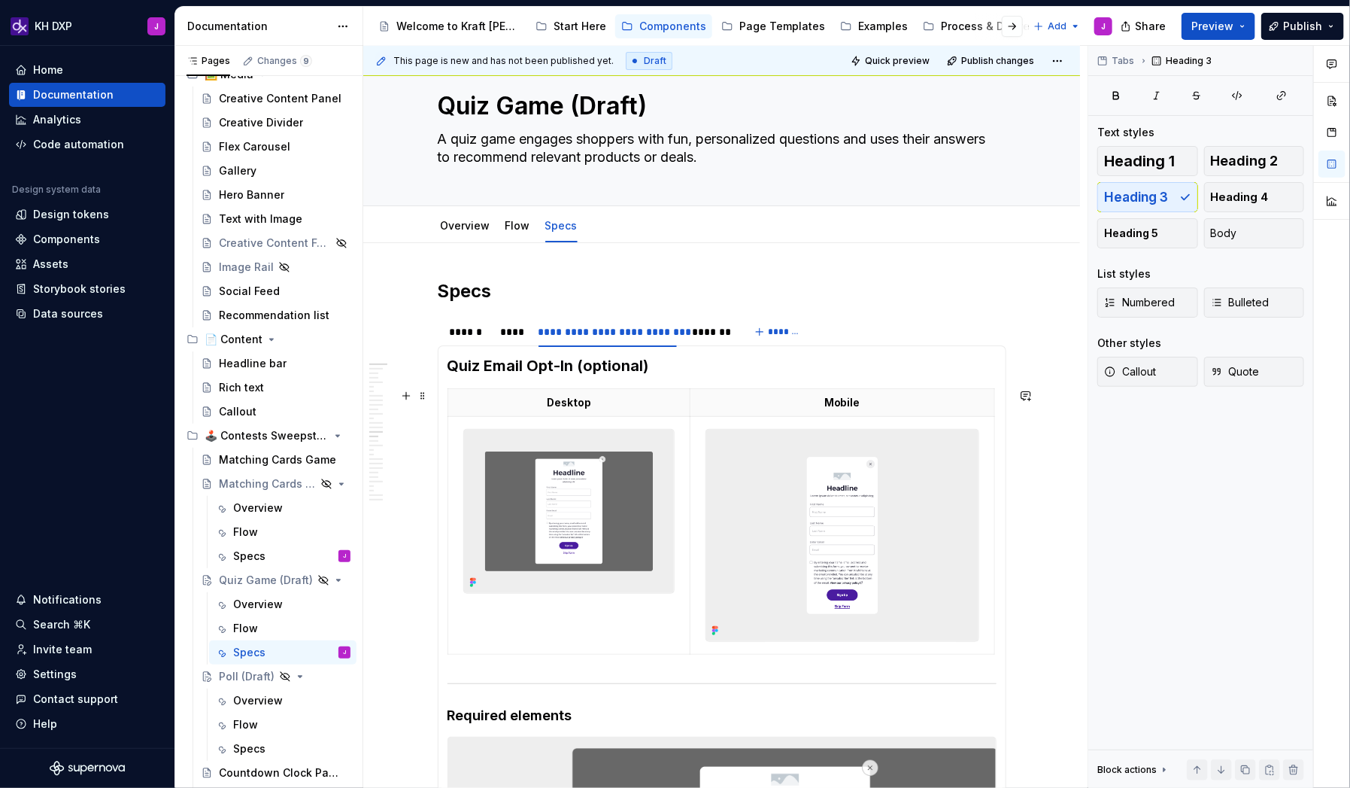
scroll to position [0, 0]
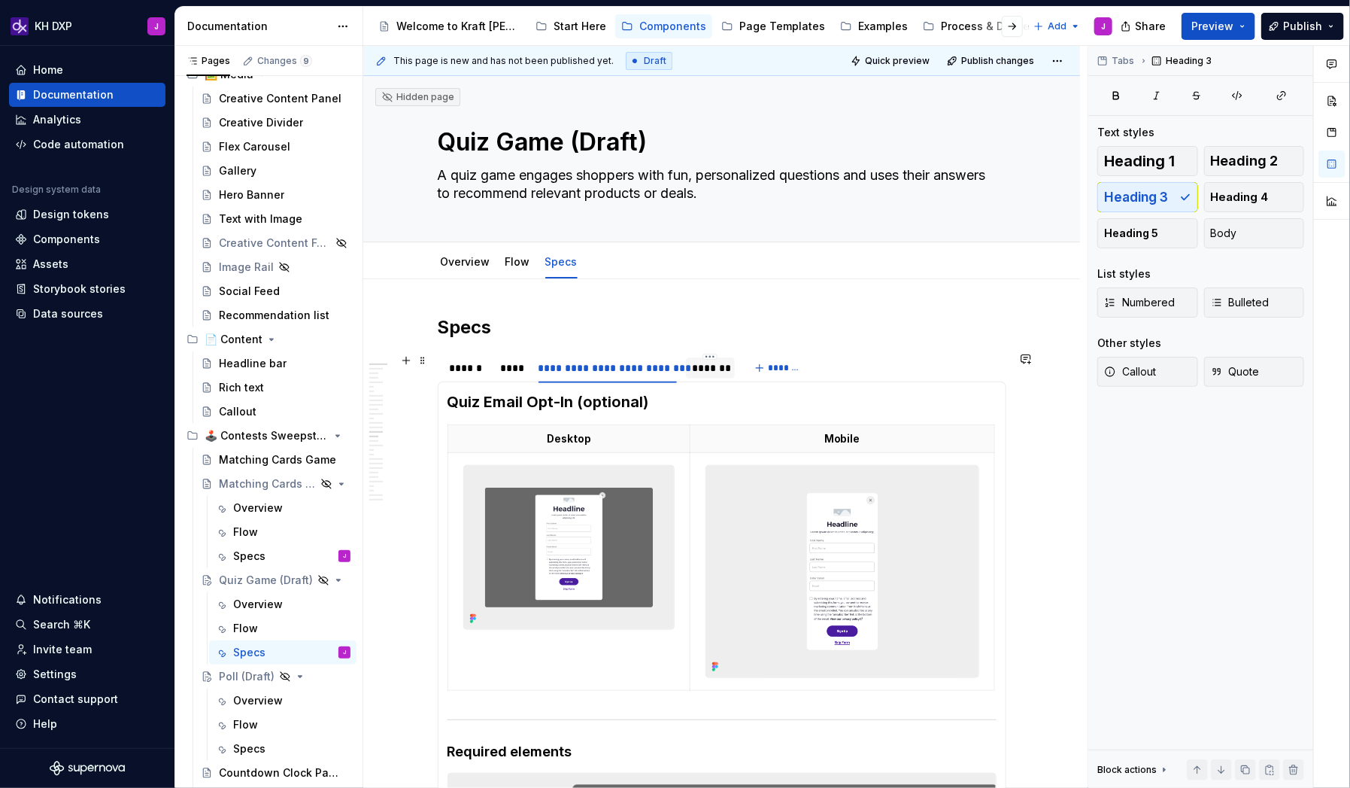
click at [716, 376] on div "*******" at bounding box center [710, 367] width 49 height 21
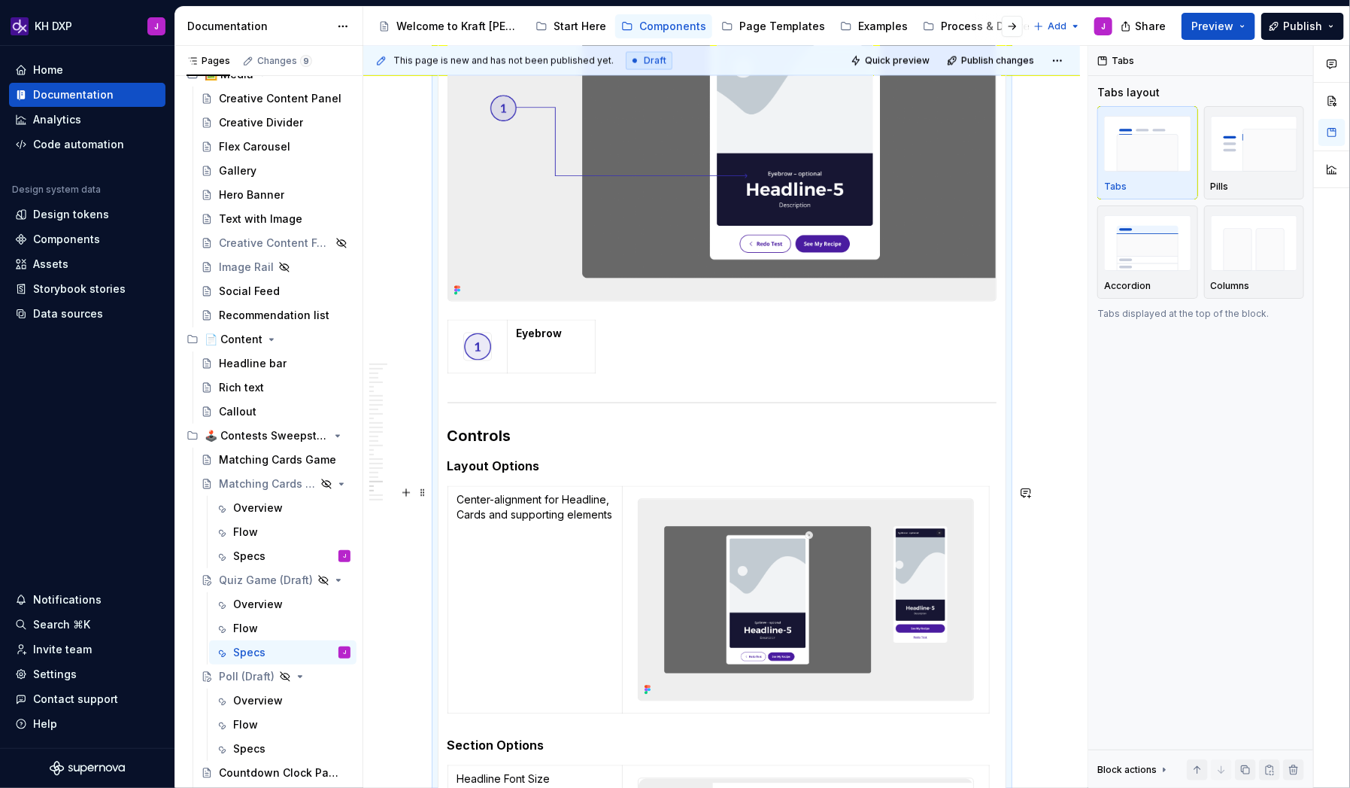
scroll to position [1414, 0]
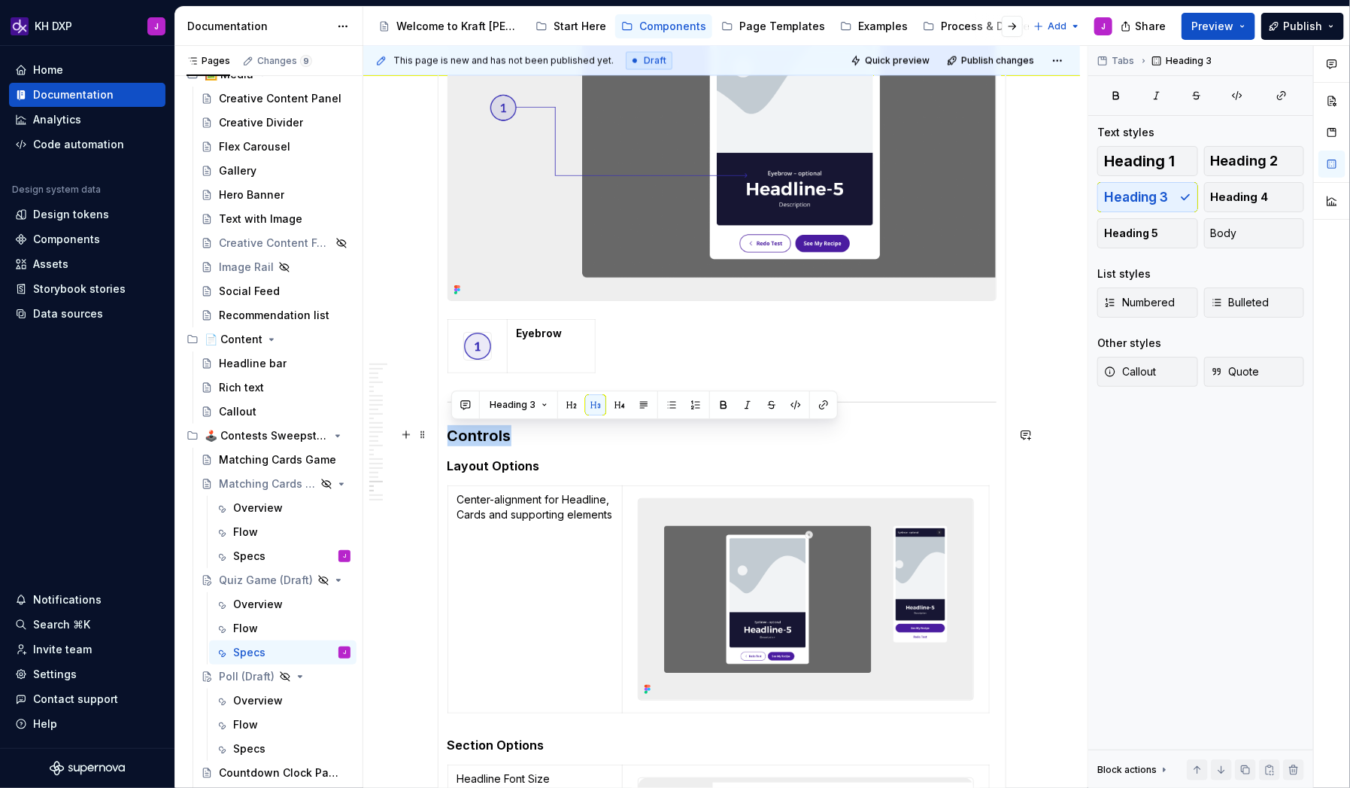
drag, startPoint x: 544, startPoint y: 433, endPoint x: 449, endPoint y: 431, distance: 94.8
click at [449, 431] on div "Quiz Banner (required) Desktop Mobile Required elements Headline Image CTA Them…" at bounding box center [722, 389] width 569 height 2845
click at [640, 448] on section-item-column "Quiz Results (required) Desktop Mobile Required elements Image Description Prim…" at bounding box center [722, 390] width 549 height 2826
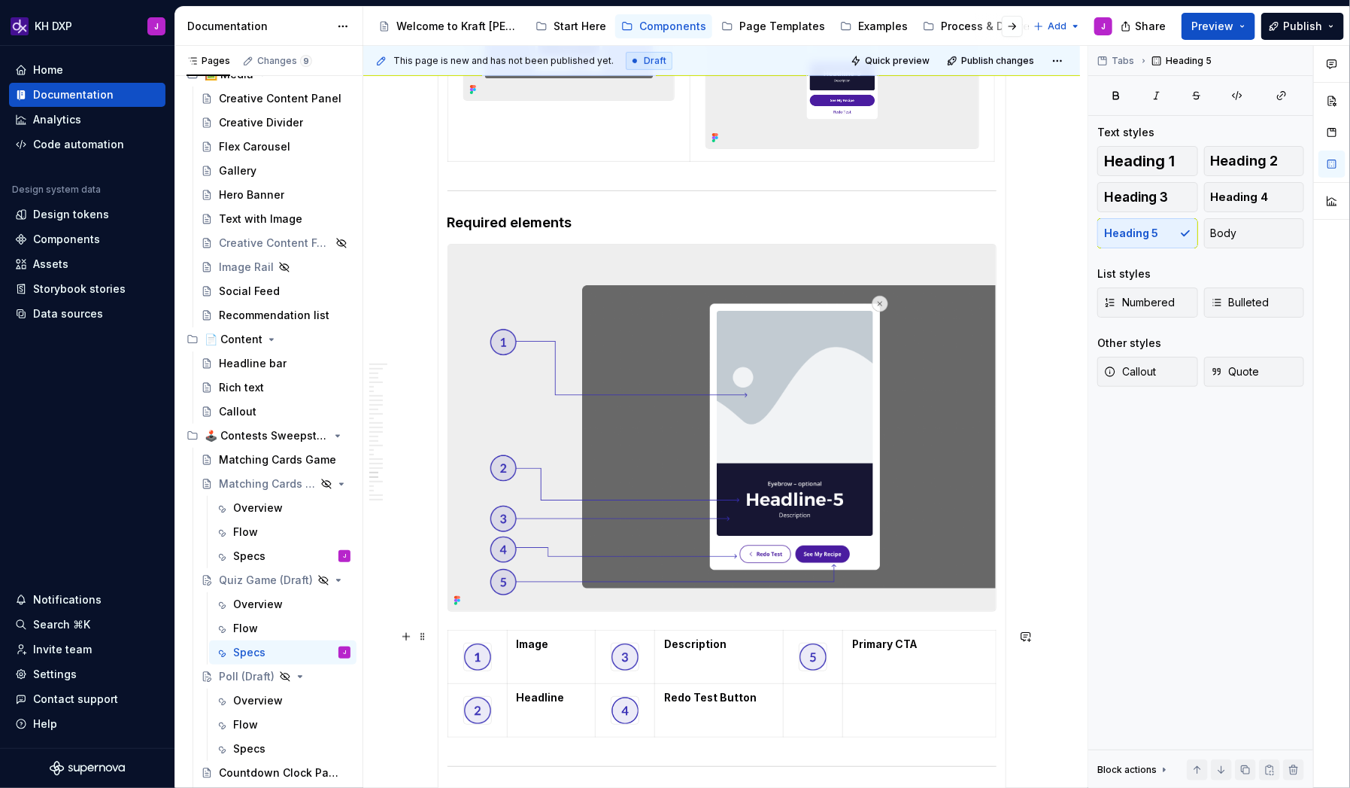
scroll to position [0, 0]
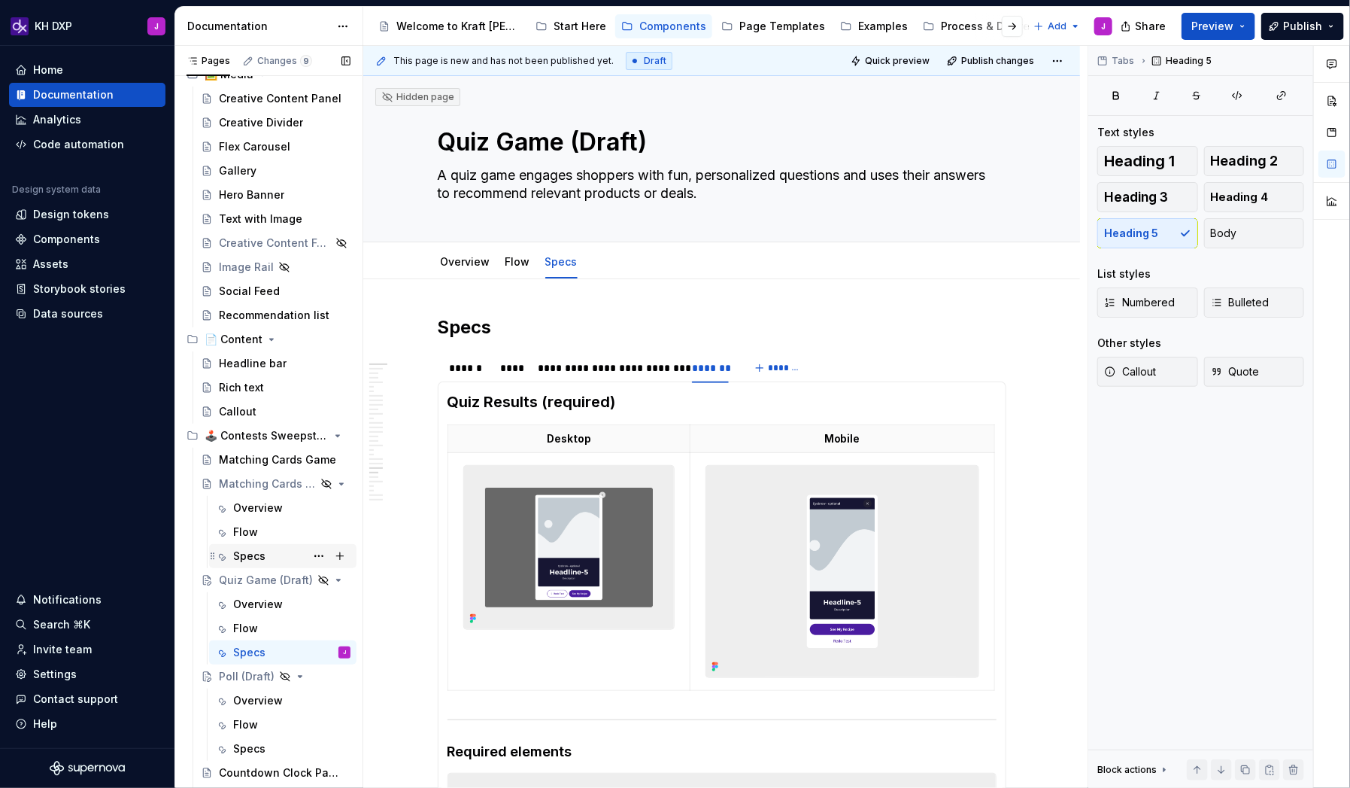
click at [245, 507] on div "Specs" at bounding box center [249, 555] width 32 height 15
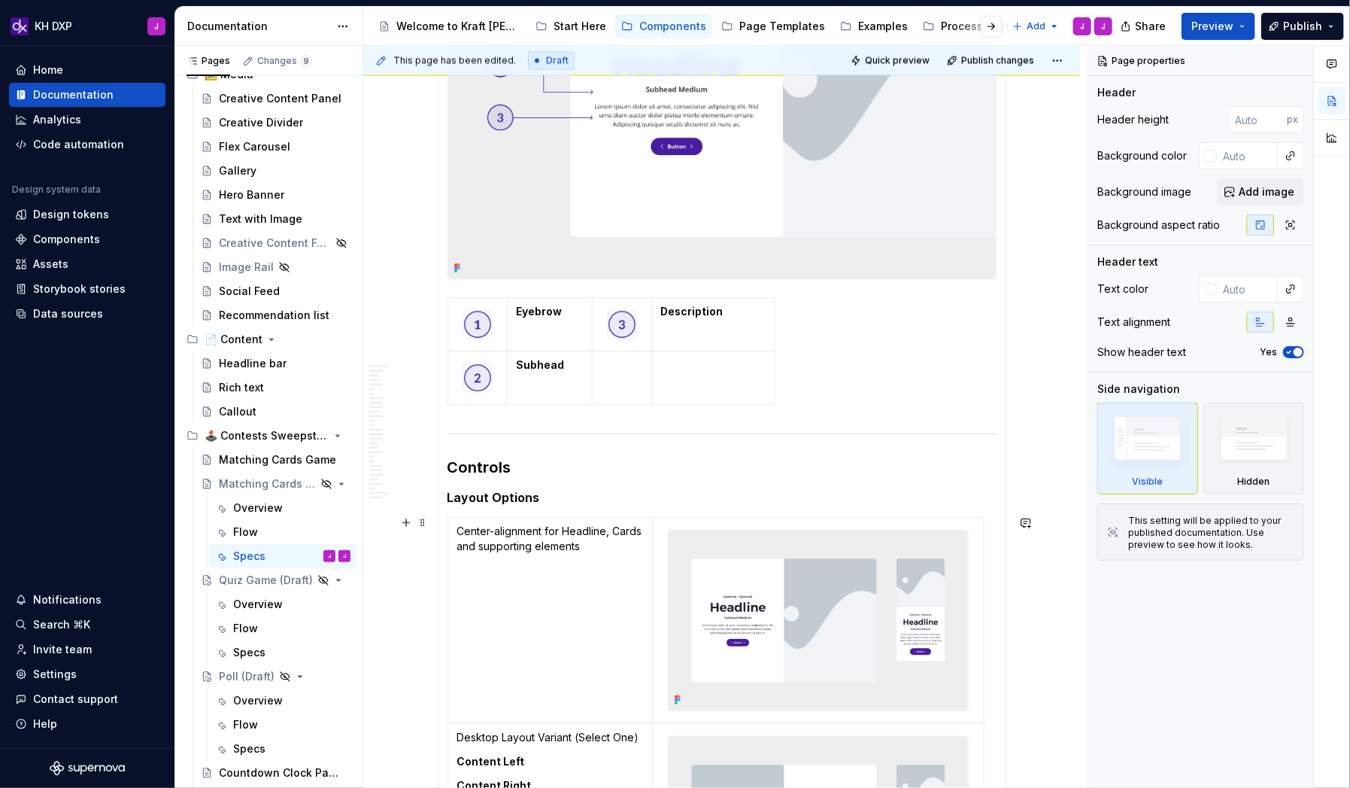
scroll to position [1520, 0]
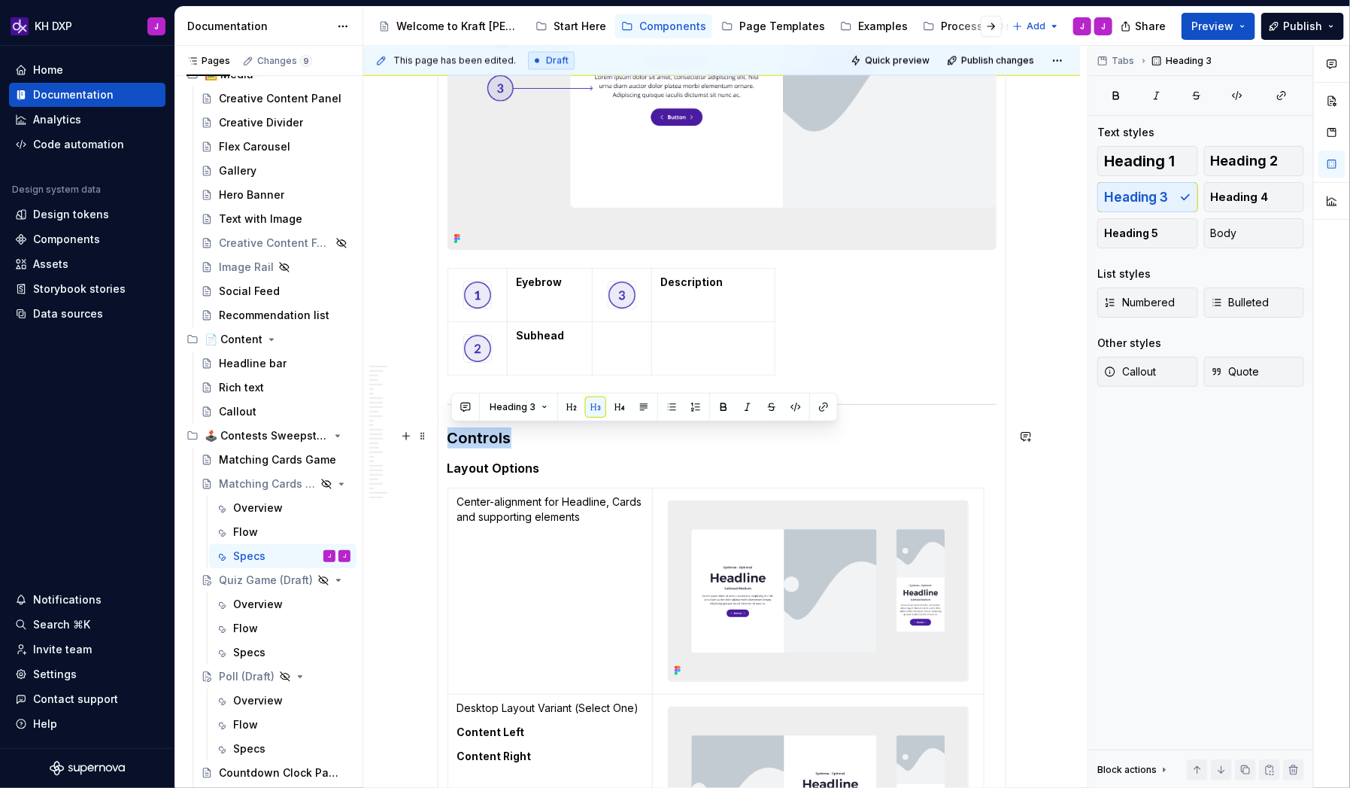
drag, startPoint x: 546, startPoint y: 437, endPoint x: 450, endPoint y: 431, distance: 96.5
click at [450, 431] on h3 "Controls" at bounding box center [722, 437] width 549 height 21
click at [566, 460] on h5 "Layout Options" at bounding box center [722, 467] width 549 height 15
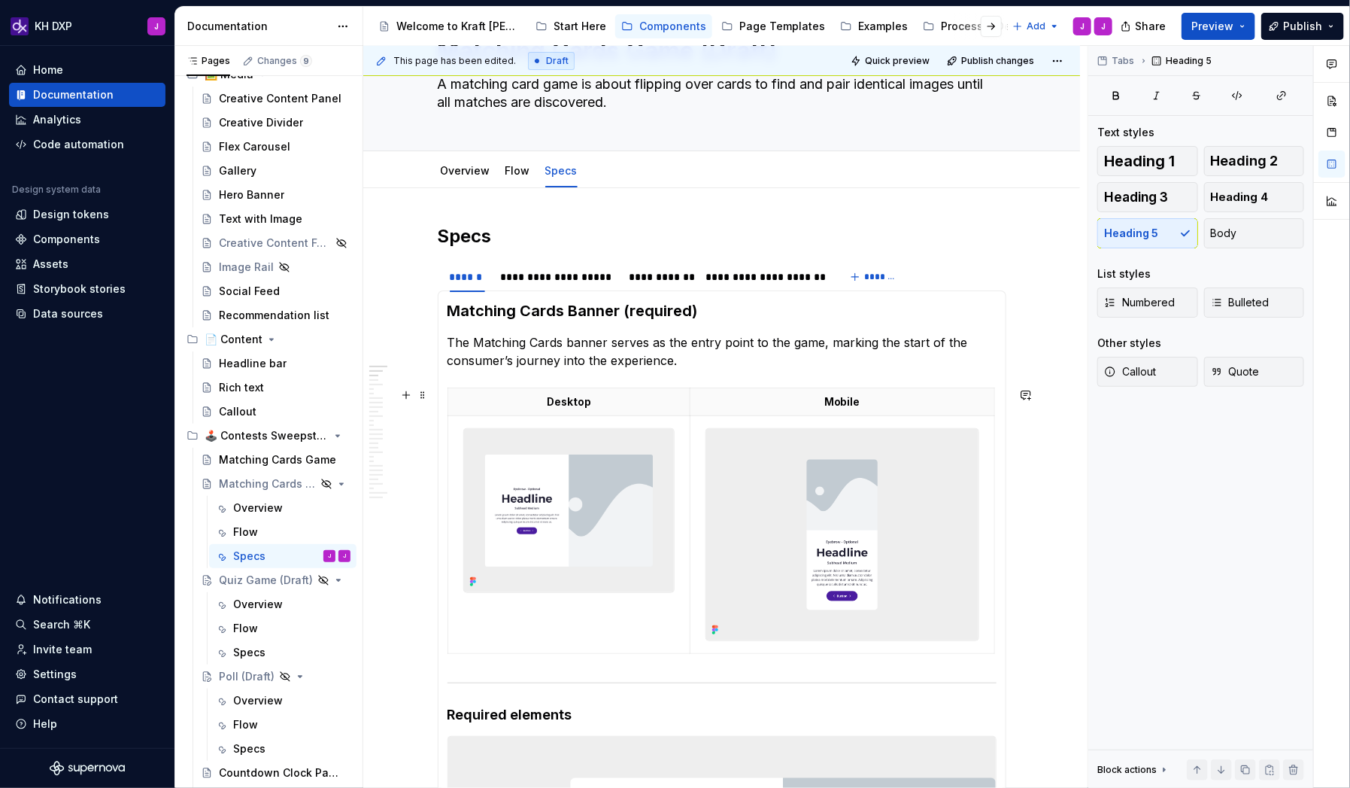
scroll to position [0, 0]
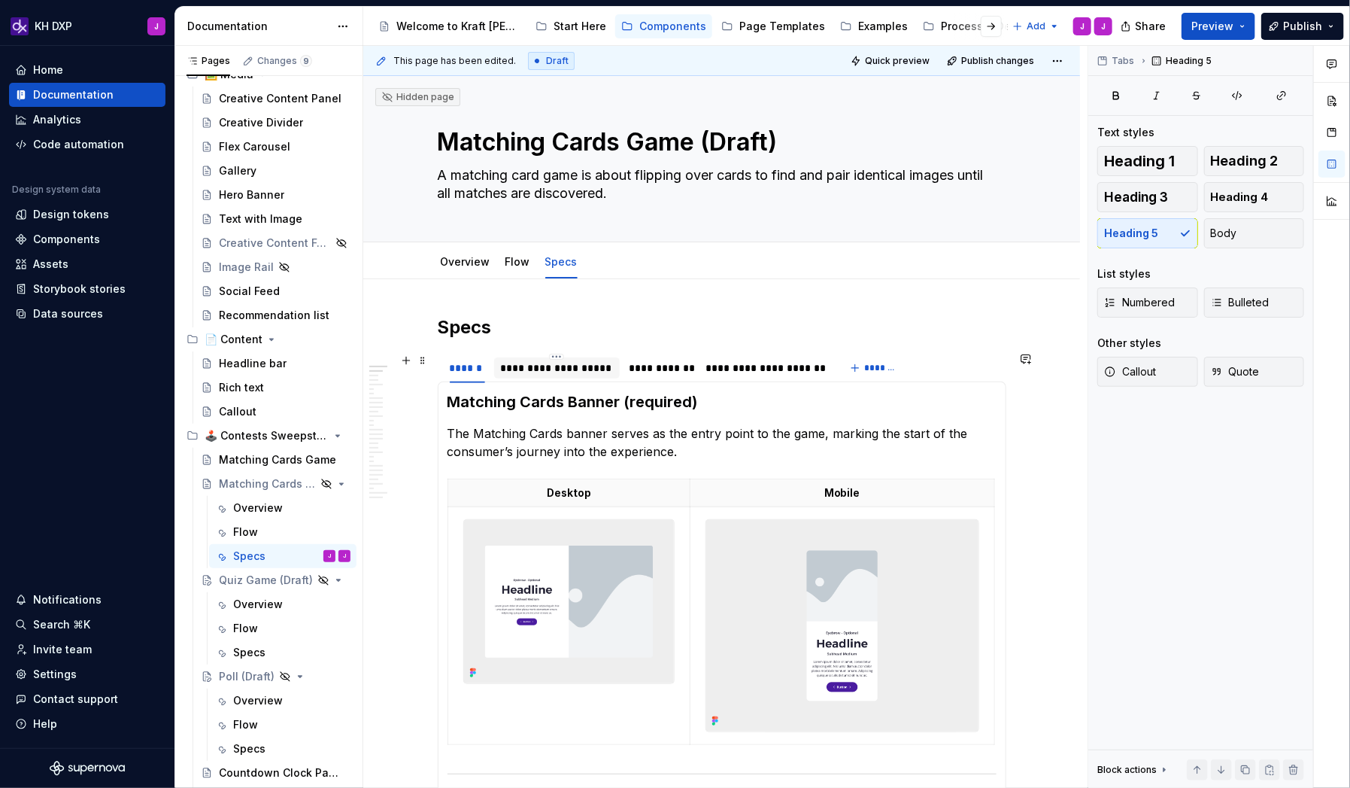
click at [582, 369] on div "**********" at bounding box center [557, 367] width 114 height 15
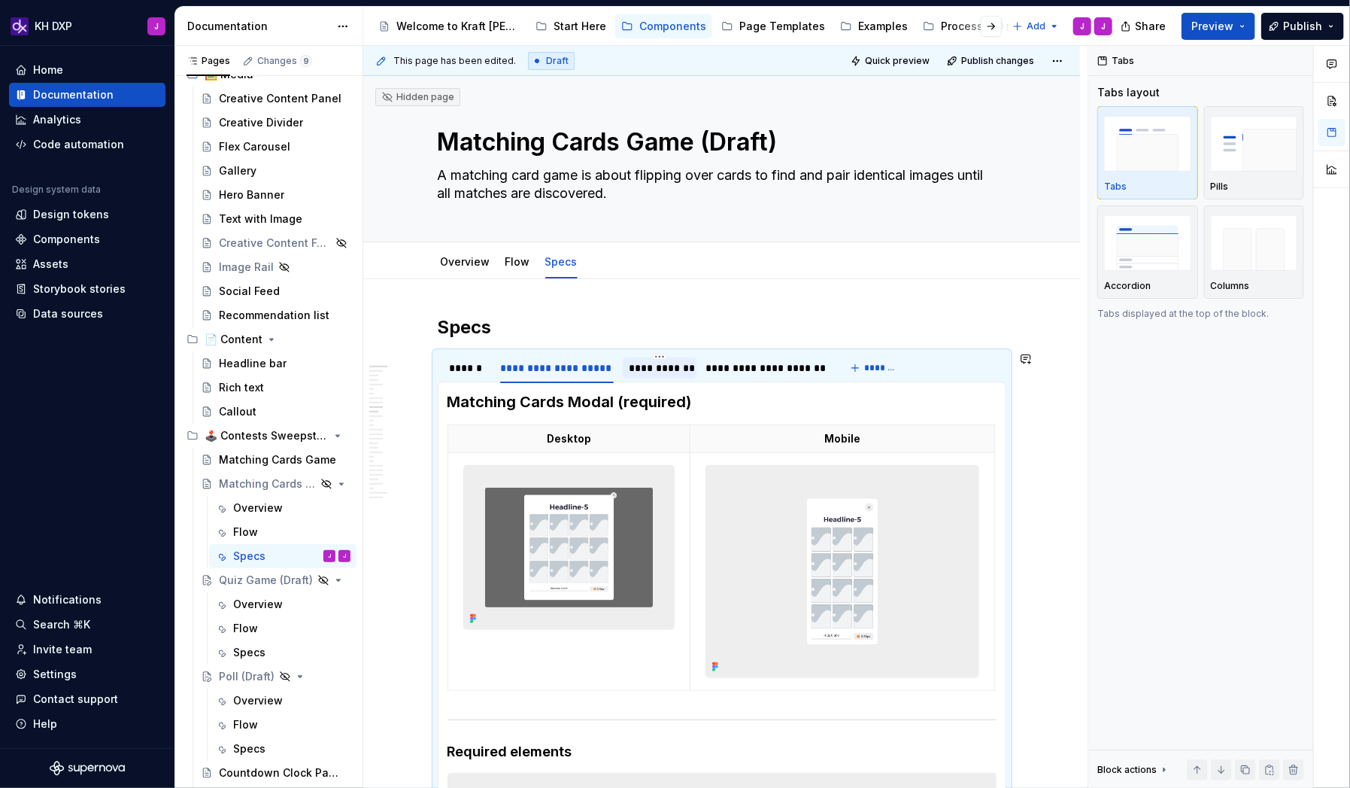
click at [672, 370] on div "**********" at bounding box center [660, 367] width 62 height 15
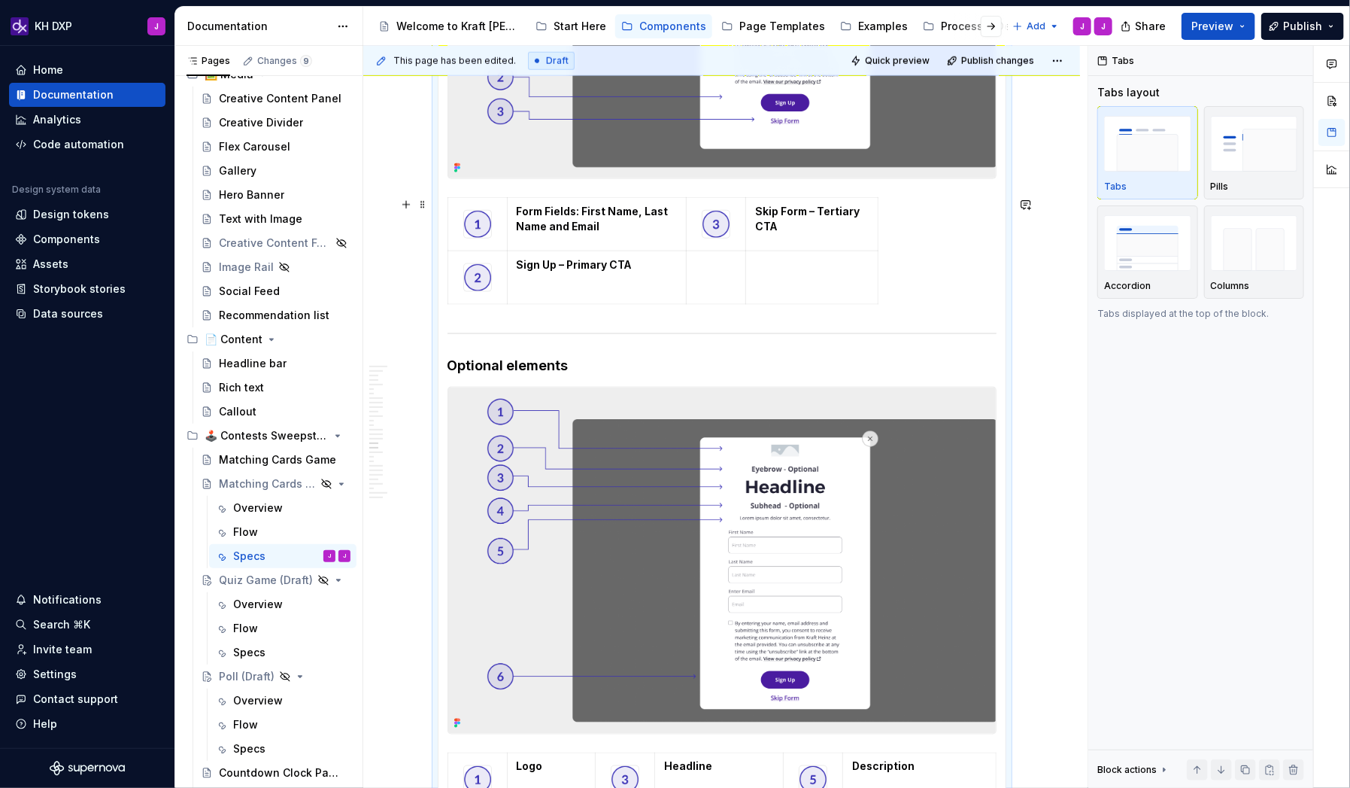
scroll to position [135, 0]
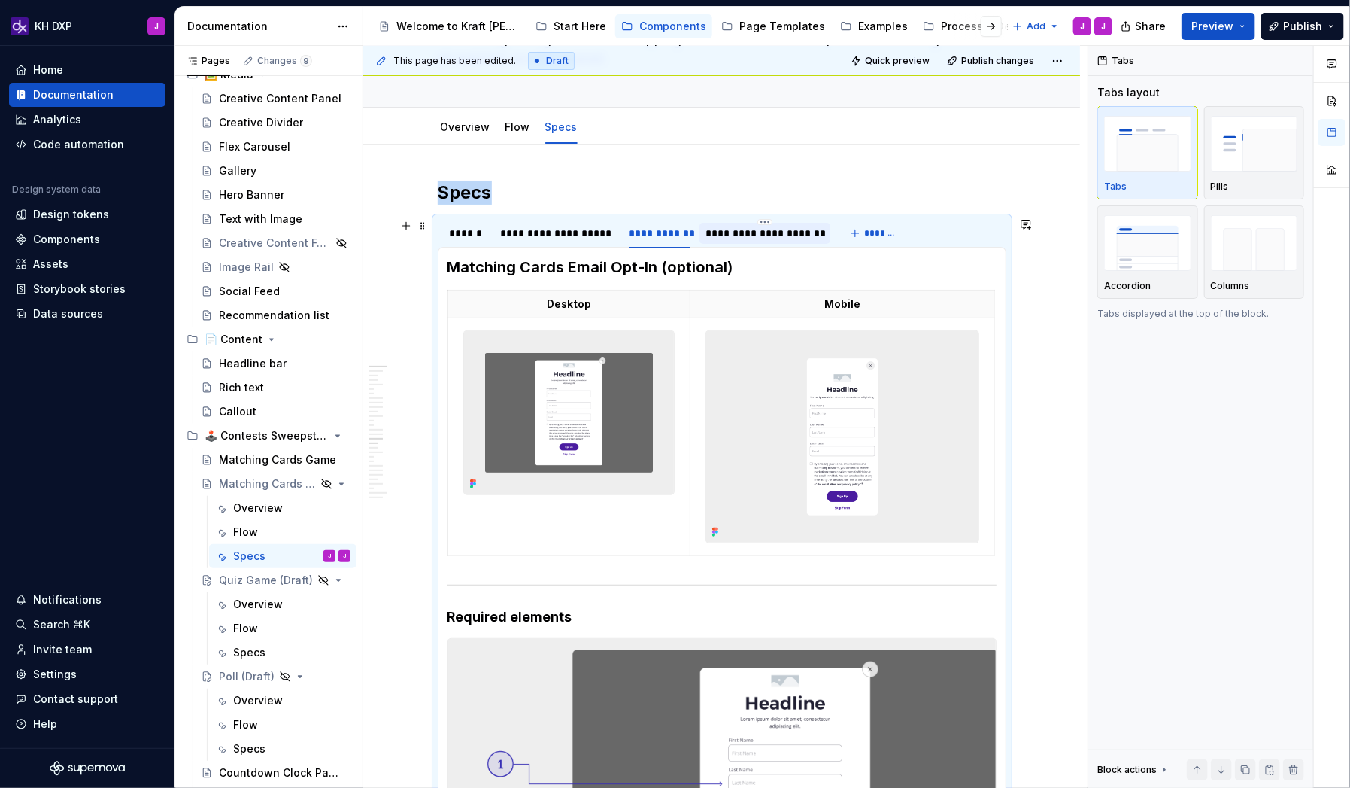
click at [748, 241] on div "**********" at bounding box center [765, 233] width 131 height 21
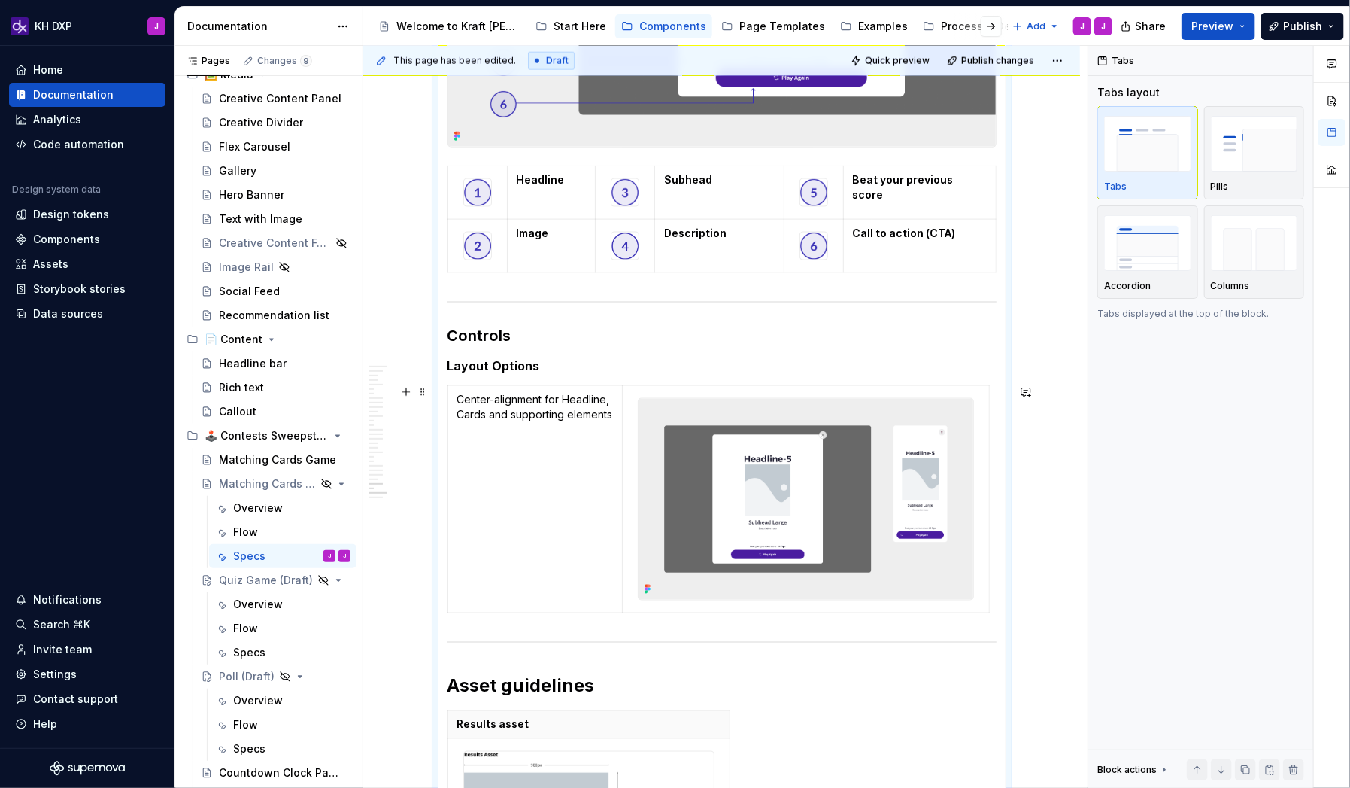
scroll to position [995, 0]
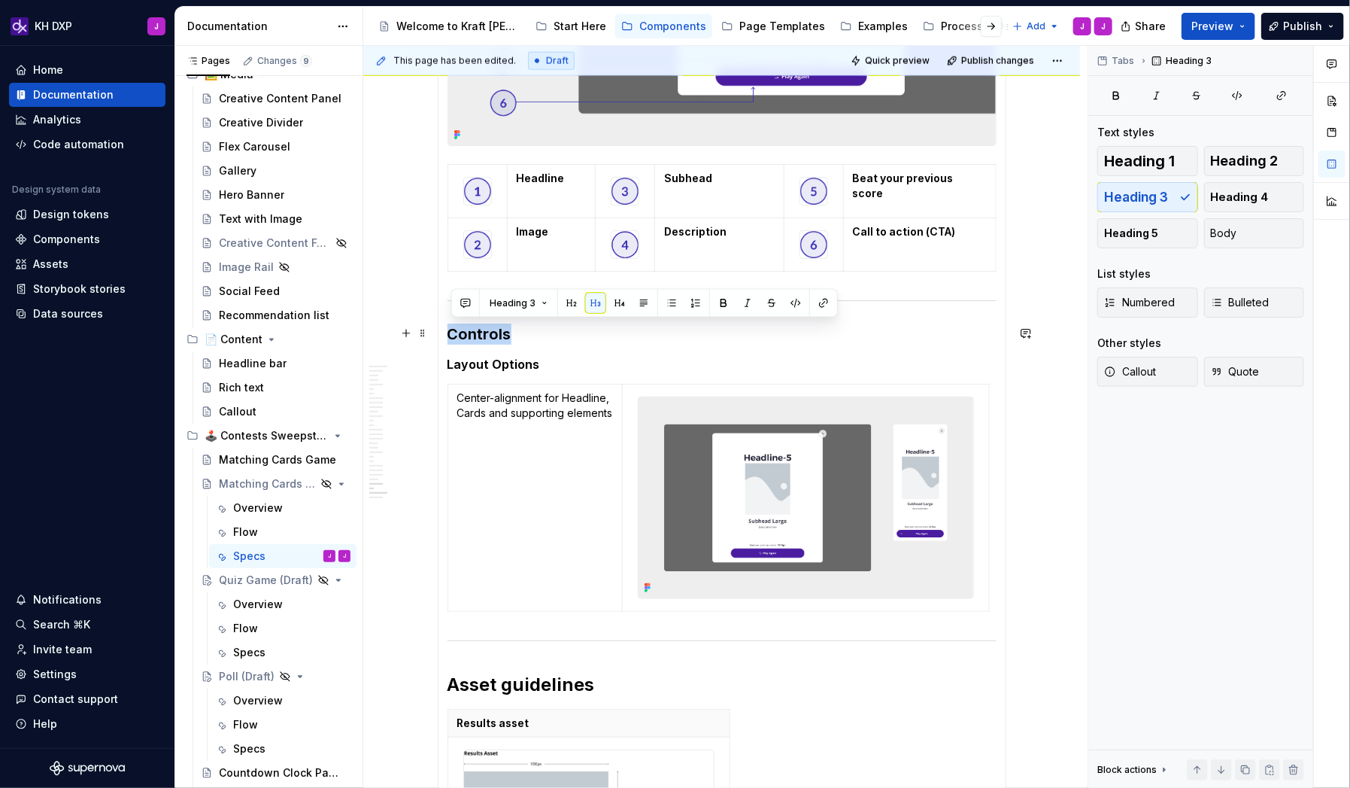
drag, startPoint x: 545, startPoint y: 333, endPoint x: 454, endPoint y: 333, distance: 91.8
click at [454, 333] on h3 "Controls" at bounding box center [722, 333] width 549 height 21
click at [563, 351] on section-item-column "Matching Cards Results (required) Desktop Mobile Required elements Headline Sub…" at bounding box center [722, 453] width 549 height 2112
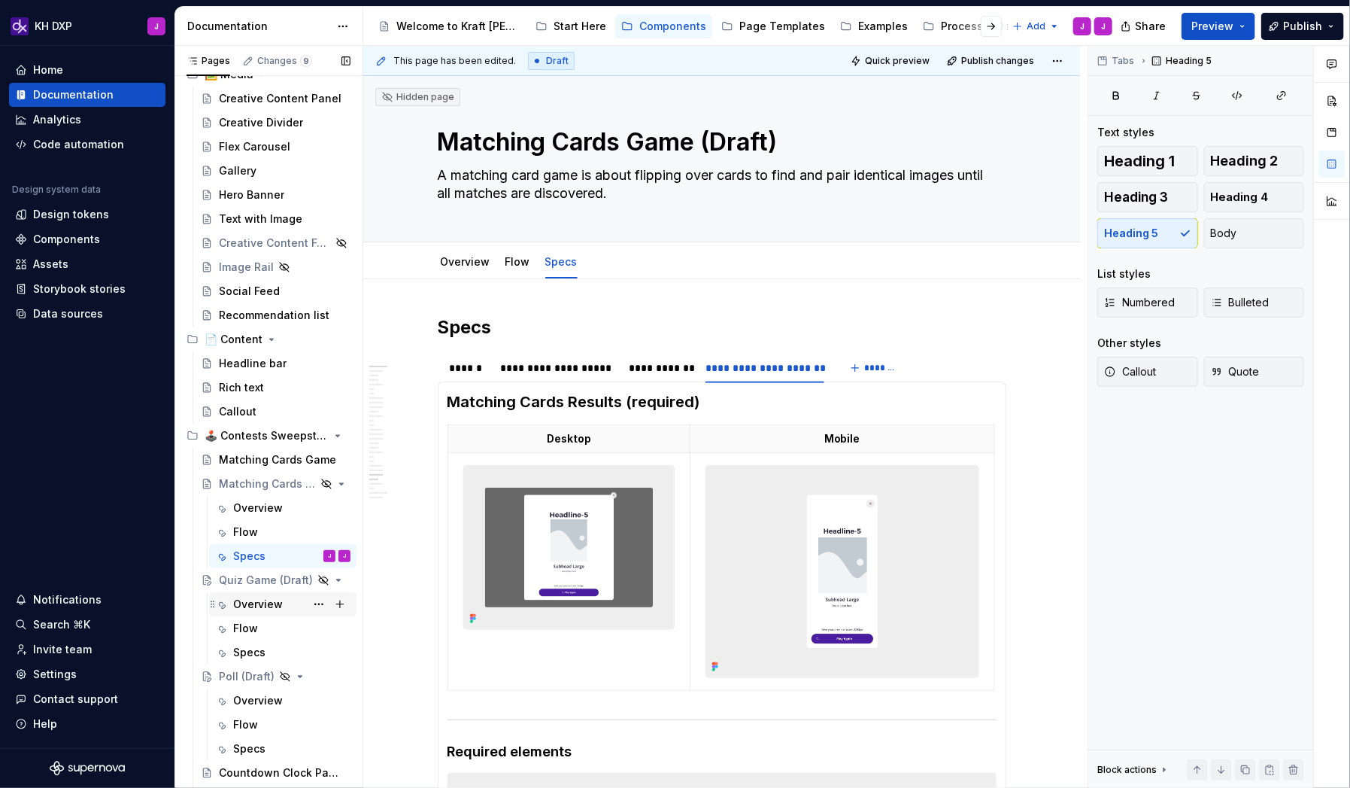
scroll to position [220, 0]
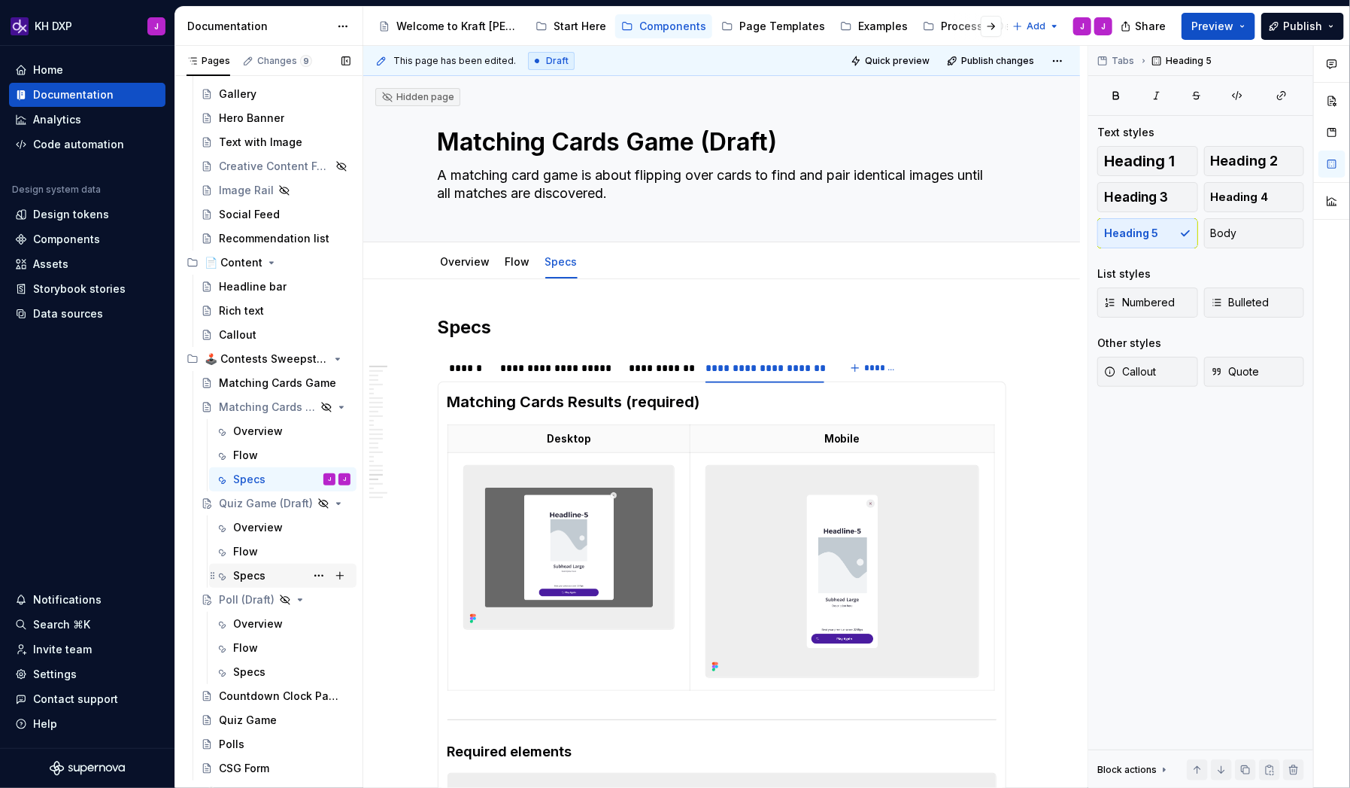
click at [254, 507] on div "Specs" at bounding box center [249, 575] width 32 height 15
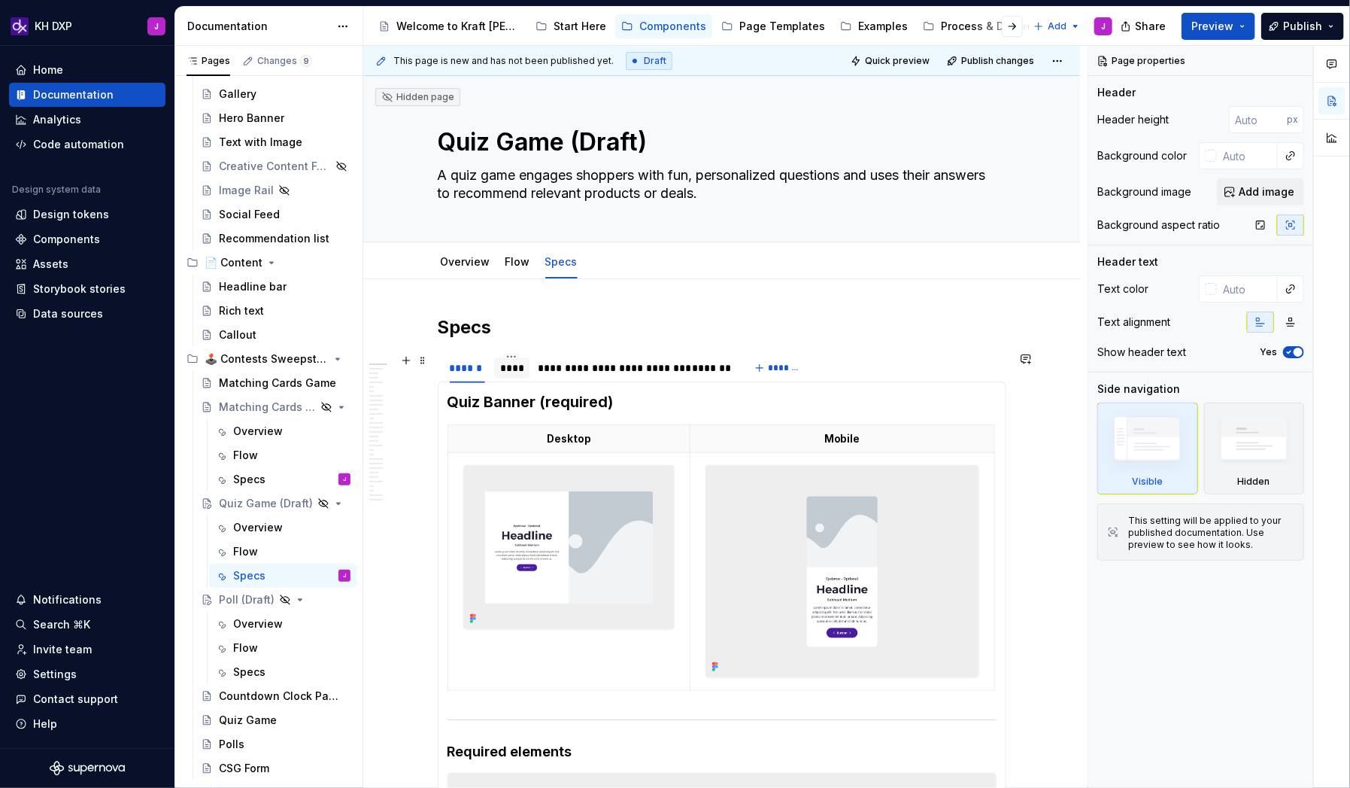
click at [518, 370] on div "****" at bounding box center [511, 367] width 23 height 15
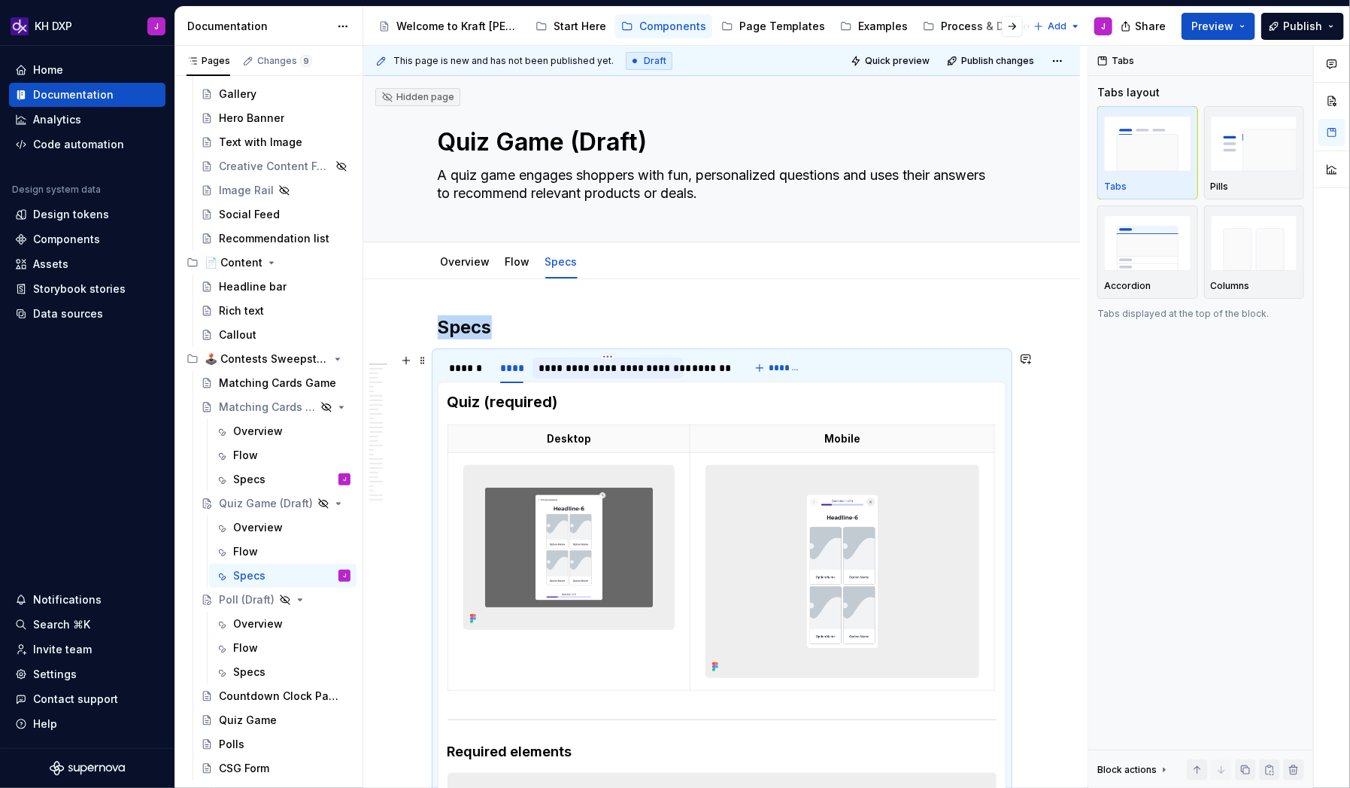
click at [647, 366] on div "**********" at bounding box center [608, 367] width 138 height 15
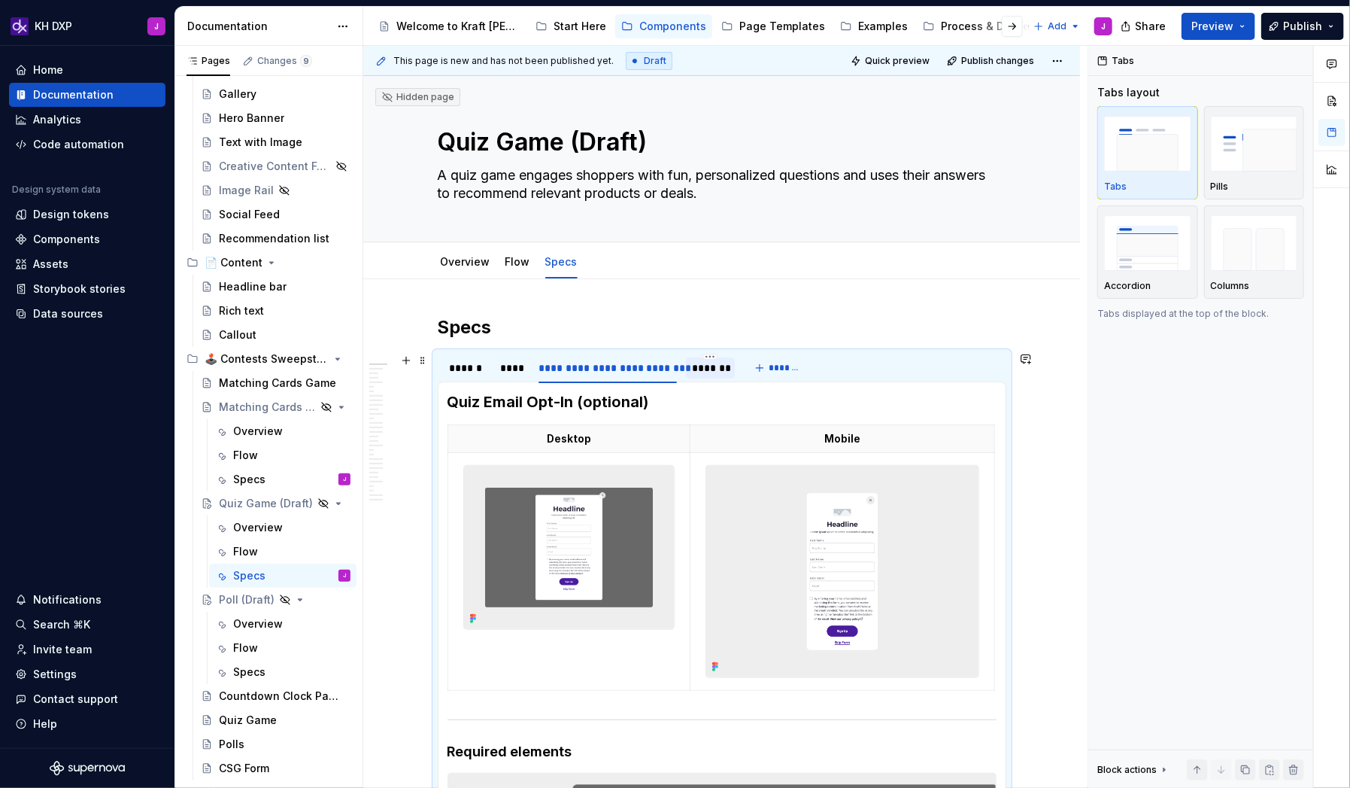
click at [718, 369] on div "*******" at bounding box center [710, 367] width 37 height 15
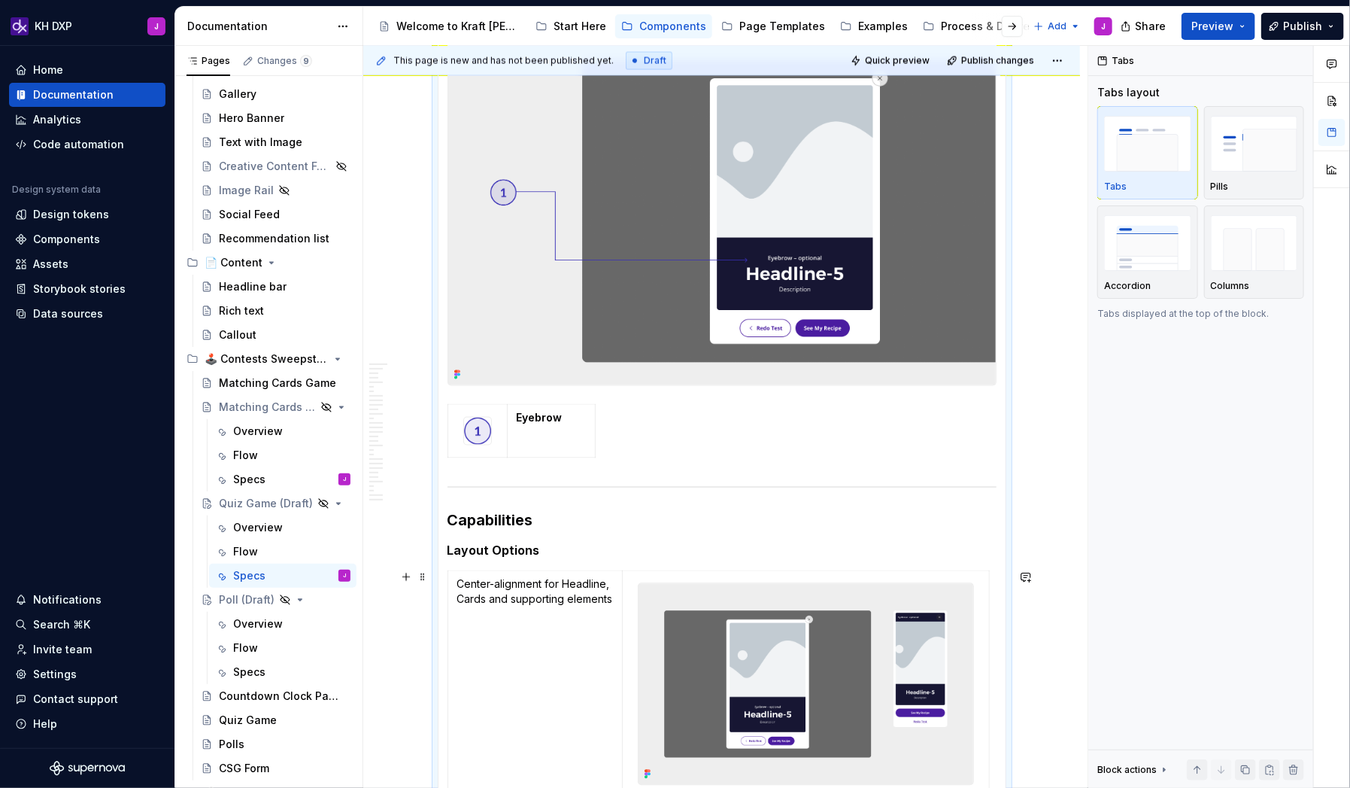
scroll to position [1331, 0]
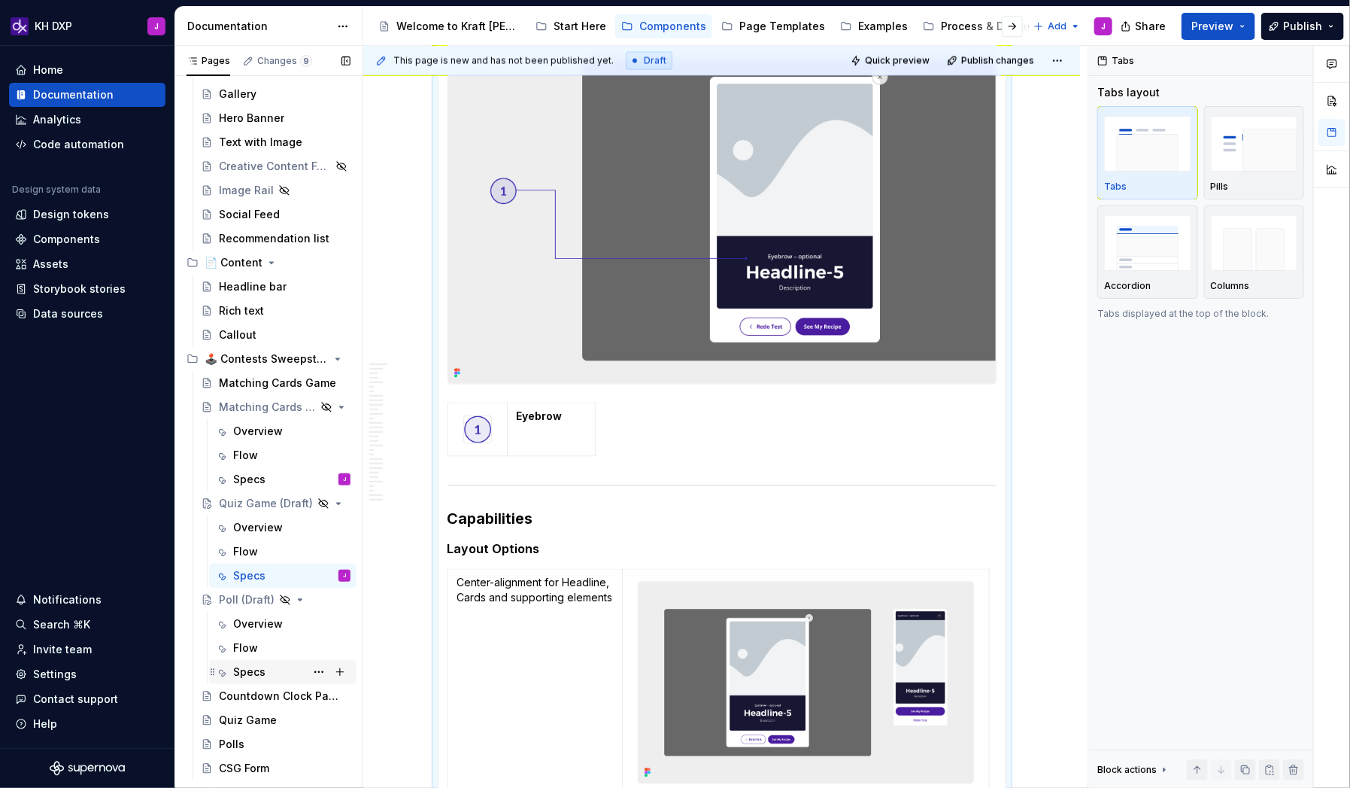
click at [259, 507] on div "Specs" at bounding box center [249, 671] width 32 height 15
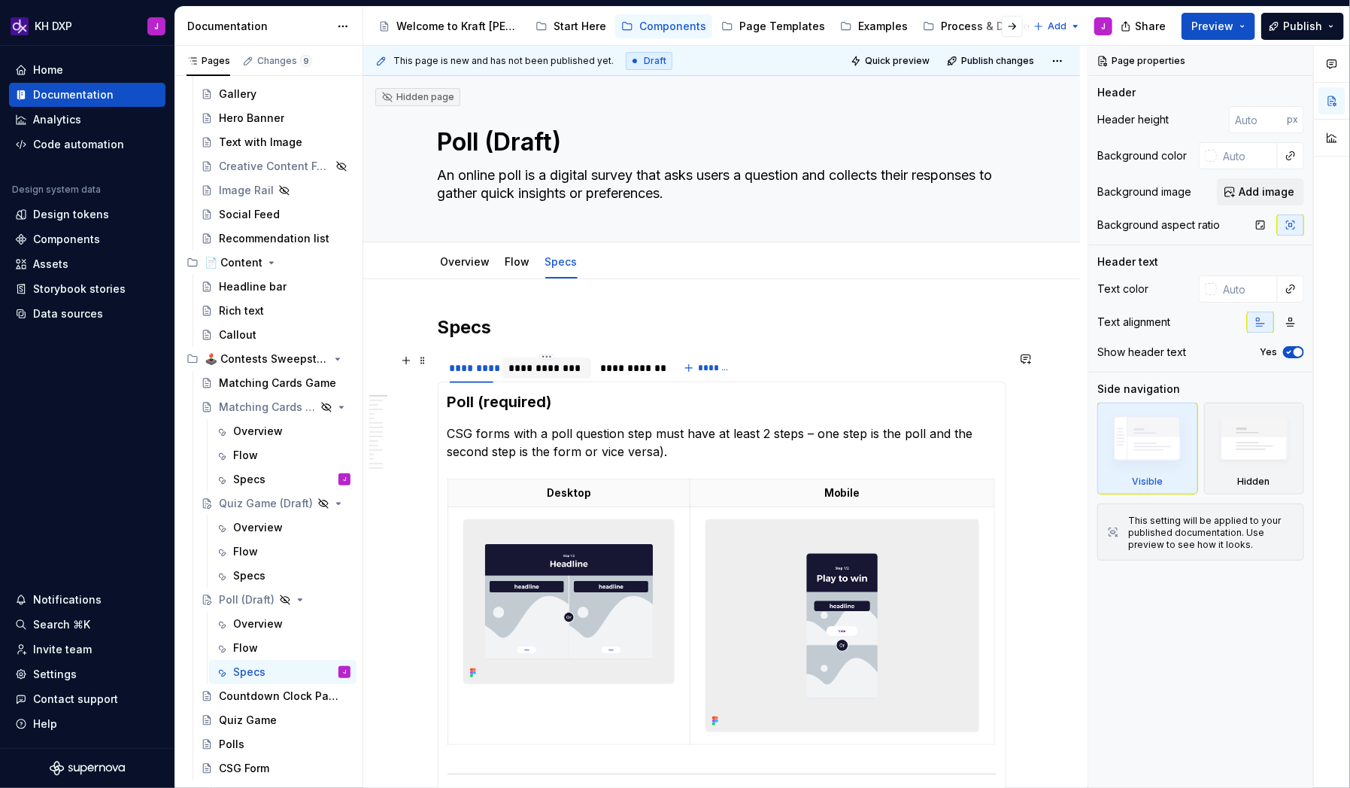
click at [568, 375] on div "**********" at bounding box center [547, 367] width 89 height 21
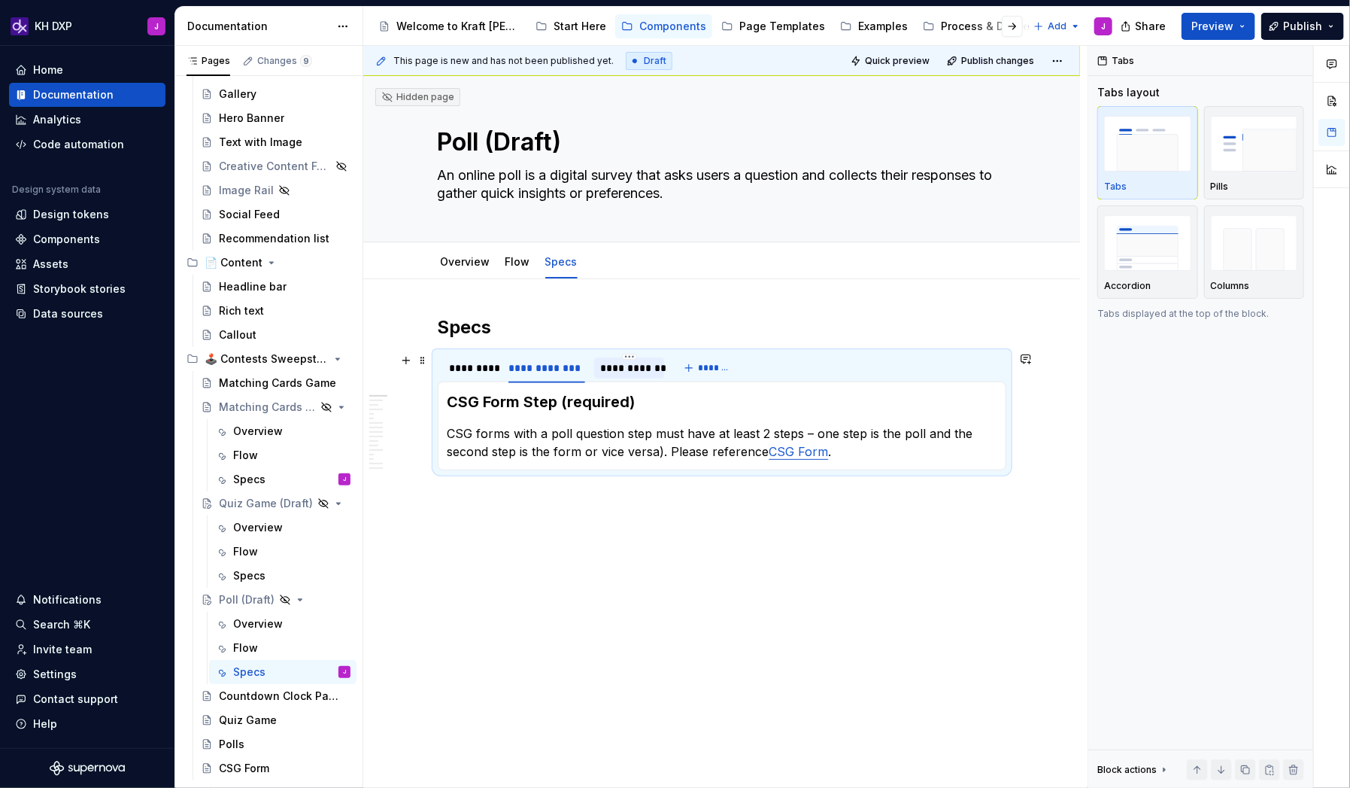
click at [649, 370] on div "**********" at bounding box center [629, 367] width 58 height 15
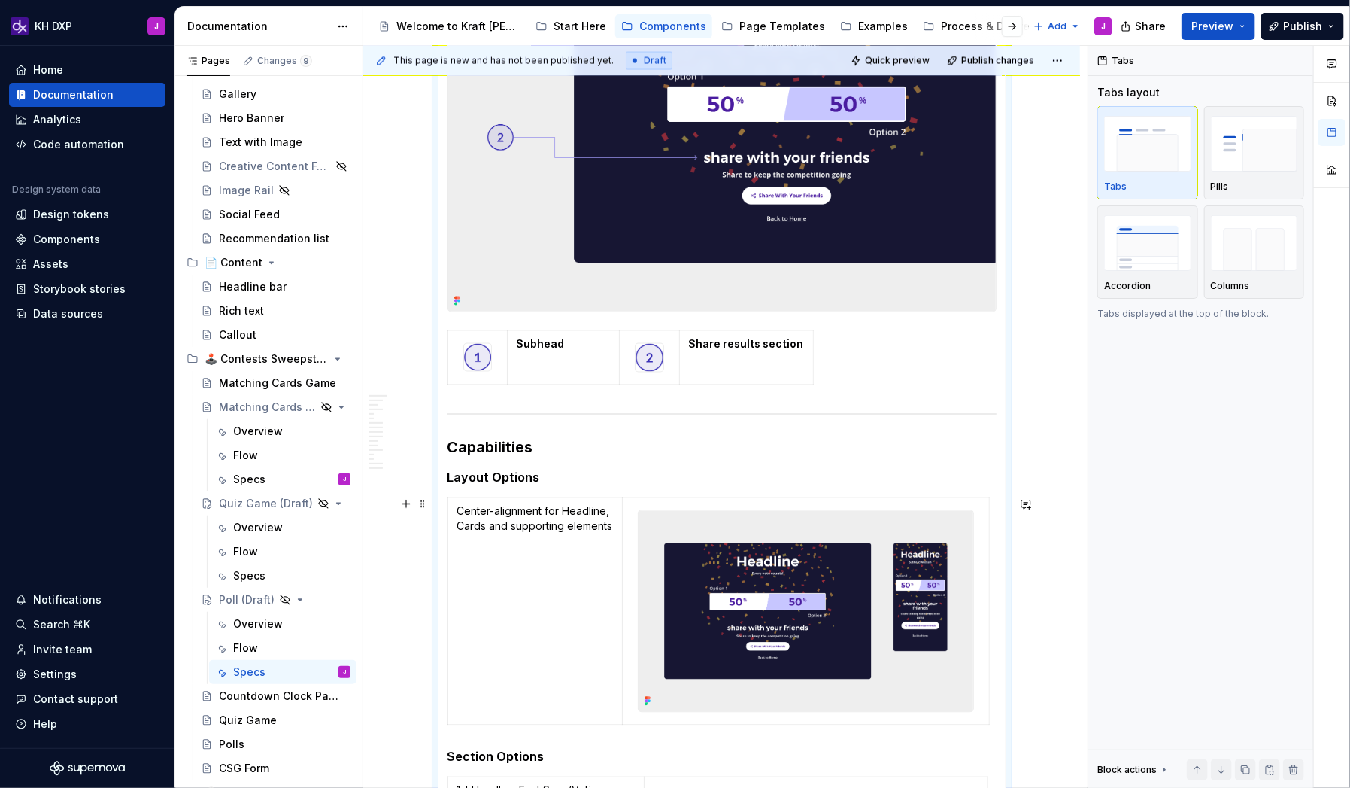
scroll to position [1408, 0]
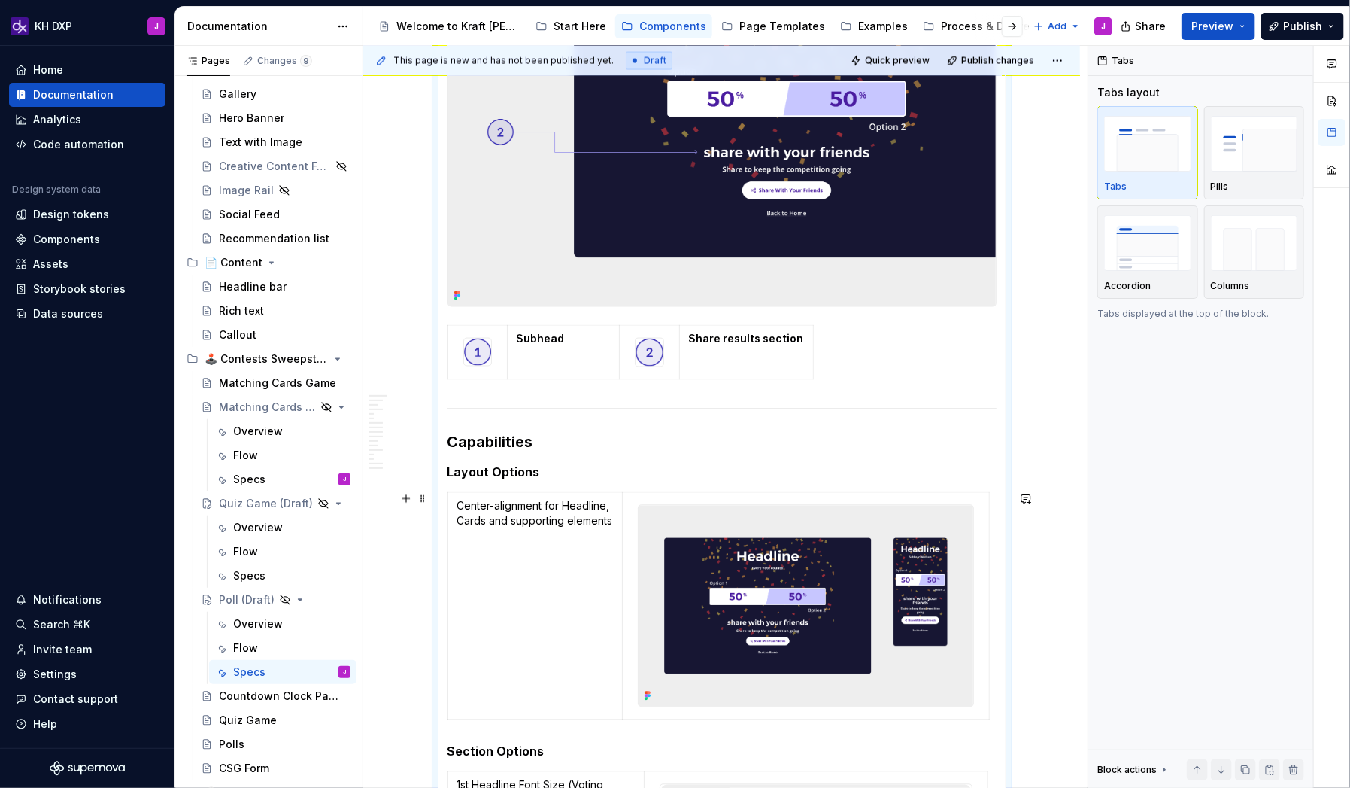
type textarea "*"
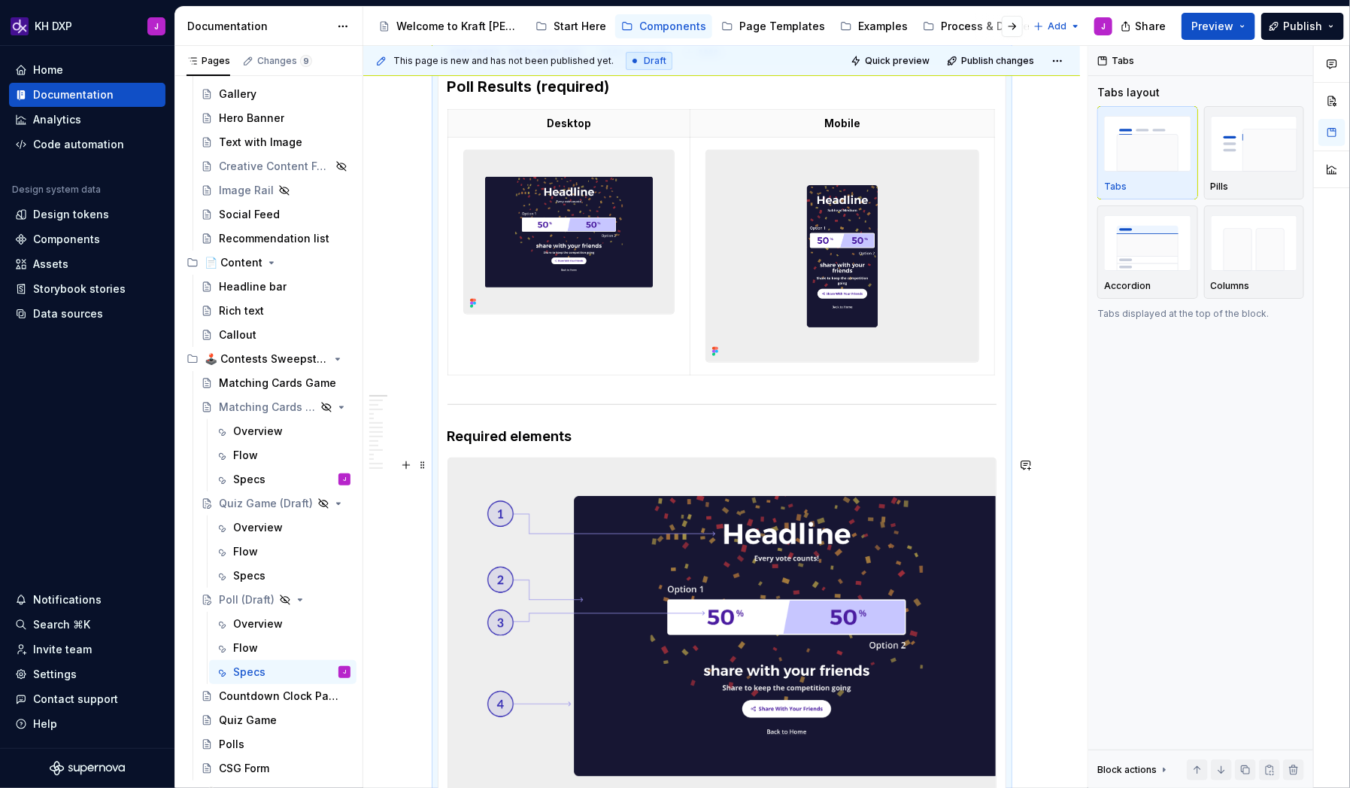
scroll to position [0, 0]
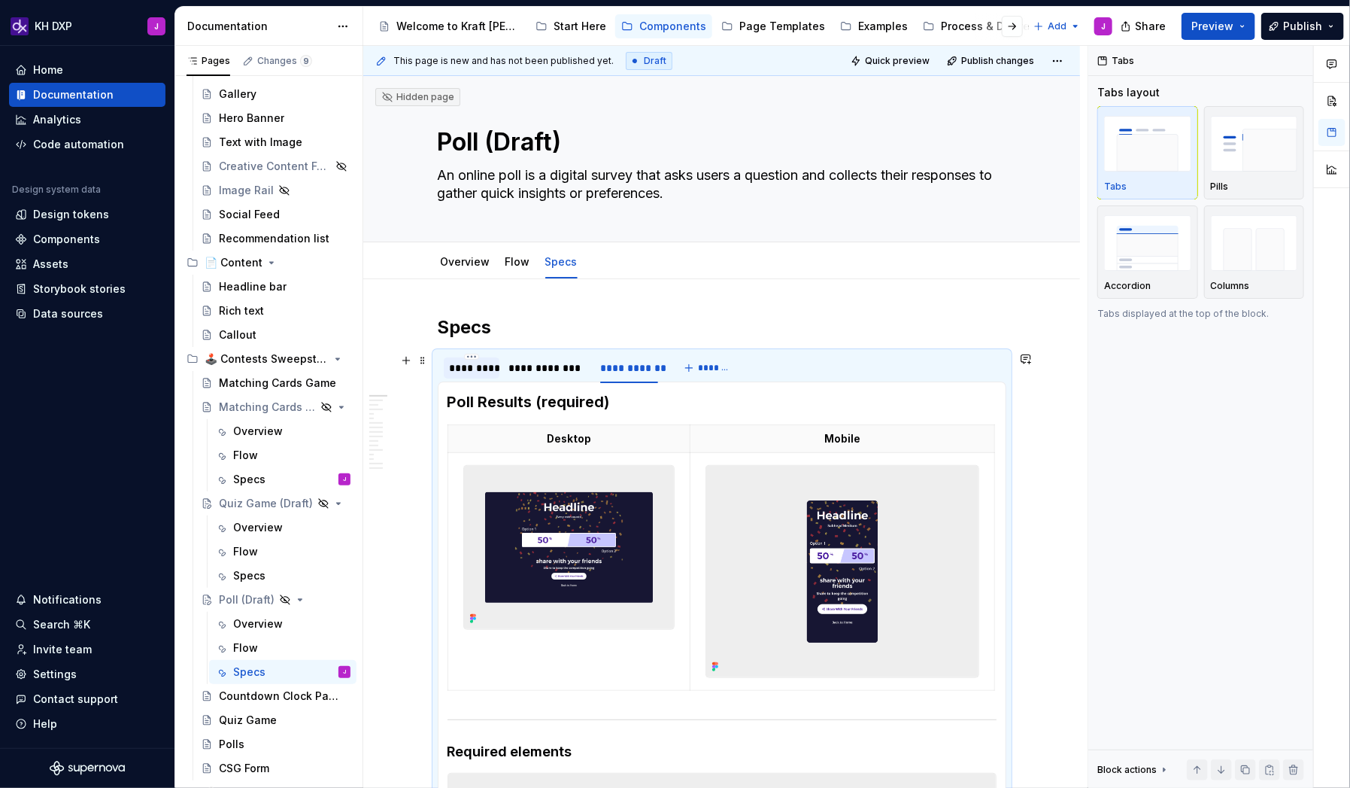
click at [479, 369] on div "*********" at bounding box center [472, 367] width 44 height 15
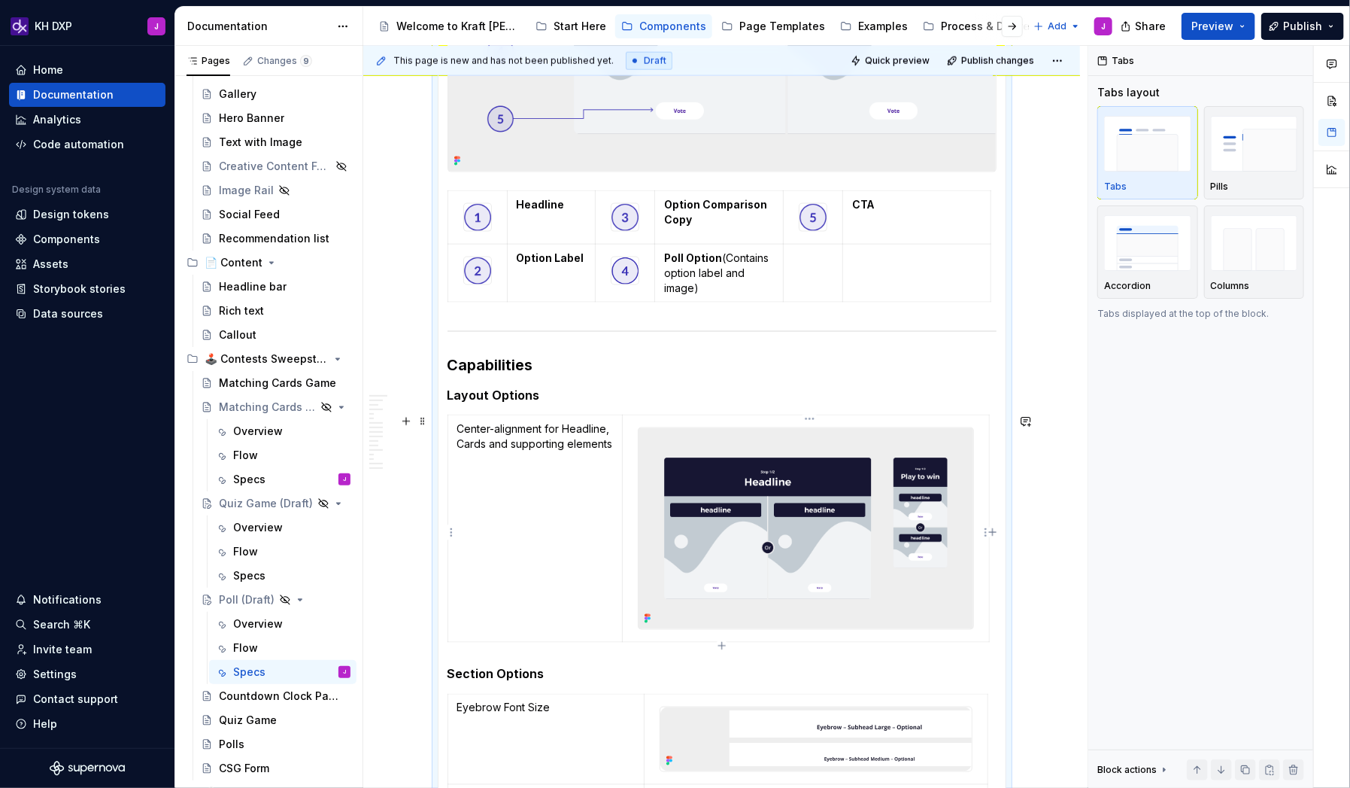
scroll to position [1017, 0]
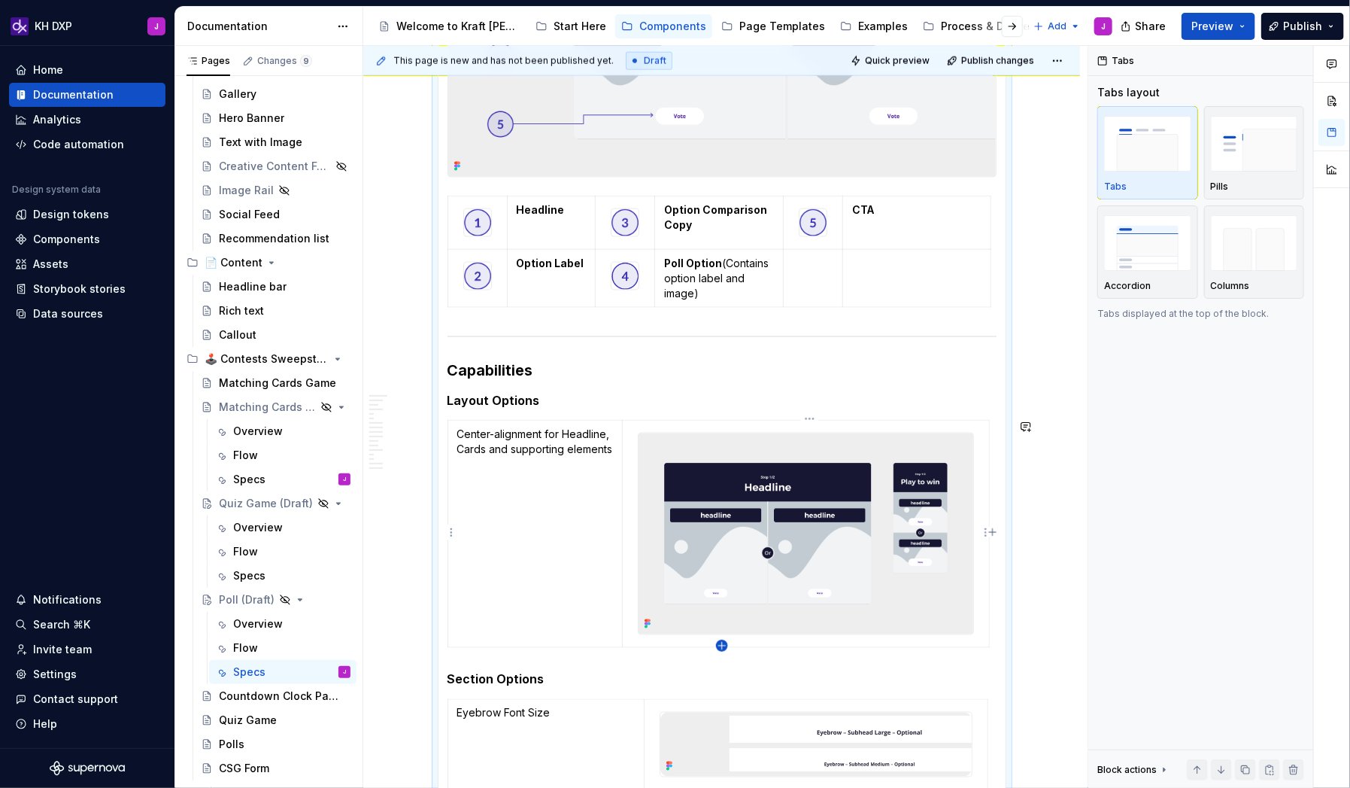
click at [720, 507] on icon "button" at bounding box center [722, 645] width 12 height 12
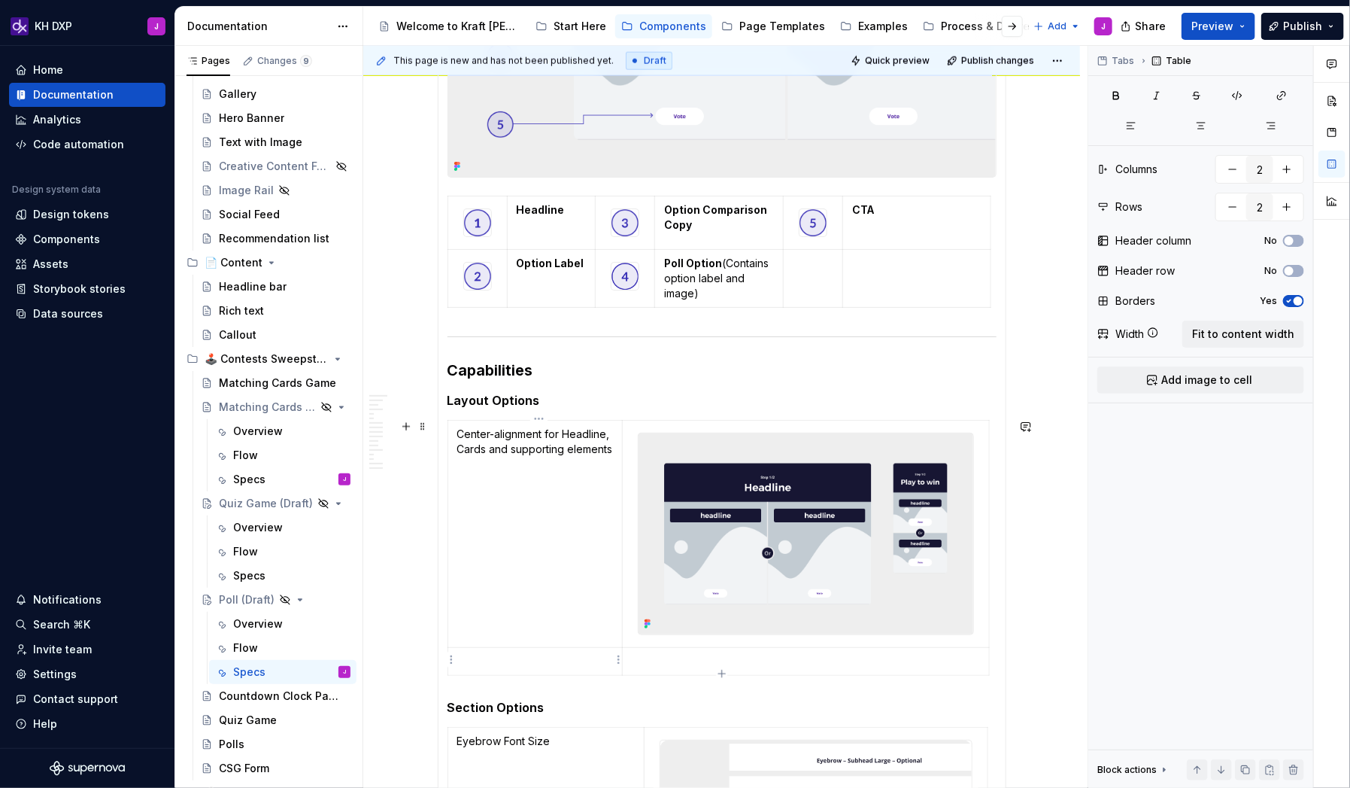
click at [530, 507] on p at bounding box center [535, 661] width 156 height 15
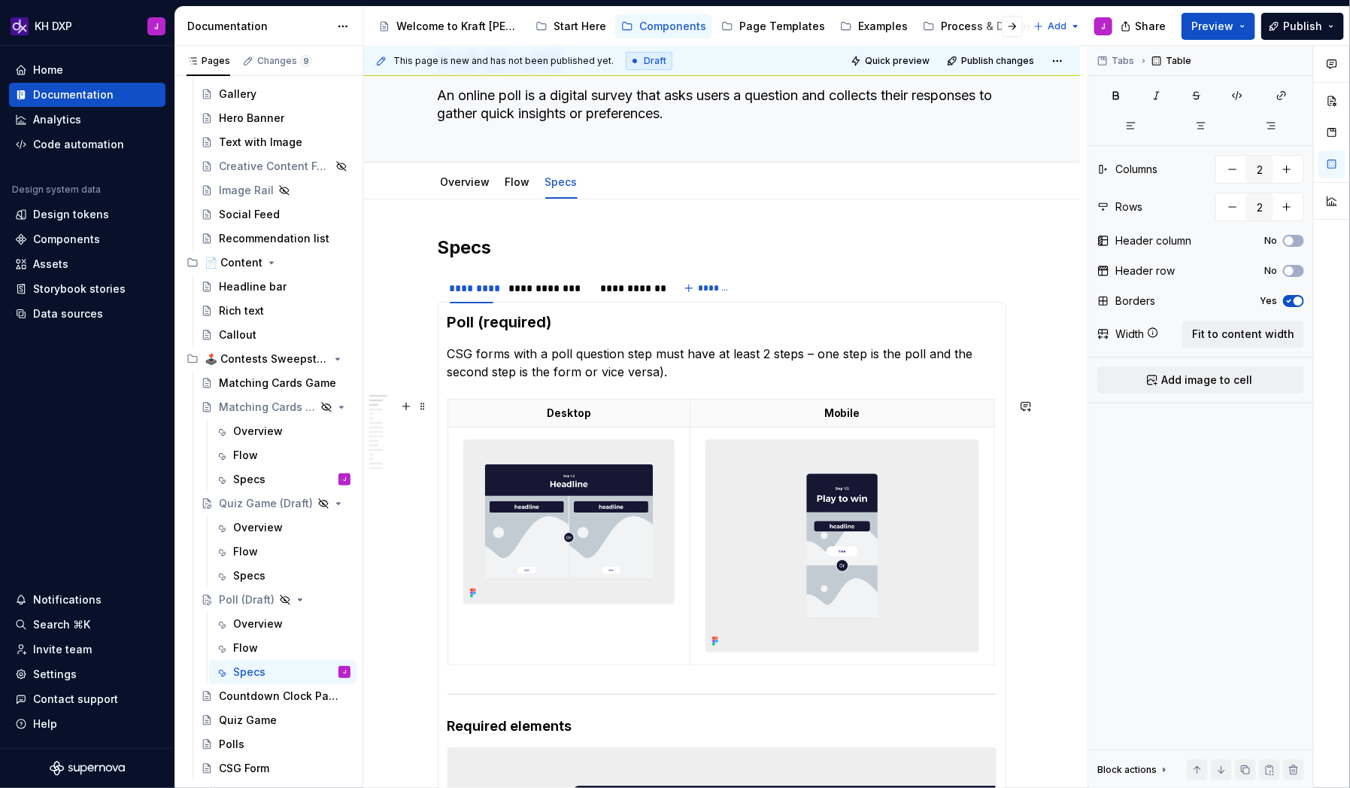
scroll to position [79, 0]
click at [483, 324] on h3 "Poll (required)" at bounding box center [722, 322] width 549 height 21
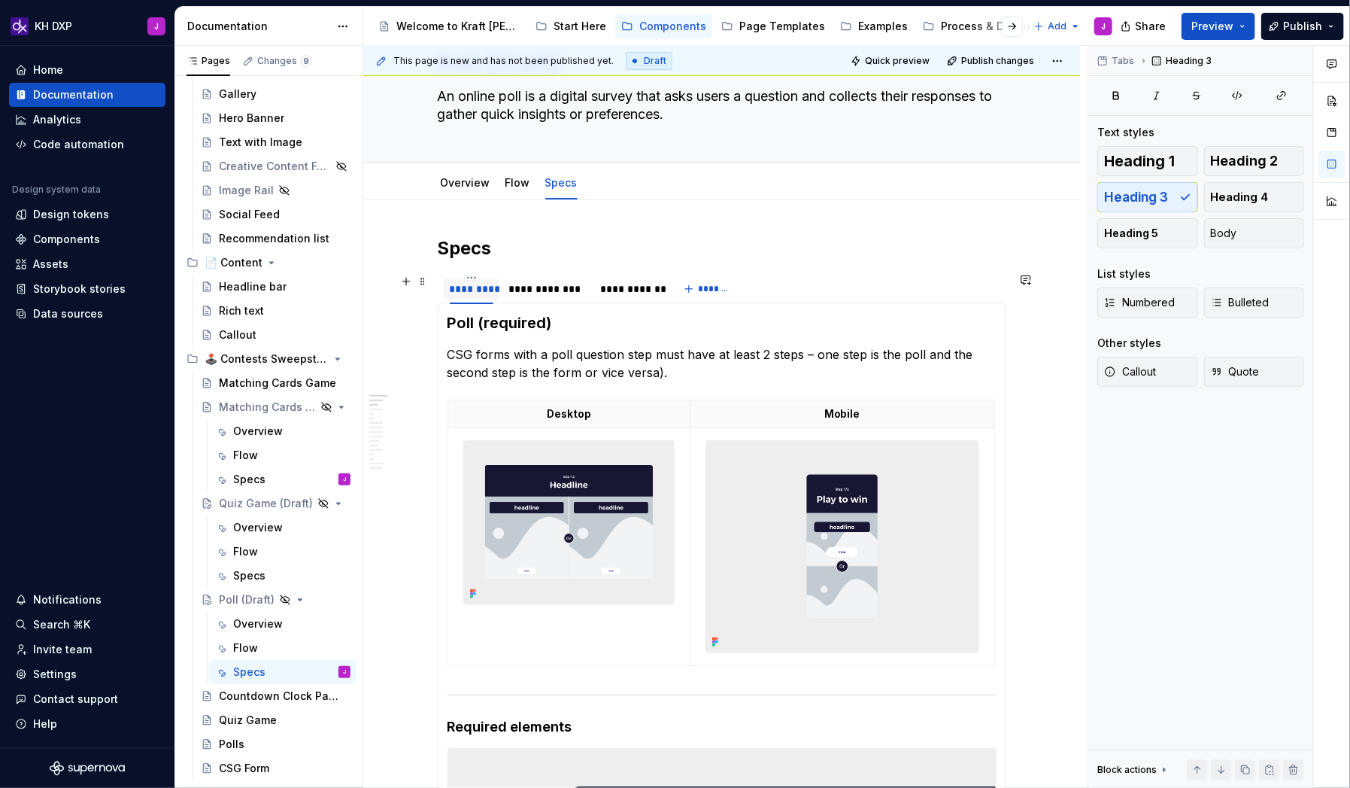
click at [491, 290] on div "*********" at bounding box center [472, 288] width 44 height 15
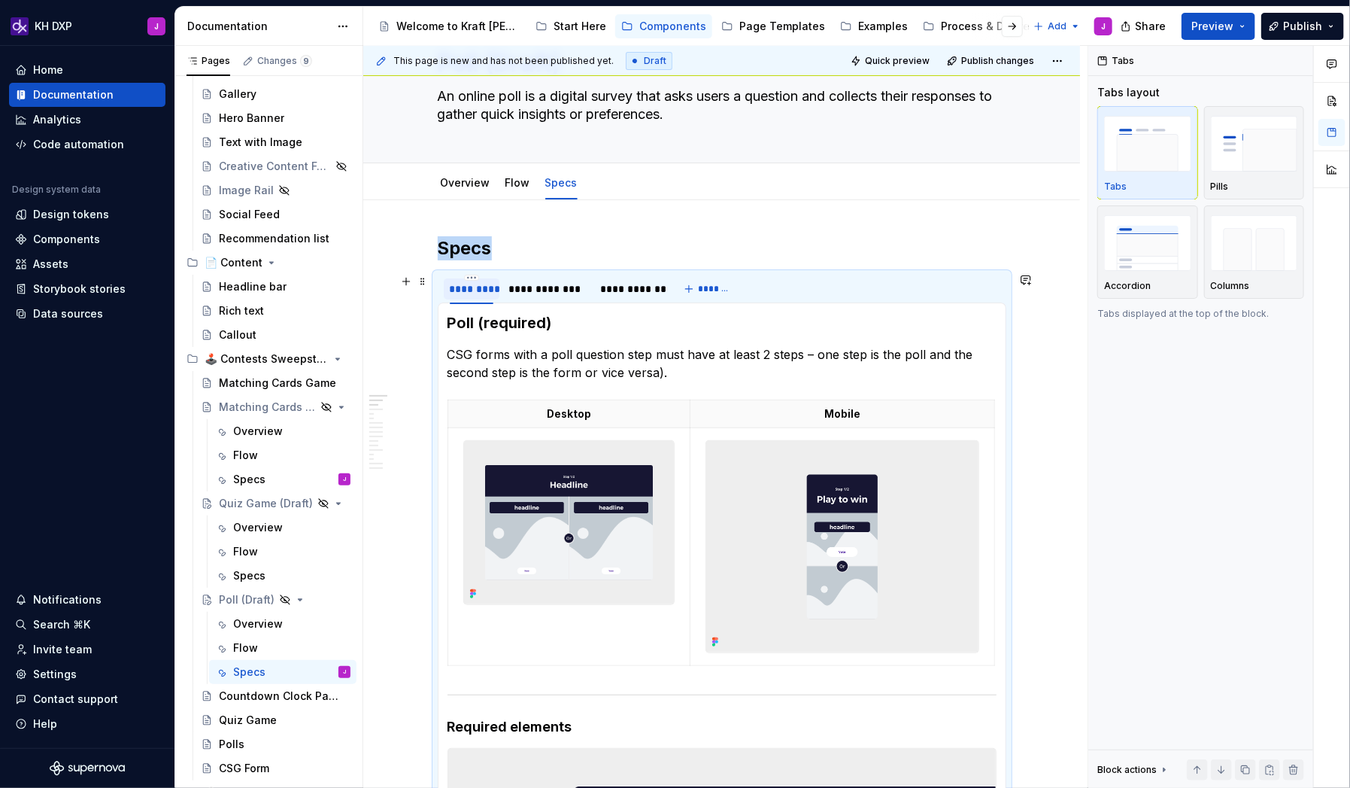
click at [485, 285] on div "*********" at bounding box center [472, 288] width 44 height 15
click at [477, 276] on html "KH DXP J Home Documentation Analytics Code automation Design system data Design…" at bounding box center [675, 394] width 1350 height 788
click at [524, 302] on div "Edit name" at bounding box center [545, 298] width 98 height 15
click at [485, 284] on input "*********" at bounding box center [472, 288] width 56 height 27
click at [478, 284] on input "*********" at bounding box center [472, 288] width 56 height 27
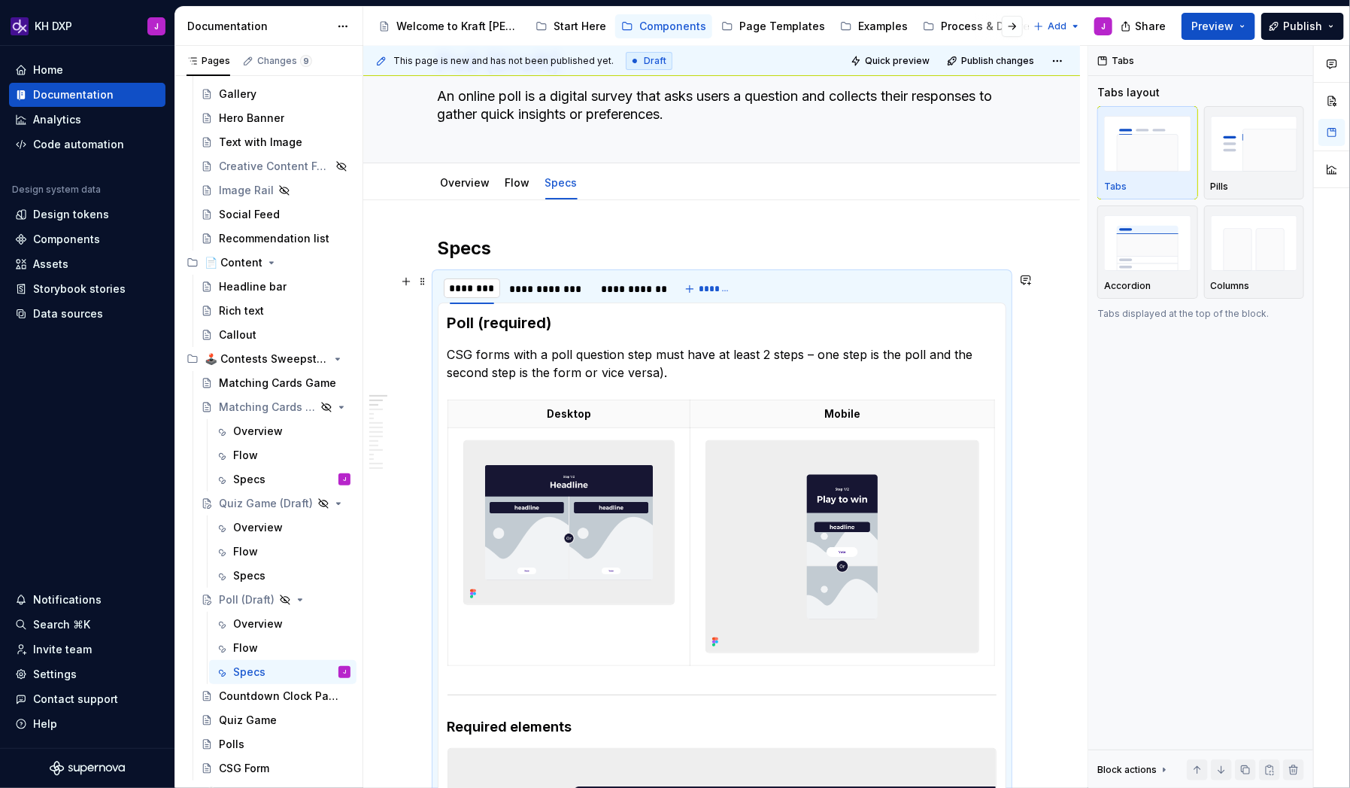
drag, startPoint x: 476, startPoint y: 284, endPoint x: 500, endPoint y: 285, distance: 24.1
click at [500, 285] on input "*********" at bounding box center [472, 288] width 56 height 27
type input "**********"
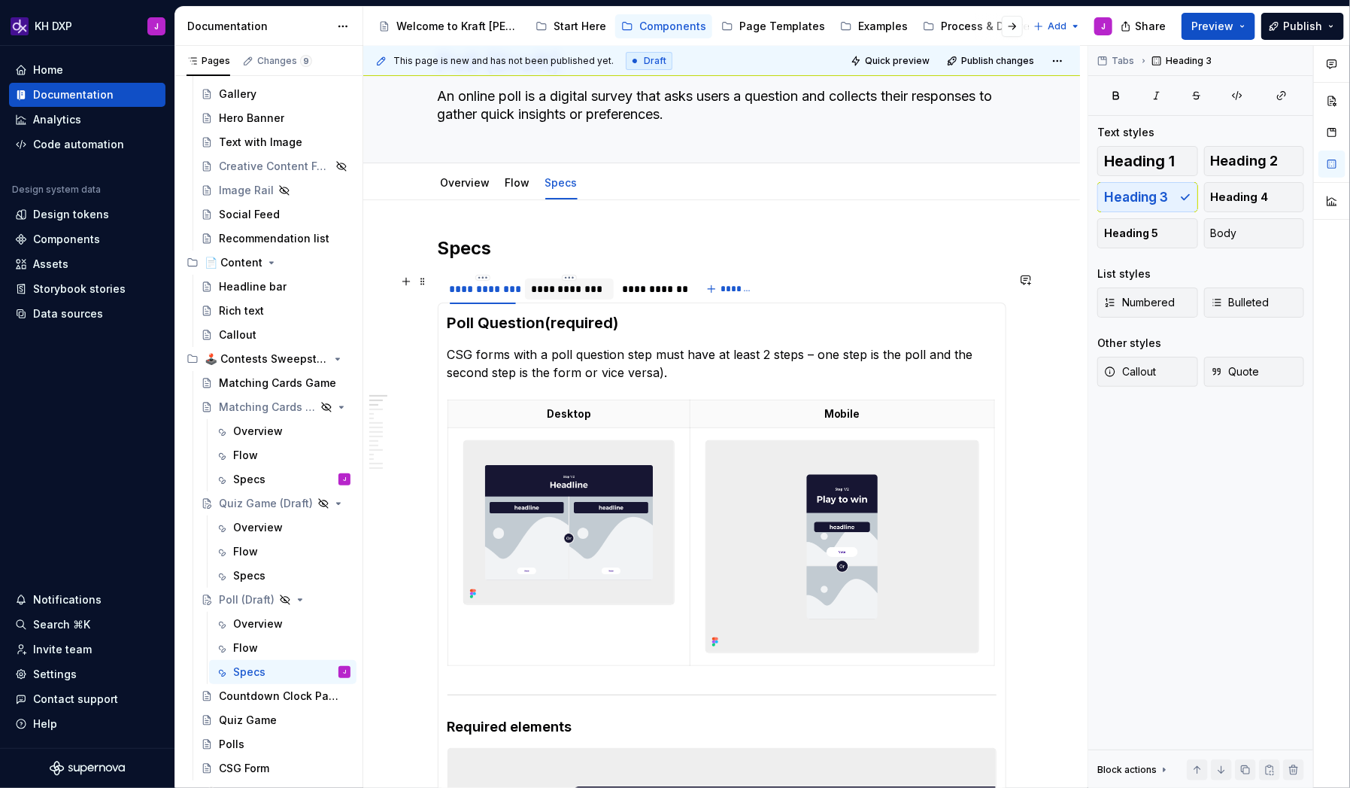
click at [593, 293] on div "**********" at bounding box center [569, 288] width 77 height 15
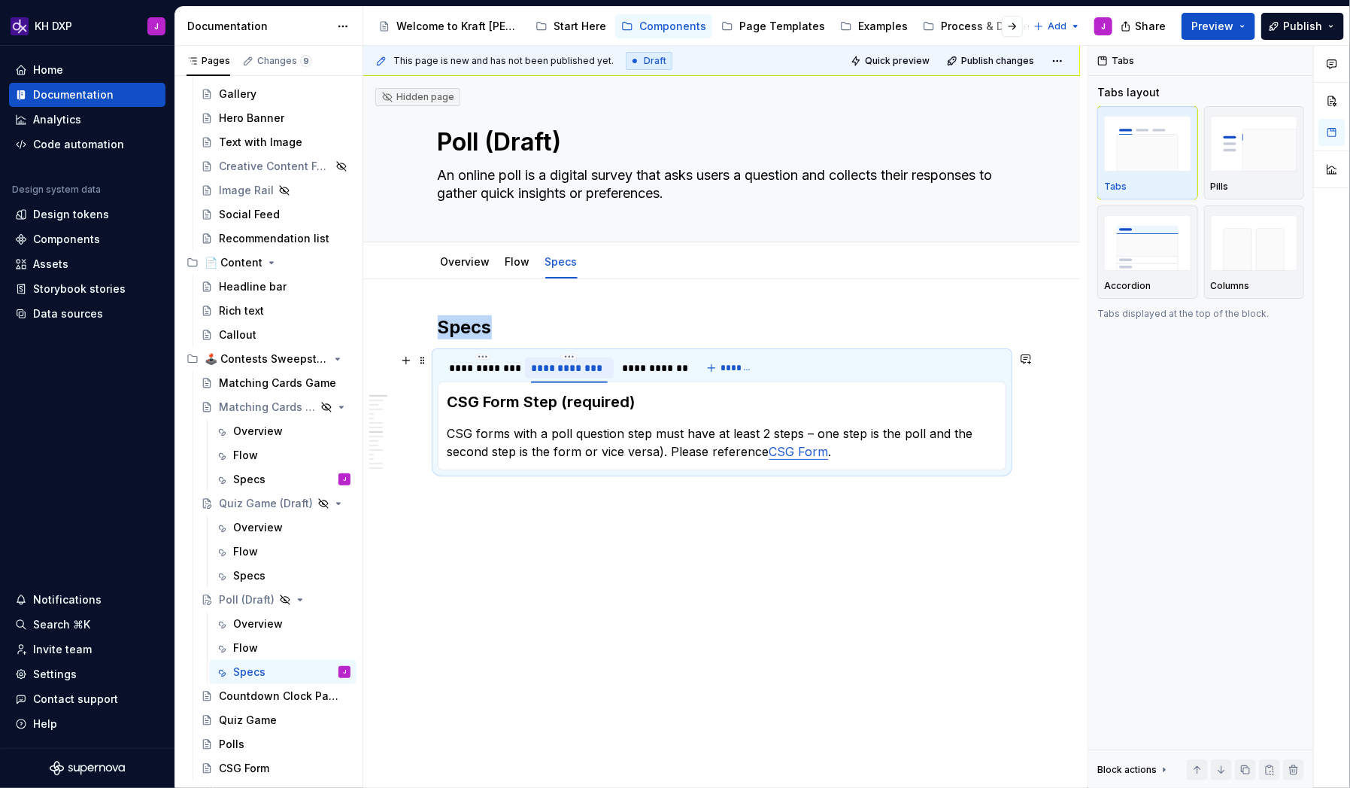
scroll to position [0, 0]
type textarea "*"
click at [573, 355] on html "KH DXP J Home Documentation Analytics Code automation Design system data Design…" at bounding box center [675, 394] width 1350 height 788
click at [623, 380] on div "Edit name" at bounding box center [643, 378] width 98 height 15
click at [603, 365] on input "**********" at bounding box center [570, 367] width 90 height 27
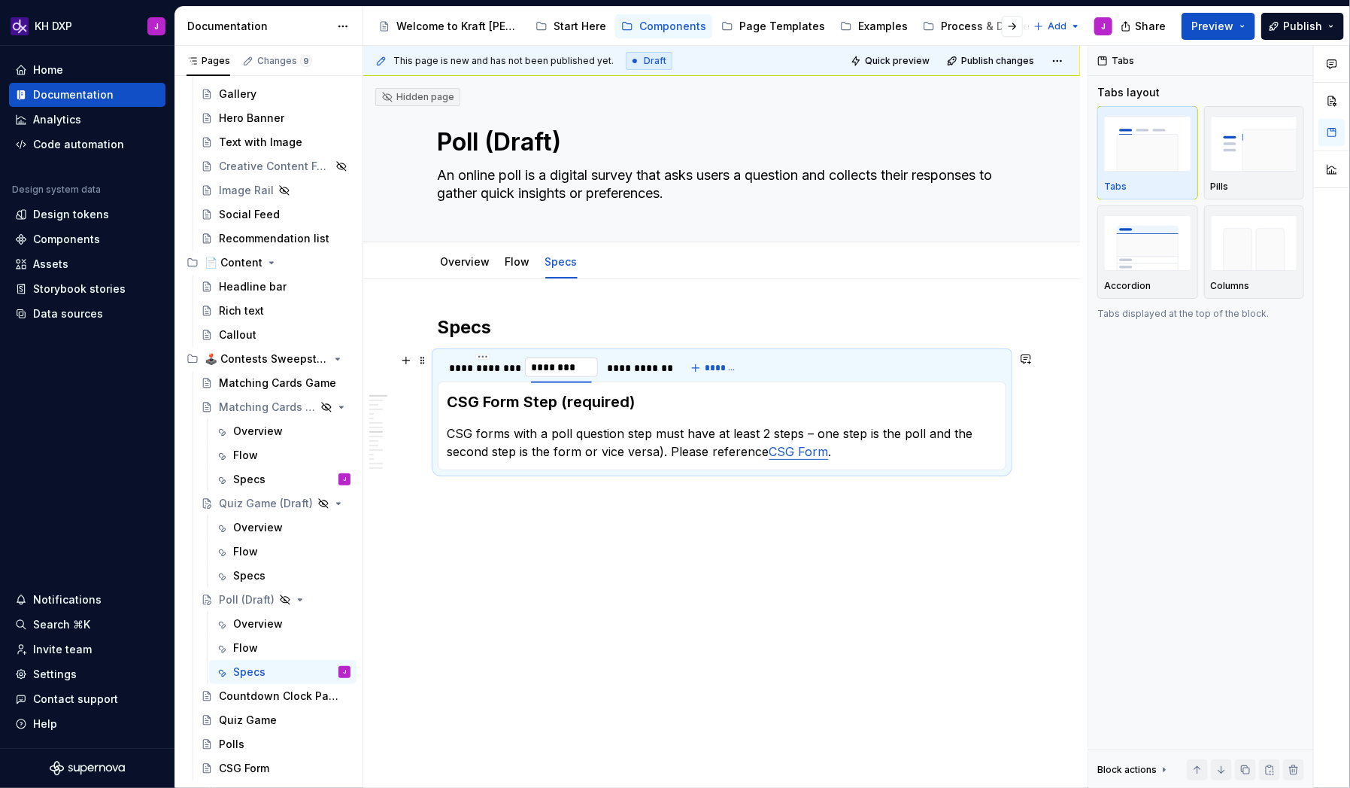
type input "********"
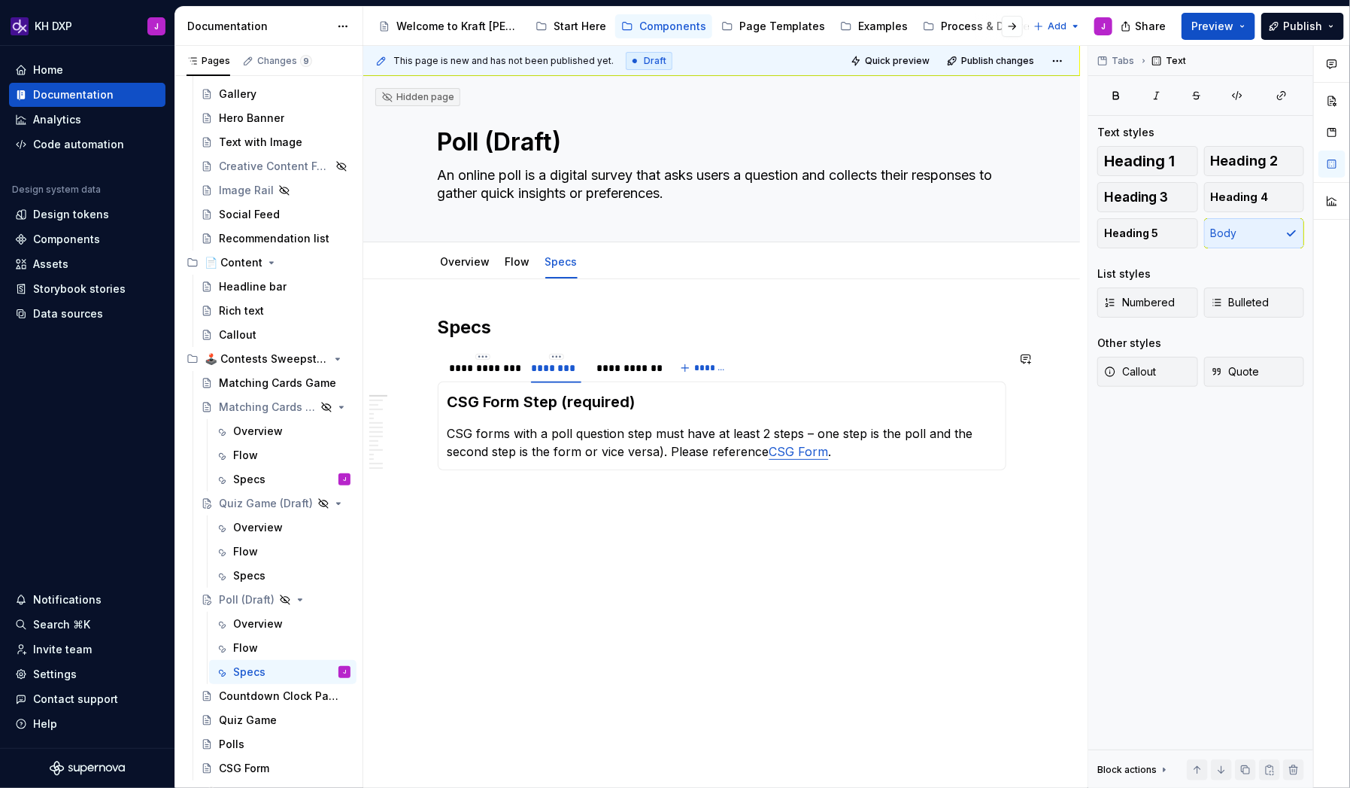
click at [585, 466] on div "Poll Question(required) CSG forms with a poll question step must have at least …" at bounding box center [722, 425] width 569 height 89
click at [472, 371] on div "**********" at bounding box center [483, 367] width 66 height 15
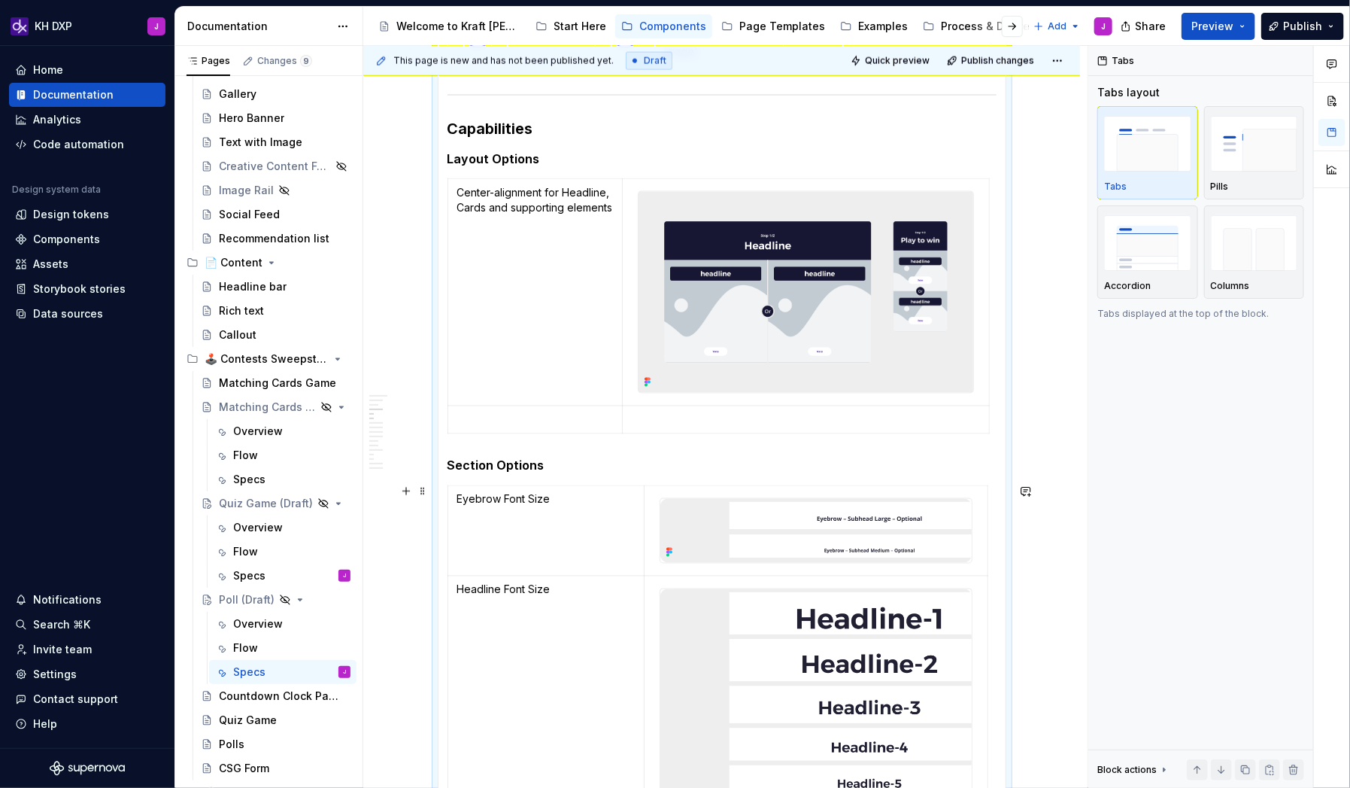
scroll to position [1204, 0]
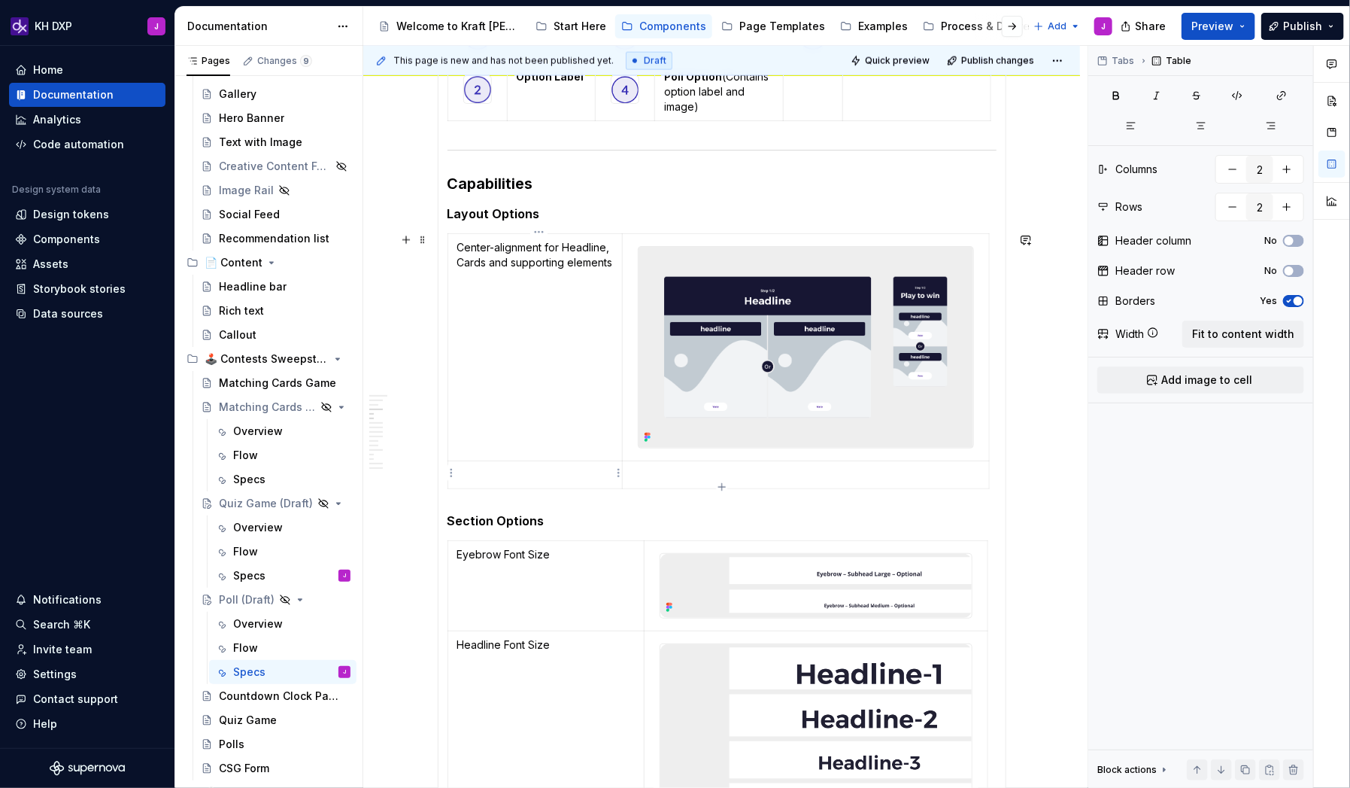
click at [509, 478] on p at bounding box center [535, 474] width 156 height 15
click at [455, 472] on html "KH DXP J Home Documentation Analytics Code automation Design system data Design…" at bounding box center [675, 394] width 1350 height 788
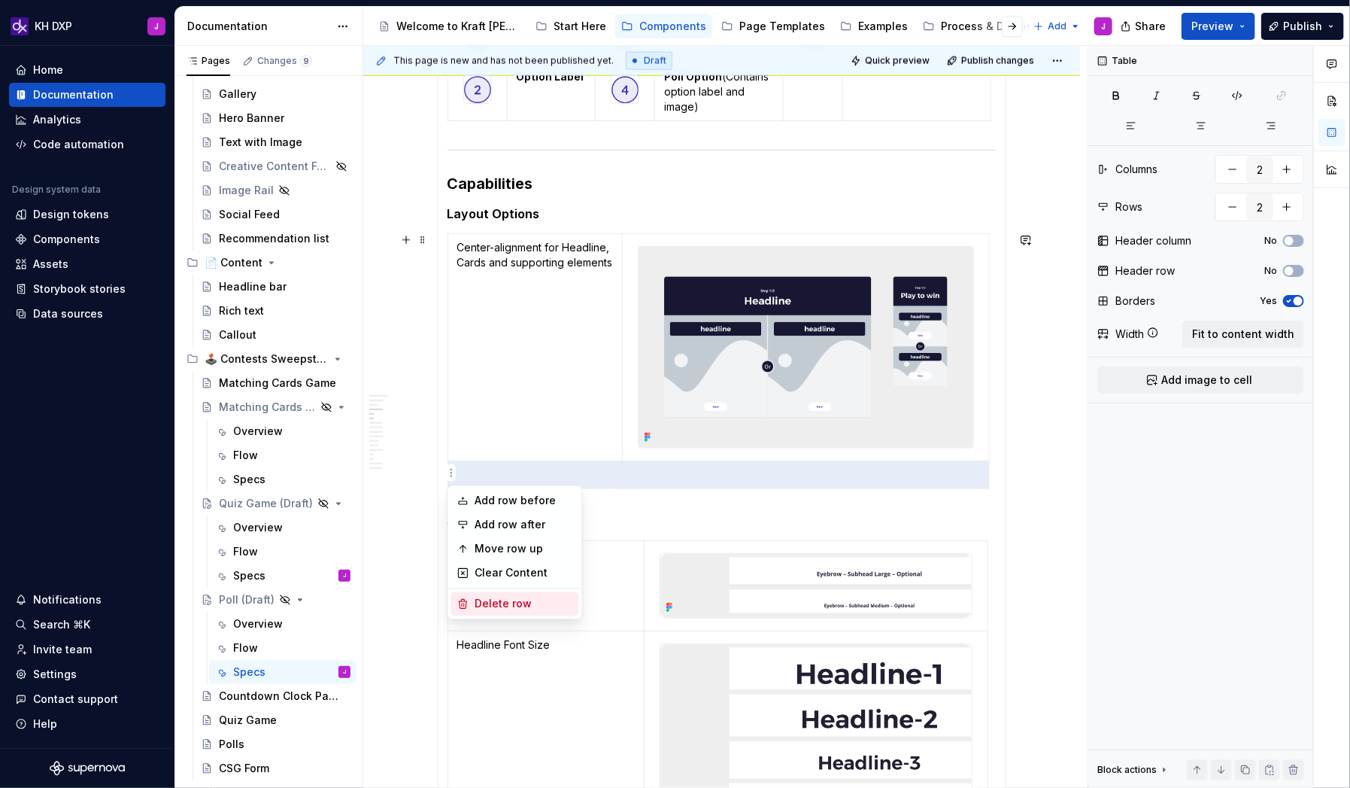
click at [490, 507] on div "Delete row" at bounding box center [524, 604] width 98 height 15
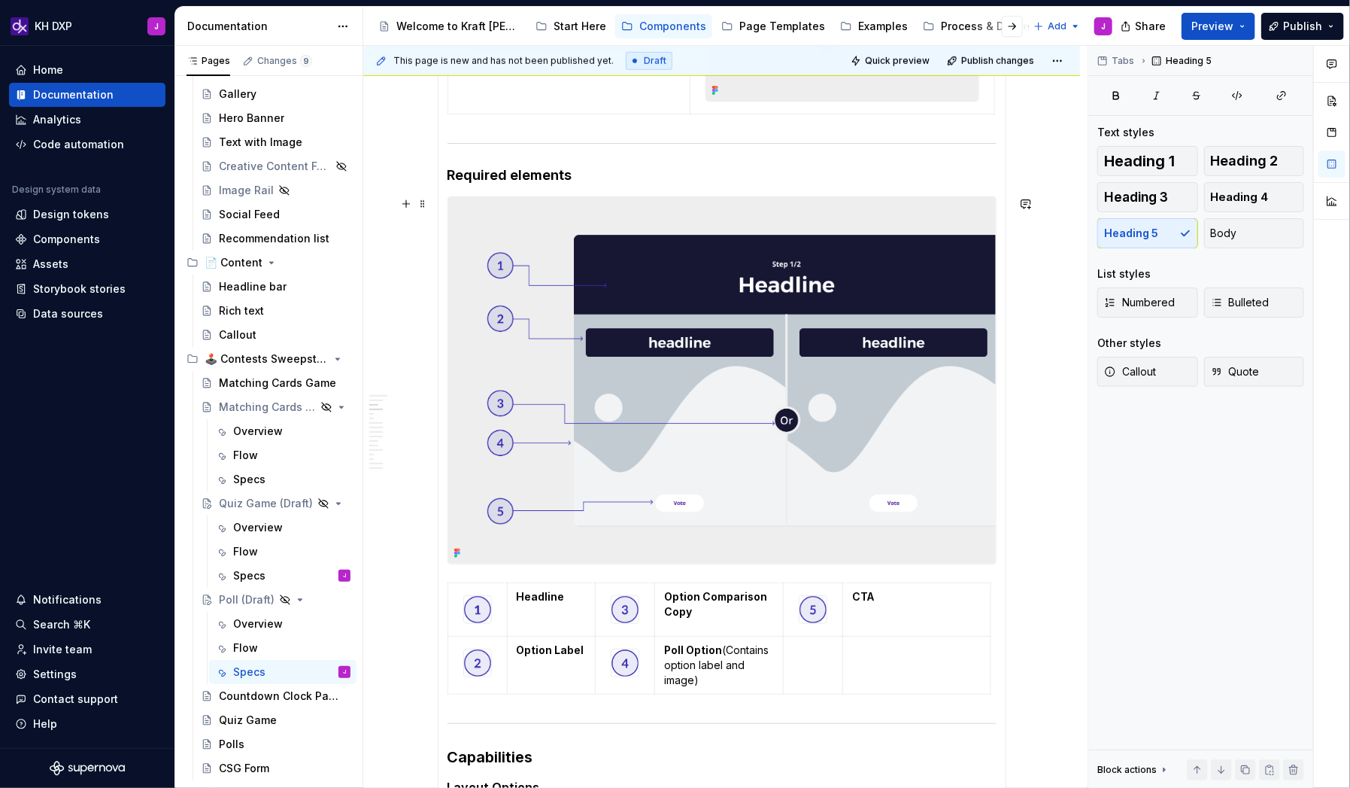
scroll to position [0, 0]
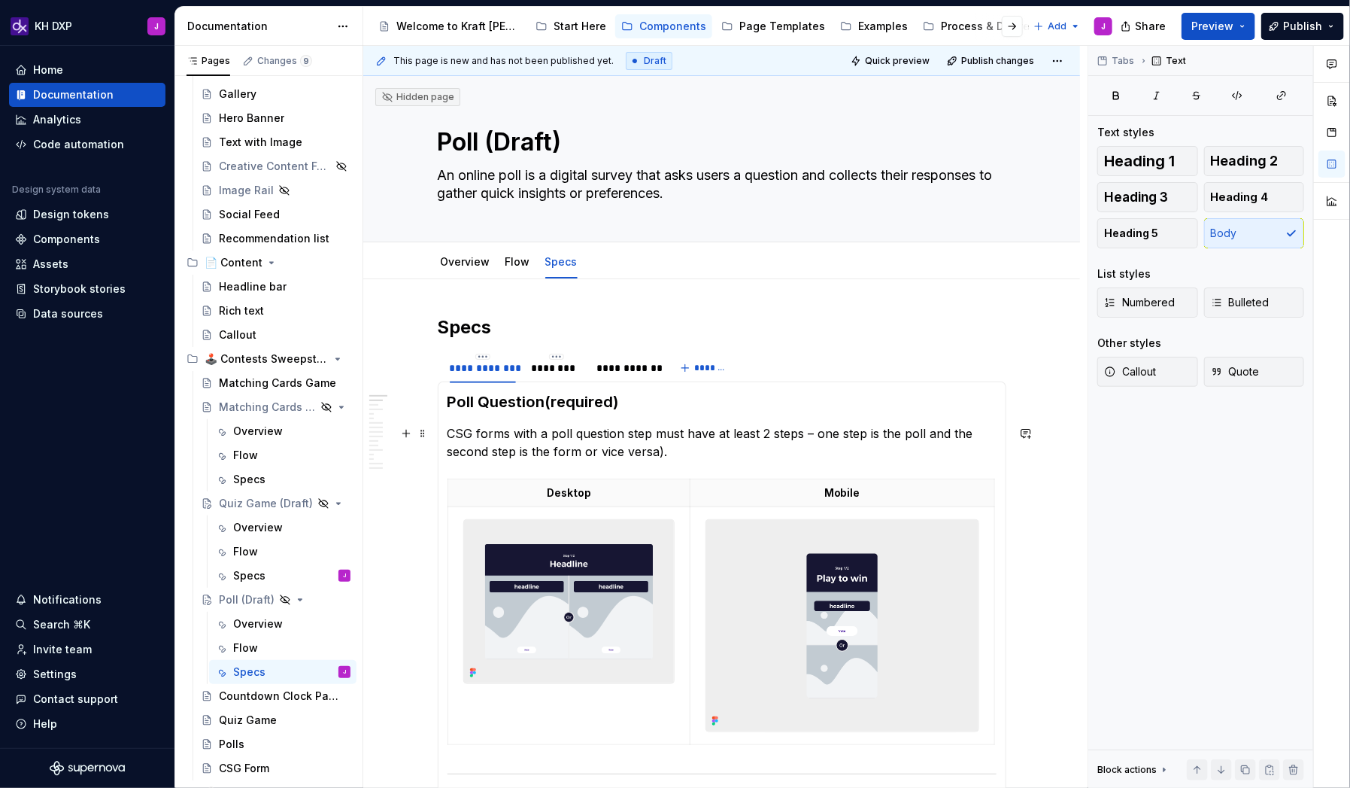
click at [684, 451] on p "CSG forms with a poll question step must have at least 2 steps – one step is th…" at bounding box center [722, 442] width 549 height 36
click at [846, 451] on p "CSG forms with a poll question step must have at least 2 steps – one step is th…" at bounding box center [722, 442] width 549 height 36
click at [958, 446] on p "CSG forms with a poll question step must have at least 2 steps – one step is th…" at bounding box center [722, 442] width 549 height 36
click at [236, 412] on div "Matching Cards Game (Draft)" at bounding box center [246, 406] width 55 height 15
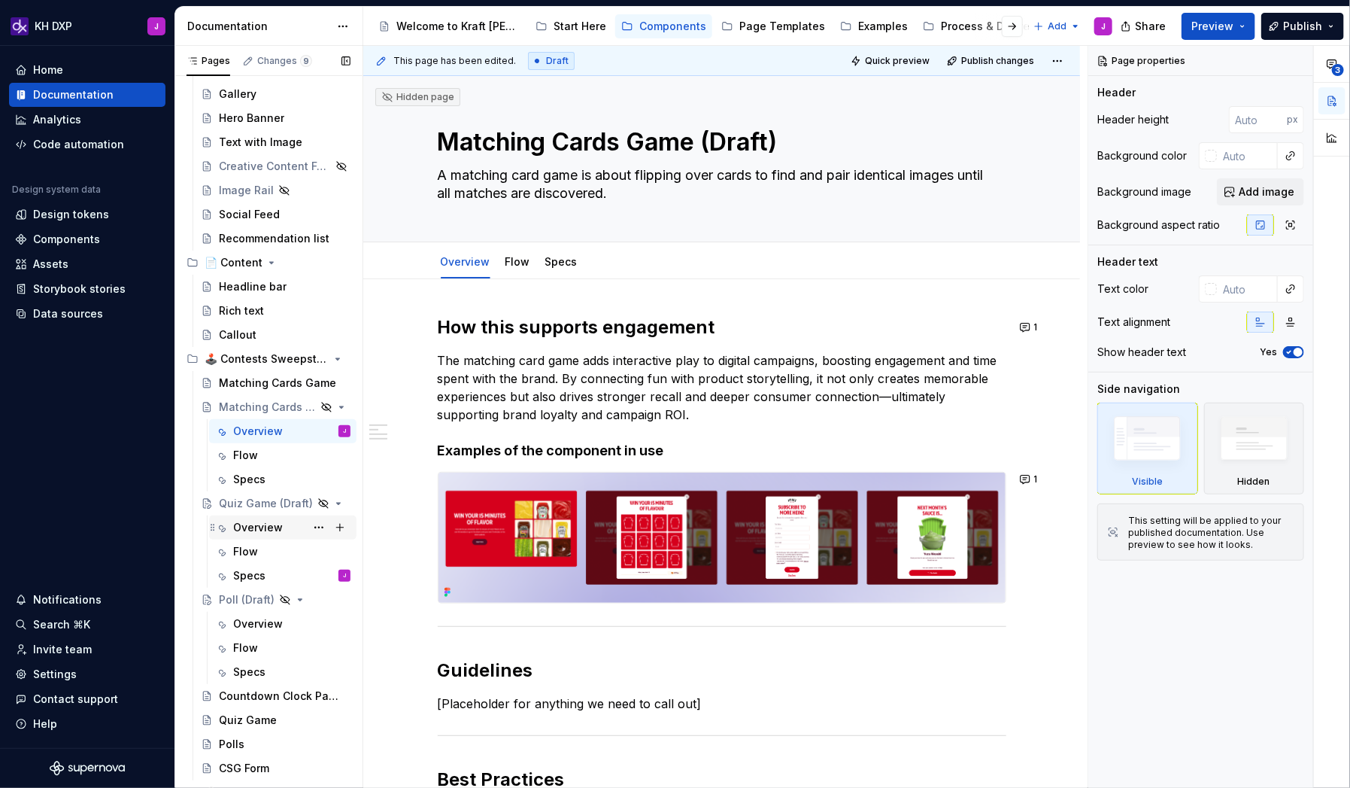
click at [250, 507] on div "Overview" at bounding box center [258, 527] width 50 height 15
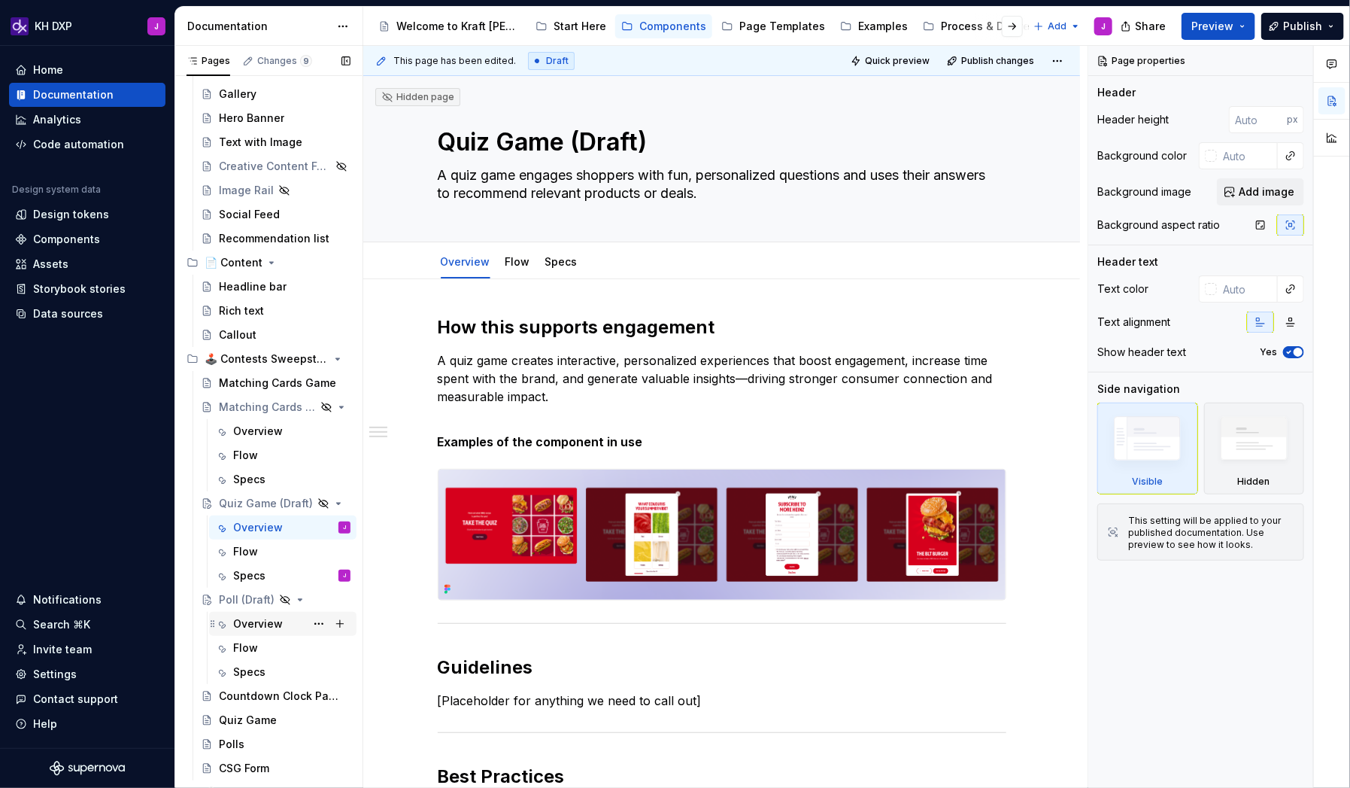
click at [273, 507] on div "Overview" at bounding box center [258, 623] width 50 height 15
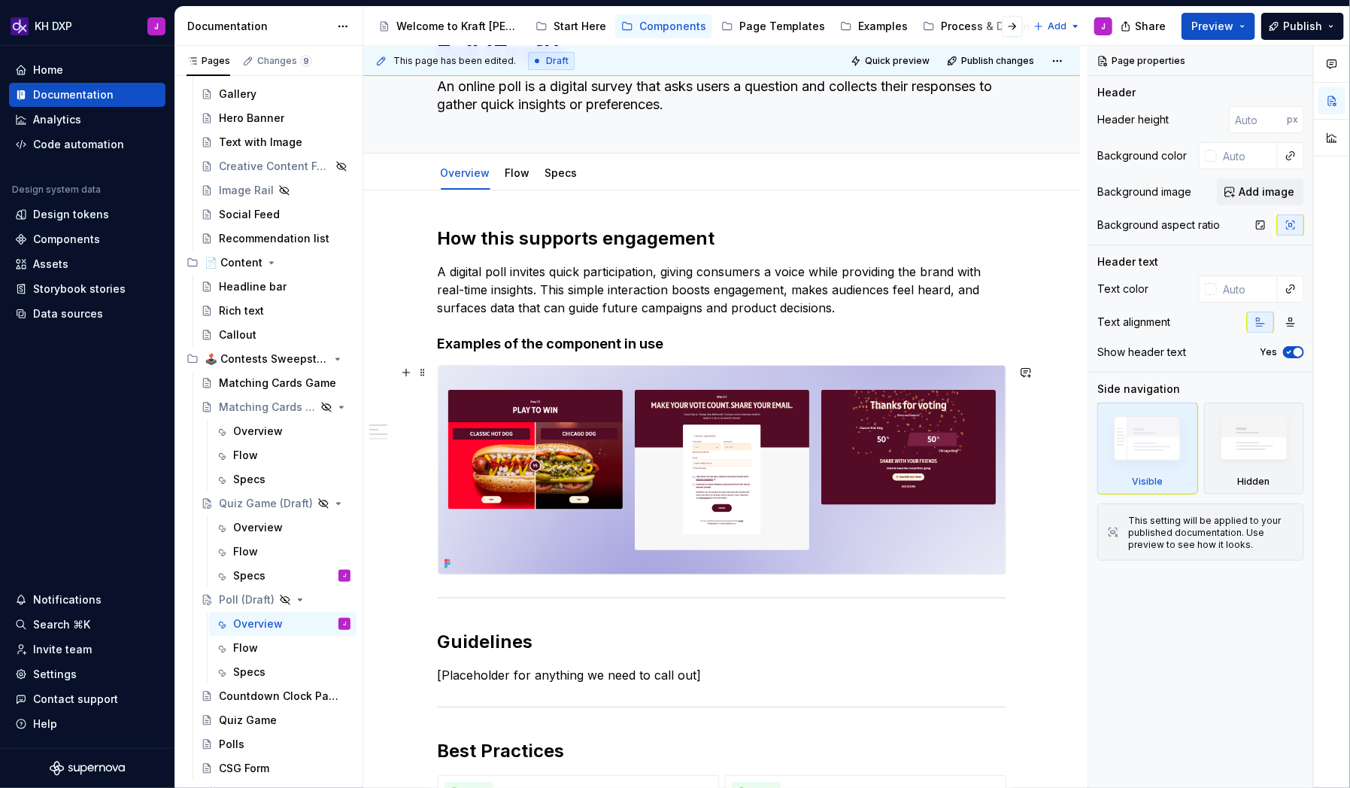
scroll to position [35, 0]
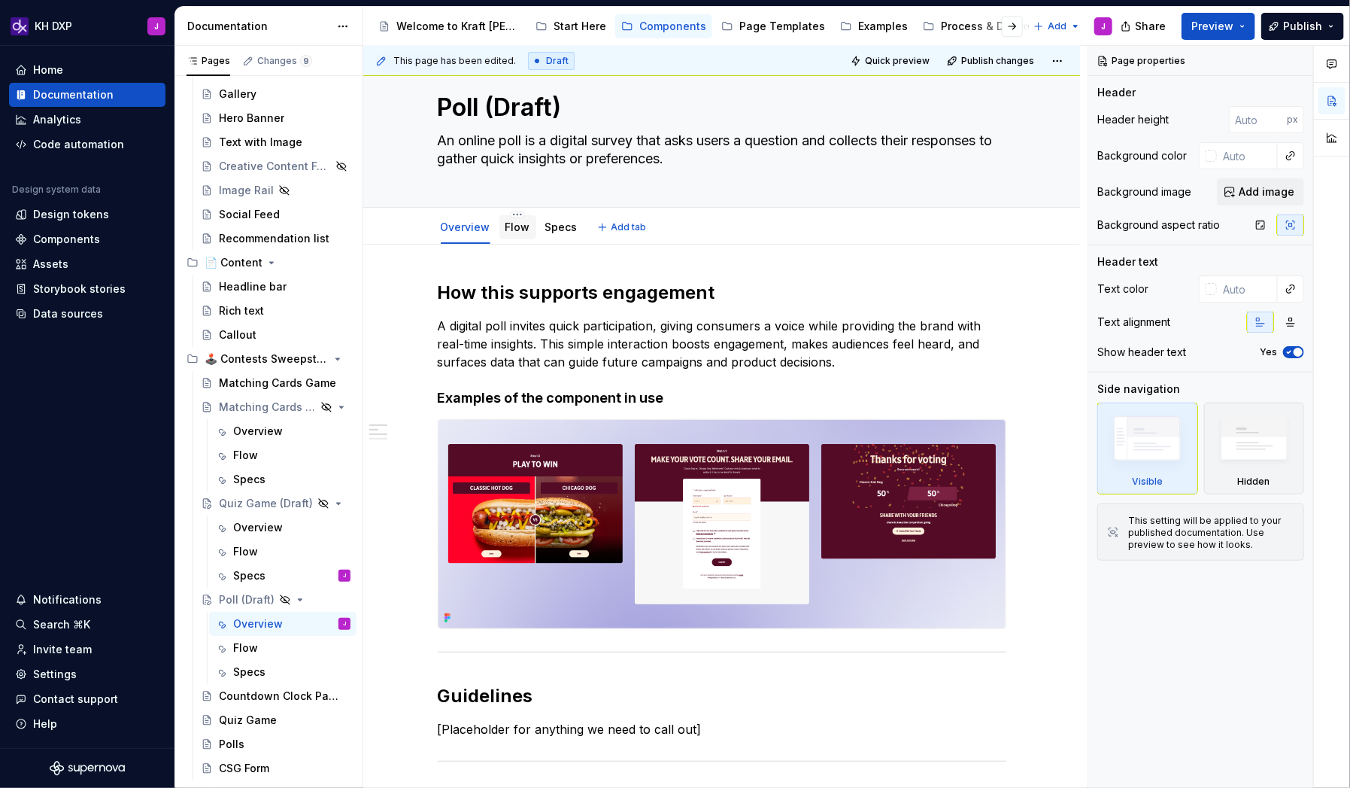
click at [514, 236] on div "Flow" at bounding box center [518, 227] width 37 height 24
click at [523, 232] on link "Flow" at bounding box center [518, 226] width 25 height 13
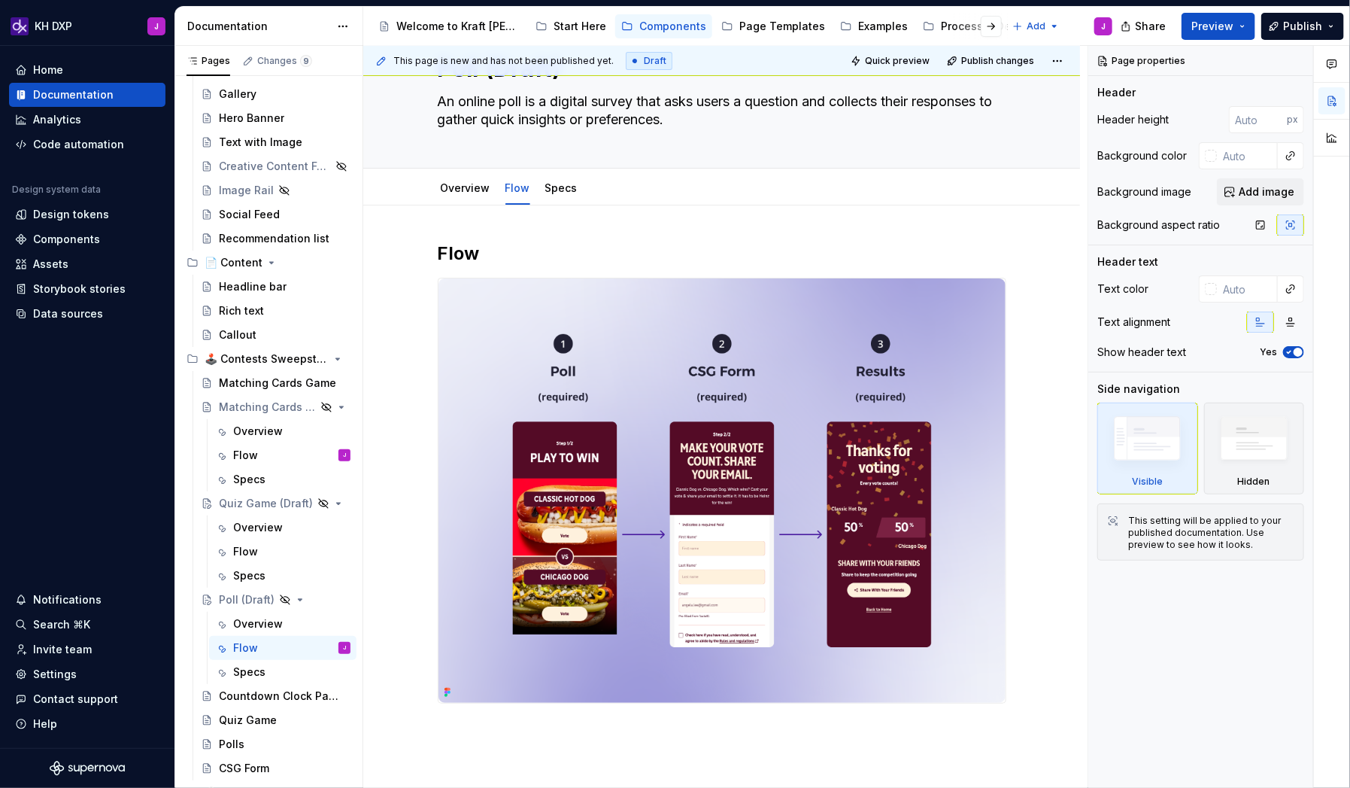
scroll to position [74, 0]
click at [241, 406] on div "Matching Cards Game (Draft)" at bounding box center [246, 406] width 55 height 15
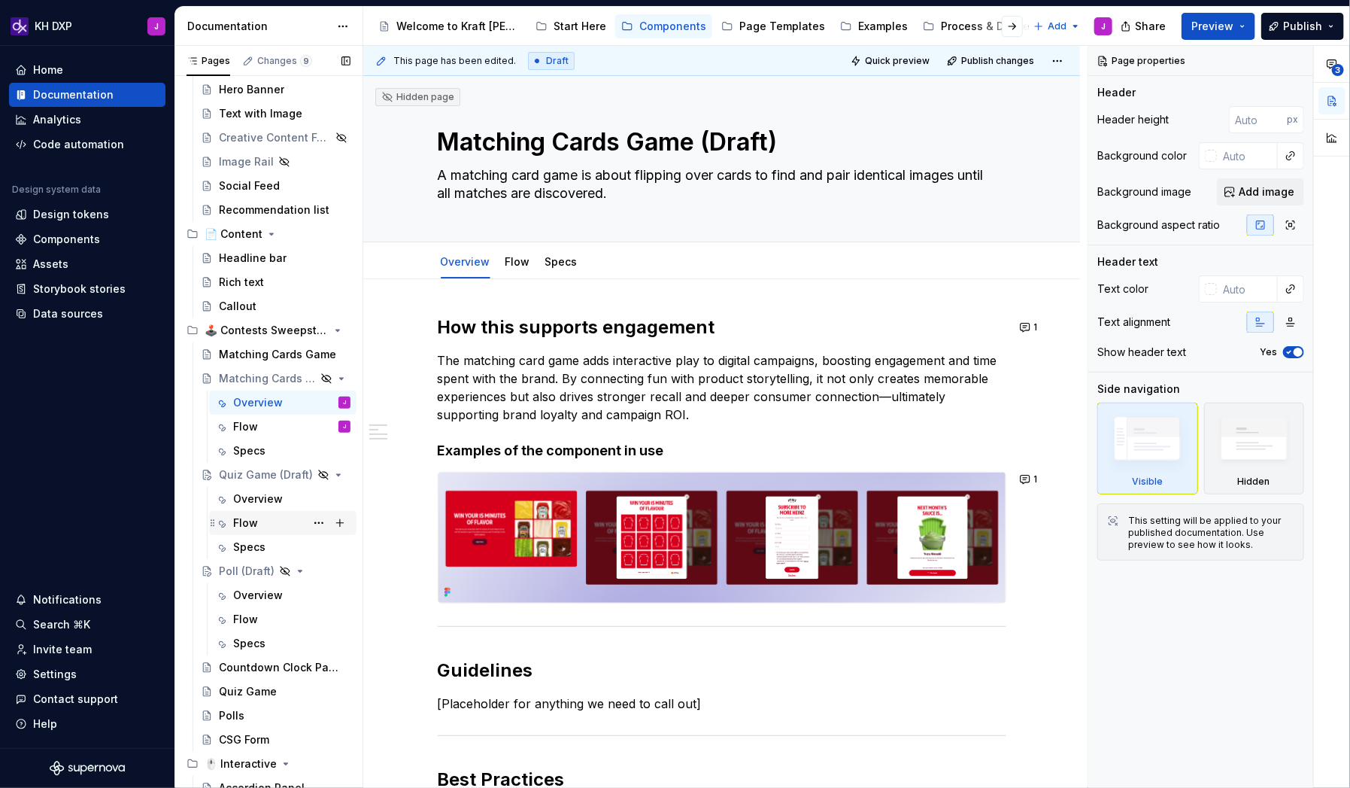
scroll to position [251, 0]
click at [254, 489] on div "Overview" at bounding box center [258, 496] width 50 height 15
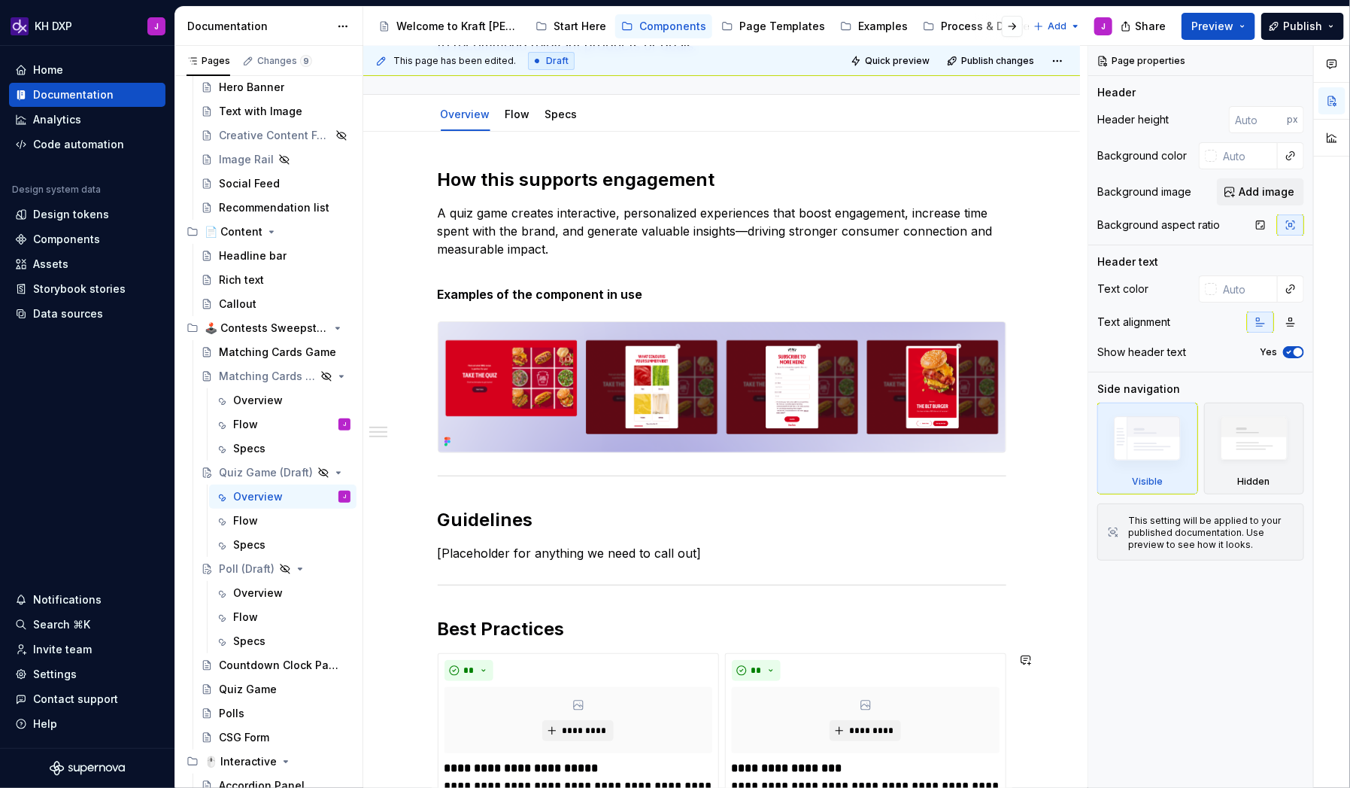
scroll to position [141, 0]
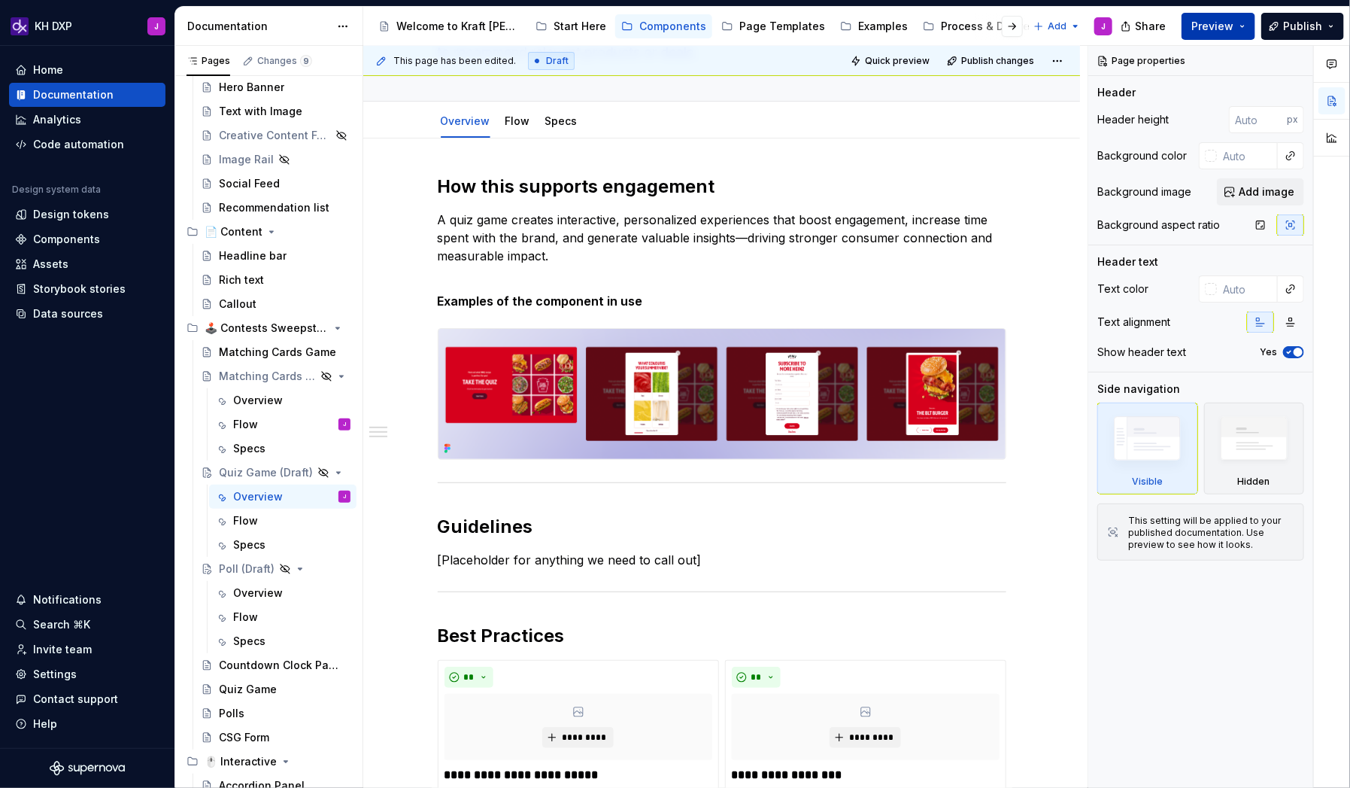
click at [1033, 23] on button "Preview" at bounding box center [1219, 26] width 74 height 27
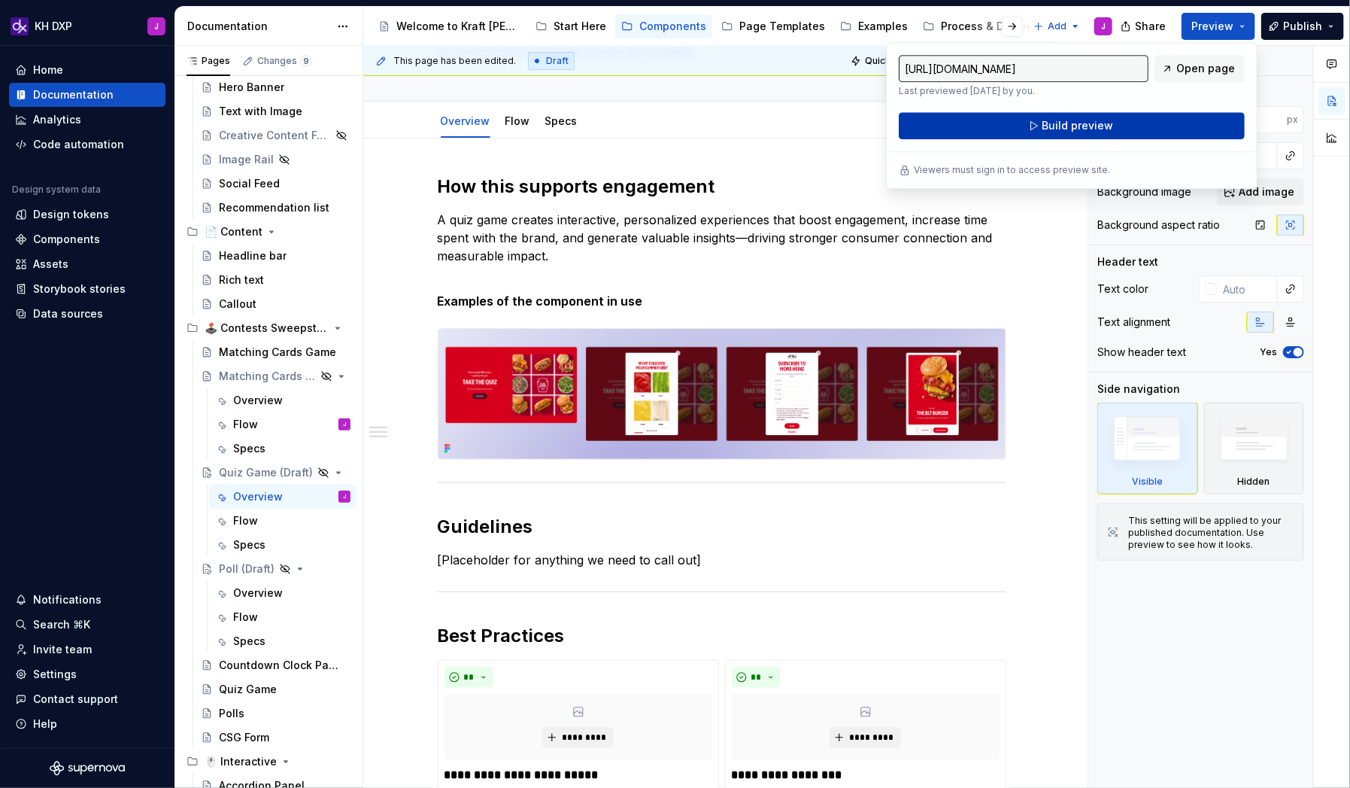
click at [1033, 125] on button "Build preview" at bounding box center [1072, 125] width 346 height 27
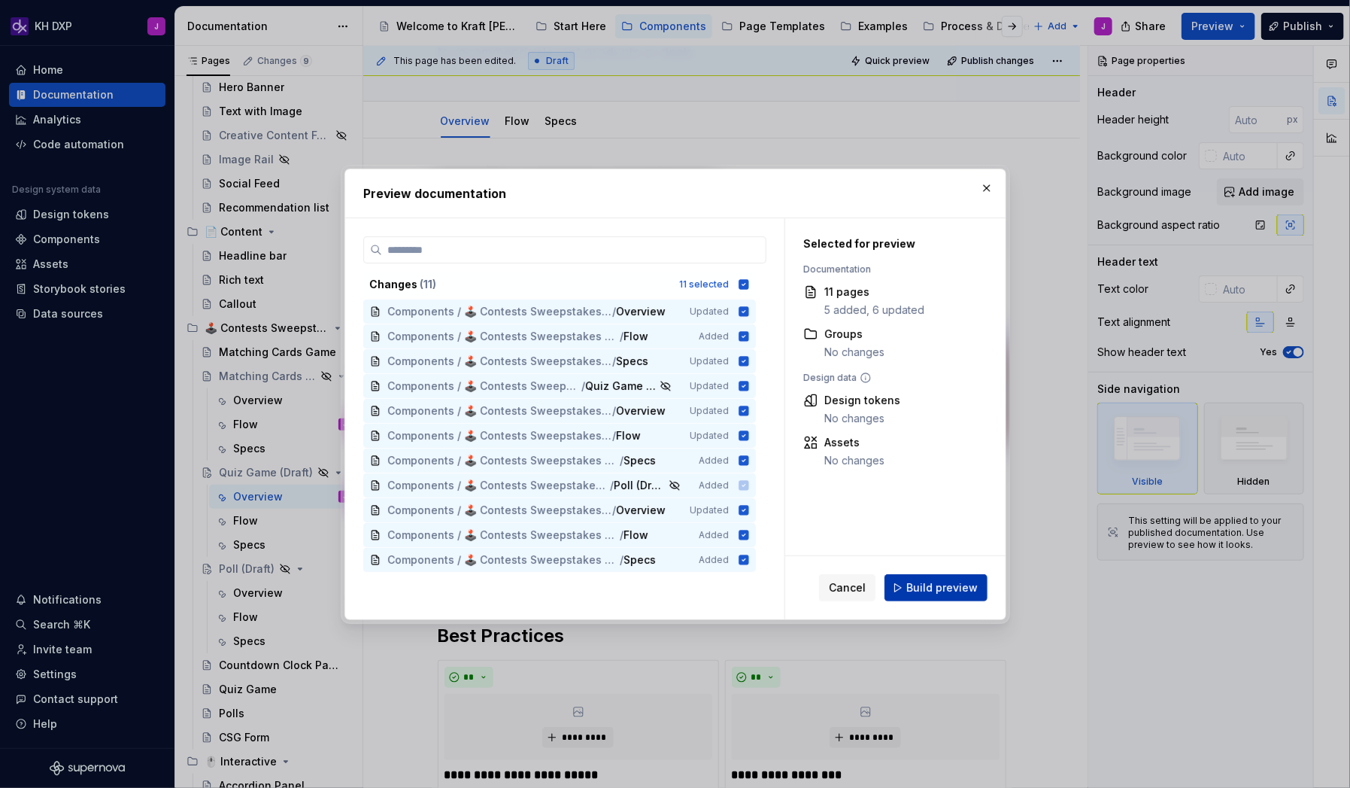
click at [904, 507] on button "Build preview" at bounding box center [936, 587] width 103 height 27
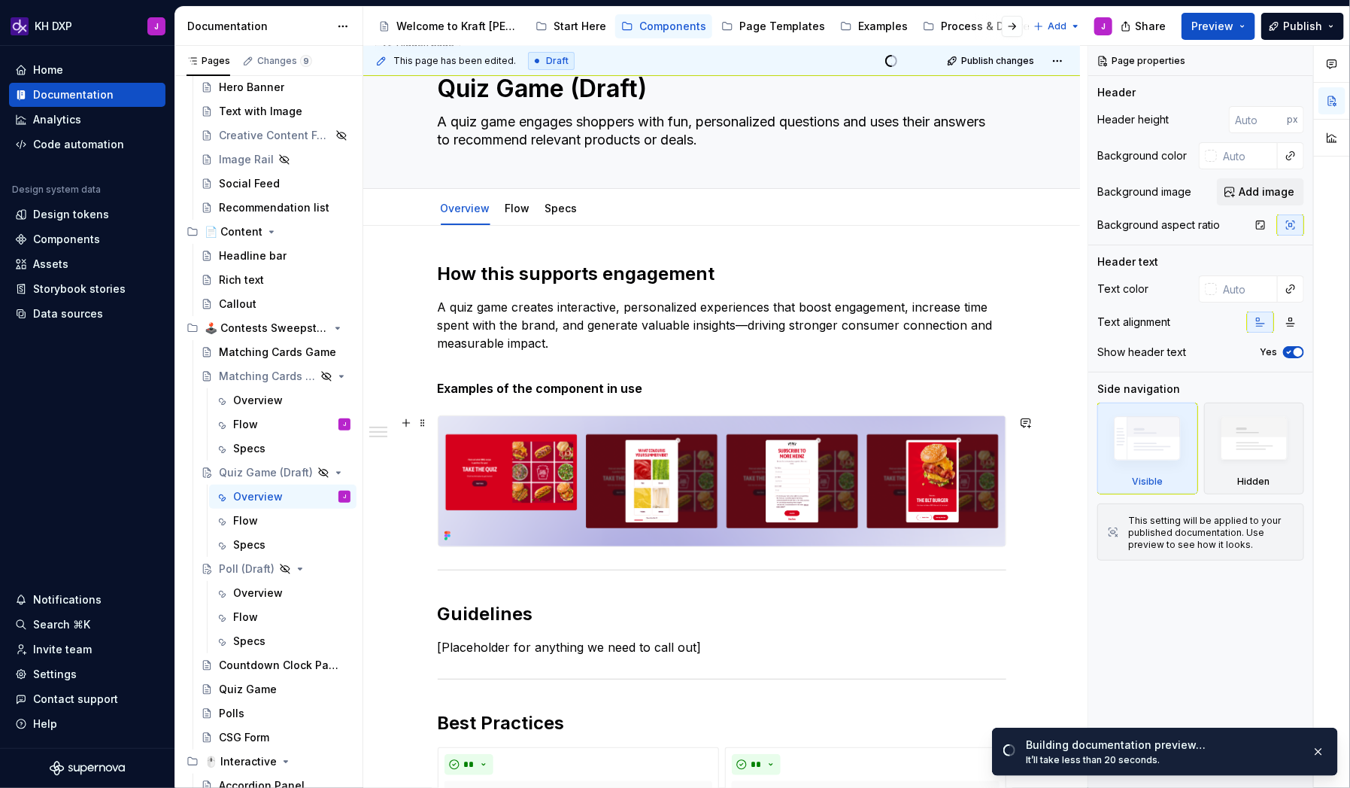
scroll to position [32, 0]
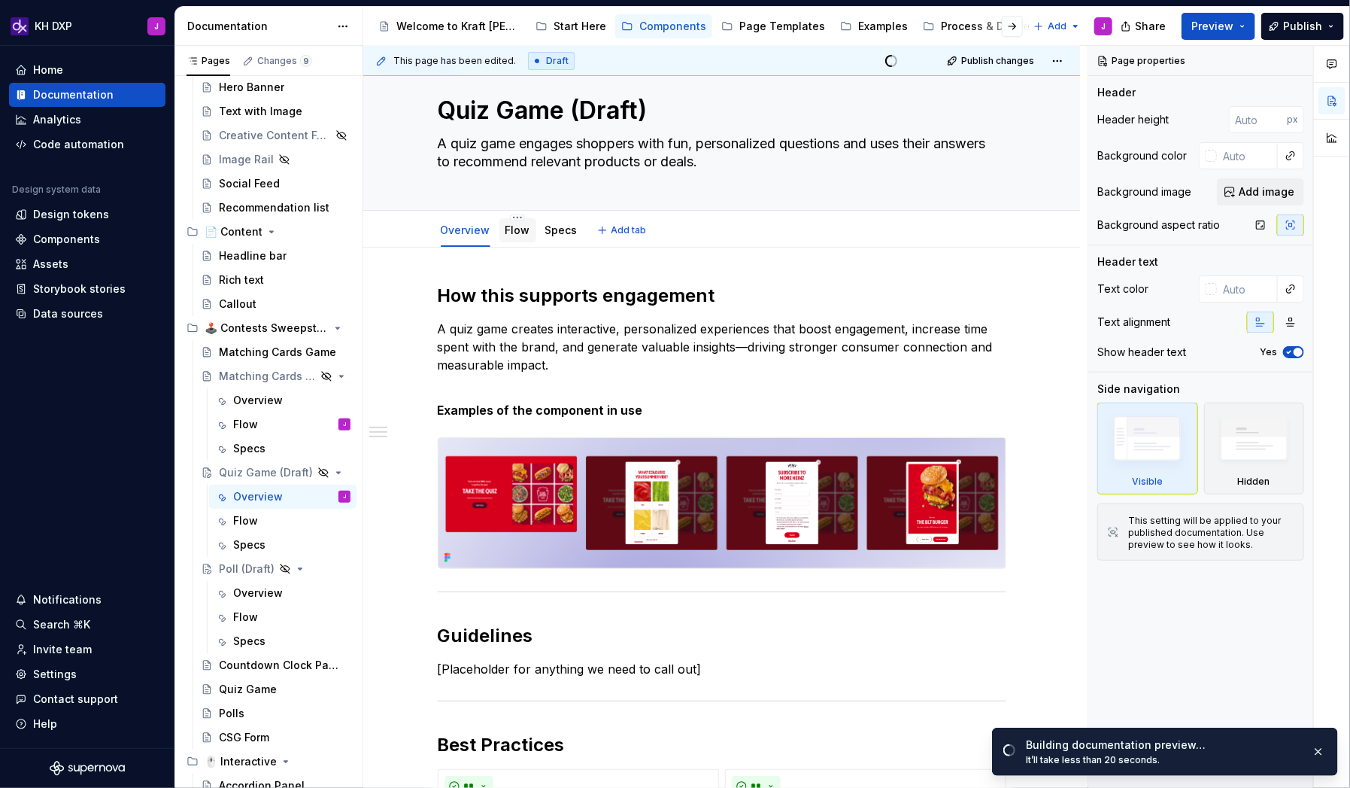
click at [518, 228] on link "Flow" at bounding box center [518, 229] width 25 height 13
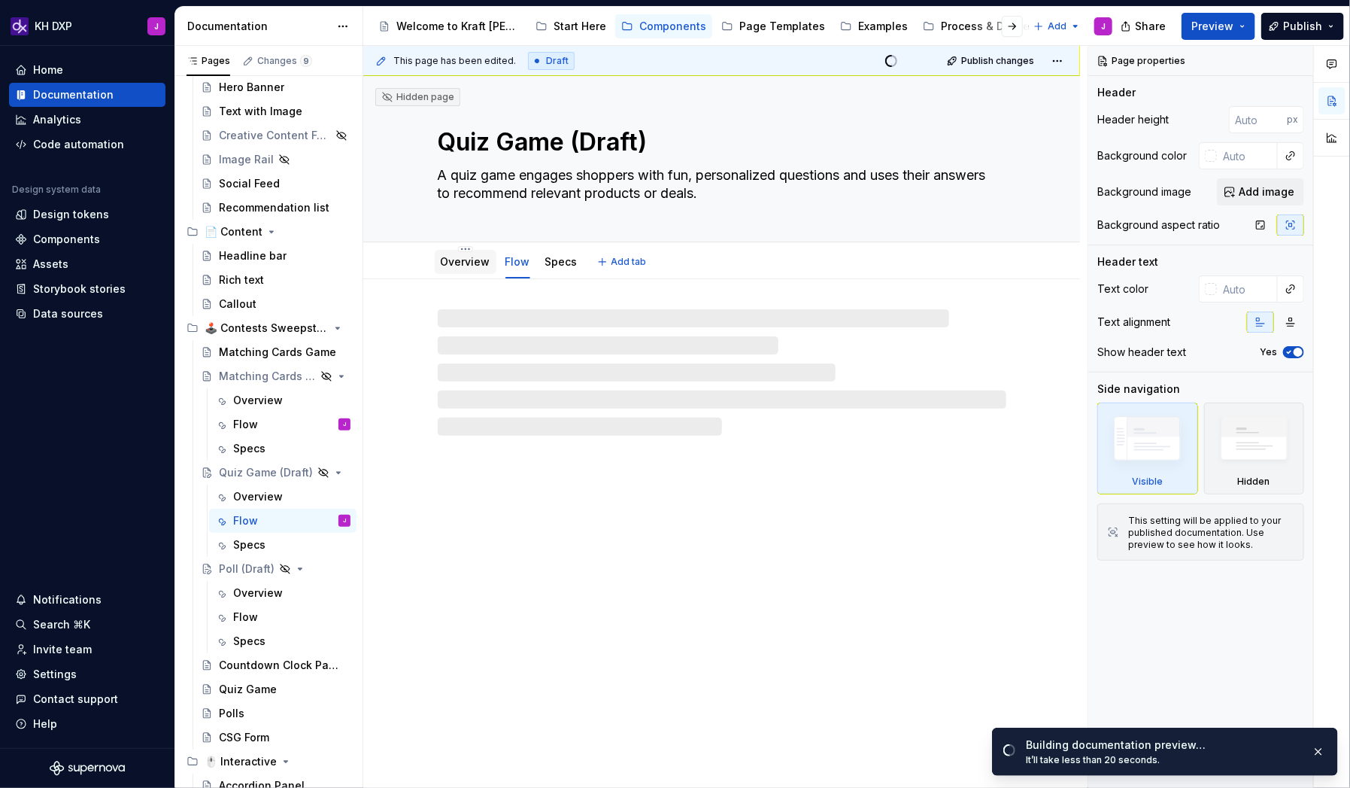
click at [464, 269] on div "Overview" at bounding box center [466, 261] width 50 height 15
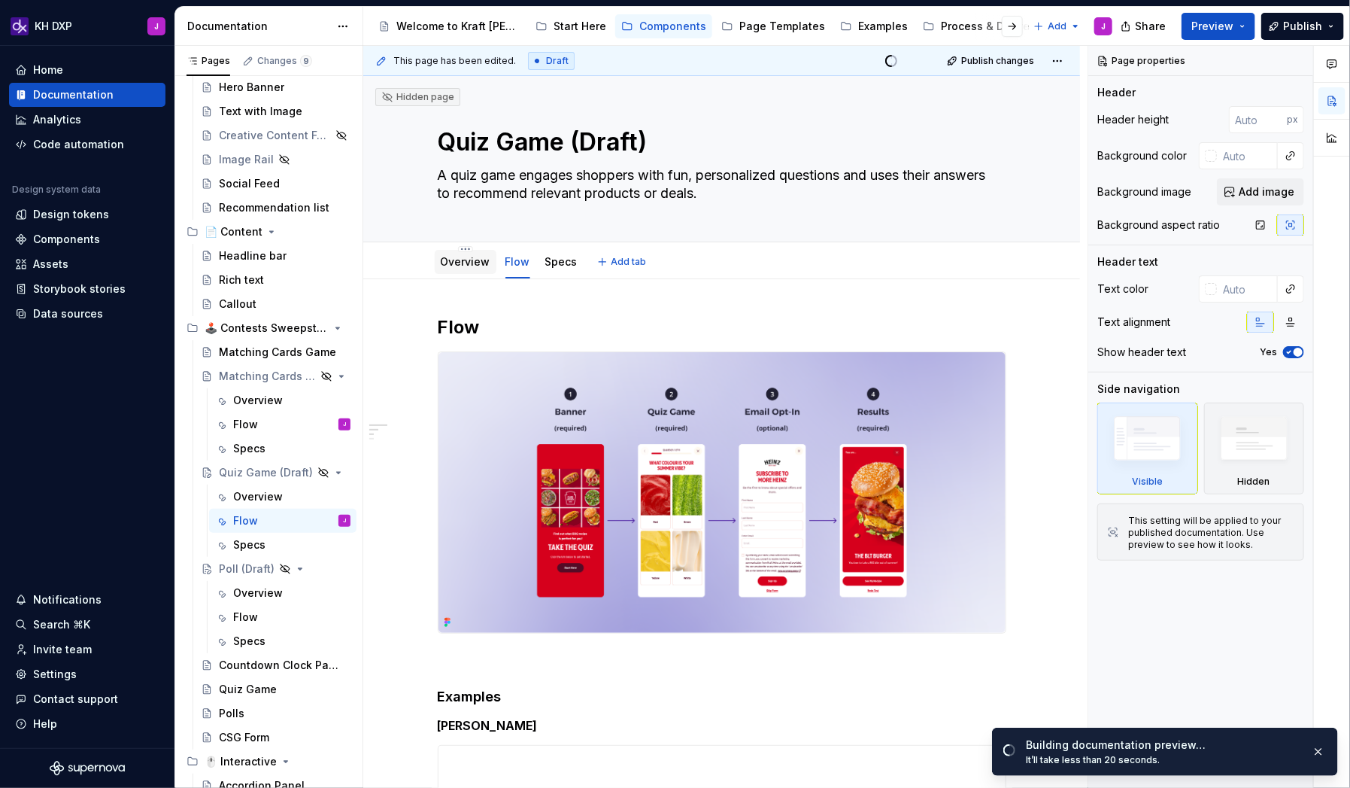
click at [478, 261] on link "Overview" at bounding box center [466, 261] width 50 height 13
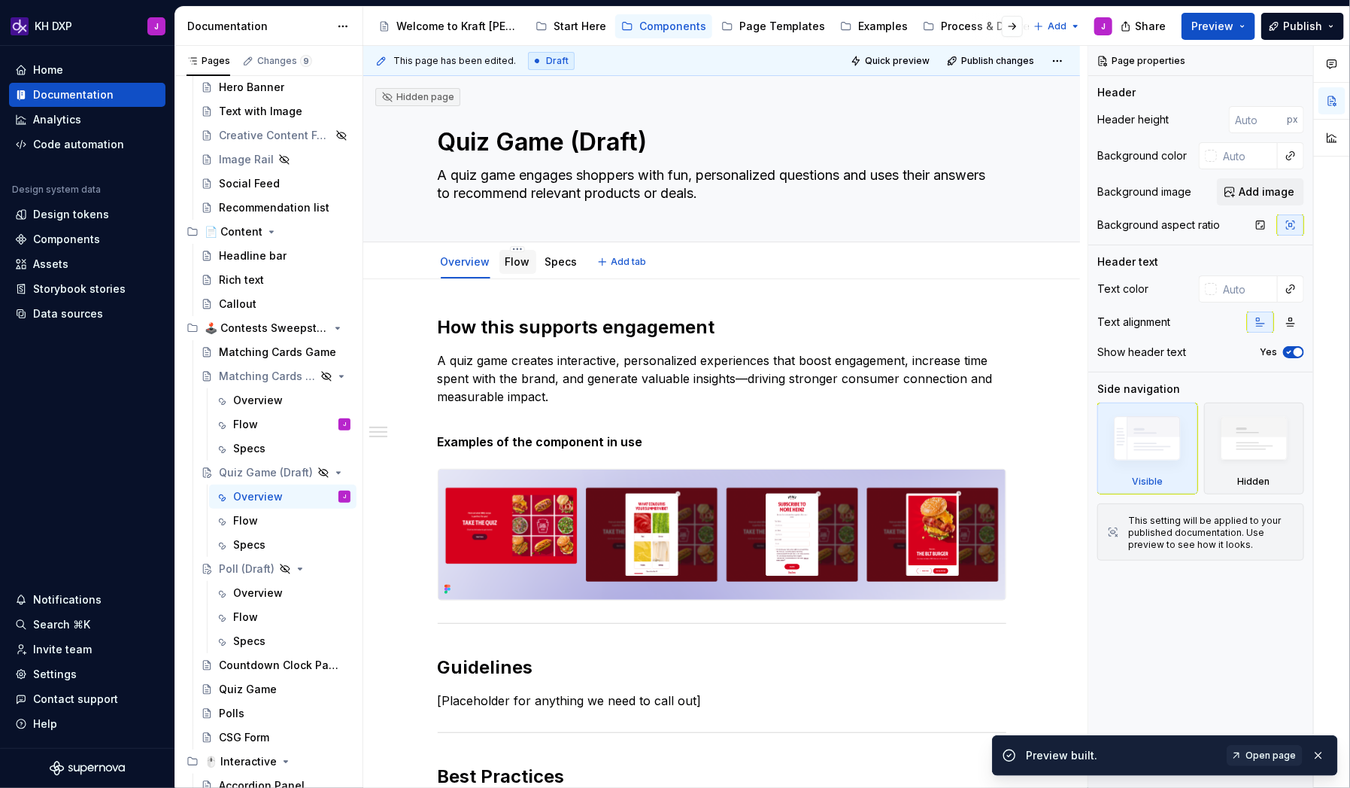
click at [521, 266] on link "Flow" at bounding box center [518, 261] width 25 height 13
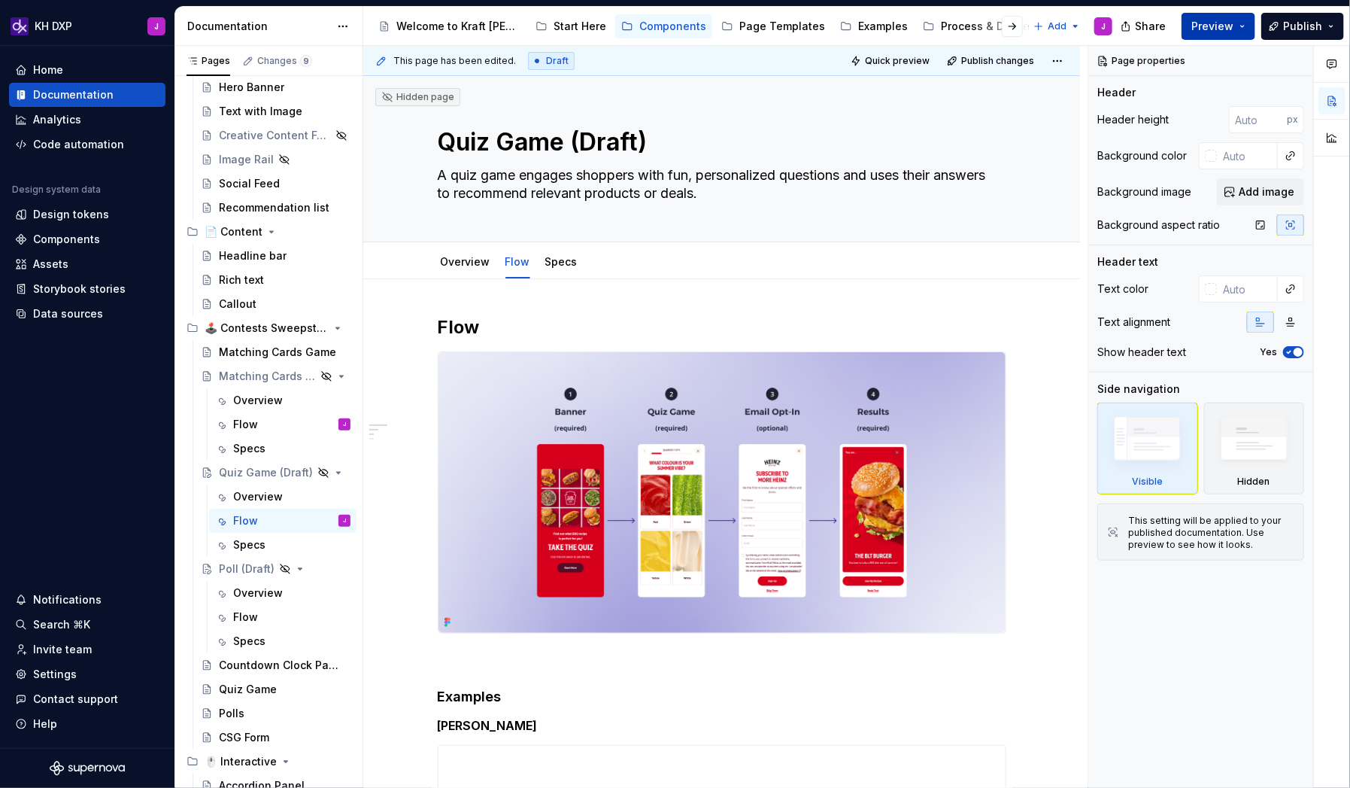
click at [1033, 27] on span "Preview" at bounding box center [1213, 26] width 42 height 15
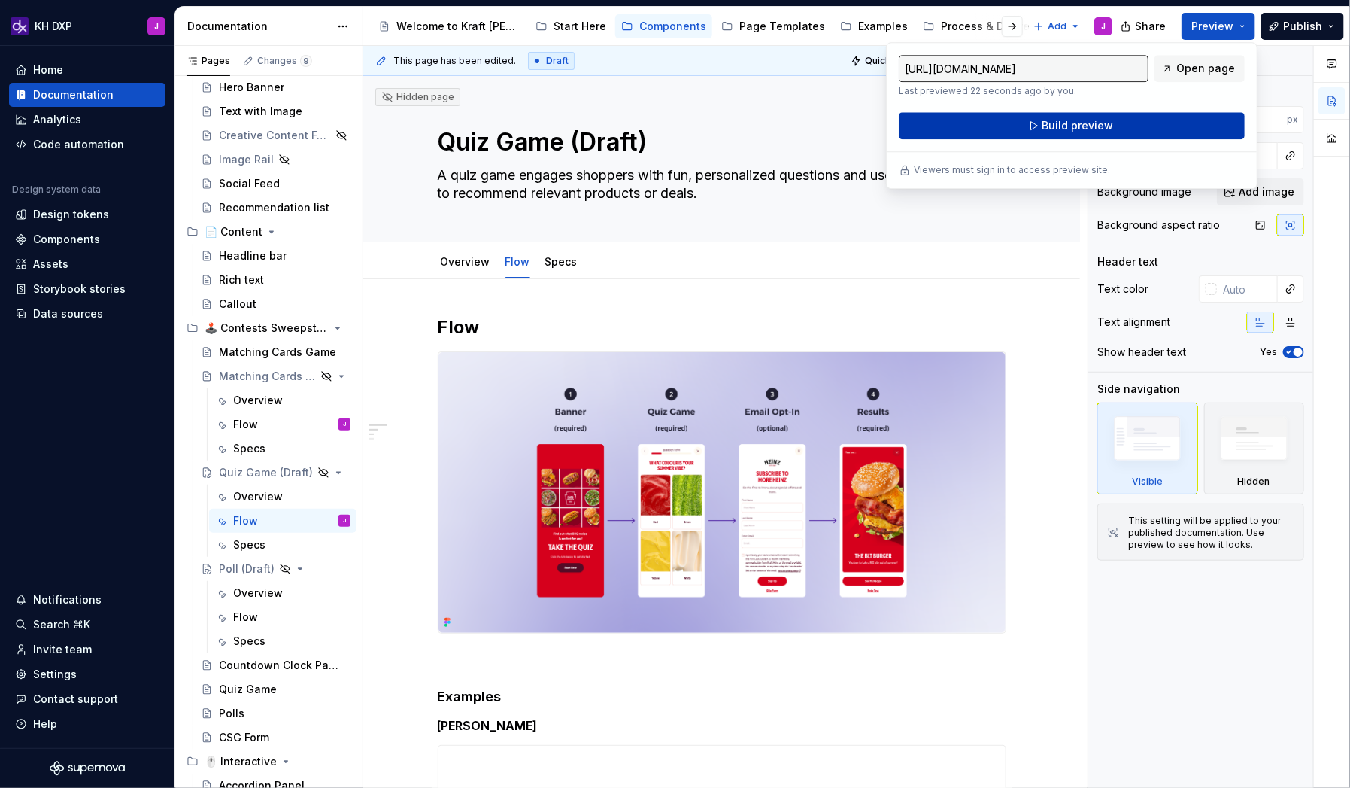
click at [1033, 135] on button "Build preview" at bounding box center [1072, 125] width 346 height 27
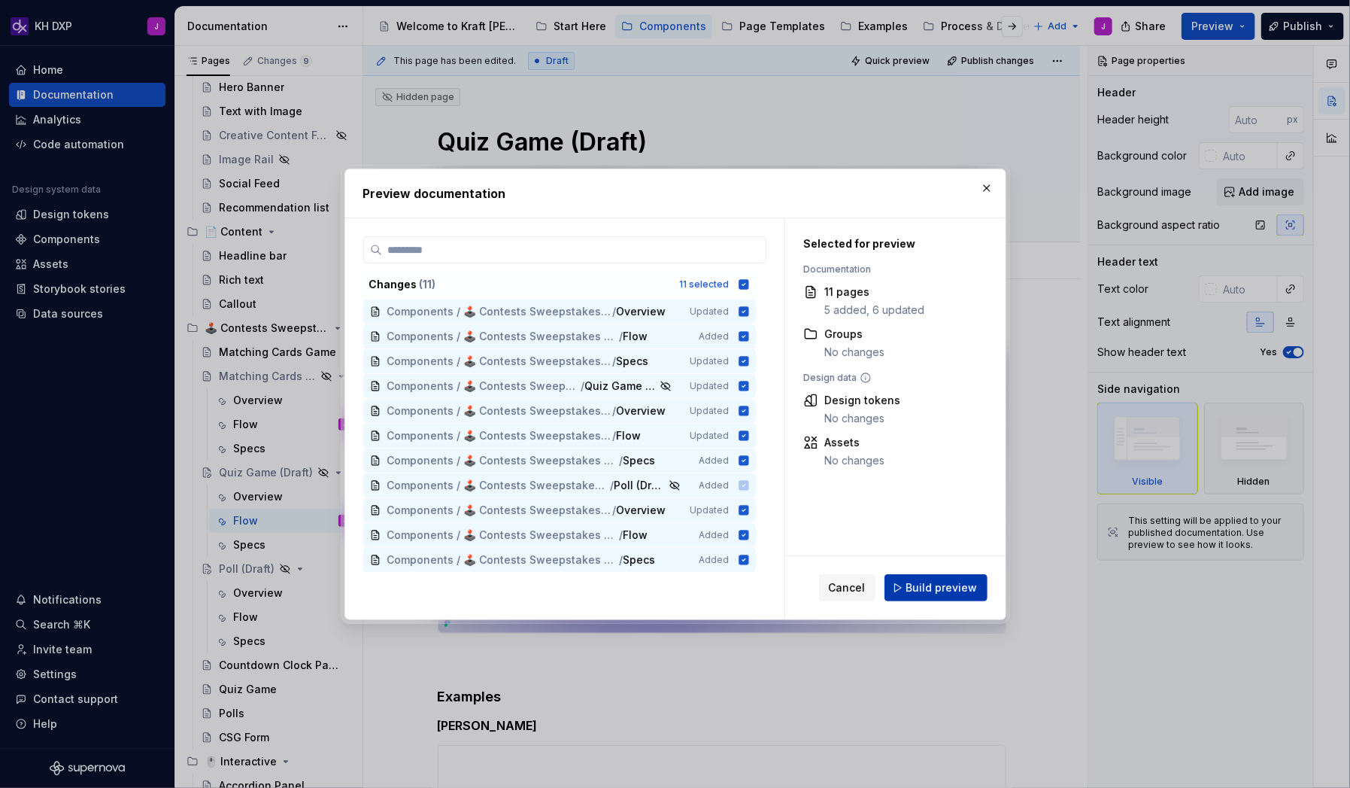
click at [916, 507] on span "Build preview" at bounding box center [942, 587] width 71 height 15
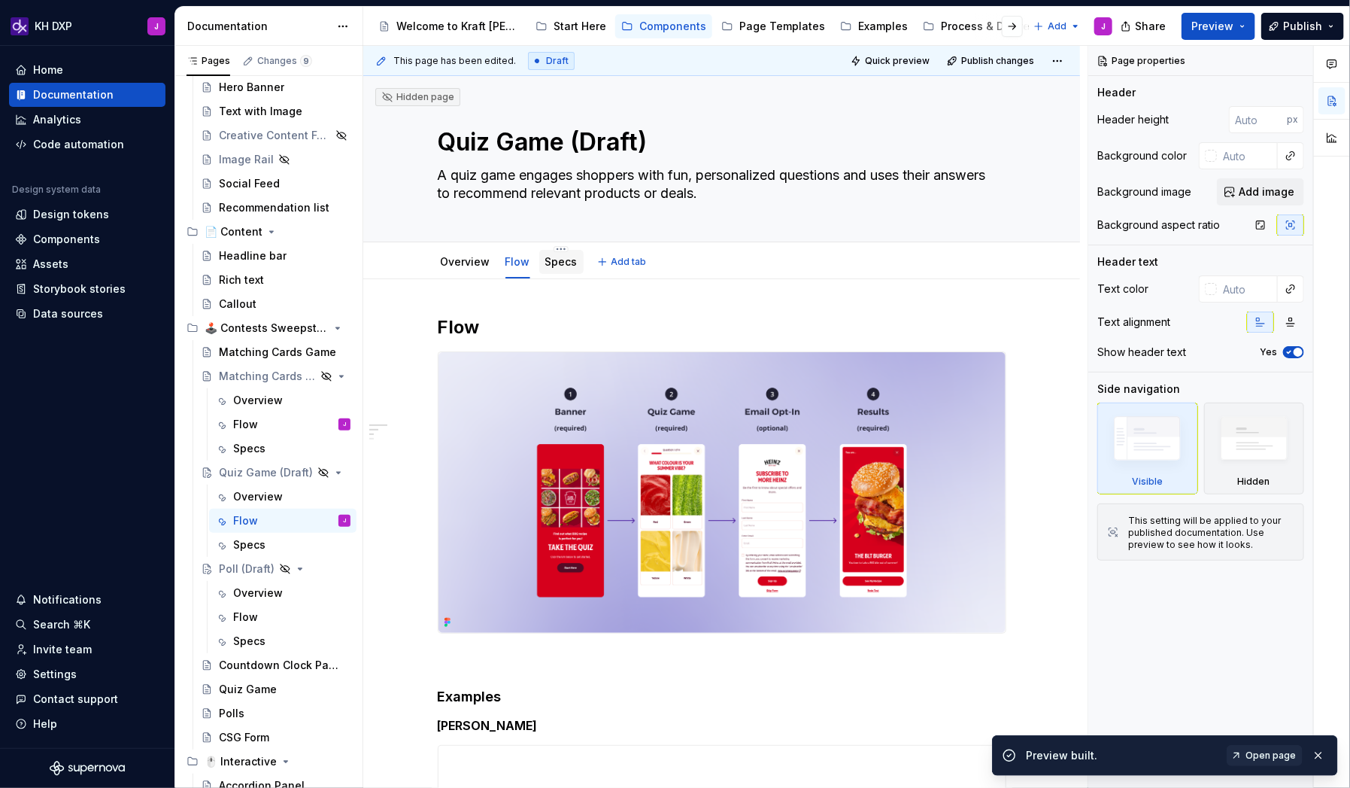
click at [569, 266] on link "Specs" at bounding box center [561, 261] width 32 height 13
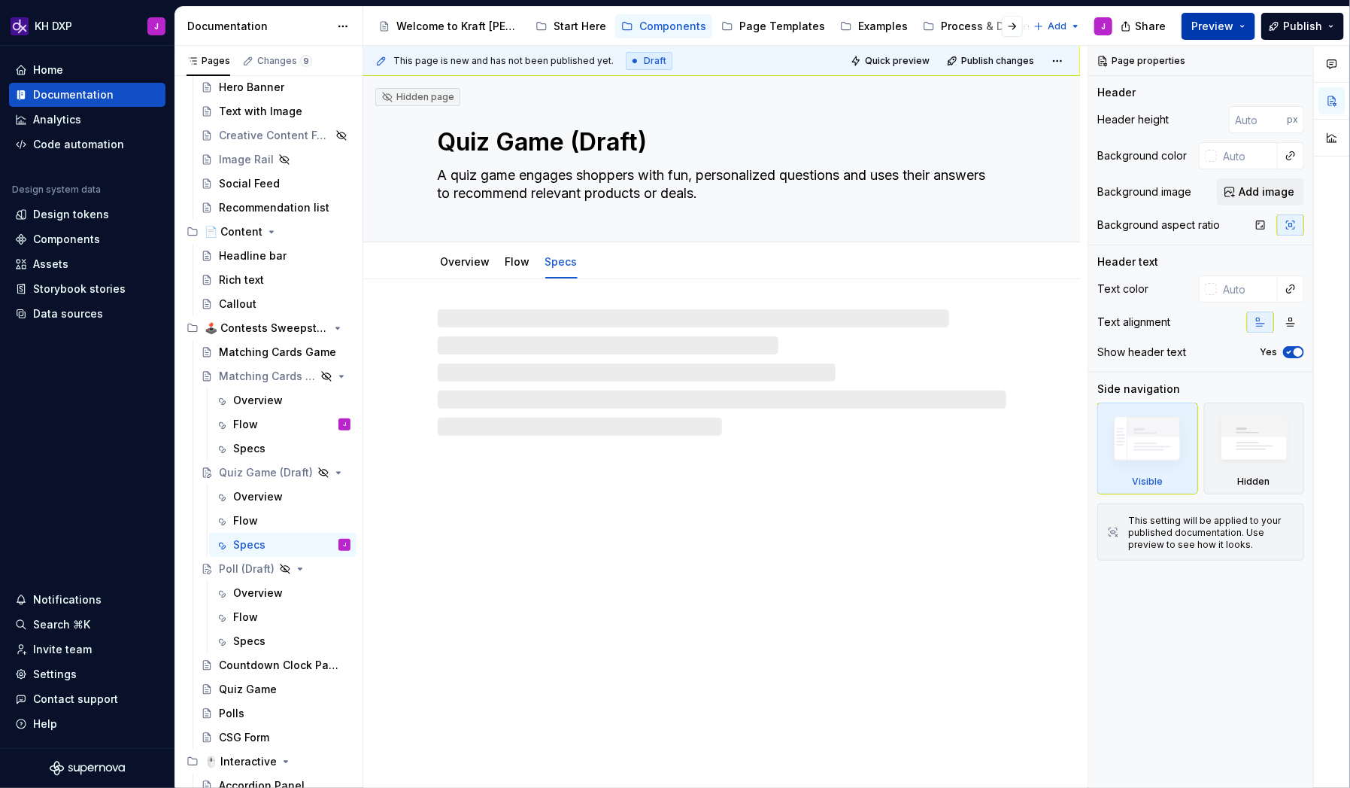
click at [1033, 27] on span "Preview" at bounding box center [1213, 26] width 42 height 15
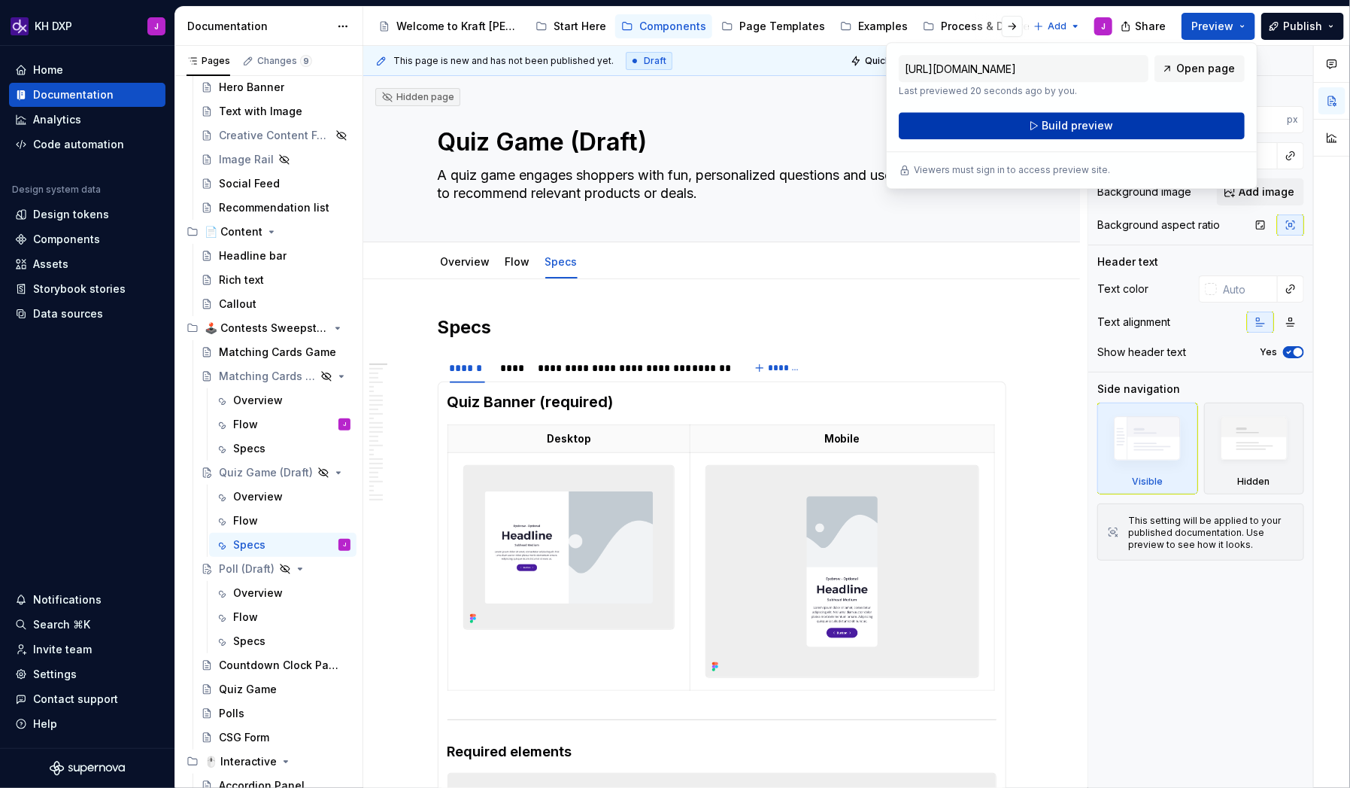
click at [1033, 123] on button "Build preview" at bounding box center [1072, 125] width 346 height 27
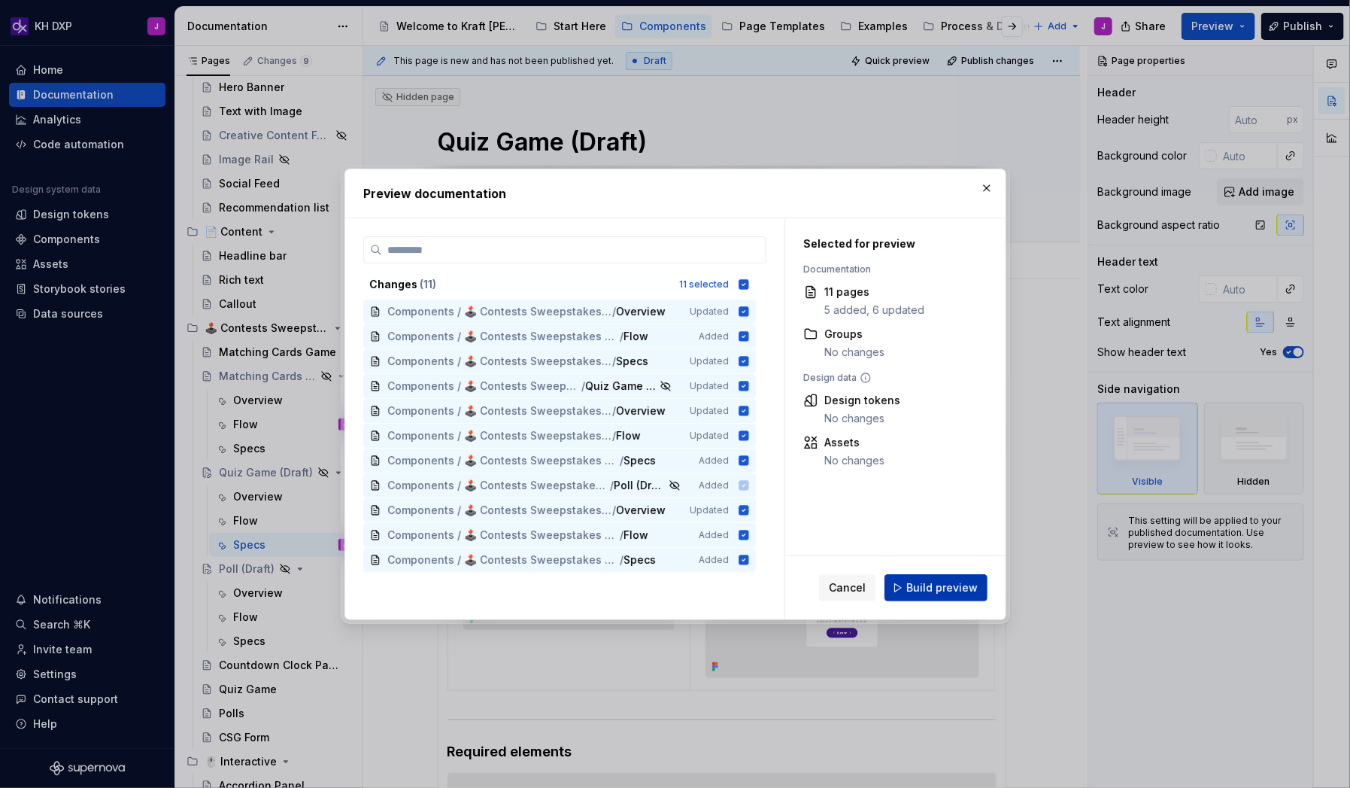
click at [911, 507] on button "Build preview" at bounding box center [936, 587] width 103 height 27
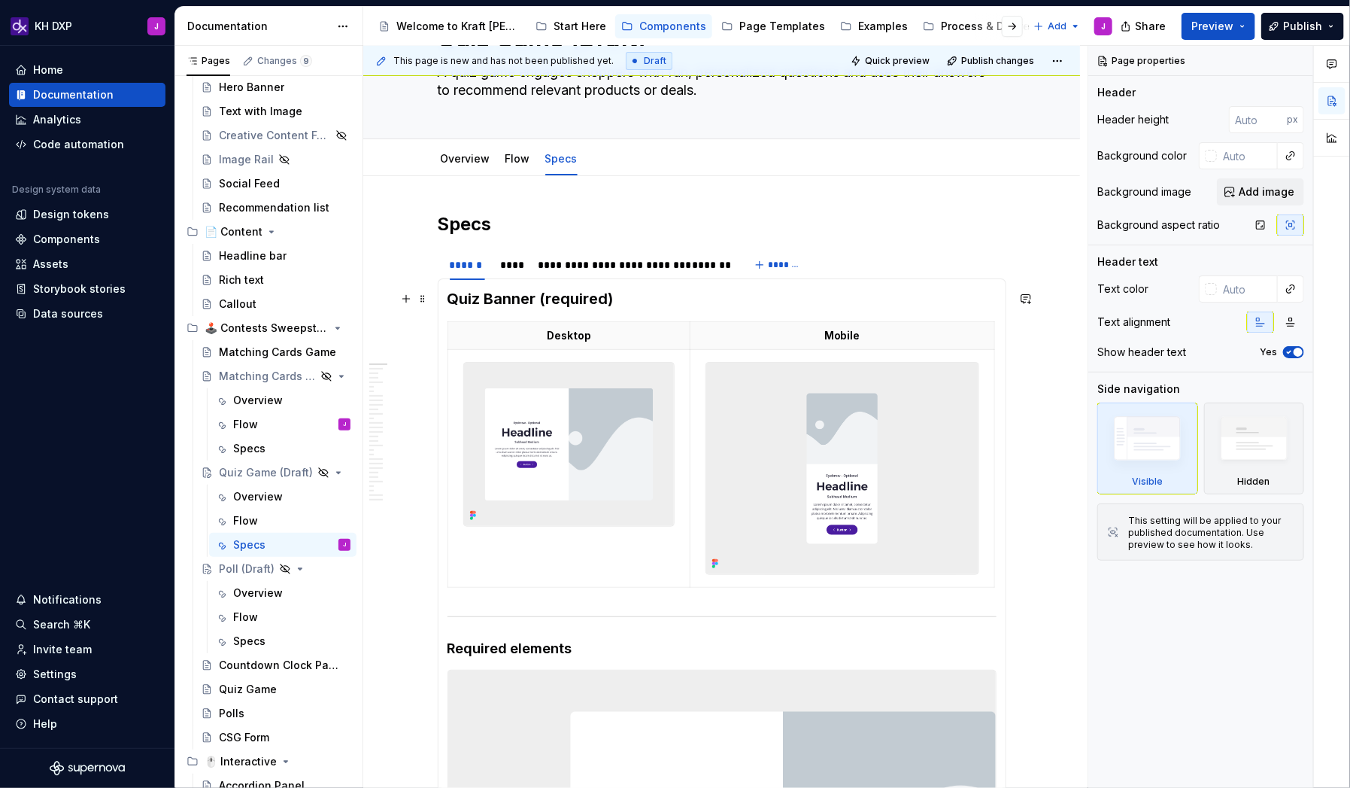
scroll to position [119, 0]
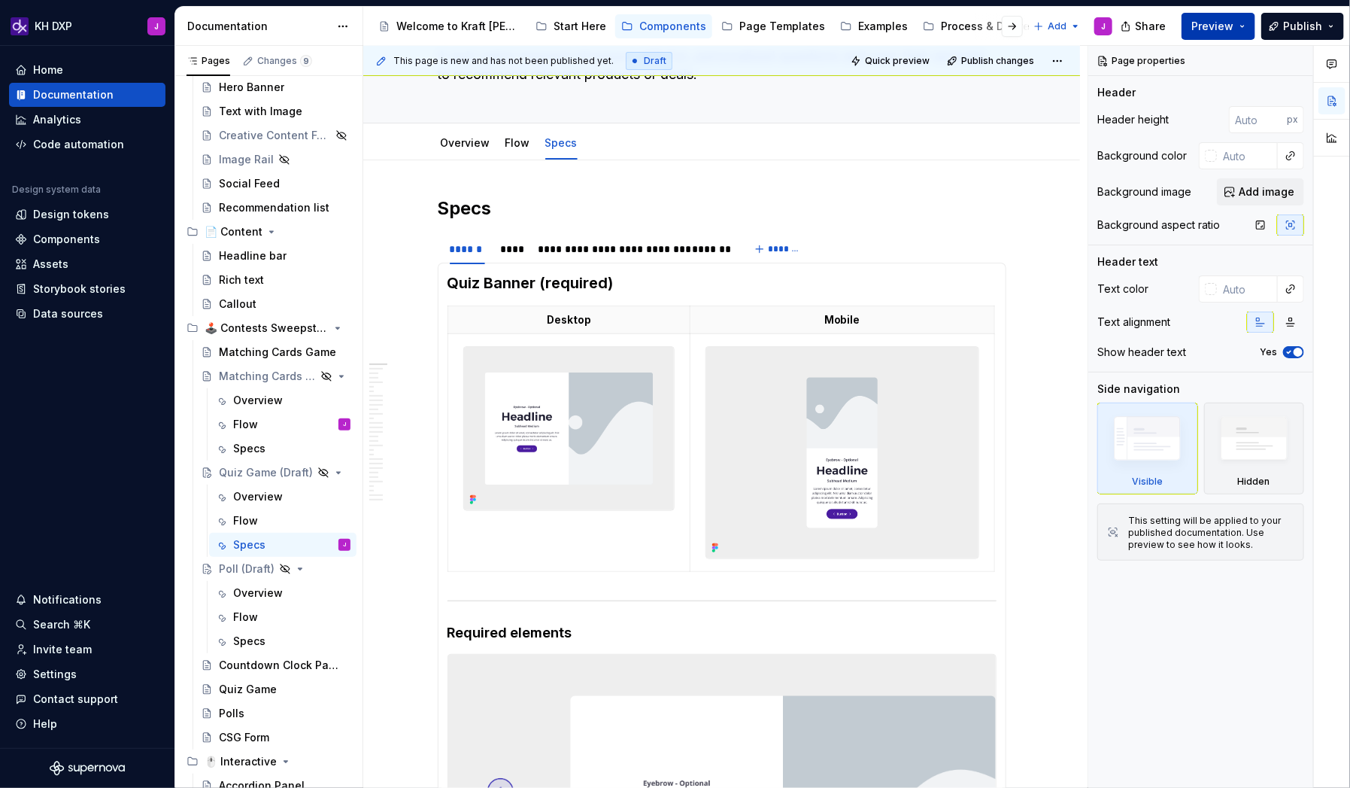
click at [1033, 27] on button "Preview" at bounding box center [1219, 26] width 74 height 27
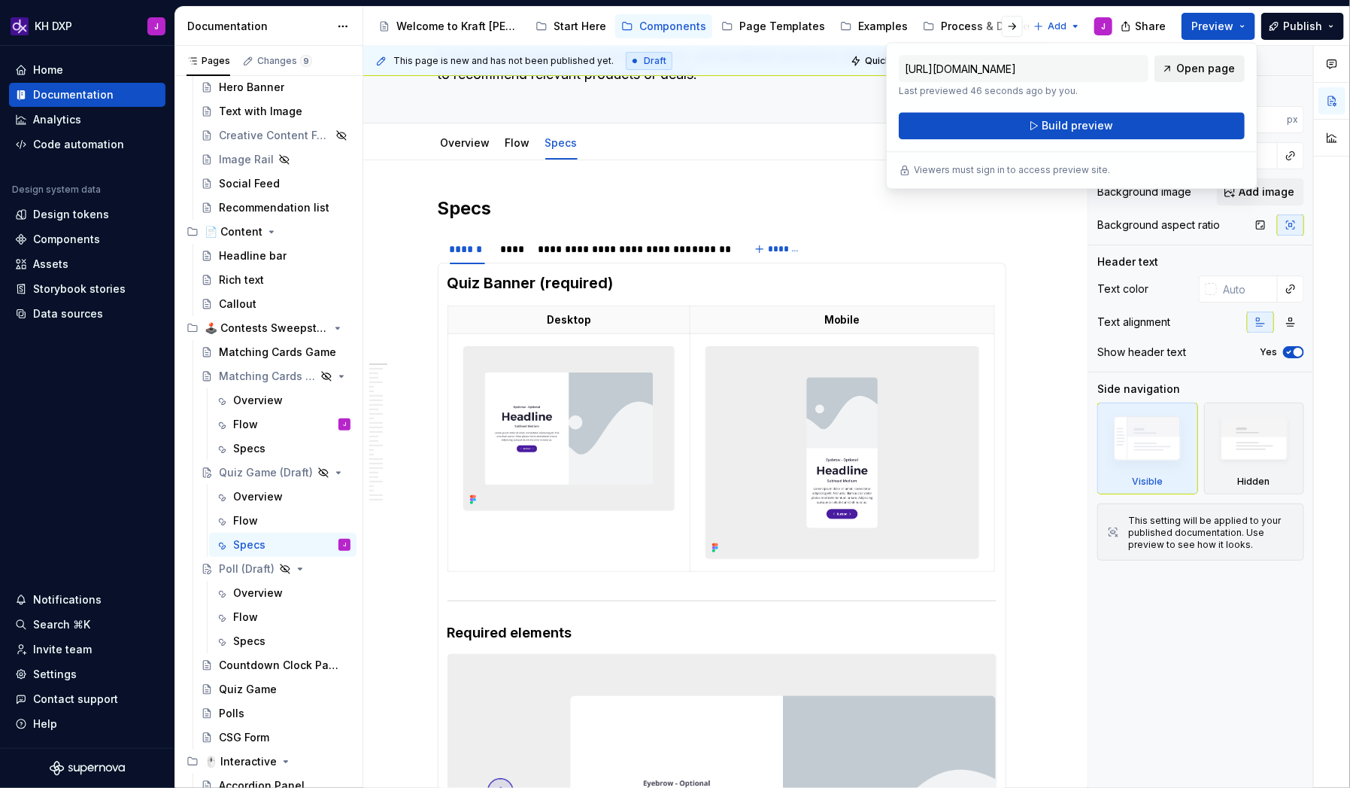
click at [1033, 62] on span "Open page" at bounding box center [1206, 68] width 59 height 15
click at [467, 138] on link "Overview" at bounding box center [466, 142] width 50 height 13
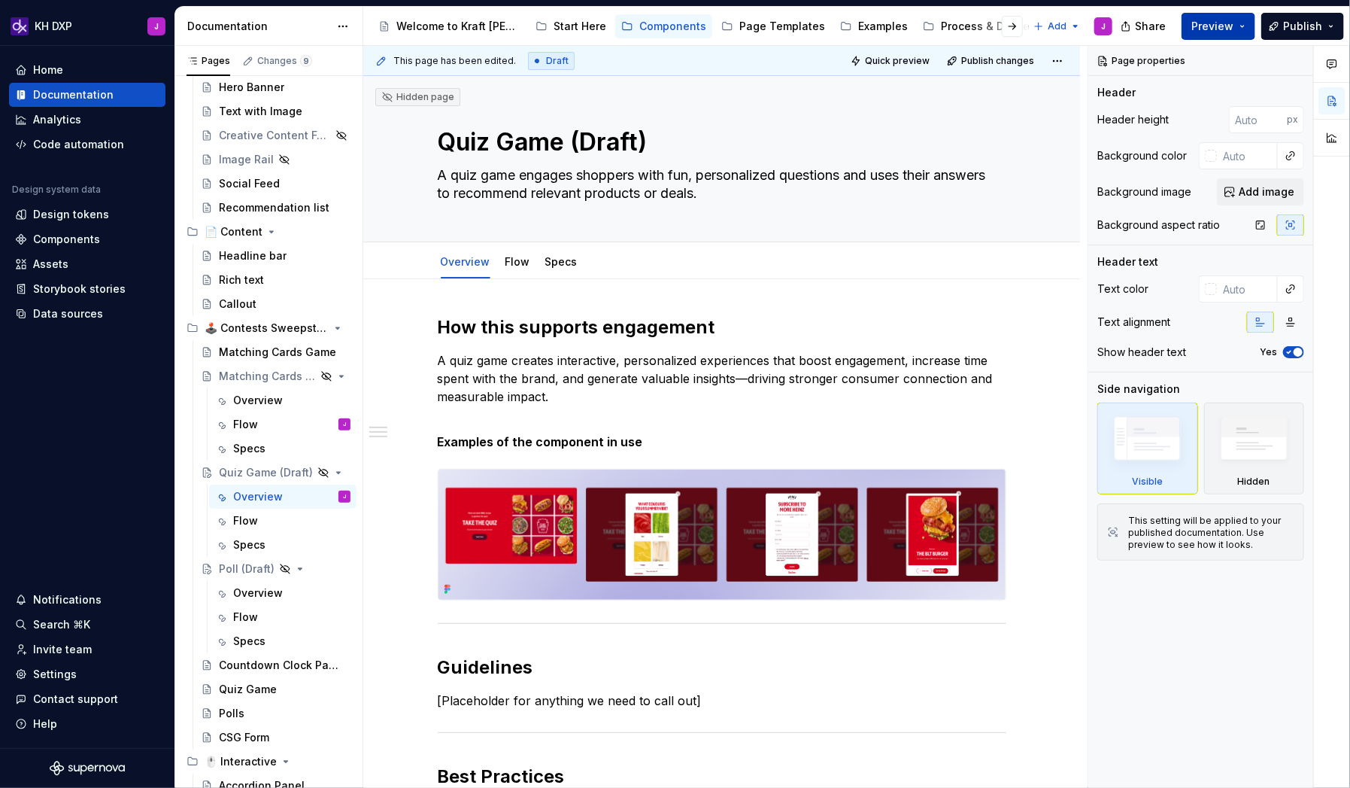
click at [1033, 32] on button "Preview" at bounding box center [1219, 26] width 74 height 27
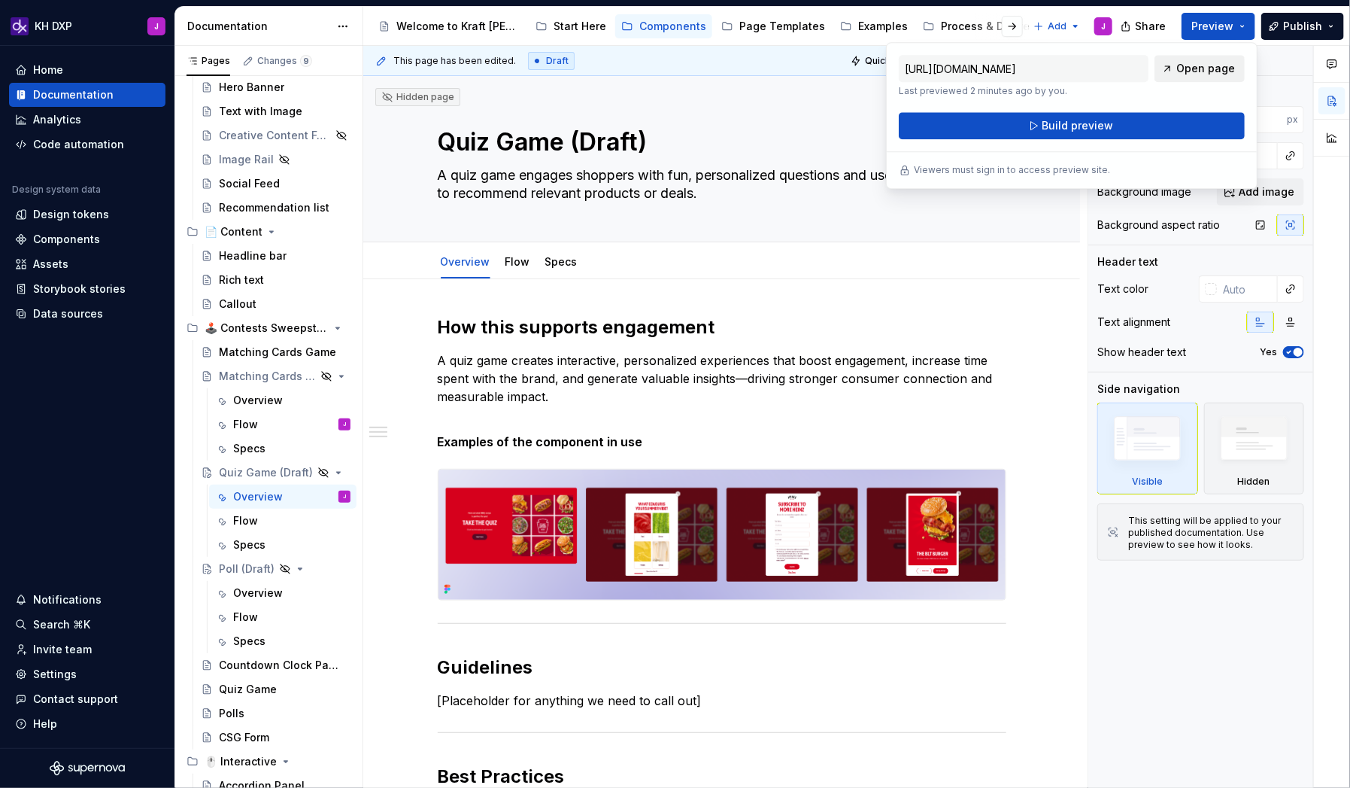
click at [1033, 70] on span "Open page" at bounding box center [1206, 68] width 59 height 15
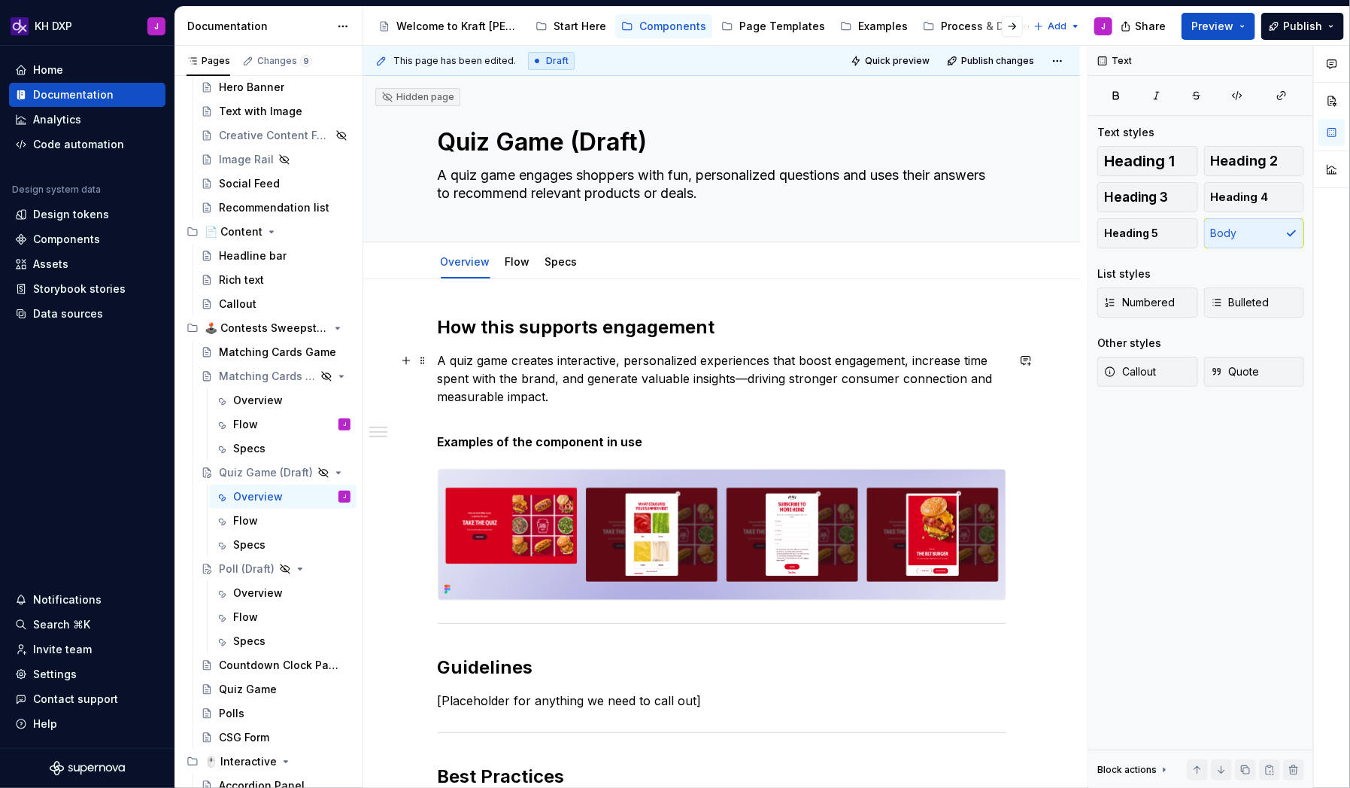
click at [773, 371] on p "A quiz game creates interactive, personalized experiences that boost engagement…" at bounding box center [722, 378] width 569 height 54
click at [527, 267] on link "Flow" at bounding box center [518, 261] width 25 height 13
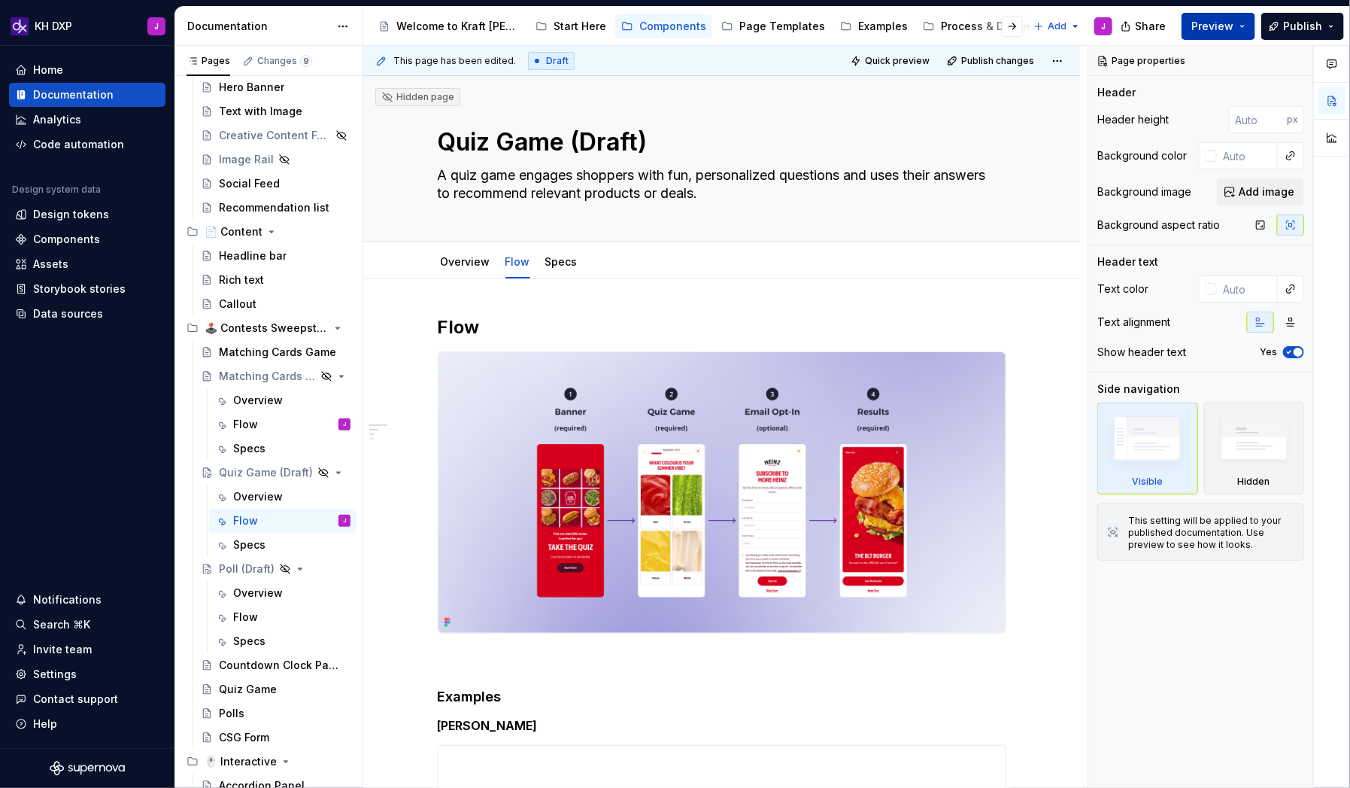
click at [1033, 26] on span "Preview" at bounding box center [1213, 26] width 42 height 15
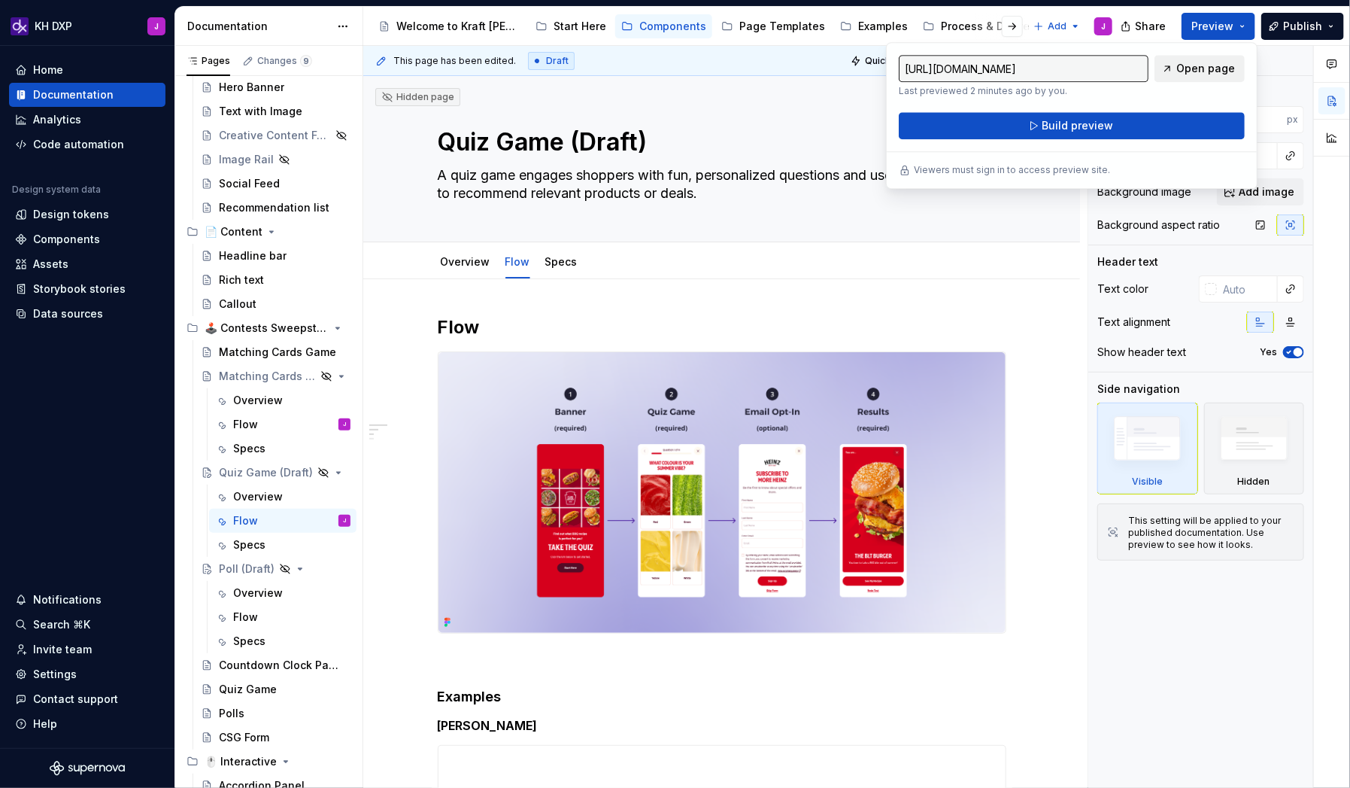
click at [1033, 72] on span "Open page" at bounding box center [1206, 68] width 59 height 15
click at [260, 507] on div "Overview" at bounding box center [258, 592] width 50 height 15
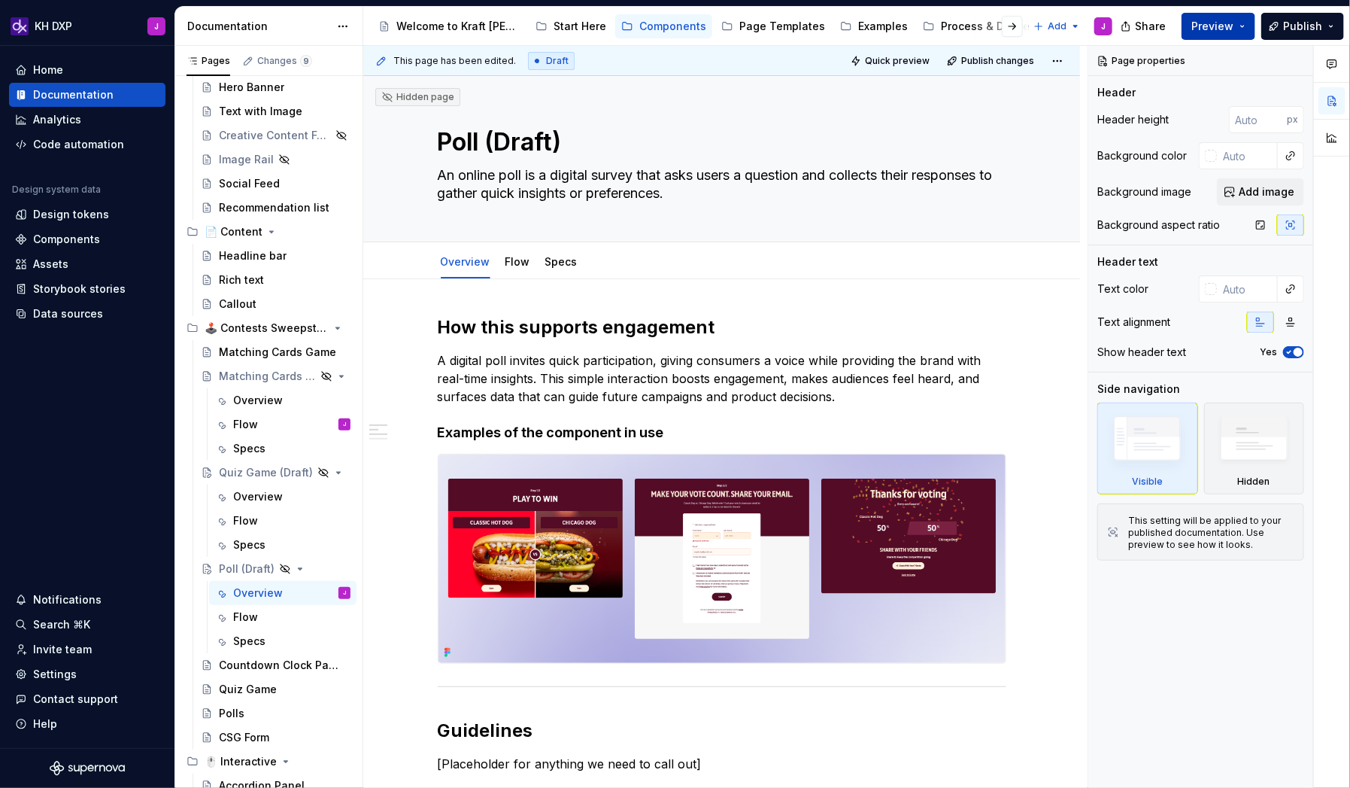
click at [1033, 26] on button "Preview" at bounding box center [1219, 26] width 74 height 27
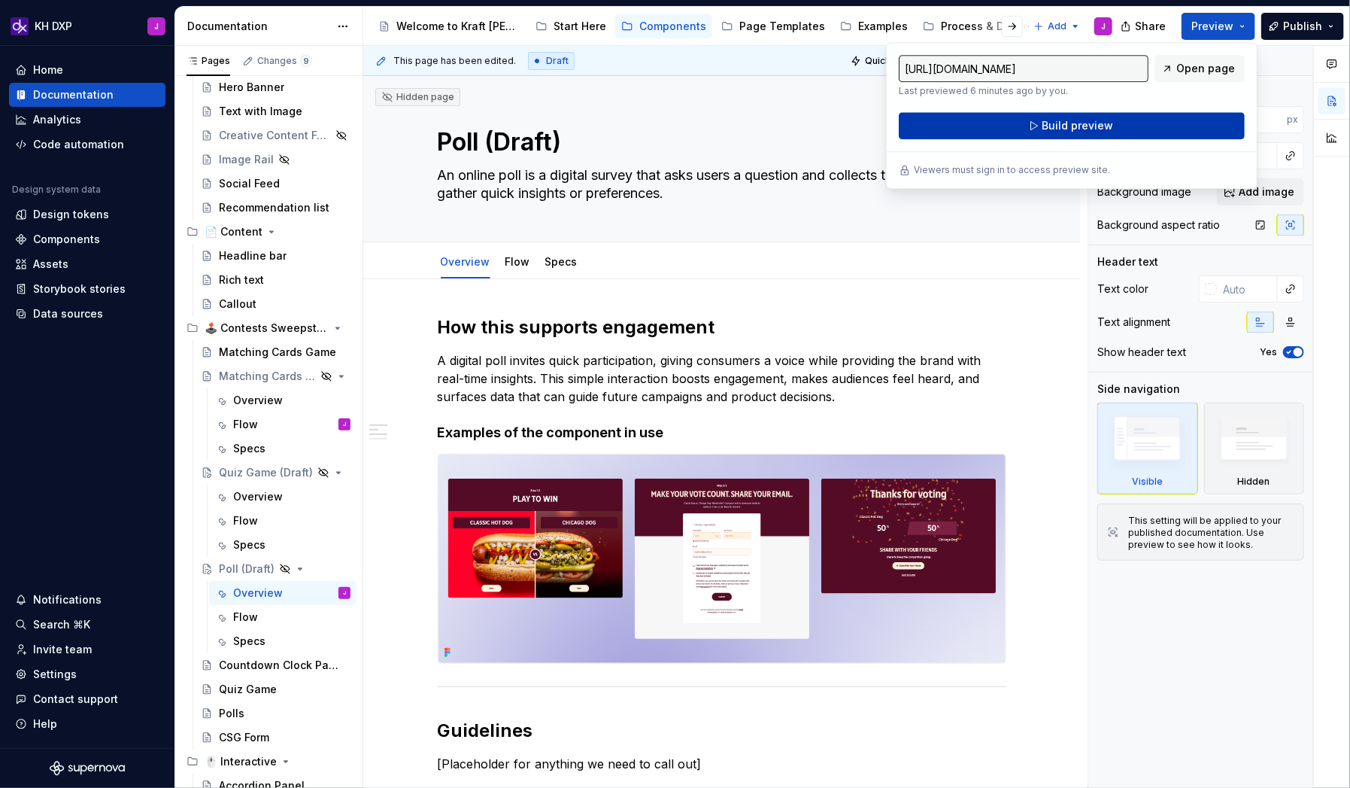
click at [1033, 121] on button "Build preview" at bounding box center [1072, 125] width 346 height 27
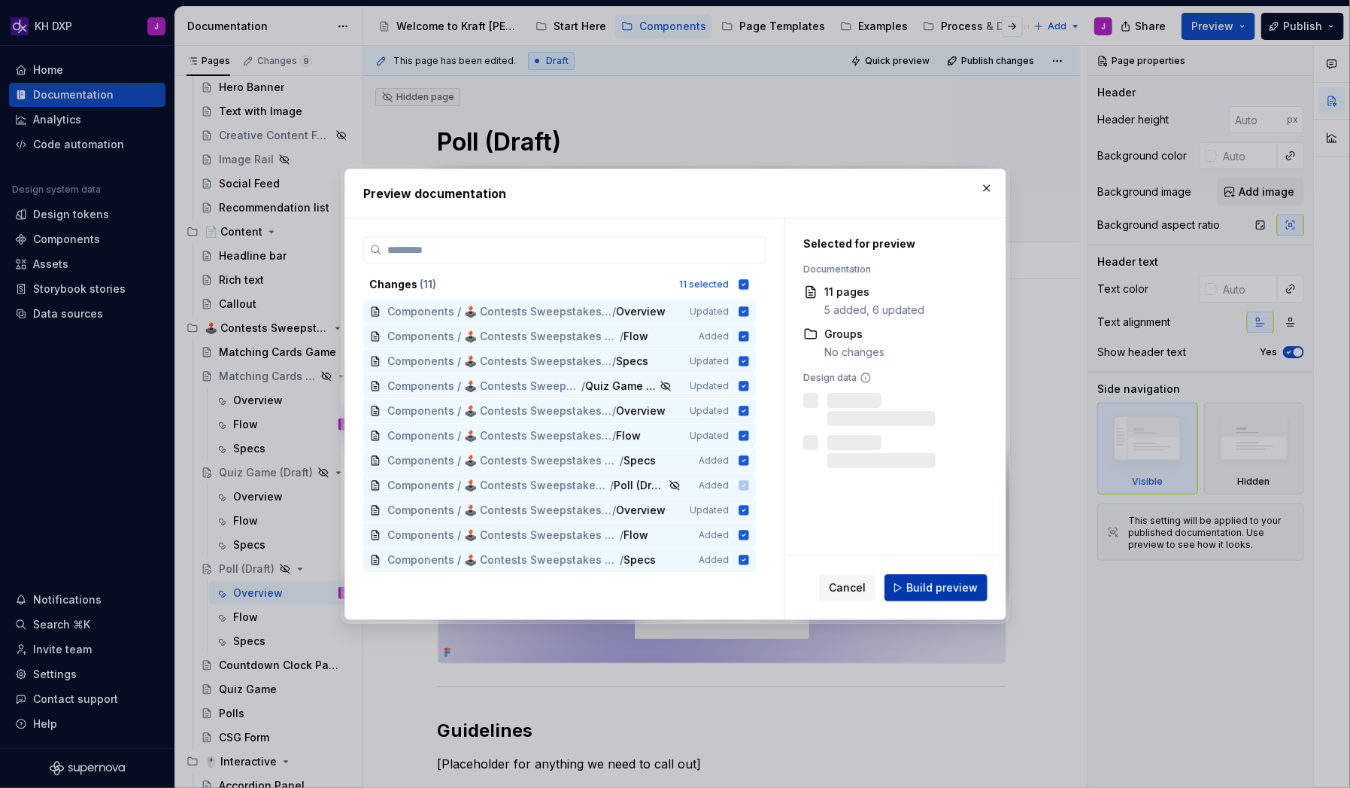
click at [946, 507] on span "Build preview" at bounding box center [942, 587] width 71 height 15
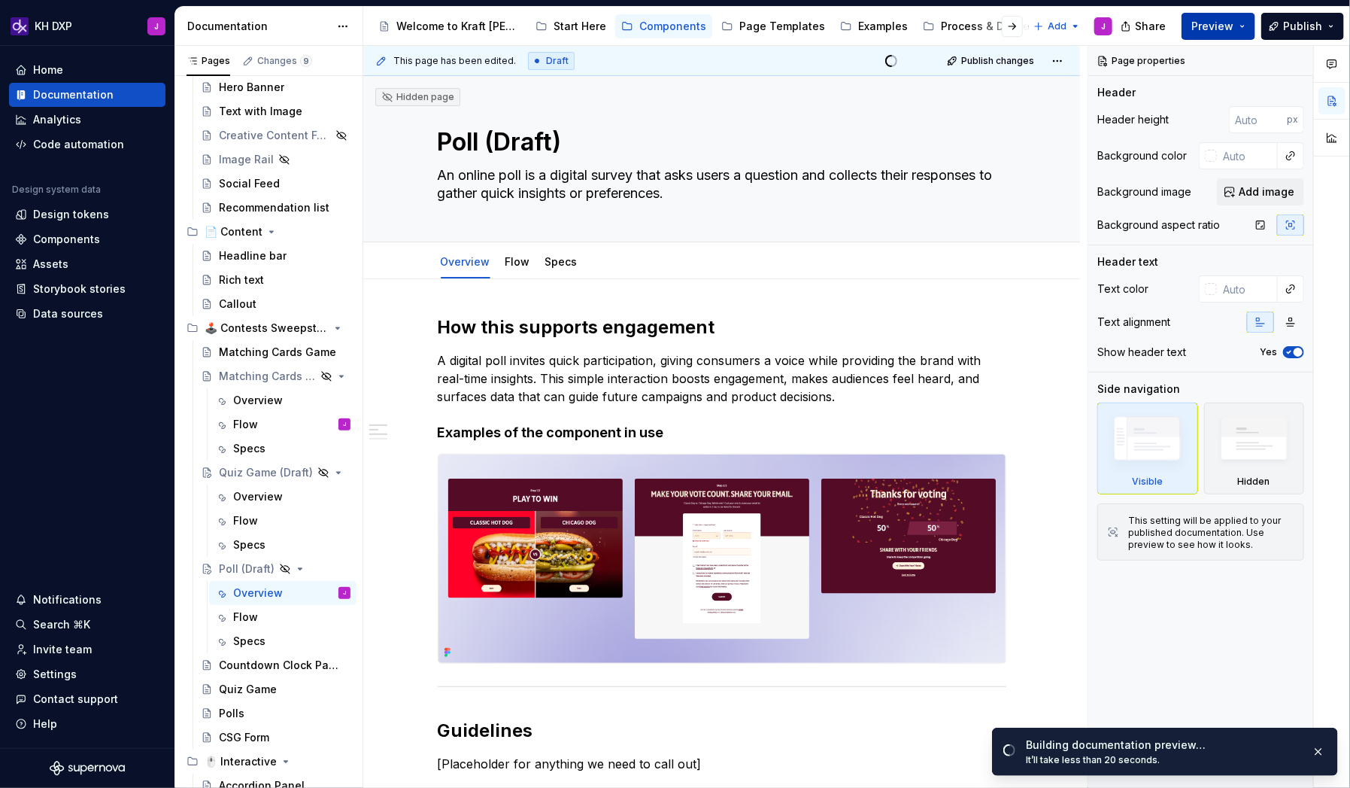
click at [1033, 26] on button "Preview" at bounding box center [1219, 26] width 74 height 27
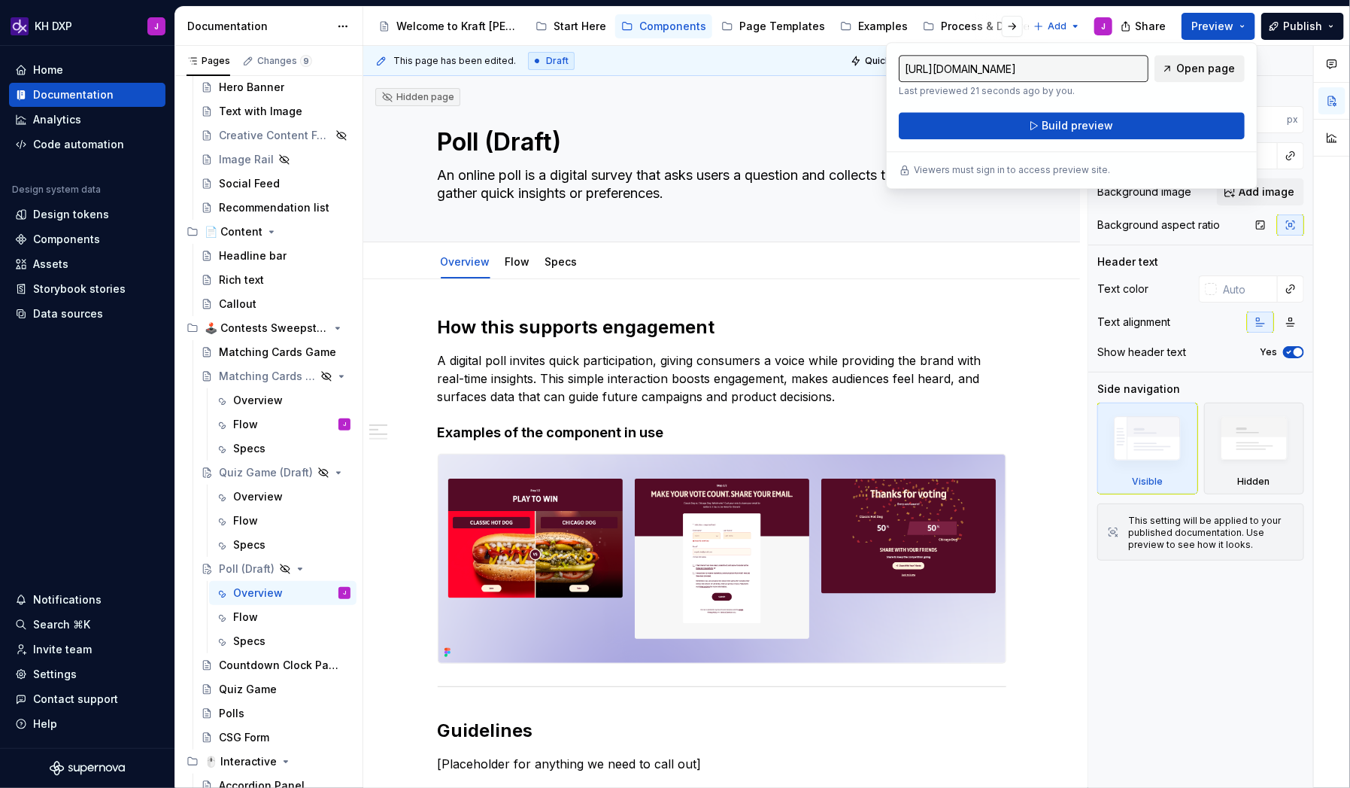
click at [1033, 72] on span "Open page" at bounding box center [1206, 68] width 59 height 15
click at [521, 267] on link "Flow" at bounding box center [518, 261] width 25 height 13
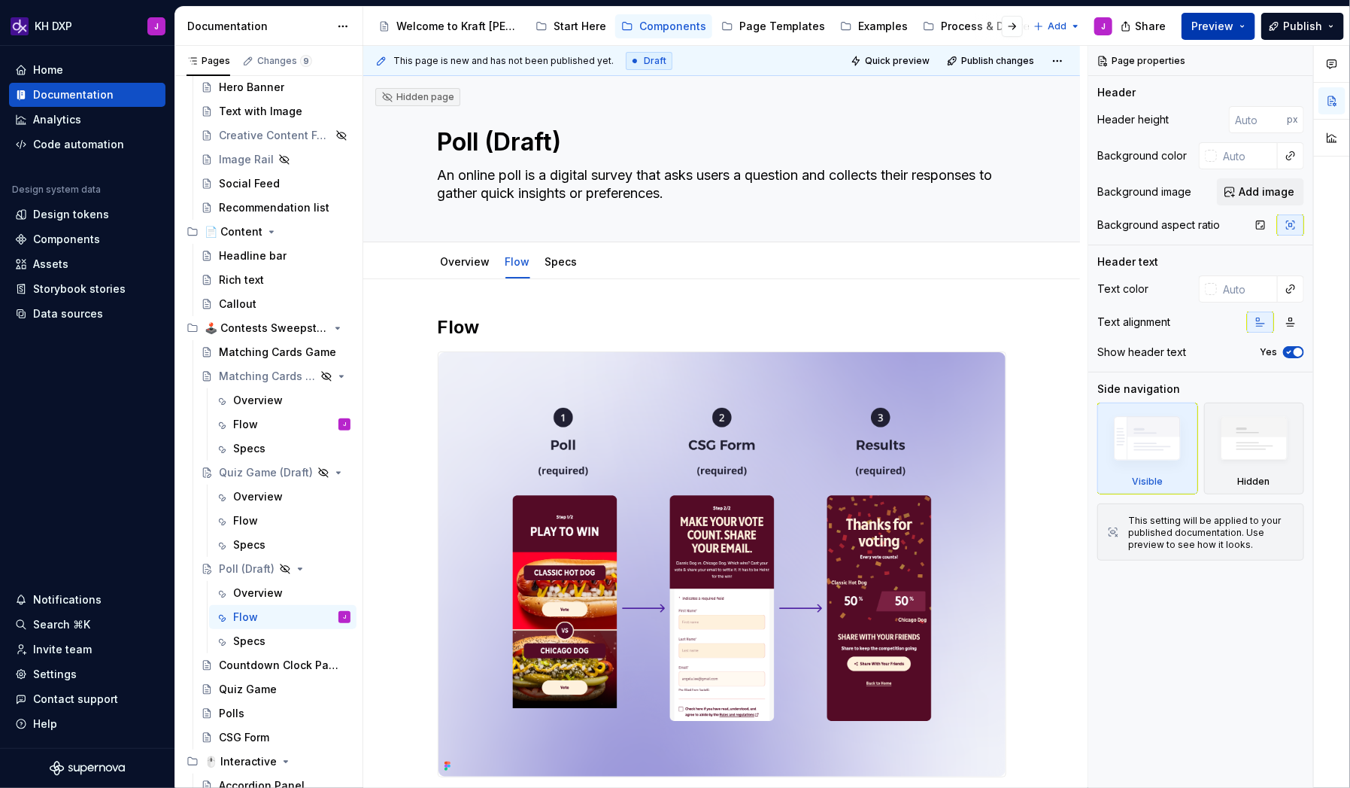
click at [1033, 25] on span "Preview" at bounding box center [1213, 26] width 42 height 15
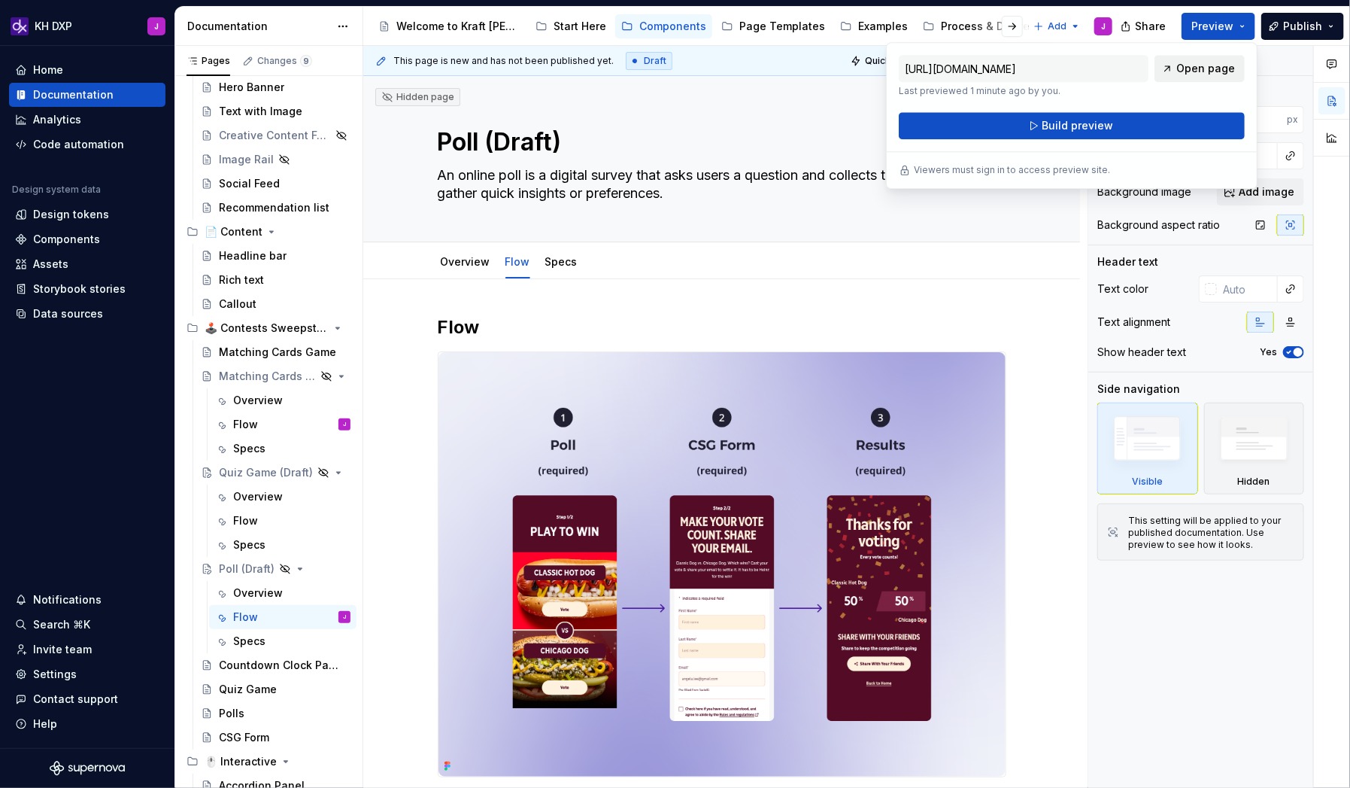
click at [1033, 68] on span "Open page" at bounding box center [1206, 68] width 59 height 15
click at [644, 320] on h2 "Flow" at bounding box center [722, 327] width 569 height 24
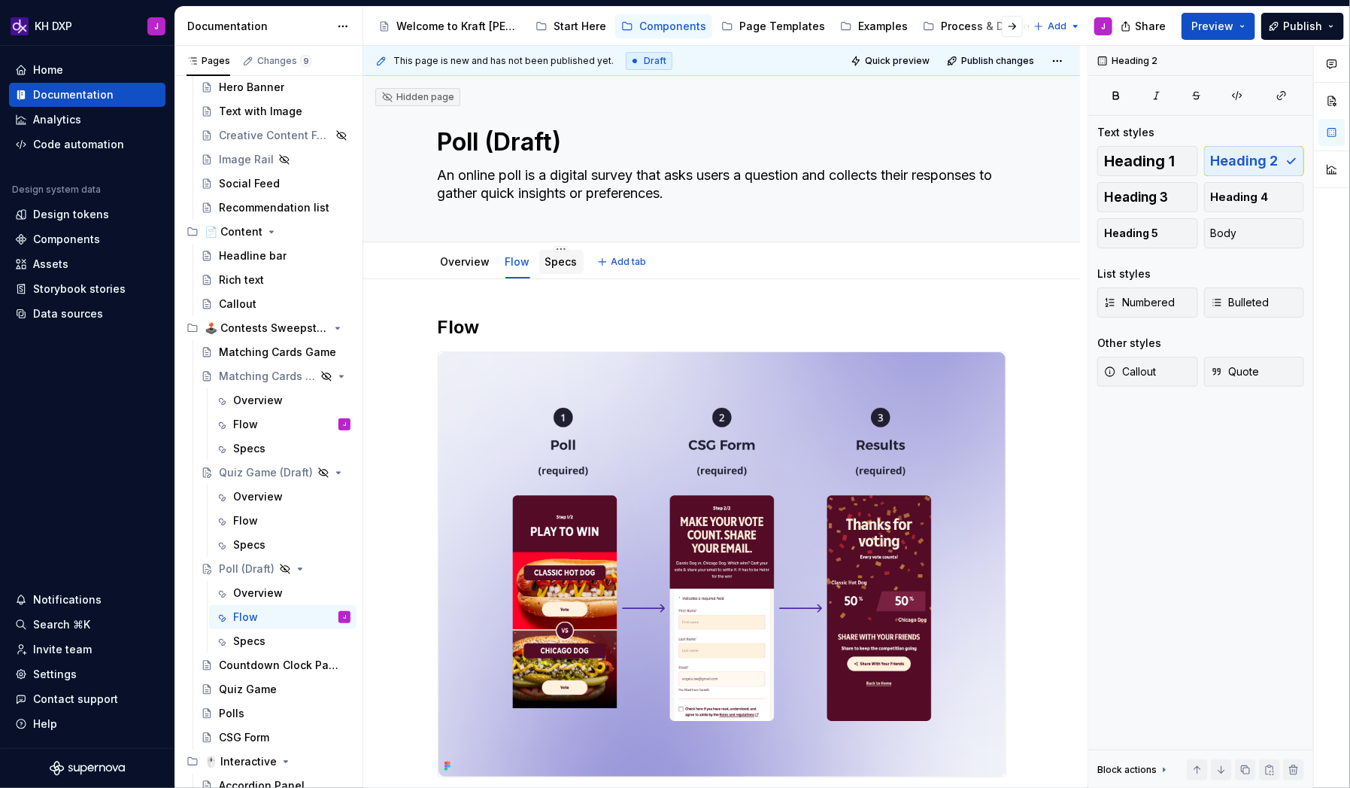
click at [569, 270] on div "Specs" at bounding box center [561, 262] width 44 height 24
click at [566, 257] on link "Specs" at bounding box center [561, 261] width 32 height 13
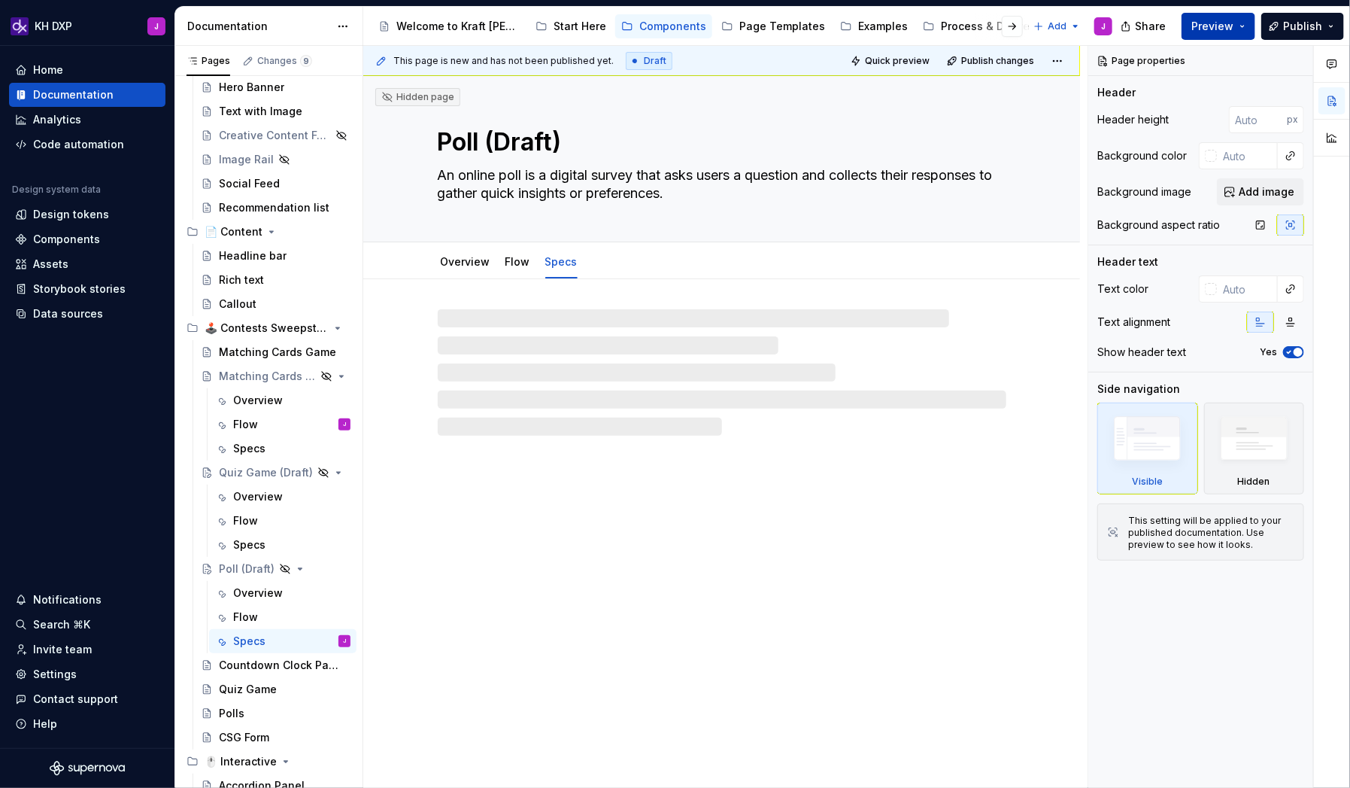
click at [1033, 24] on span "Preview" at bounding box center [1213, 26] width 42 height 15
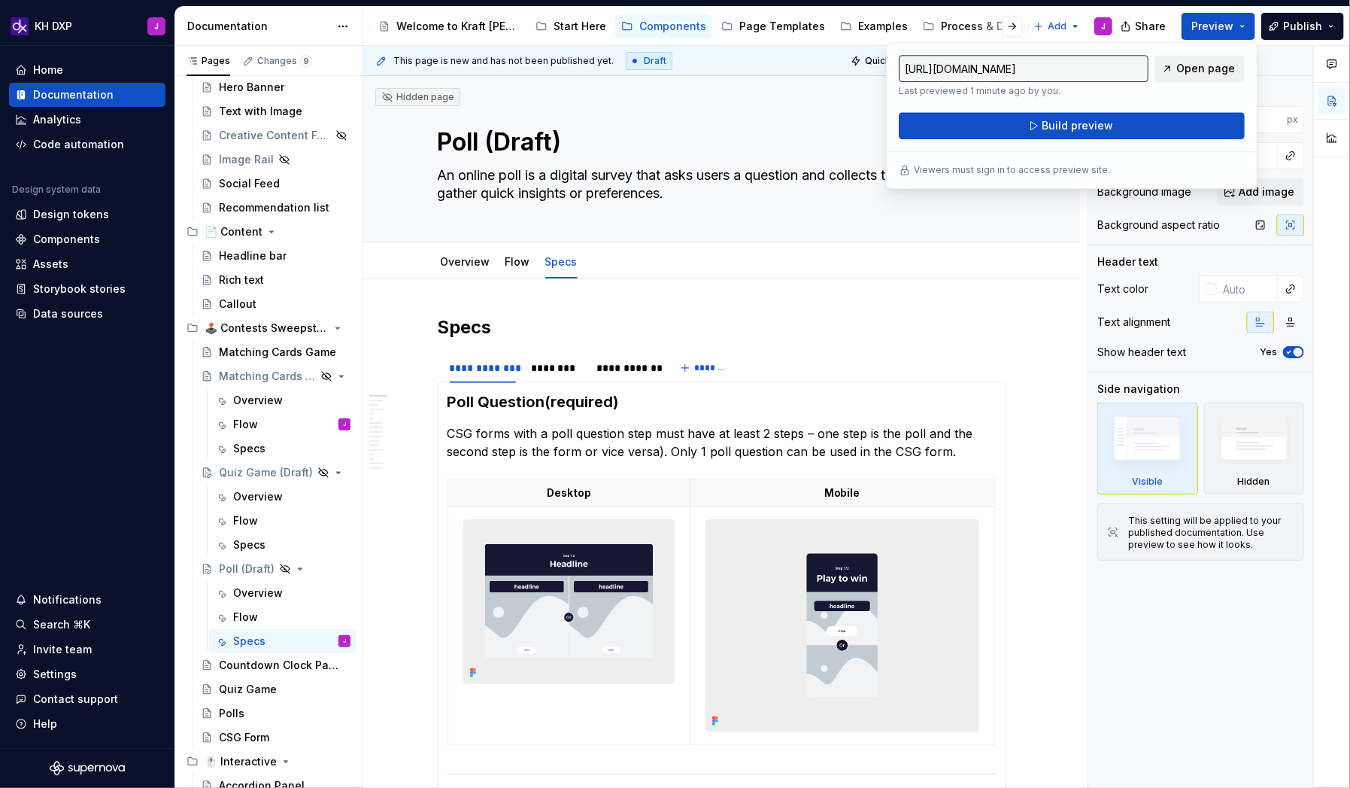
click at [1033, 68] on span "Open page" at bounding box center [1206, 68] width 59 height 15
click at [277, 396] on div "Overview" at bounding box center [258, 400] width 50 height 15
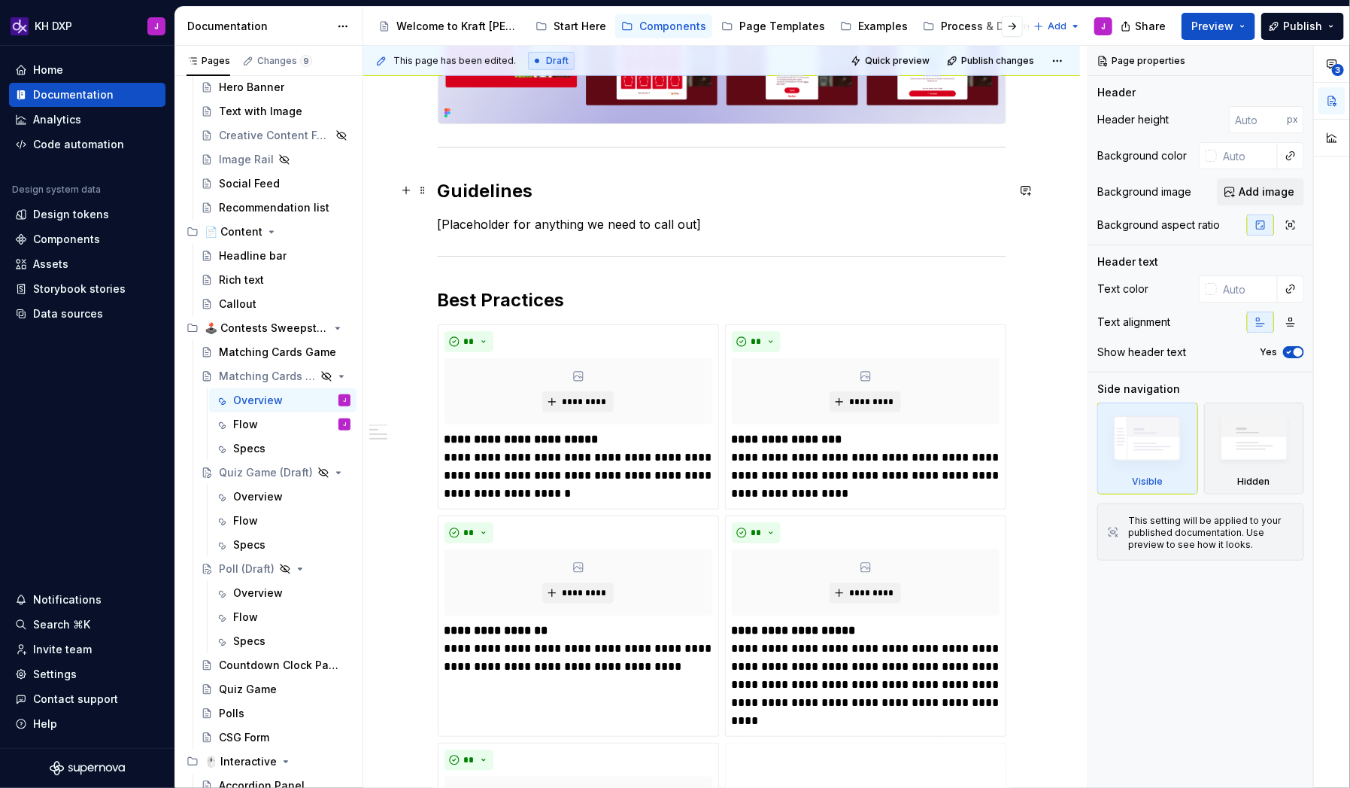
scroll to position [369, 0]
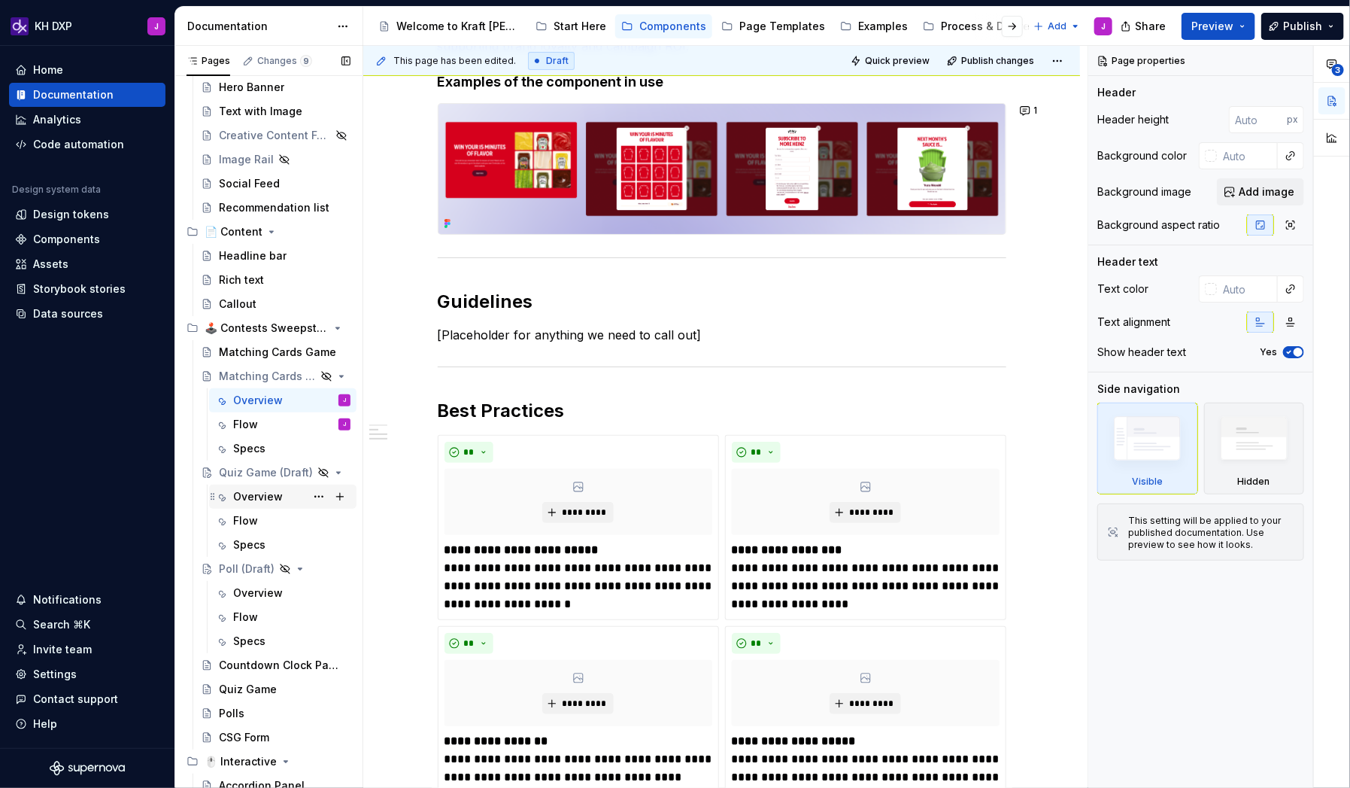
click at [259, 497] on div "Overview" at bounding box center [258, 496] width 50 height 15
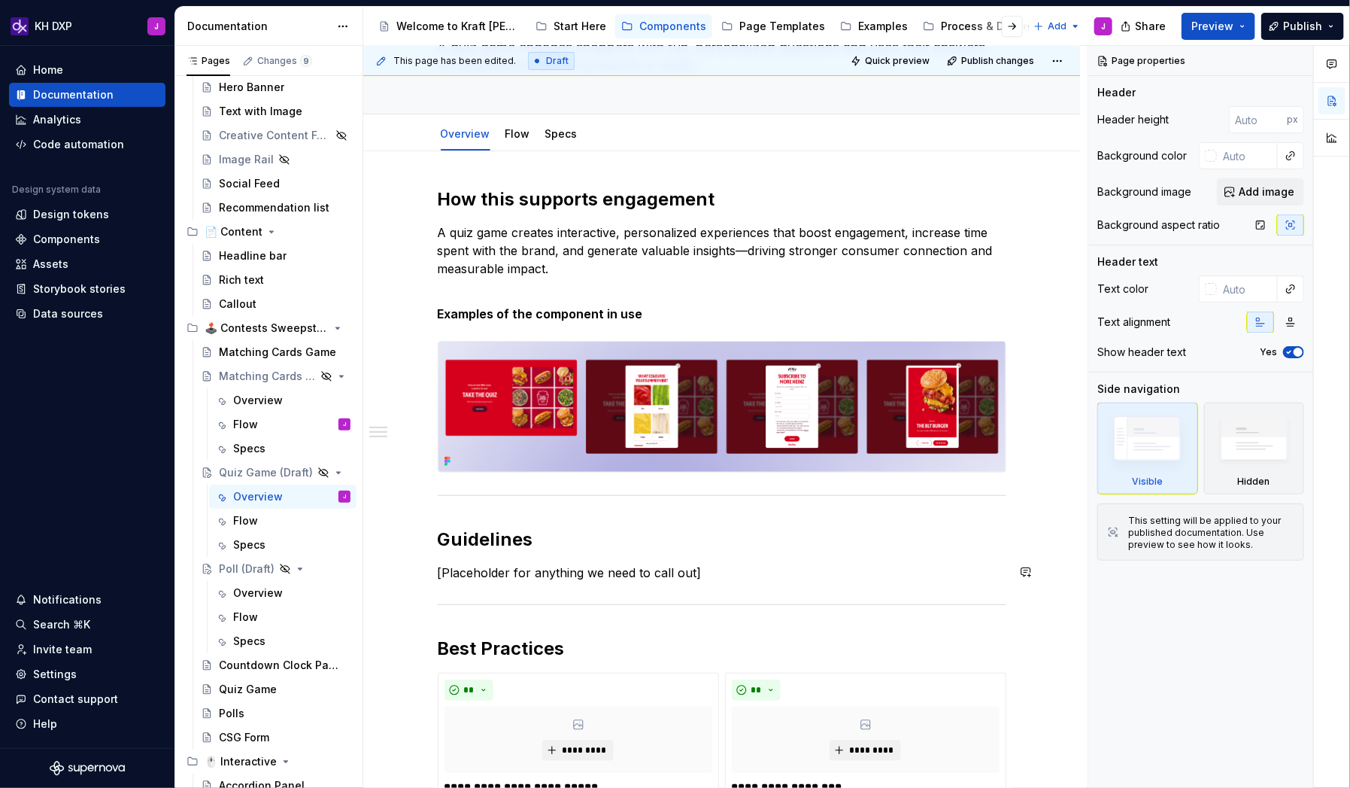
scroll to position [144, 0]
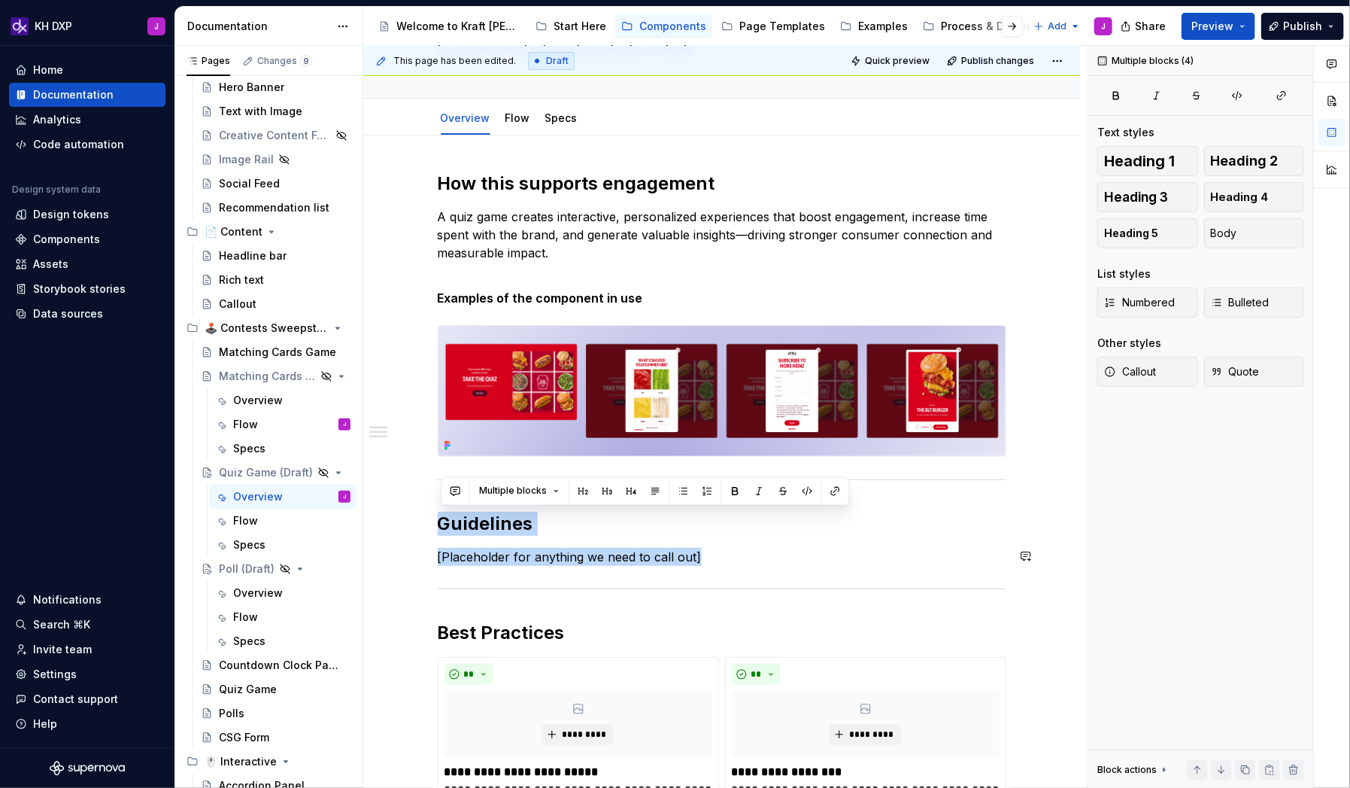
drag, startPoint x: 445, startPoint y: 520, endPoint x: 733, endPoint y: 572, distance: 293.5
click at [733, 507] on div "**********" at bounding box center [722, 721] width 569 height 1098
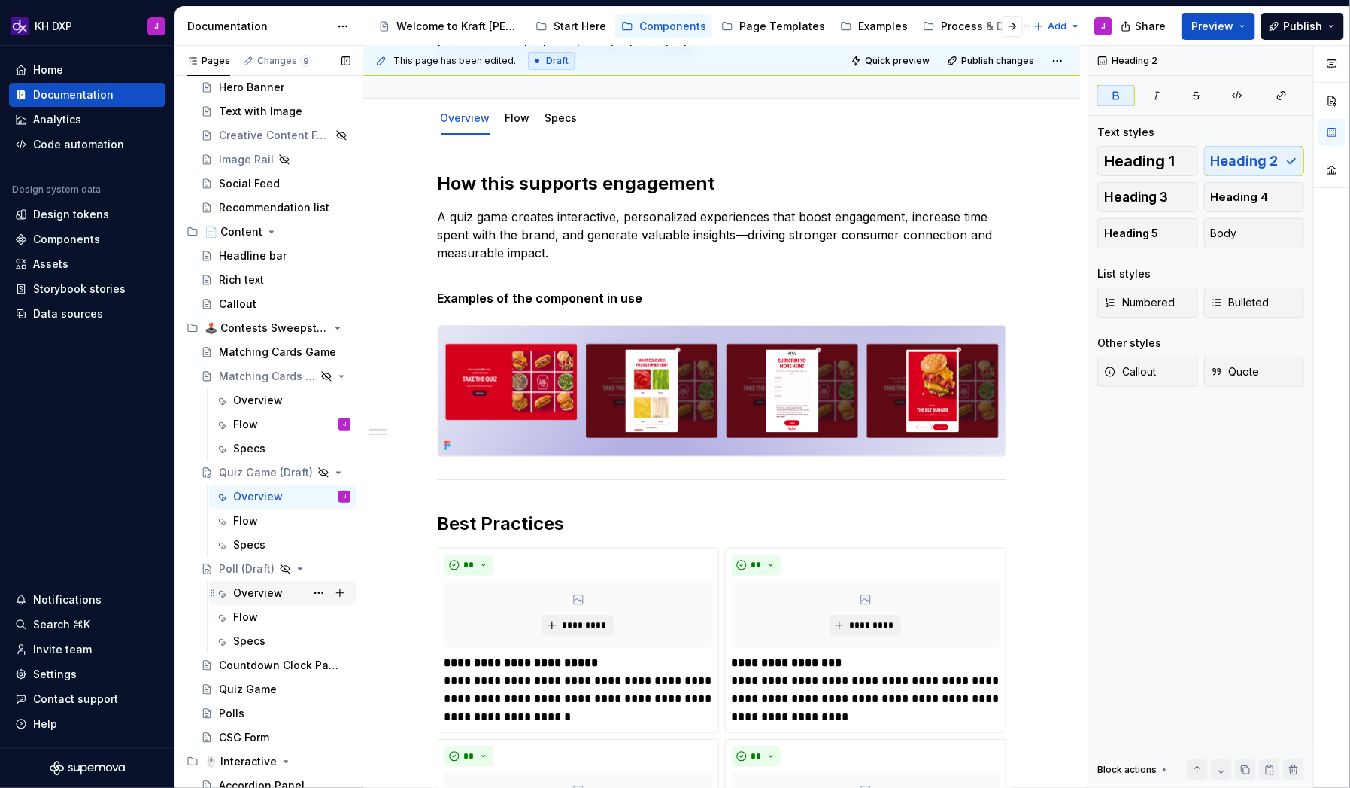
click at [254, 507] on div "Overview" at bounding box center [258, 592] width 50 height 15
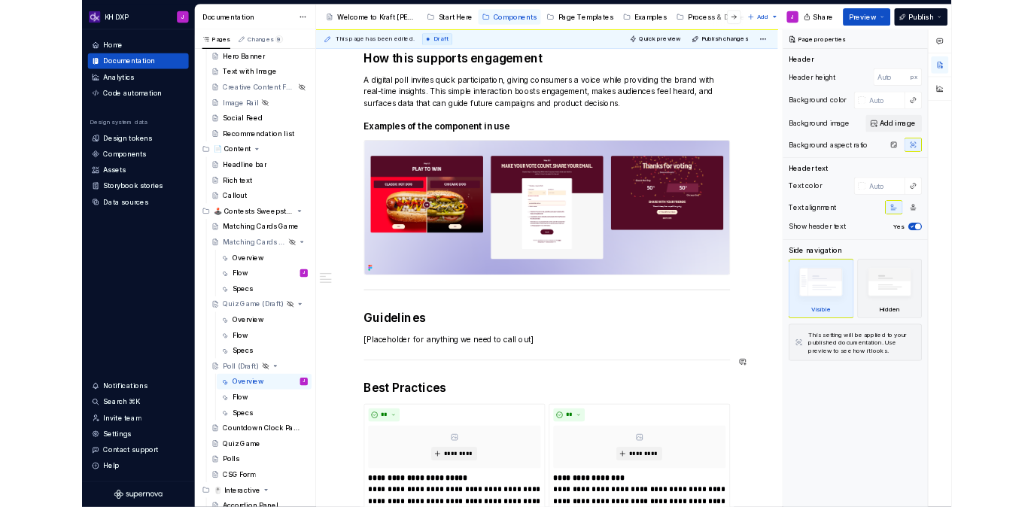
scroll to position [243, 0]
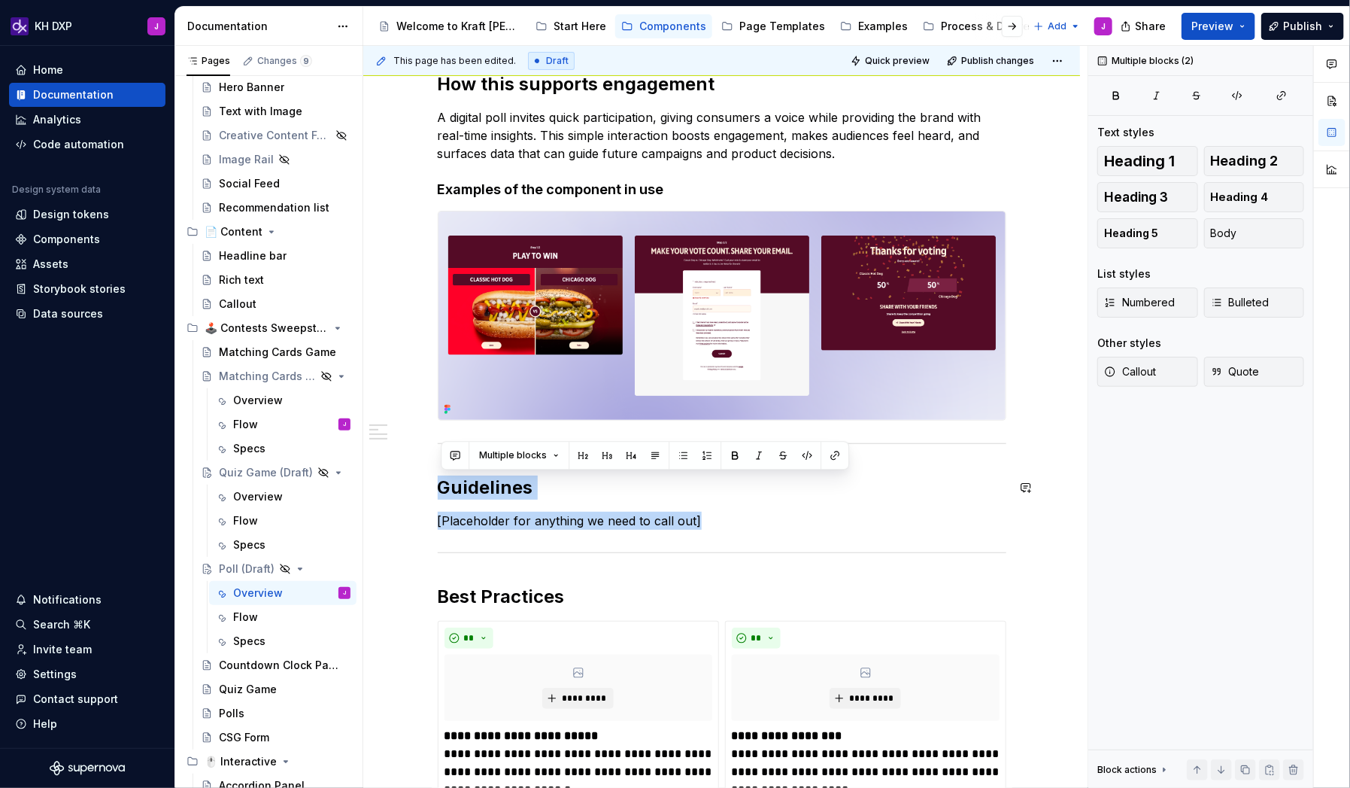
drag, startPoint x: 728, startPoint y: 527, endPoint x: 489, endPoint y: 459, distance: 248.8
click at [489, 459] on div "**********" at bounding box center [722, 657] width 569 height 1170
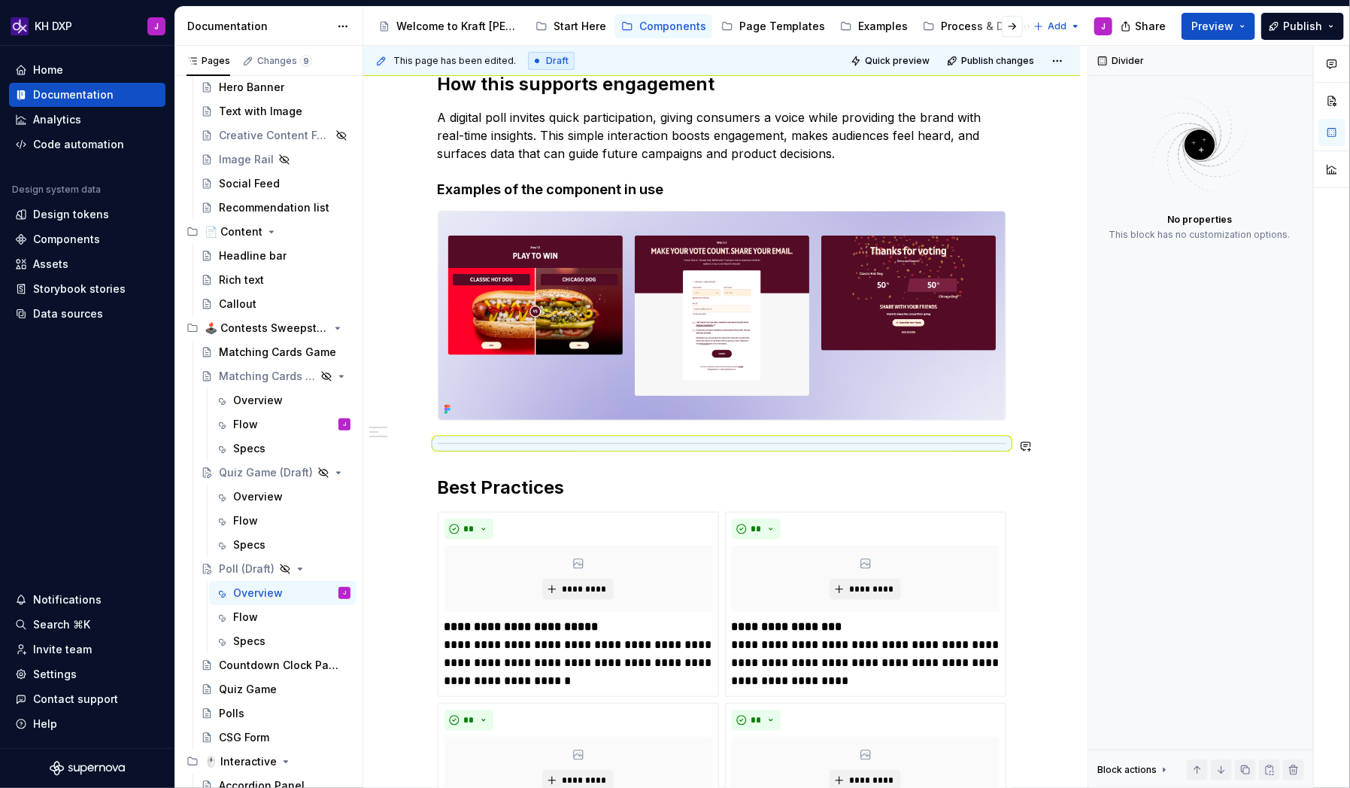
click at [725, 458] on div "**********" at bounding box center [722, 602] width 569 height 1061
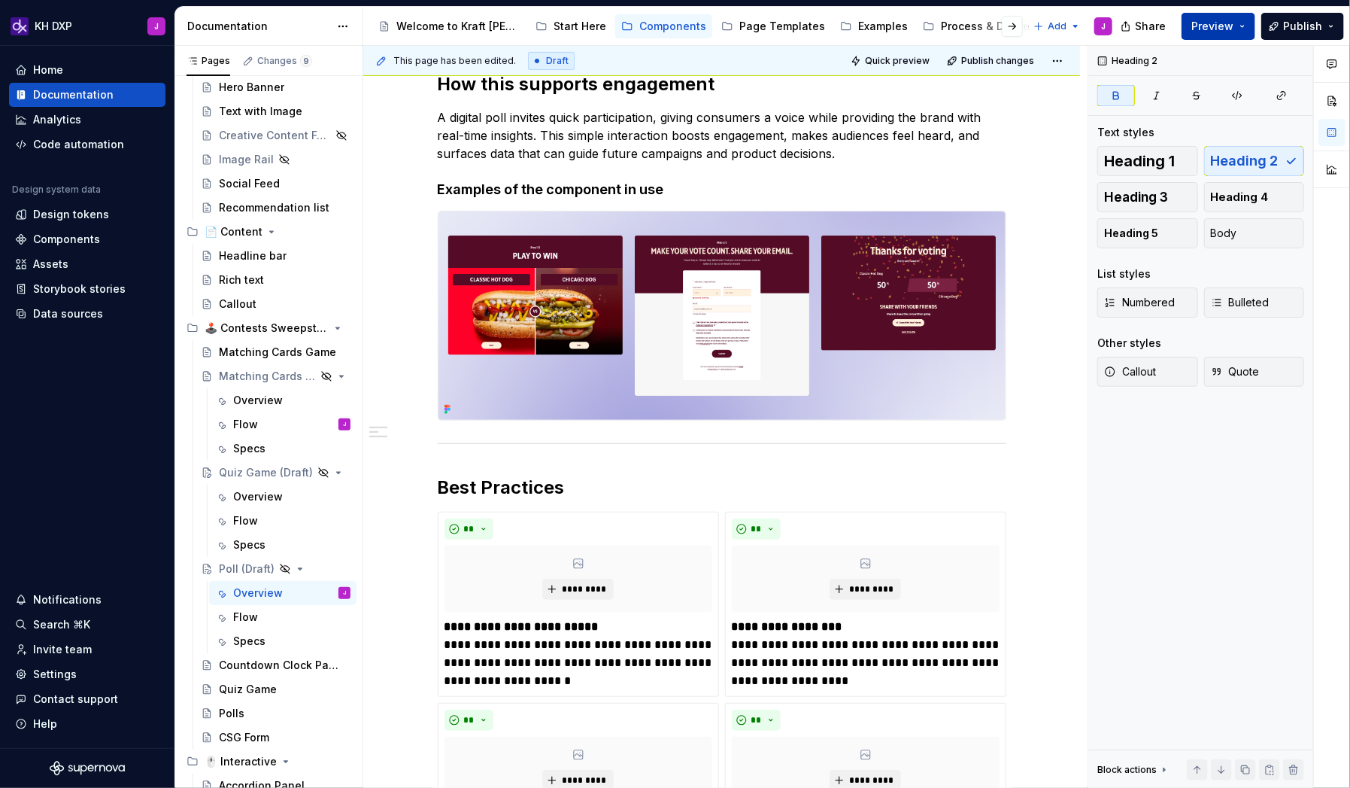
click at [1033, 20] on button "Preview" at bounding box center [1219, 26] width 74 height 27
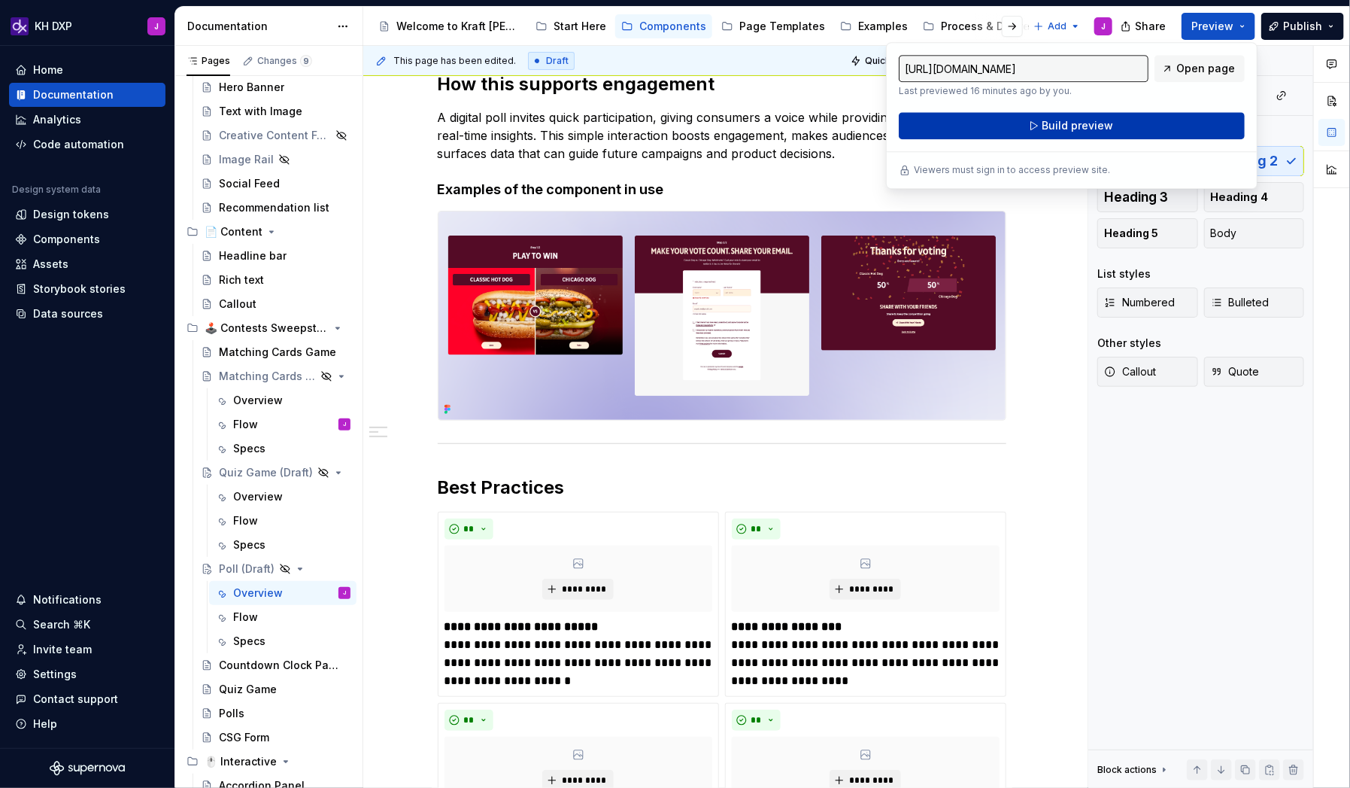
click at [1033, 121] on button "Build preview" at bounding box center [1072, 125] width 346 height 27
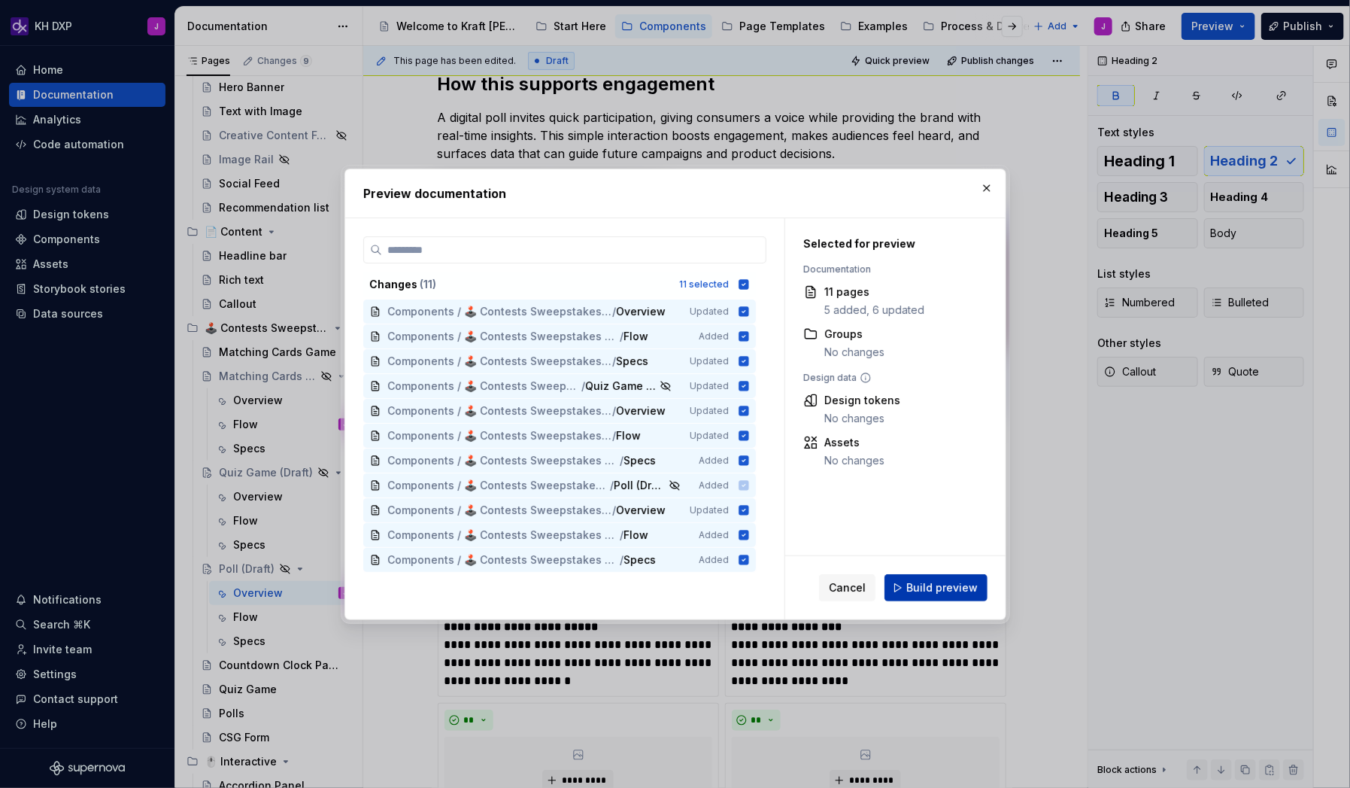
click at [913, 507] on span "Build preview" at bounding box center [942, 587] width 71 height 15
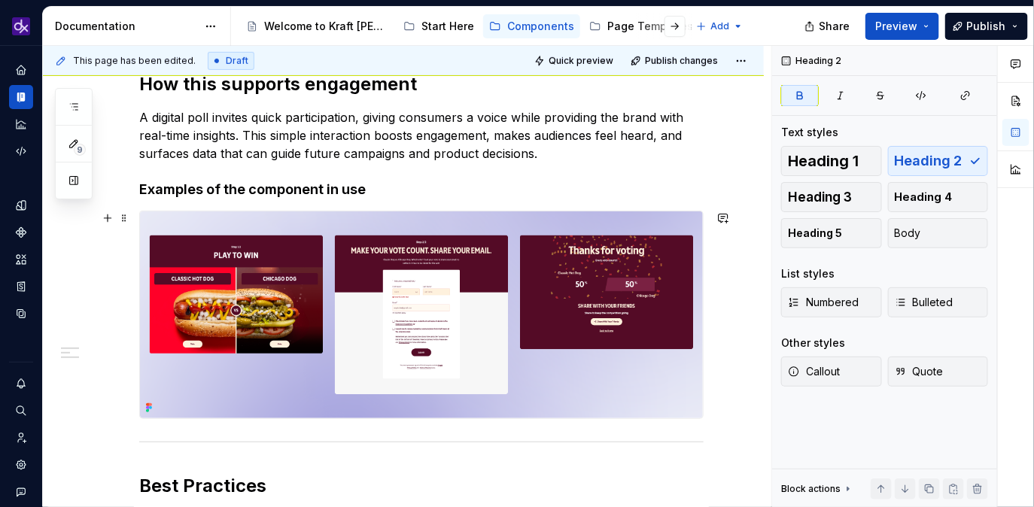
type textarea "*"
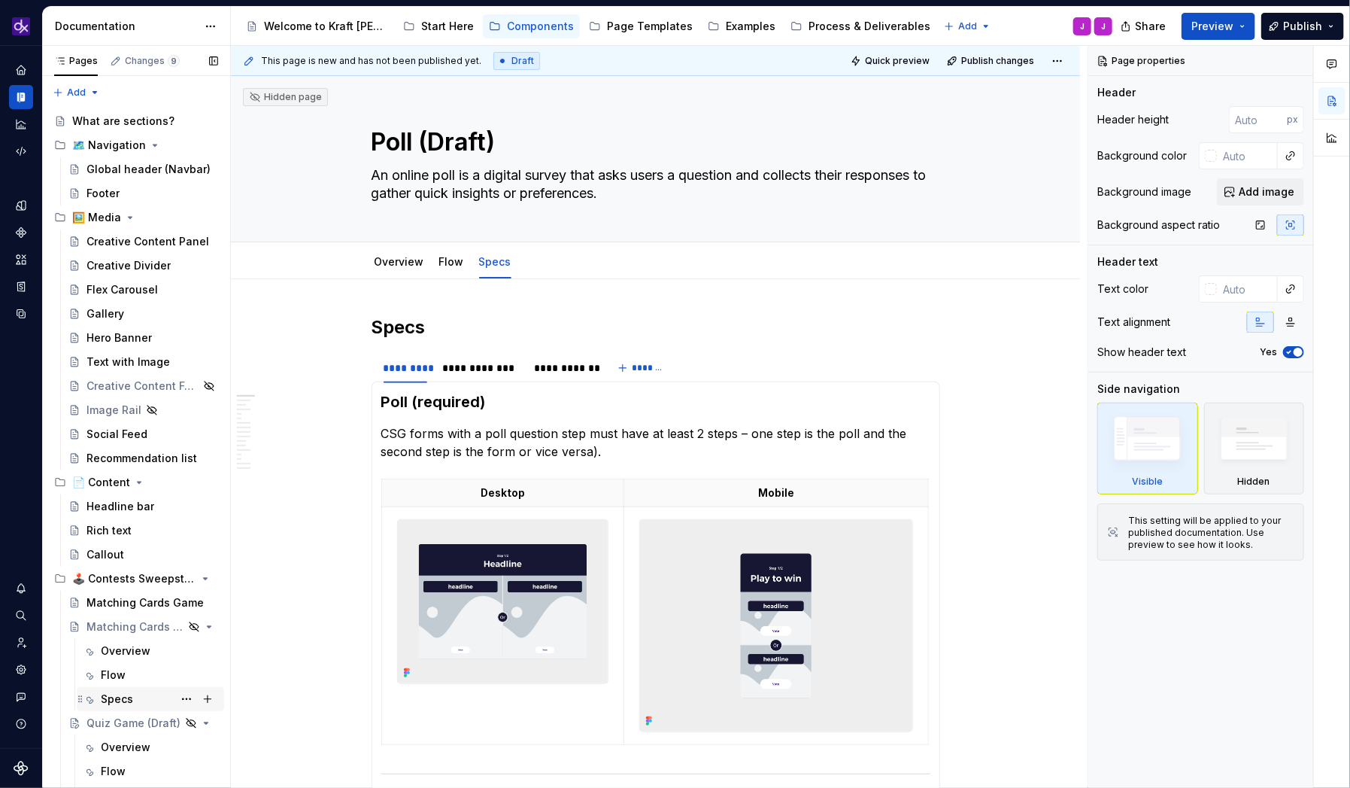
click at [115, 696] on div "Specs" at bounding box center [117, 698] width 32 height 15
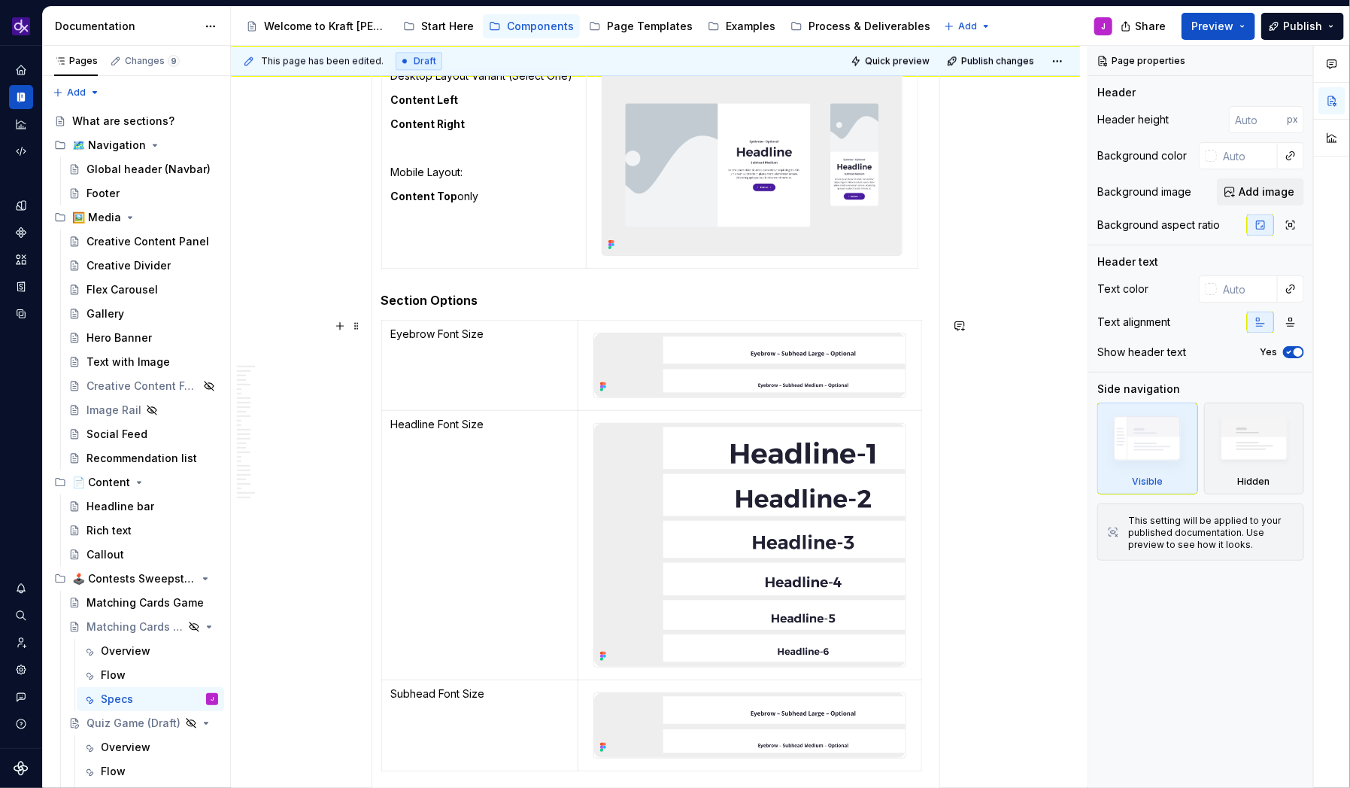
scroll to position [2149, 0]
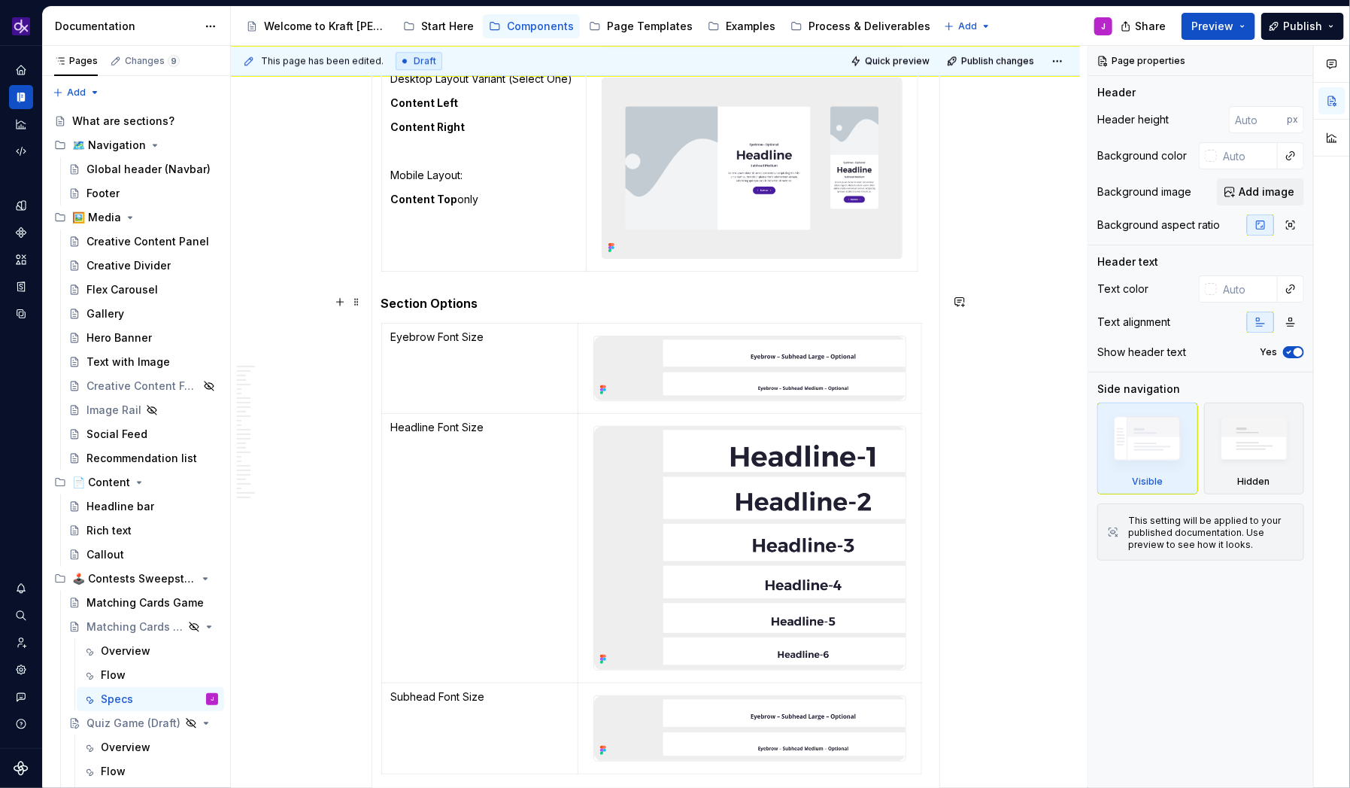
click at [418, 302] on h5 "Section Options" at bounding box center [655, 303] width 549 height 15
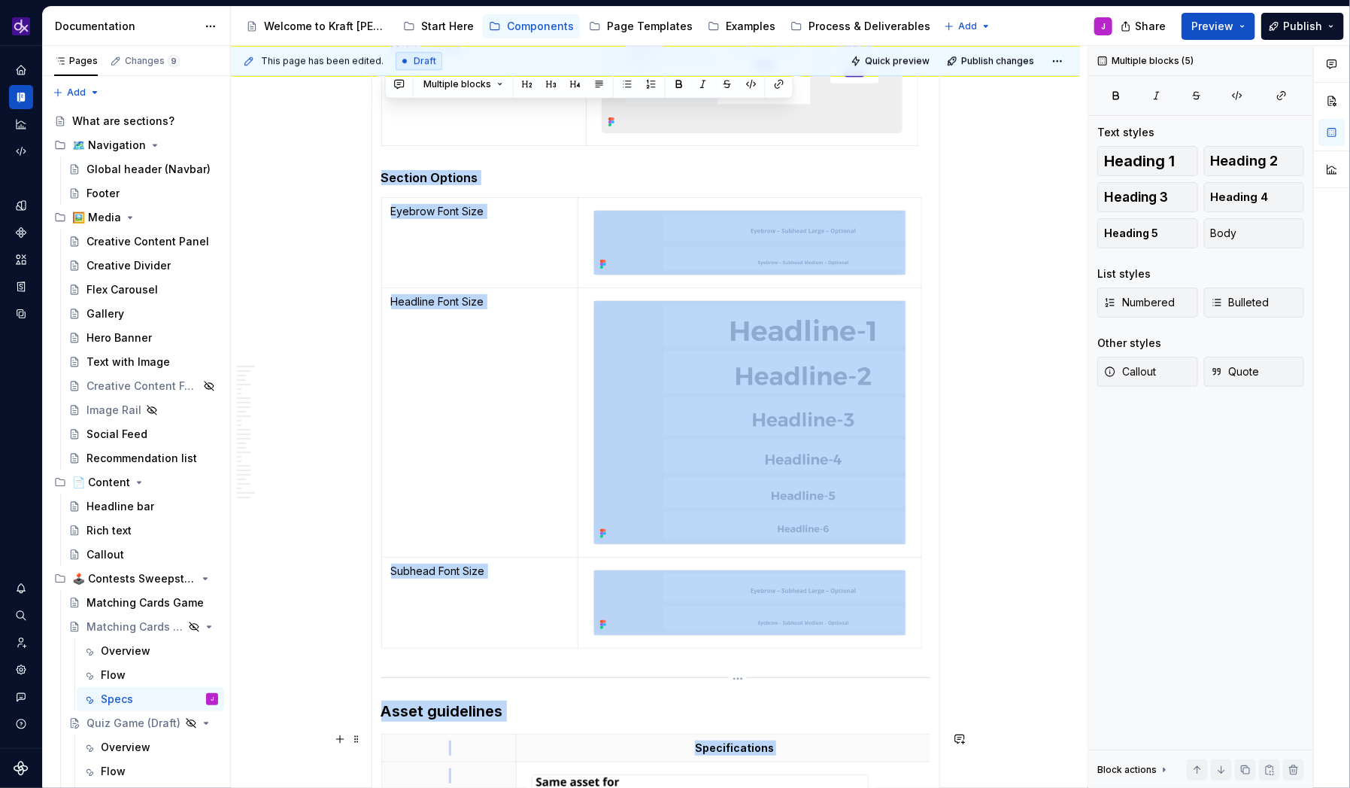
scroll to position [2347, 0]
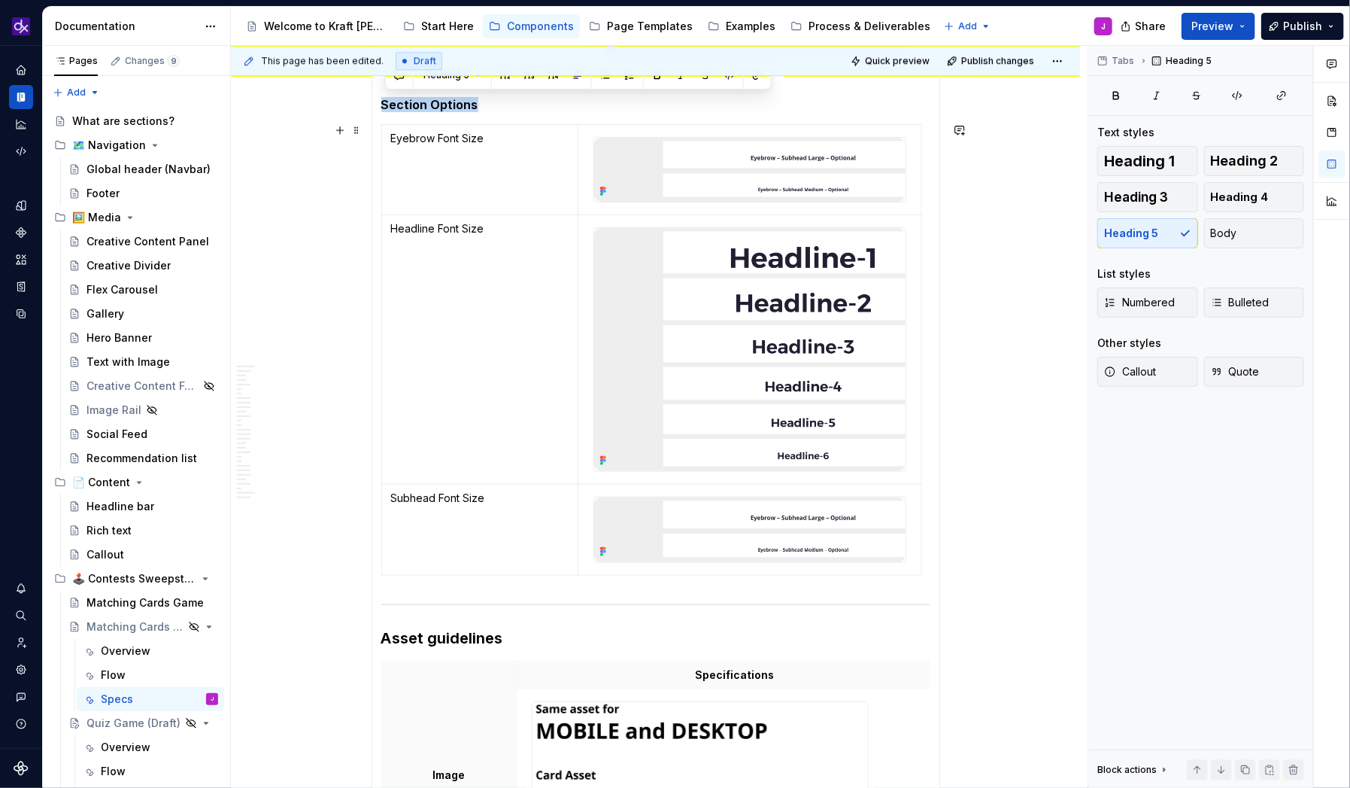
drag, startPoint x: 387, startPoint y: 300, endPoint x: 723, endPoint y: 575, distance: 434.1
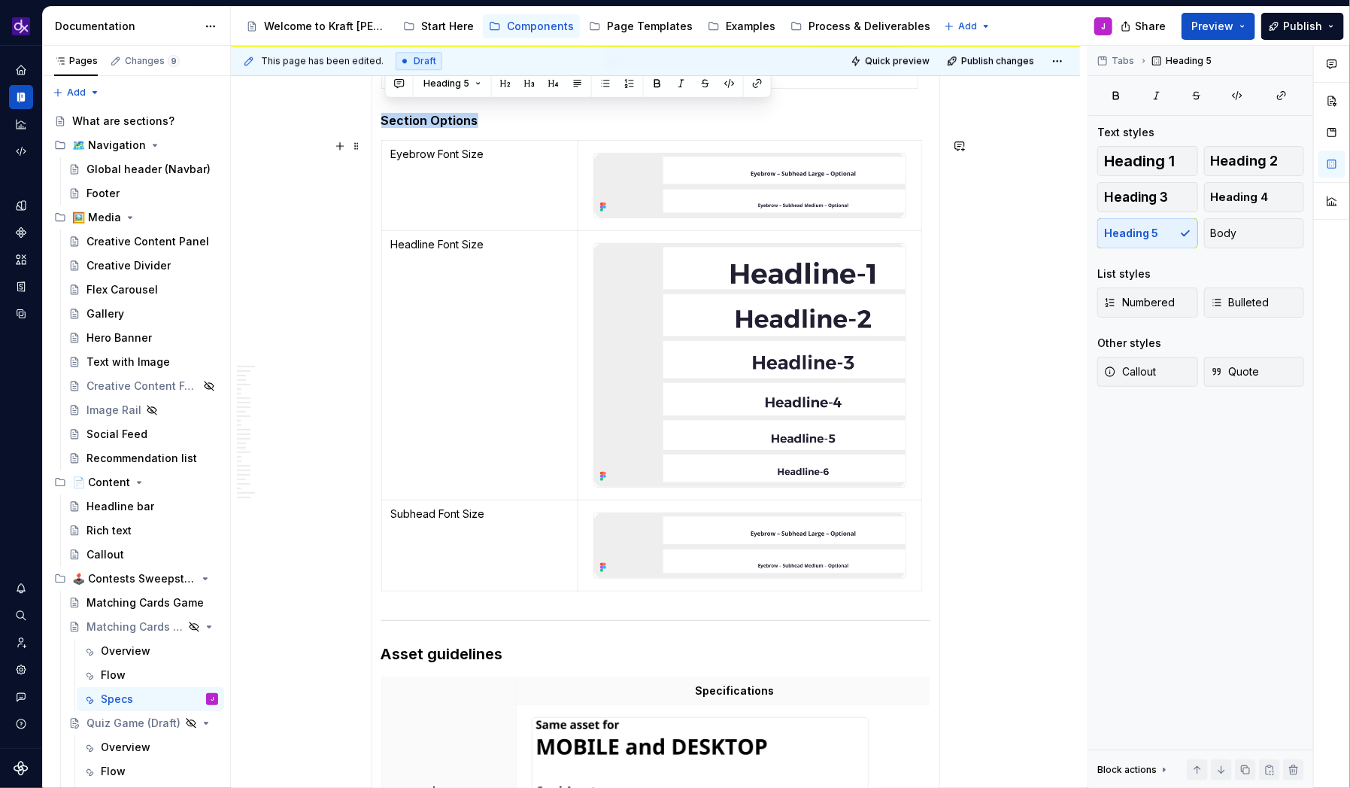
scroll to position [2331, 0]
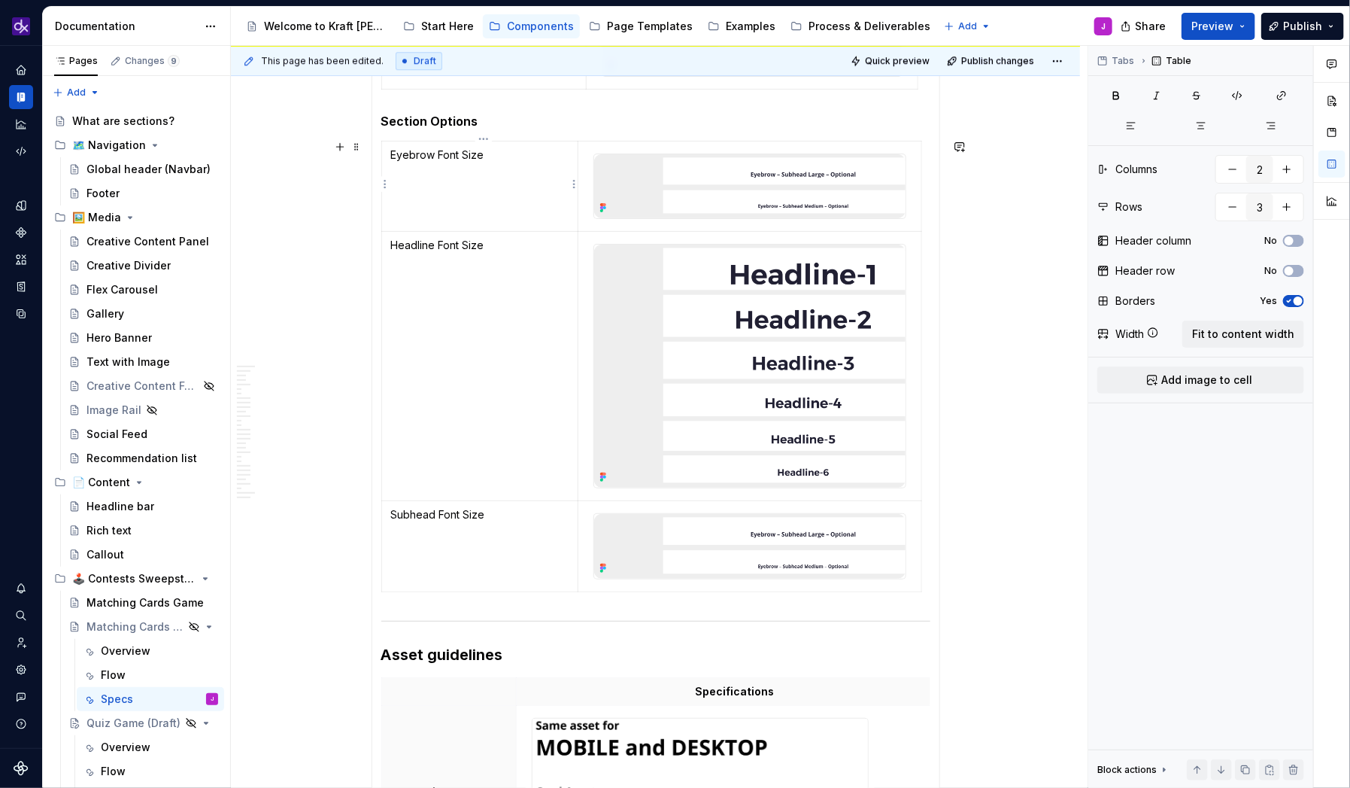
click at [465, 204] on td "Eyebrow Font Size" at bounding box center [479, 186] width 197 height 91
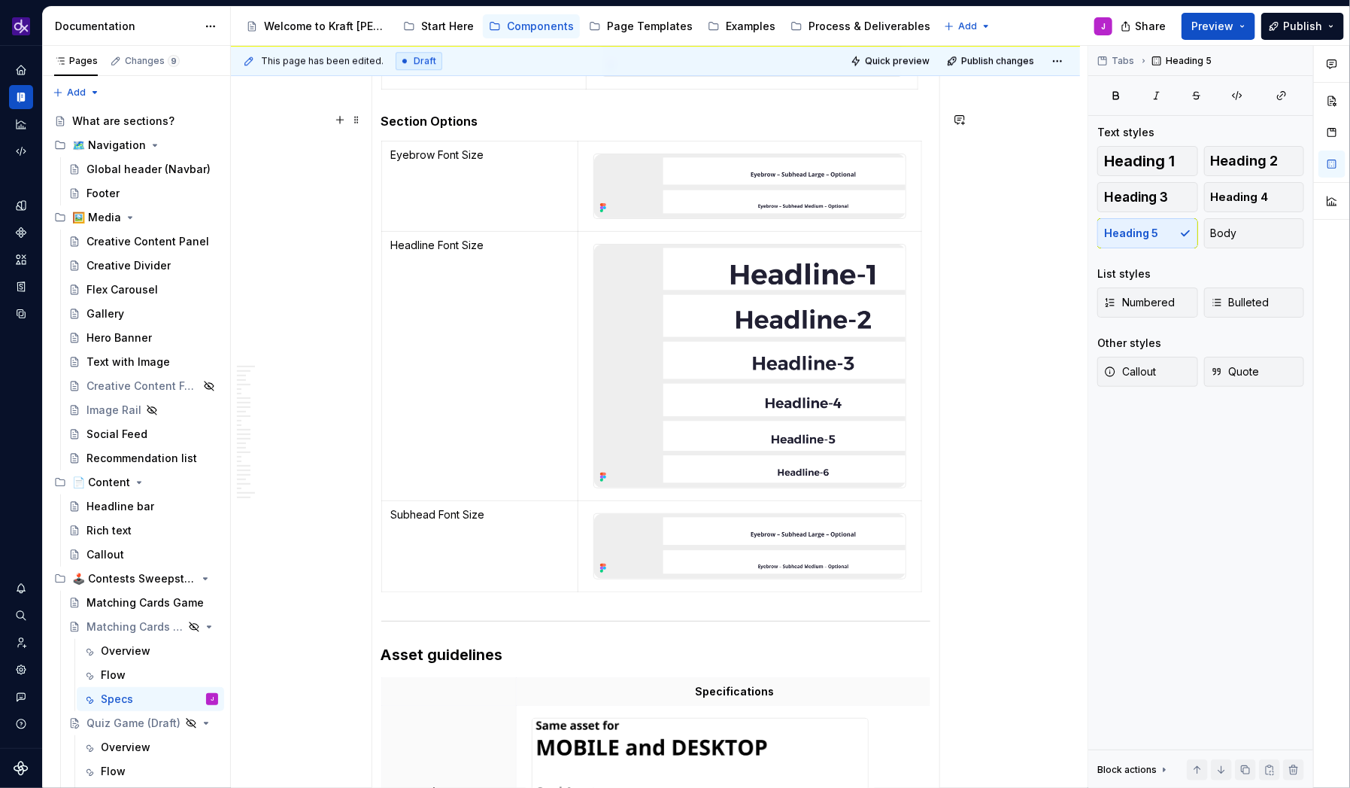
scroll to position [2326, 0]
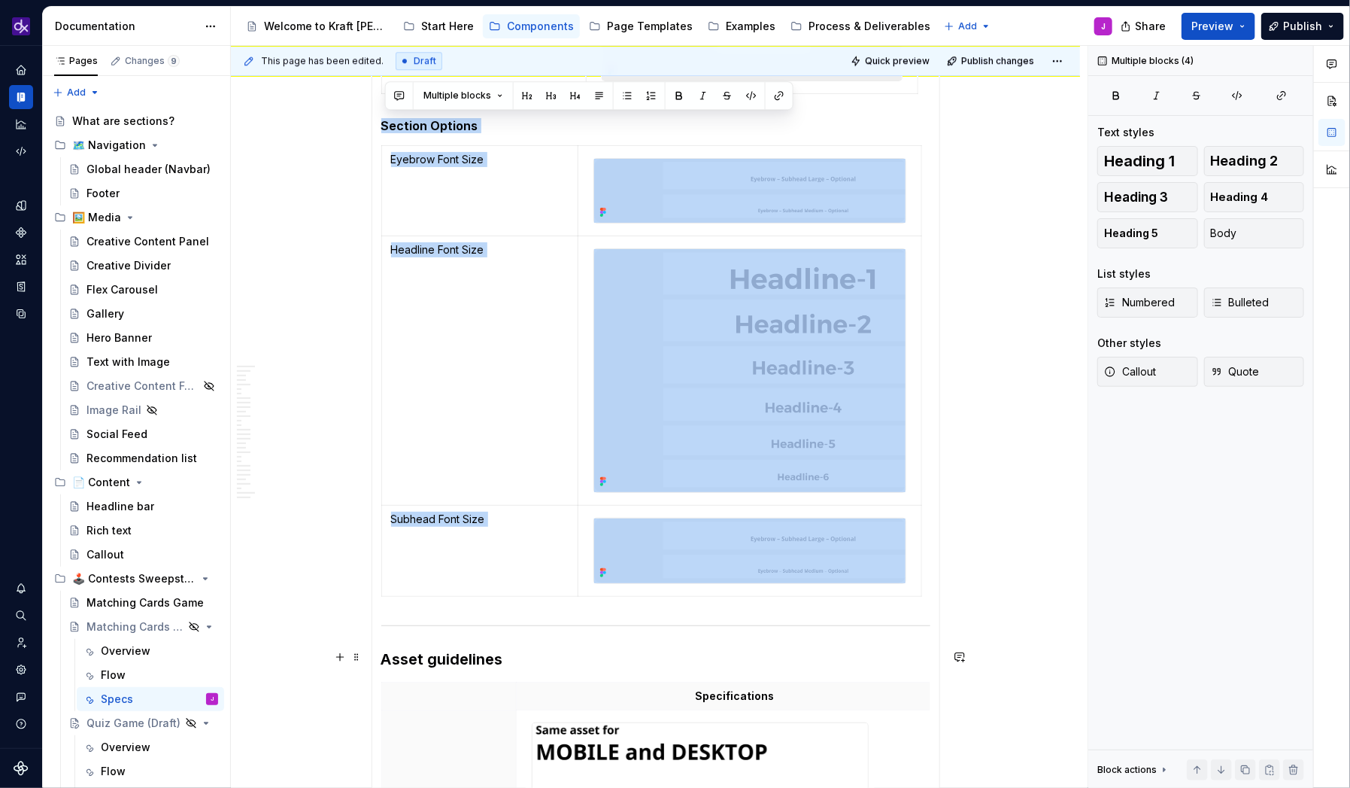
drag, startPoint x: 386, startPoint y: 119, endPoint x: 790, endPoint y: 645, distance: 663.1
copy section-item-column "Section Options Eyebrow Font Size Headline Font Size Subhead Font Size"
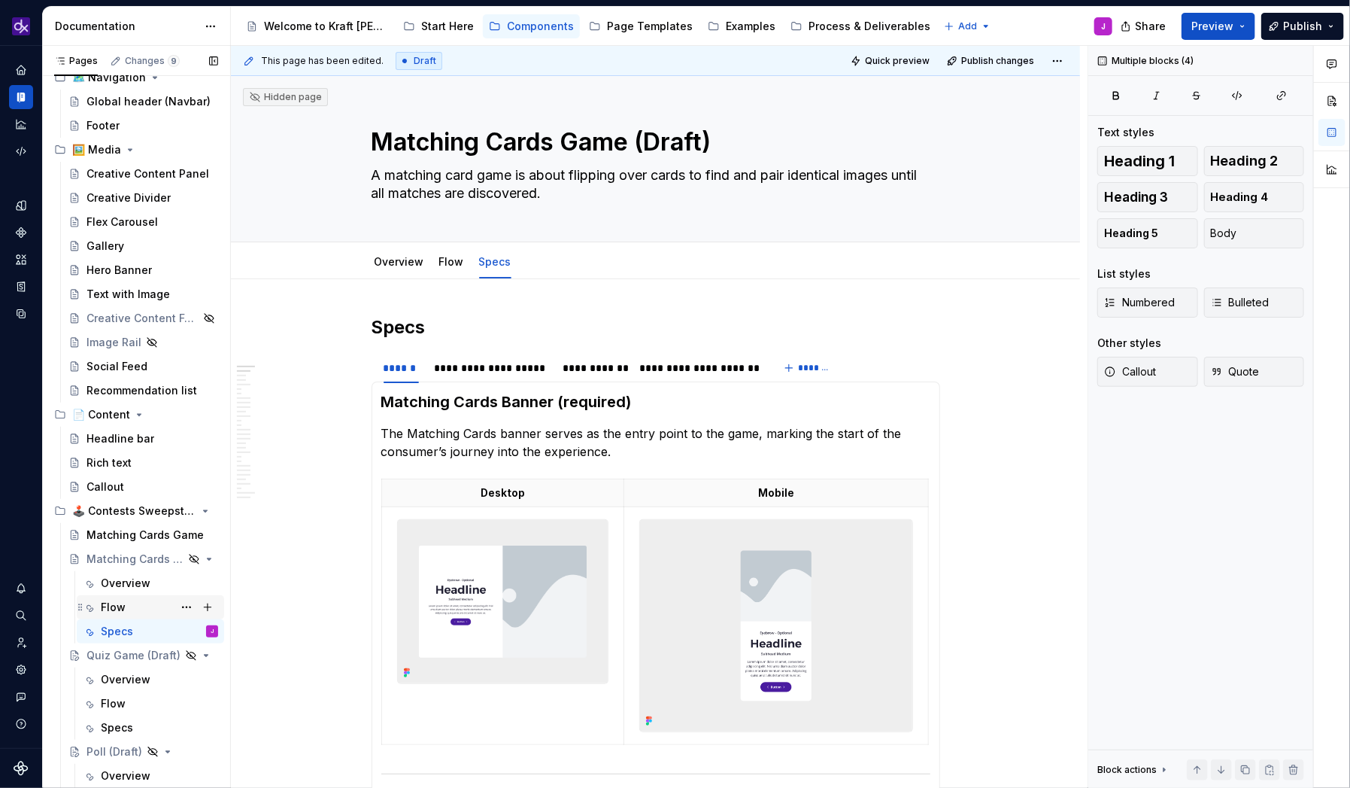
scroll to position [72, 0]
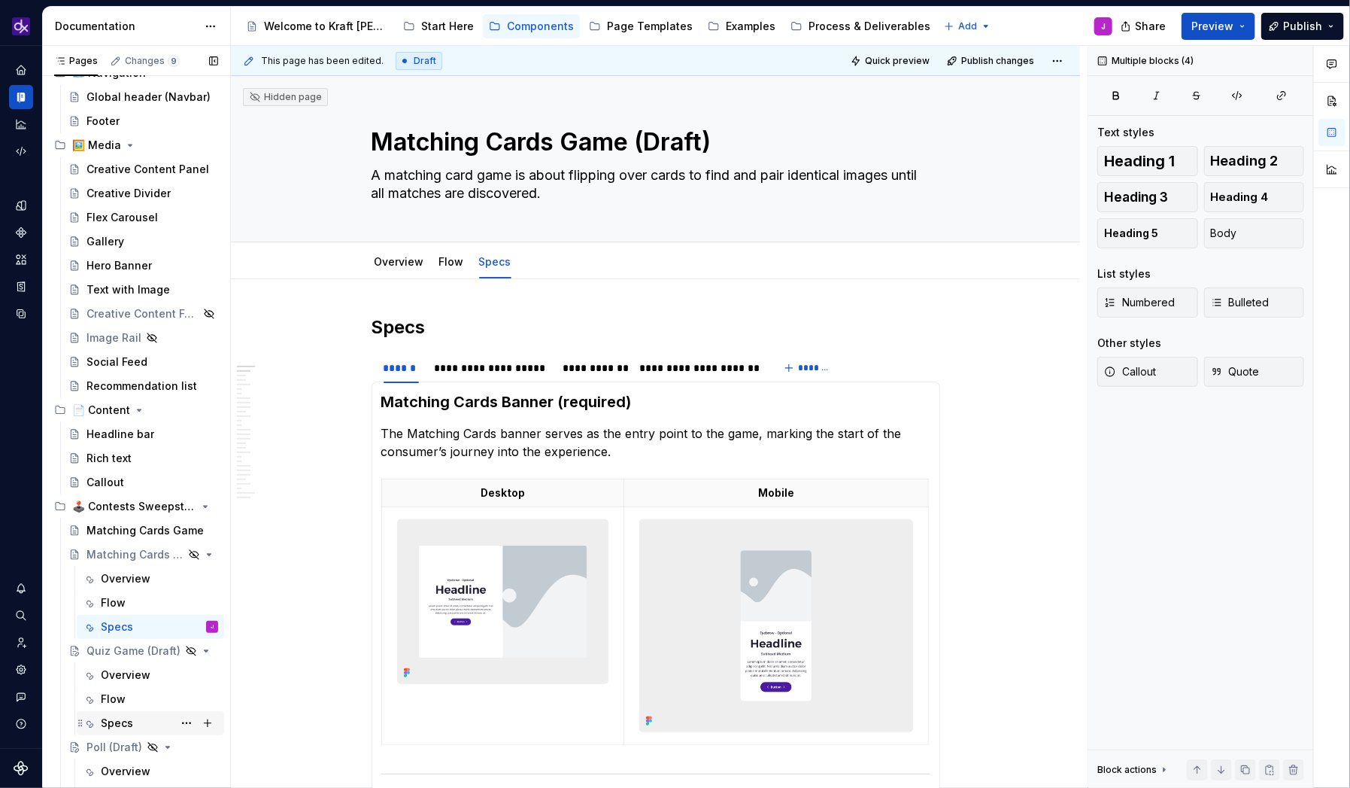
click at [134, 721] on div "Specs" at bounding box center [159, 722] width 117 height 21
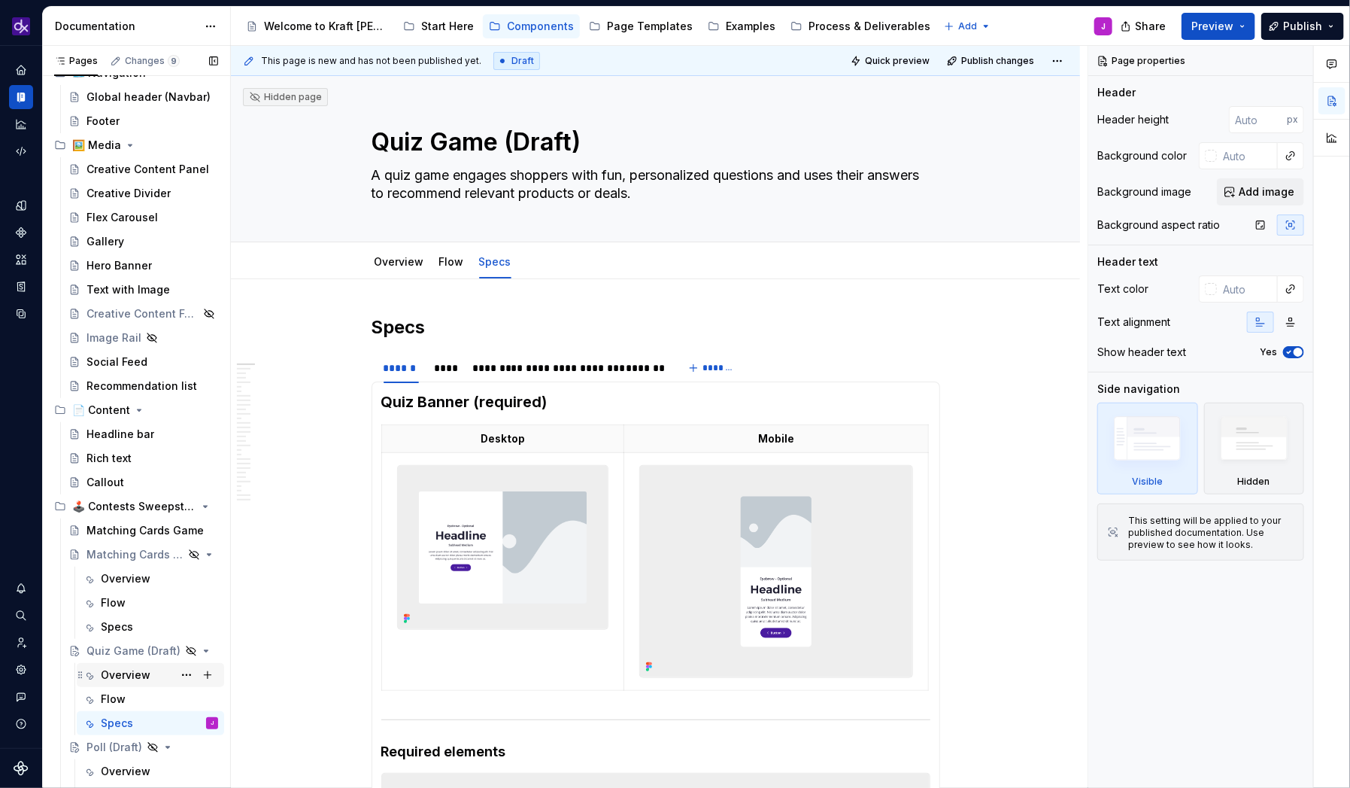
click at [131, 676] on div "Overview" at bounding box center [126, 674] width 50 height 15
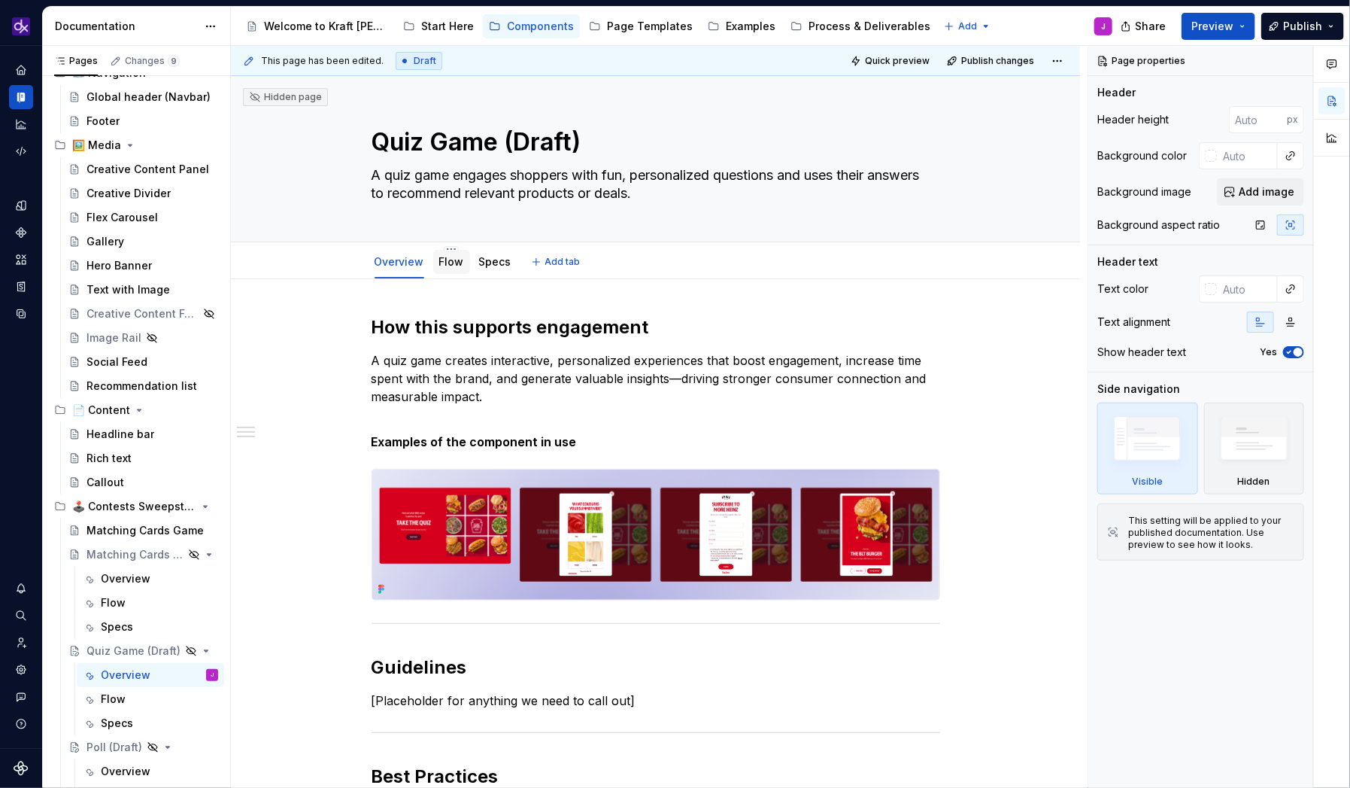
click at [452, 266] on link "Flow" at bounding box center [451, 261] width 25 height 13
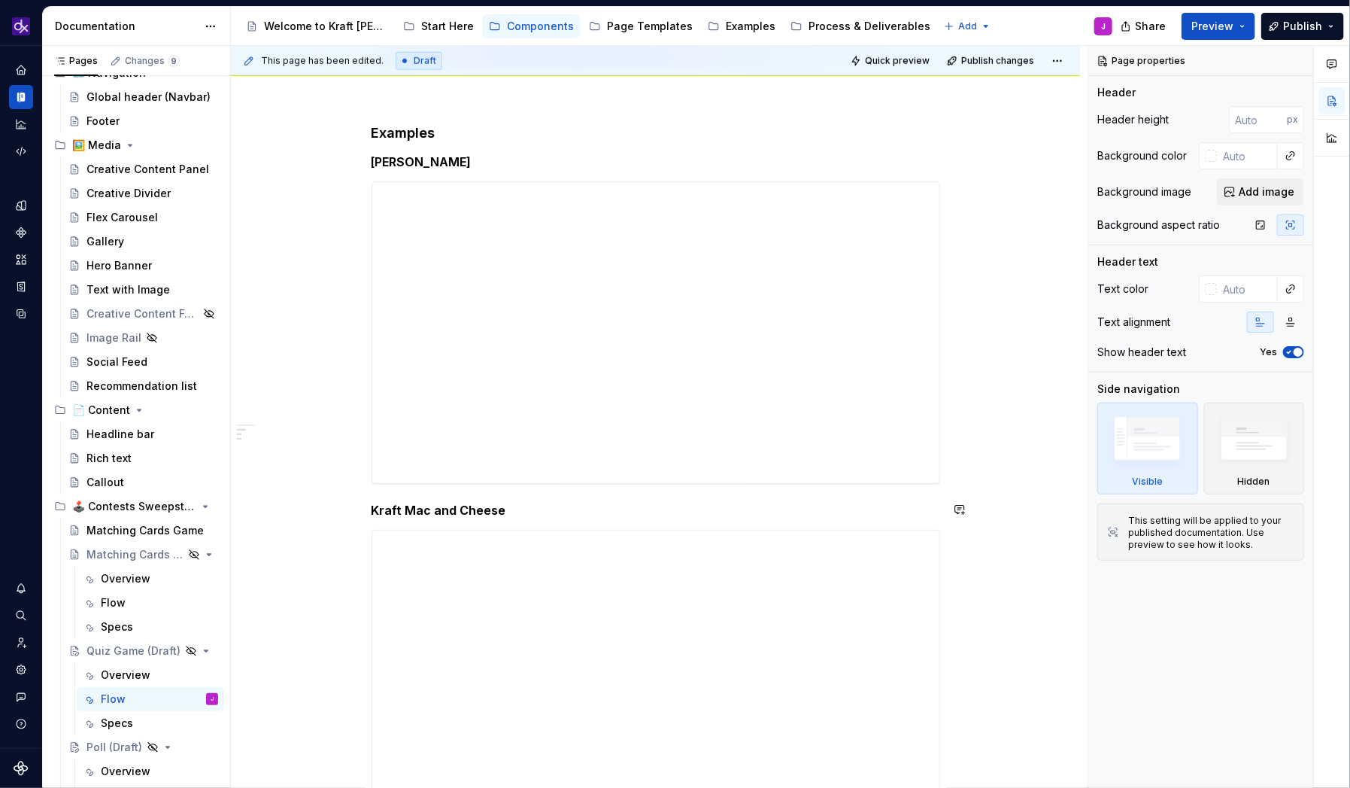
scroll to position [588, 0]
click at [130, 630] on div "Specs" at bounding box center [117, 626] width 32 height 15
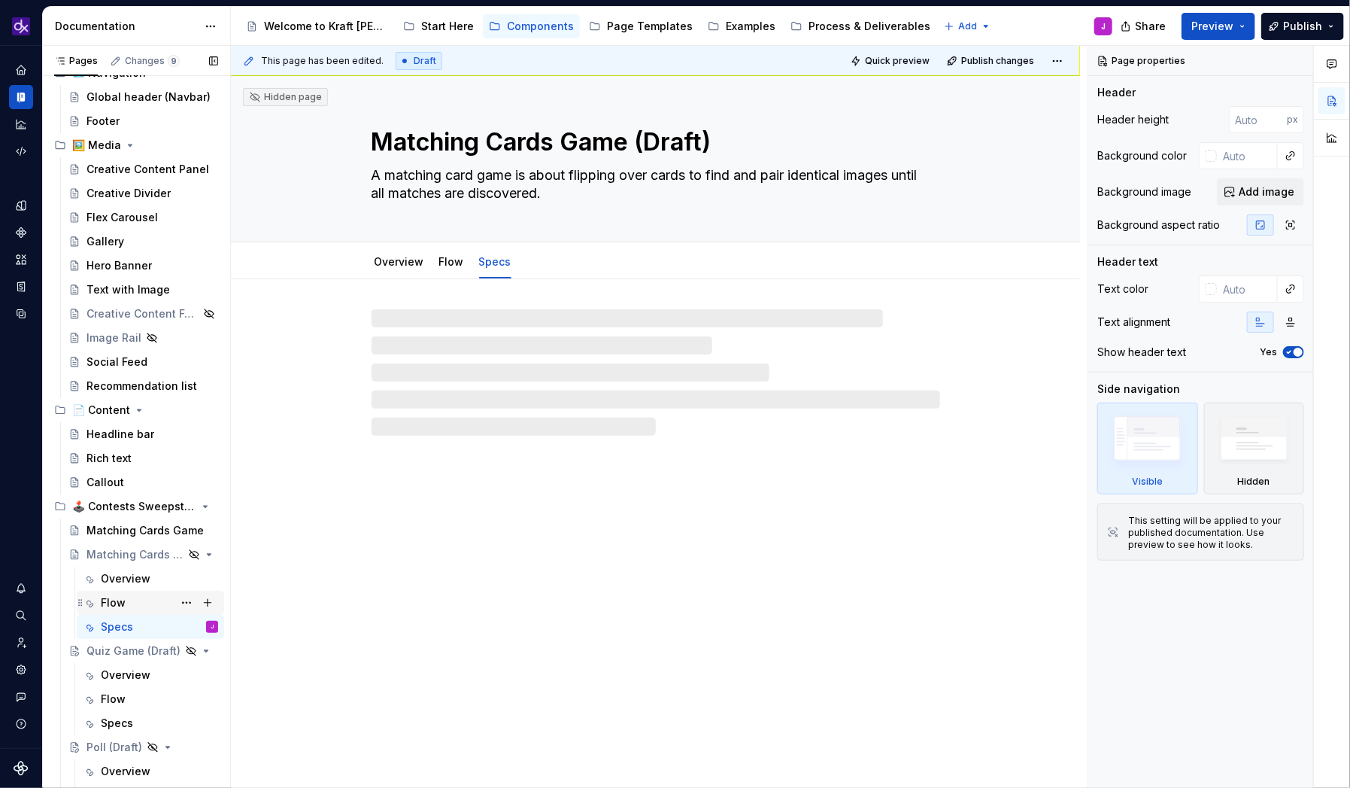
click at [130, 603] on div "Flow" at bounding box center [159, 602] width 117 height 21
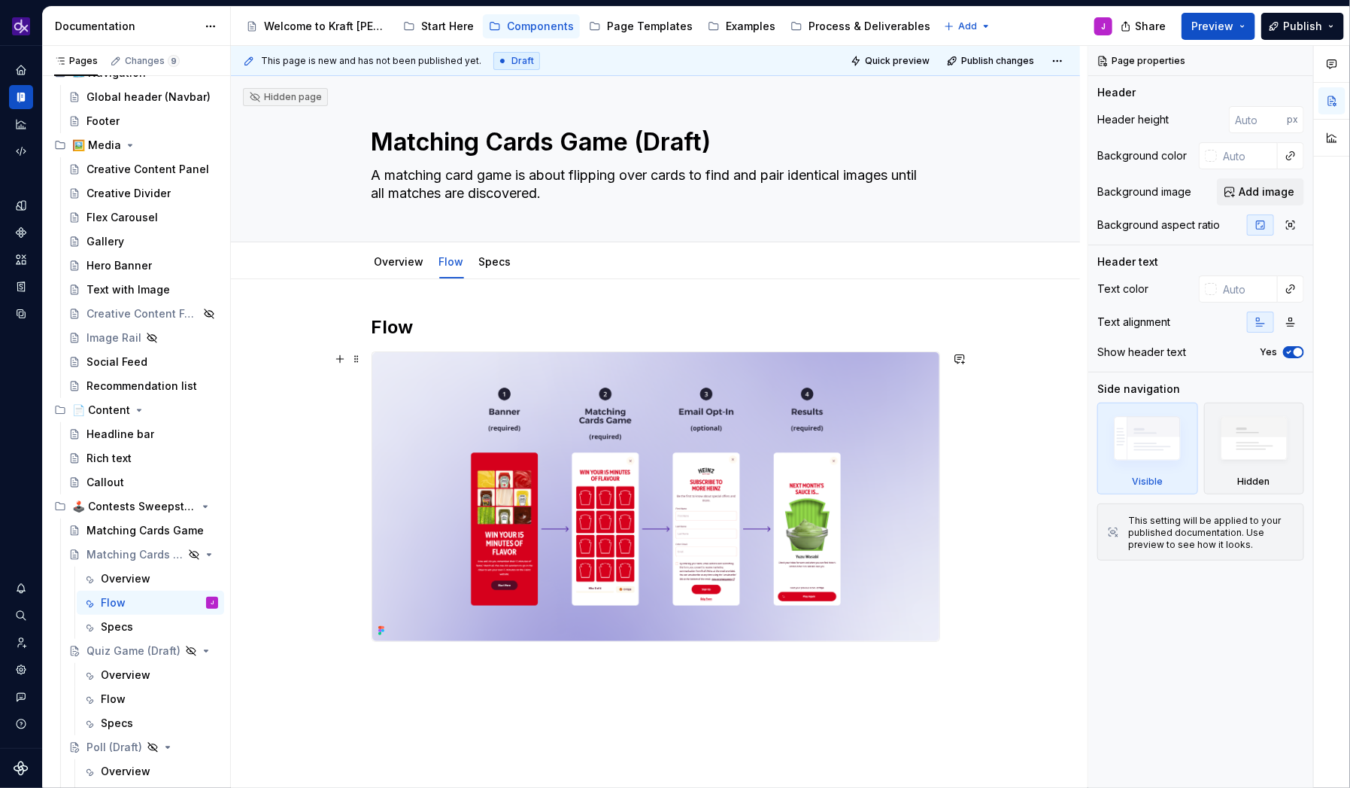
scroll to position [143, 0]
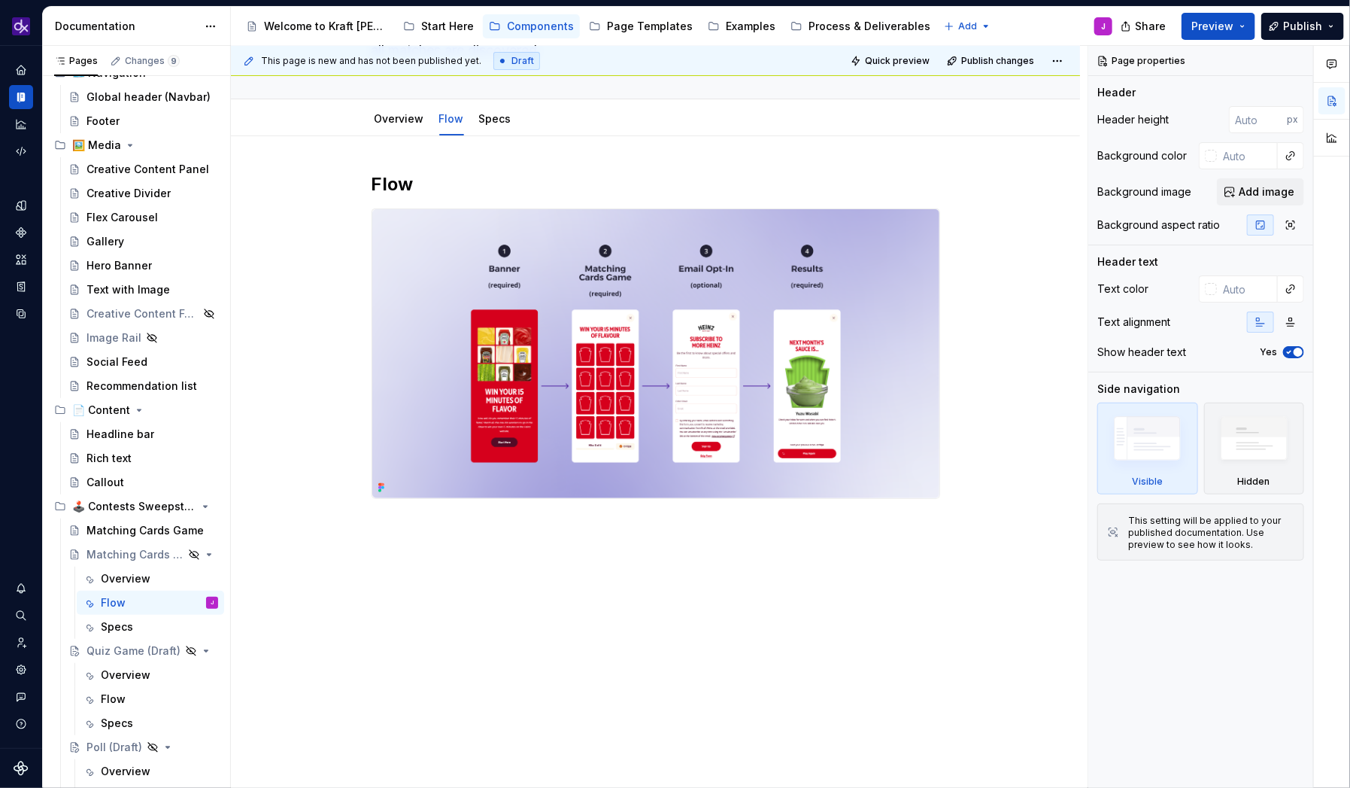
type textarea "*"
